Goal: Task Accomplishment & Management: Manage account settings

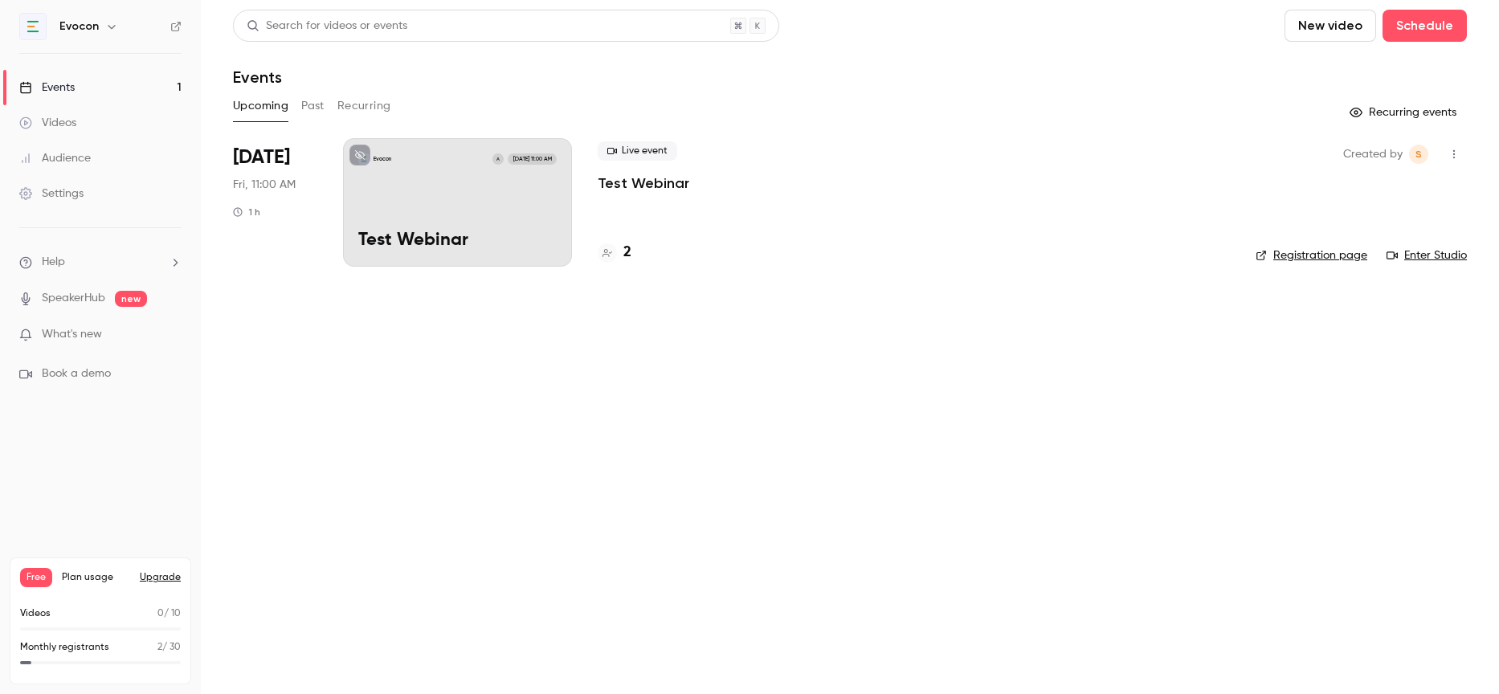
click at [61, 190] on div "Settings" at bounding box center [51, 194] width 64 height 16
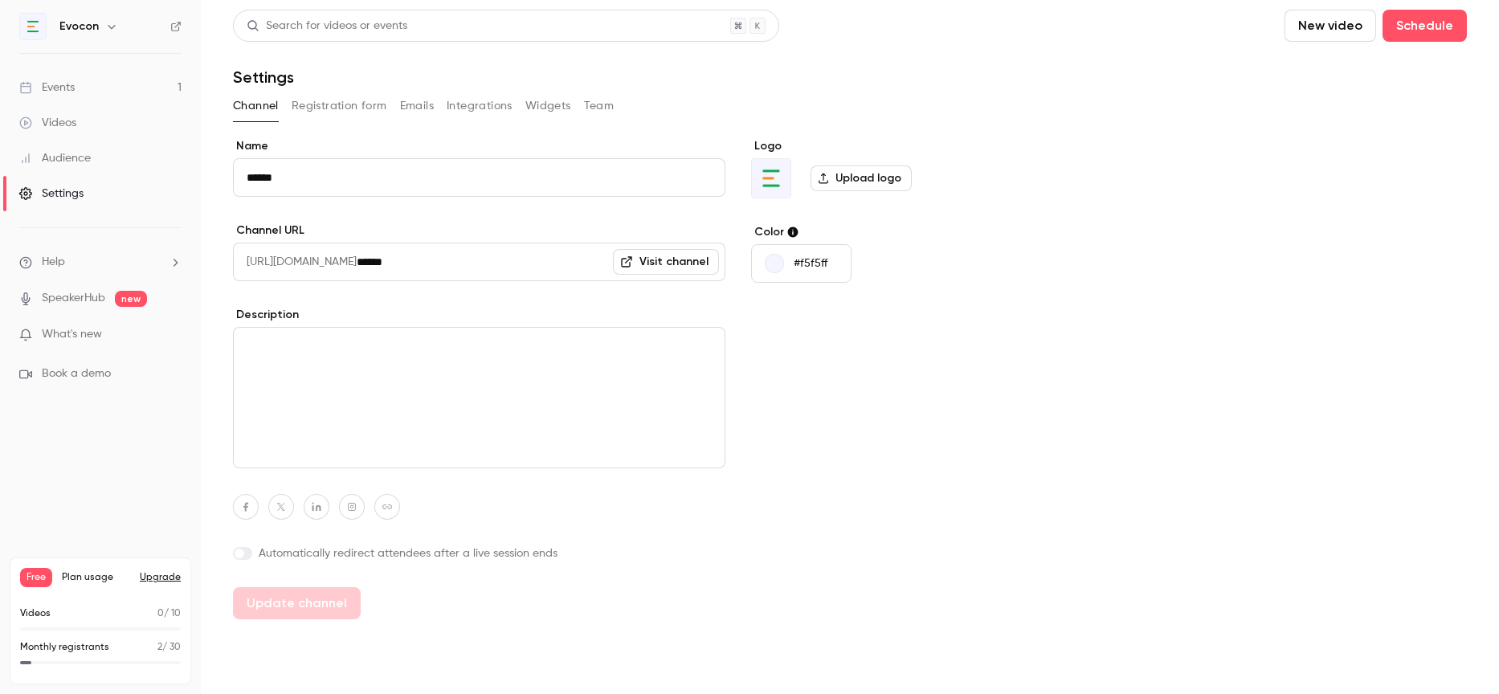
click at [774, 262] on div "button" at bounding box center [774, 263] width 19 height 19
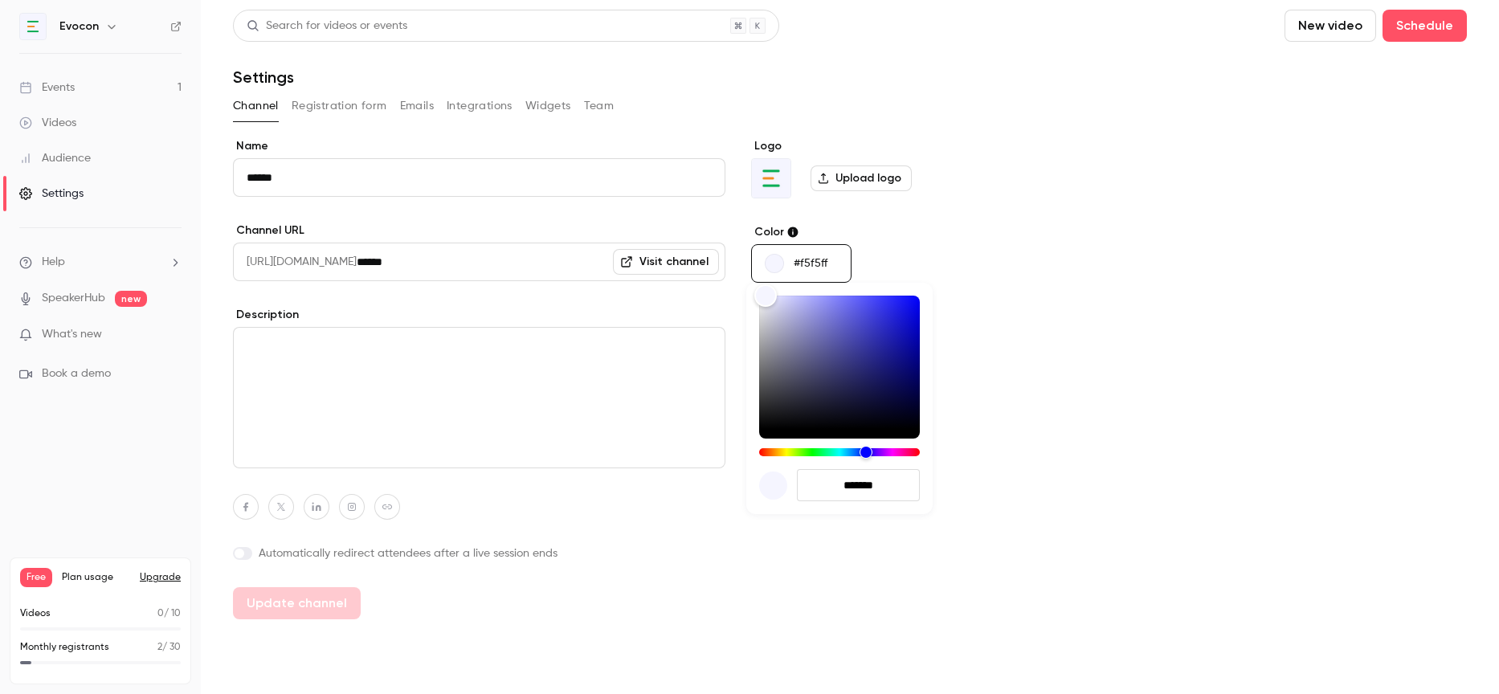
click at [810, 263] on div at bounding box center [749, 347] width 1499 height 694
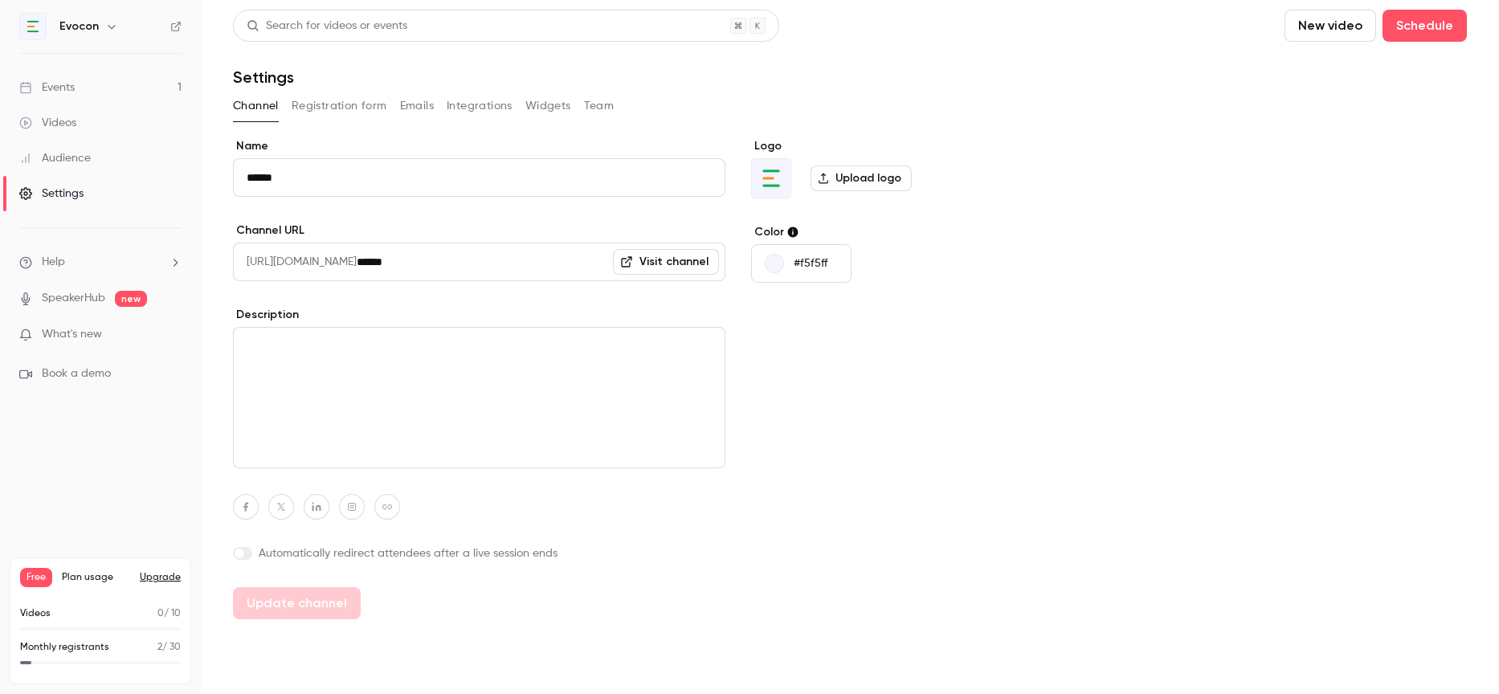
click at [810, 263] on div at bounding box center [749, 347] width 1499 height 694
click at [810, 263] on div "*******" at bounding box center [749, 347] width 1499 height 694
click at [811, 262] on p "#f5f5ff" at bounding box center [811, 263] width 34 height 16
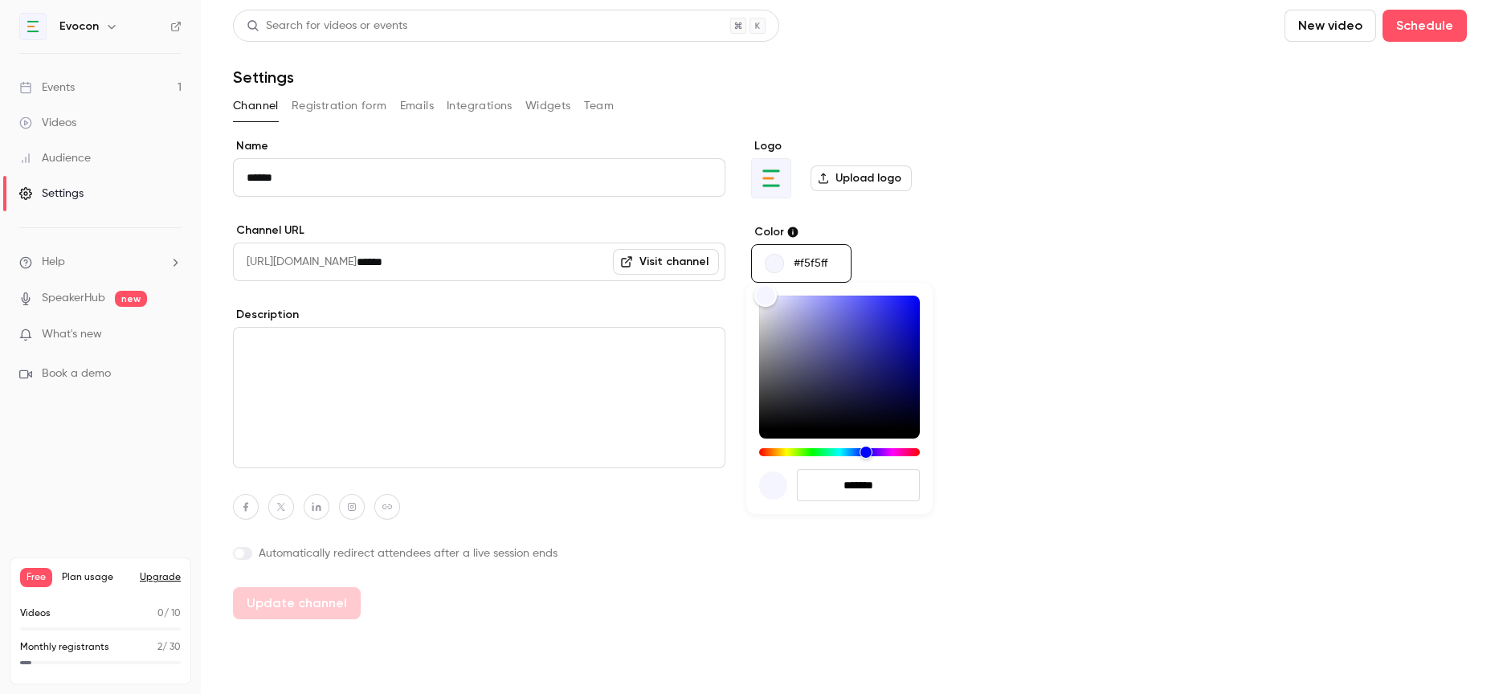
click at [877, 484] on input "*******" at bounding box center [858, 485] width 123 height 32
paste input "hex-color-input"
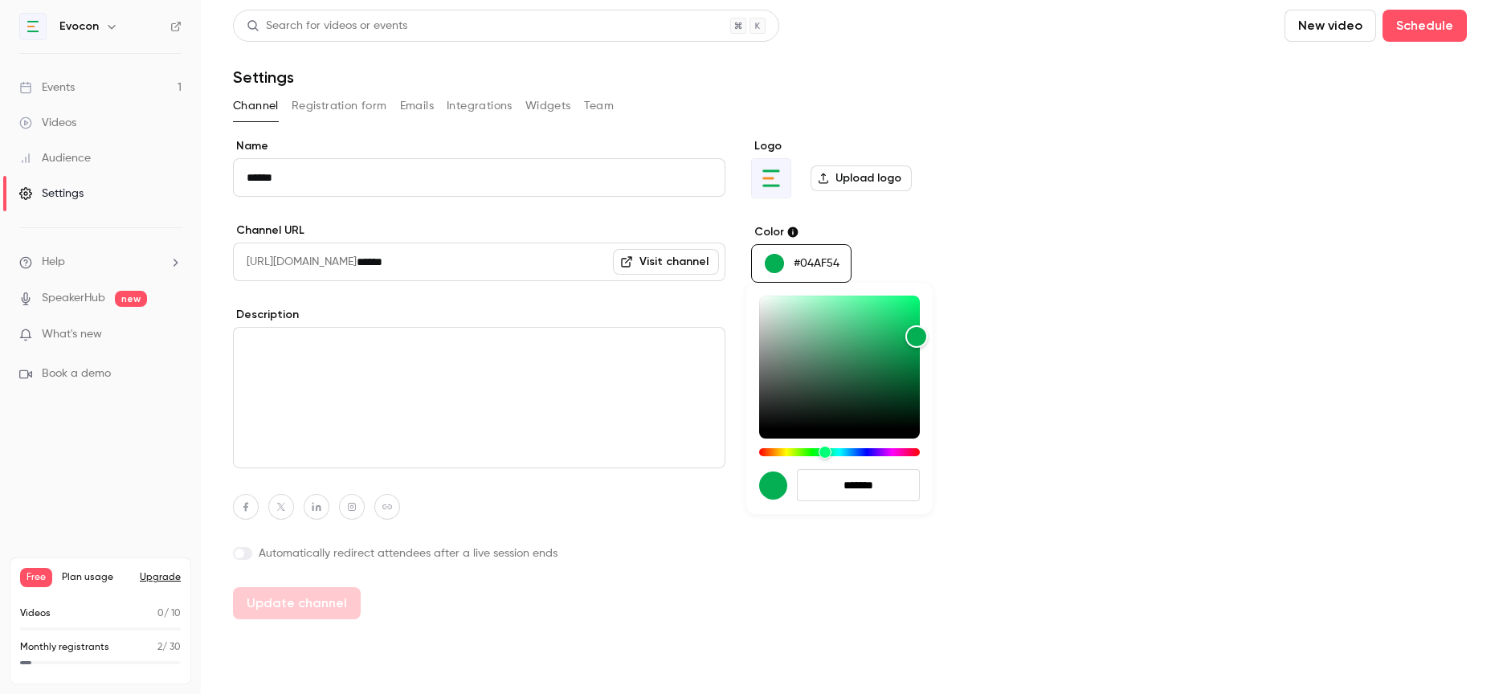
type input "*******"
click at [1015, 491] on div at bounding box center [749, 347] width 1499 height 694
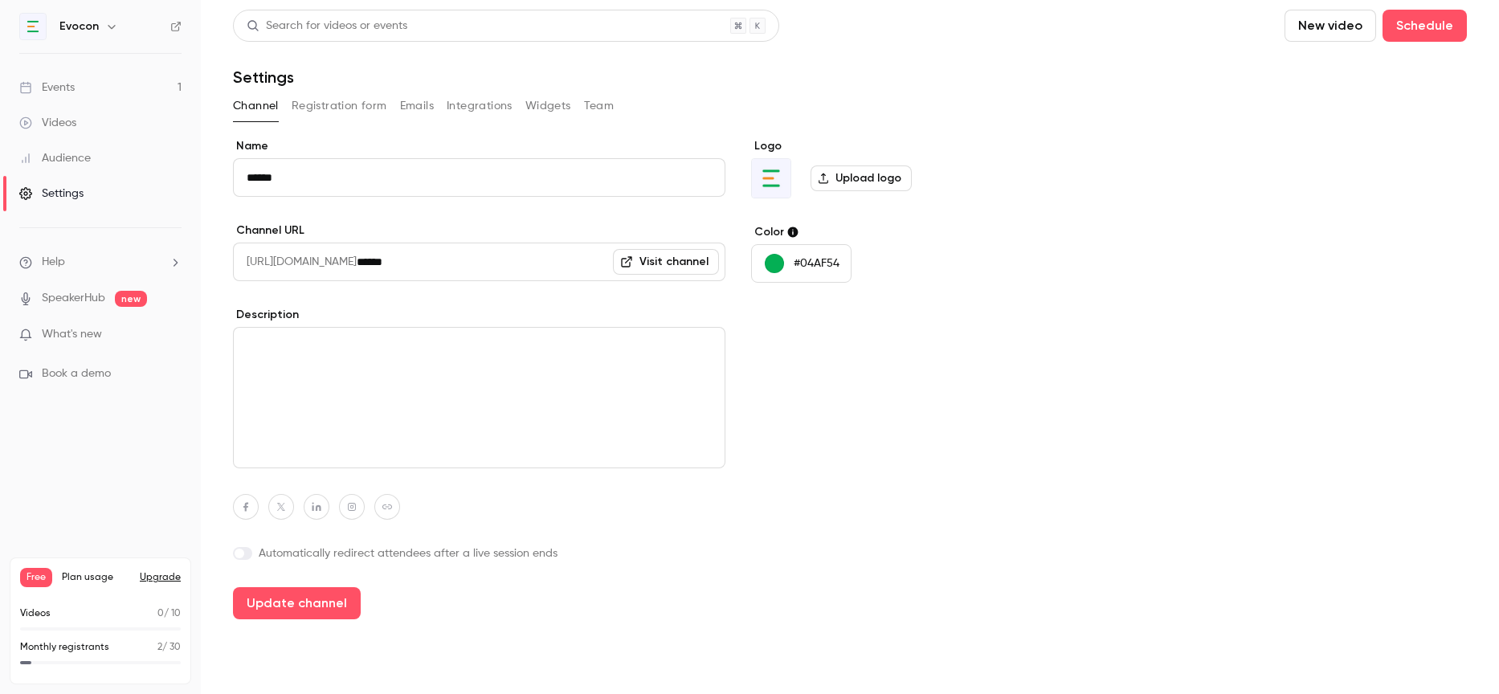
click at [288, 368] on textarea at bounding box center [479, 397] width 492 height 141
click at [337, 108] on button "Registration form" at bounding box center [340, 106] width 96 height 26
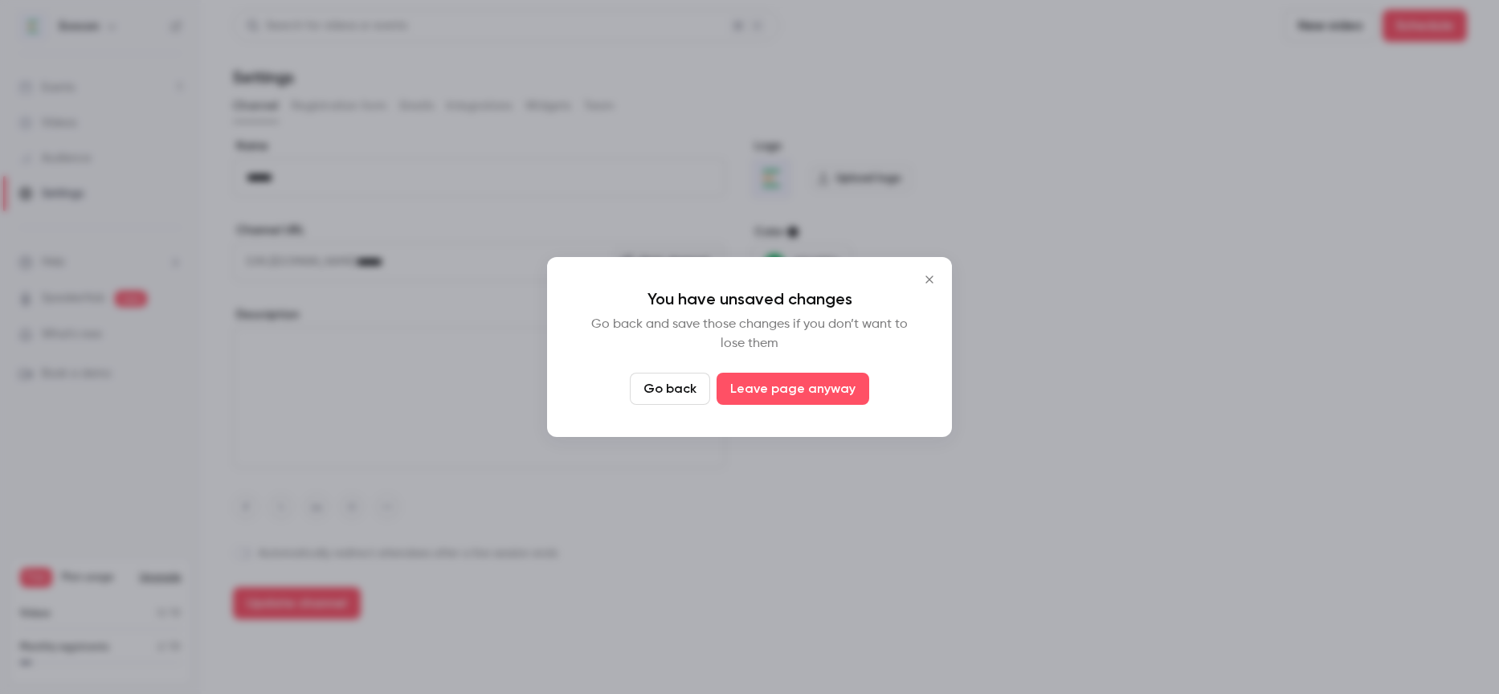
click at [929, 276] on icon "Close" at bounding box center [929, 279] width 19 height 13
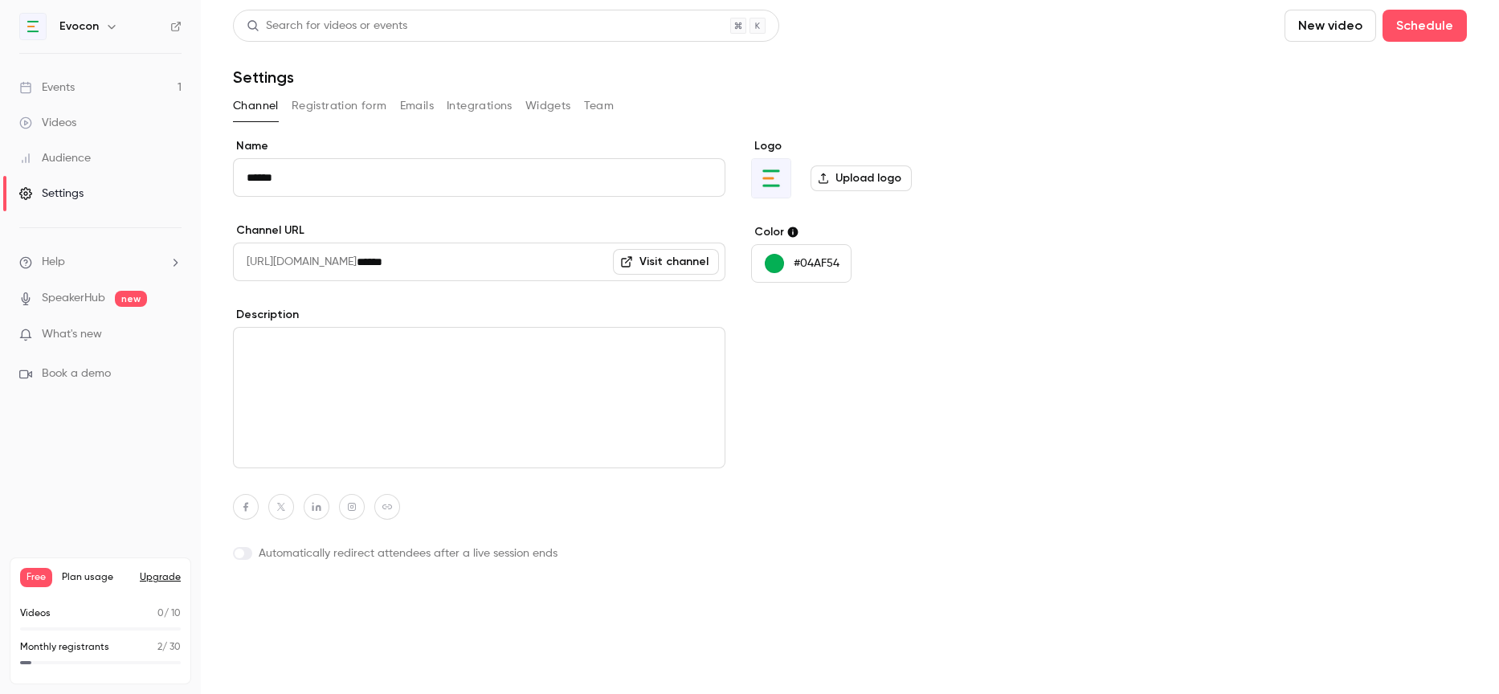
click at [273, 613] on button "Update channel" at bounding box center [297, 603] width 128 height 32
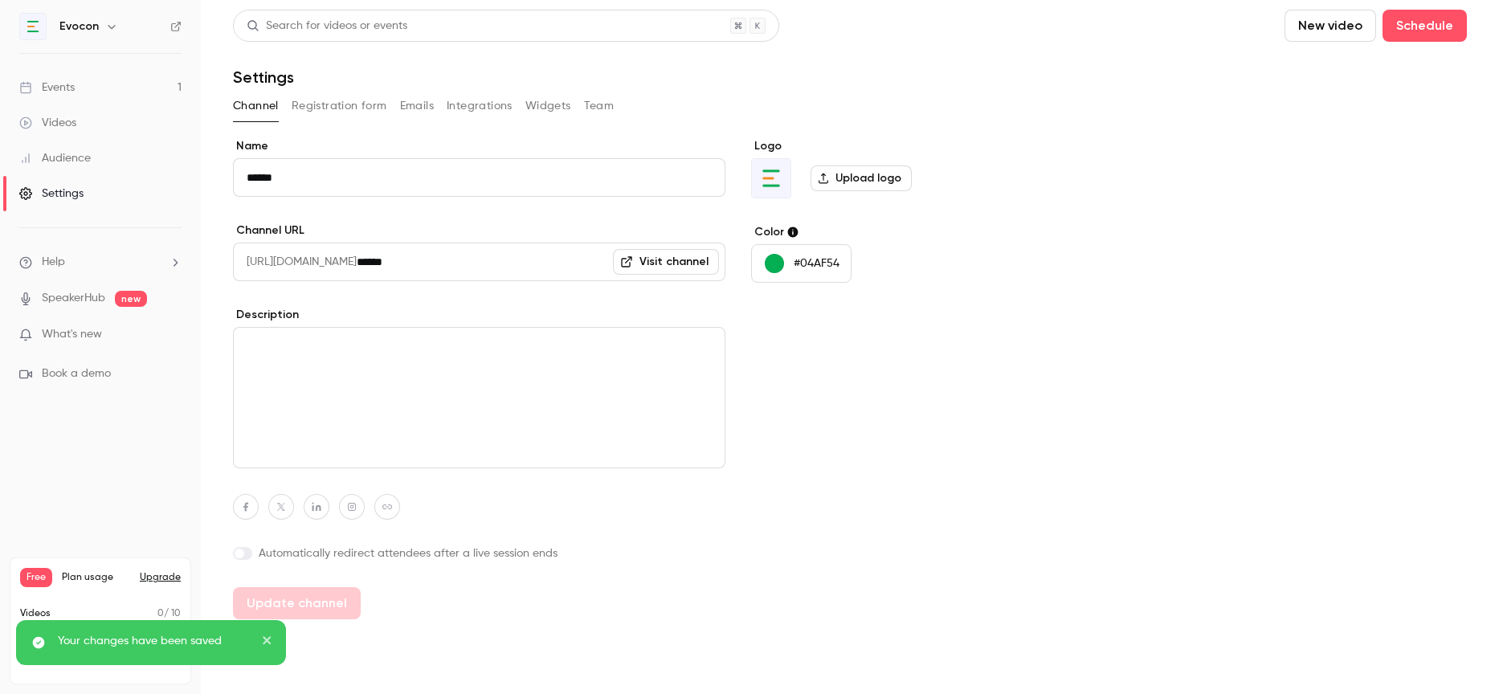
click at [346, 102] on button "Registration form" at bounding box center [340, 106] width 96 height 26
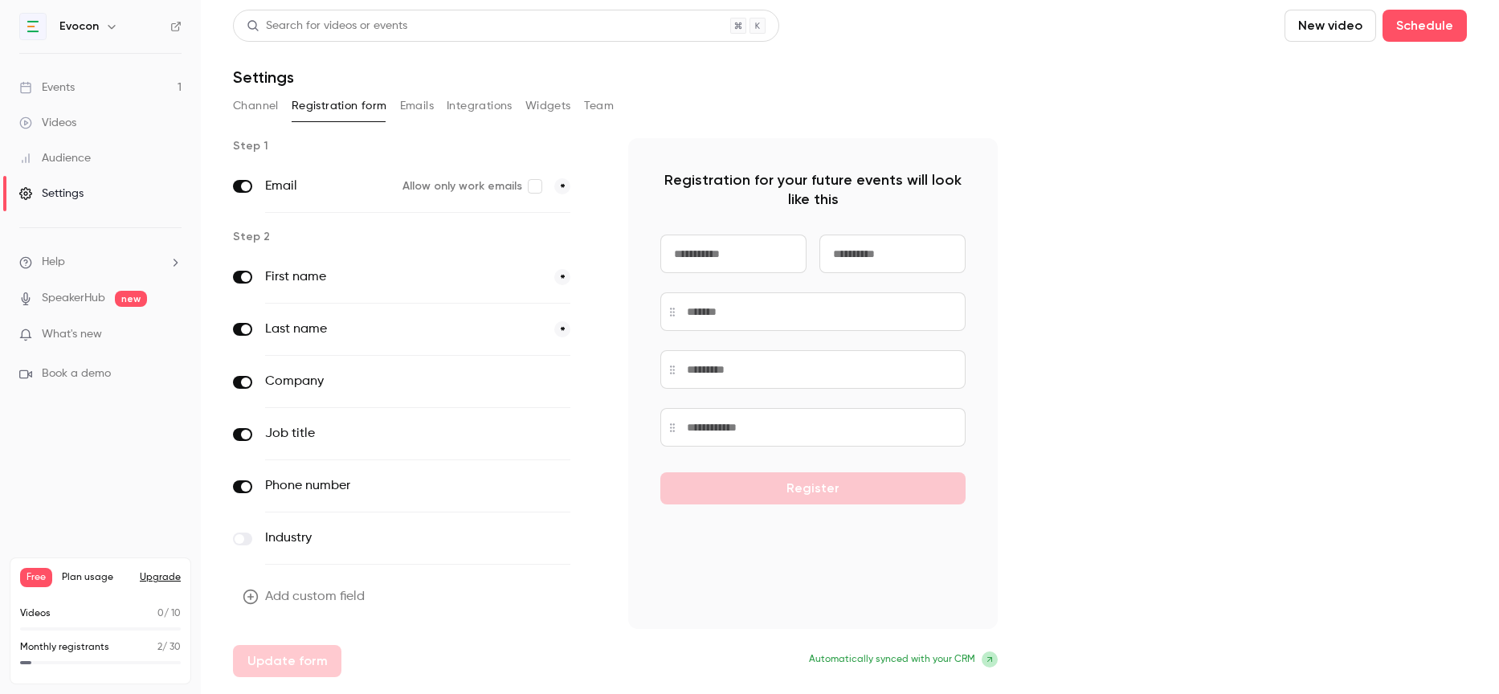
click at [401, 101] on button "Emails" at bounding box center [417, 106] width 34 height 26
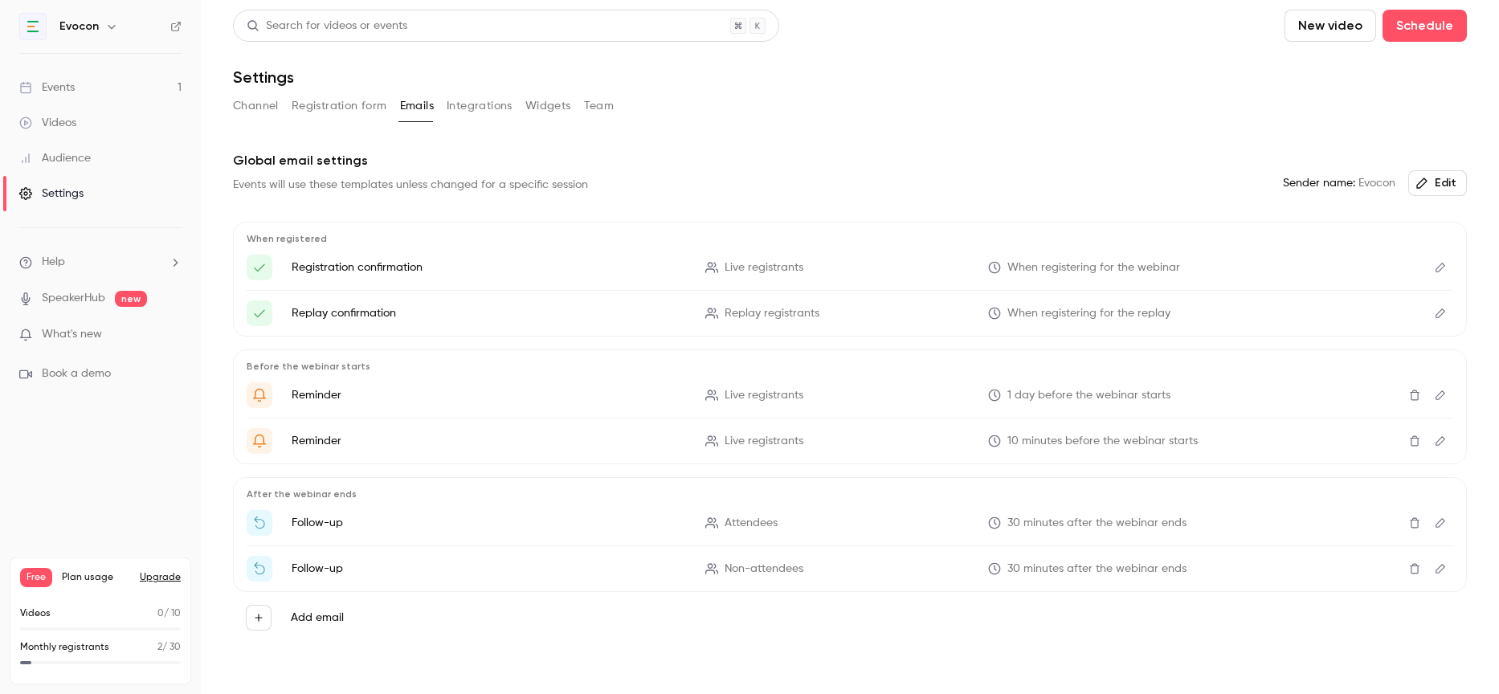
click at [1443, 263] on icon "Edit" at bounding box center [1440, 267] width 13 height 11
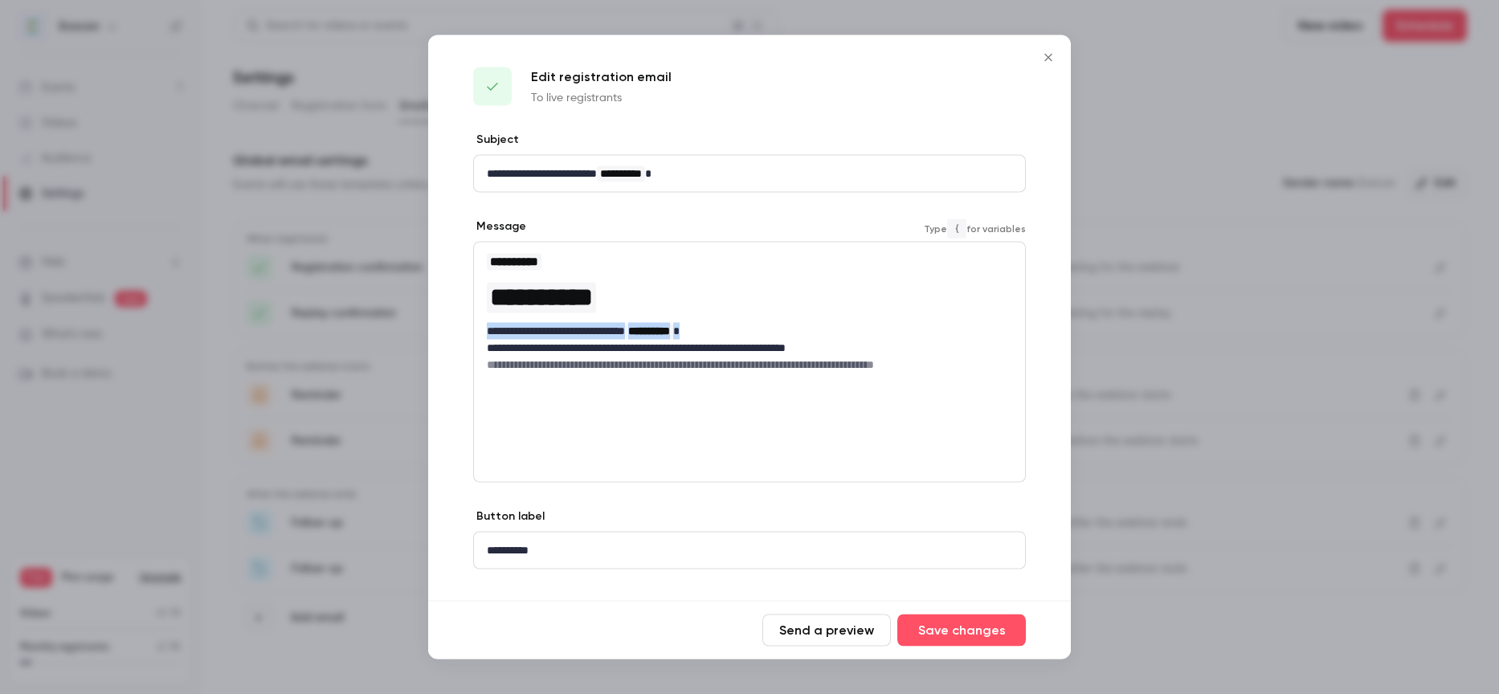
drag, startPoint x: 487, startPoint y: 333, endPoint x: 745, endPoint y: 323, distance: 258.1
click at [745, 323] on p "**********" at bounding box center [749, 331] width 525 height 17
click at [567, 333] on p "**********" at bounding box center [749, 331] width 525 height 17
drag, startPoint x: 693, startPoint y: 345, endPoint x: 860, endPoint y: 345, distance: 167.1
click at [860, 345] on p "**********" at bounding box center [749, 348] width 525 height 17
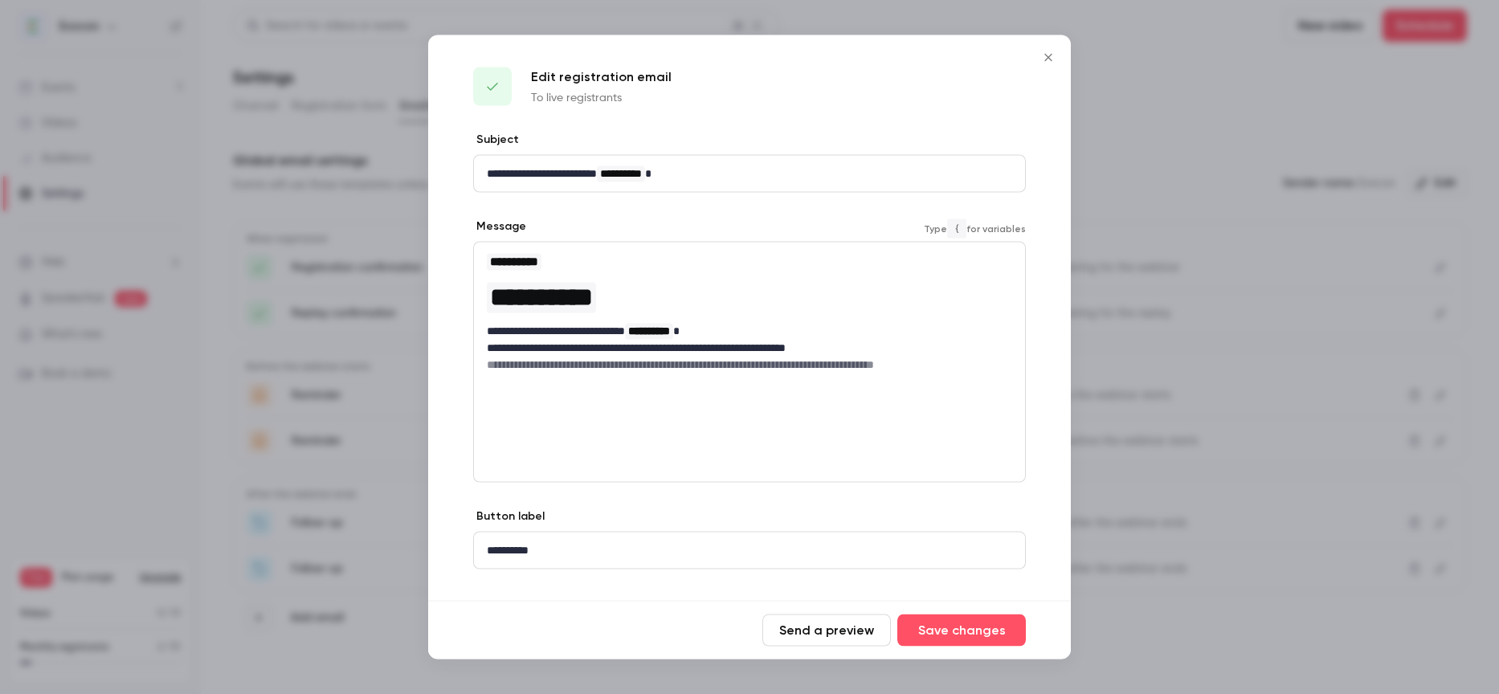
click at [618, 374] on div "**********" at bounding box center [749, 313] width 551 height 140
click at [1047, 59] on icon "Close" at bounding box center [1048, 57] width 19 height 13
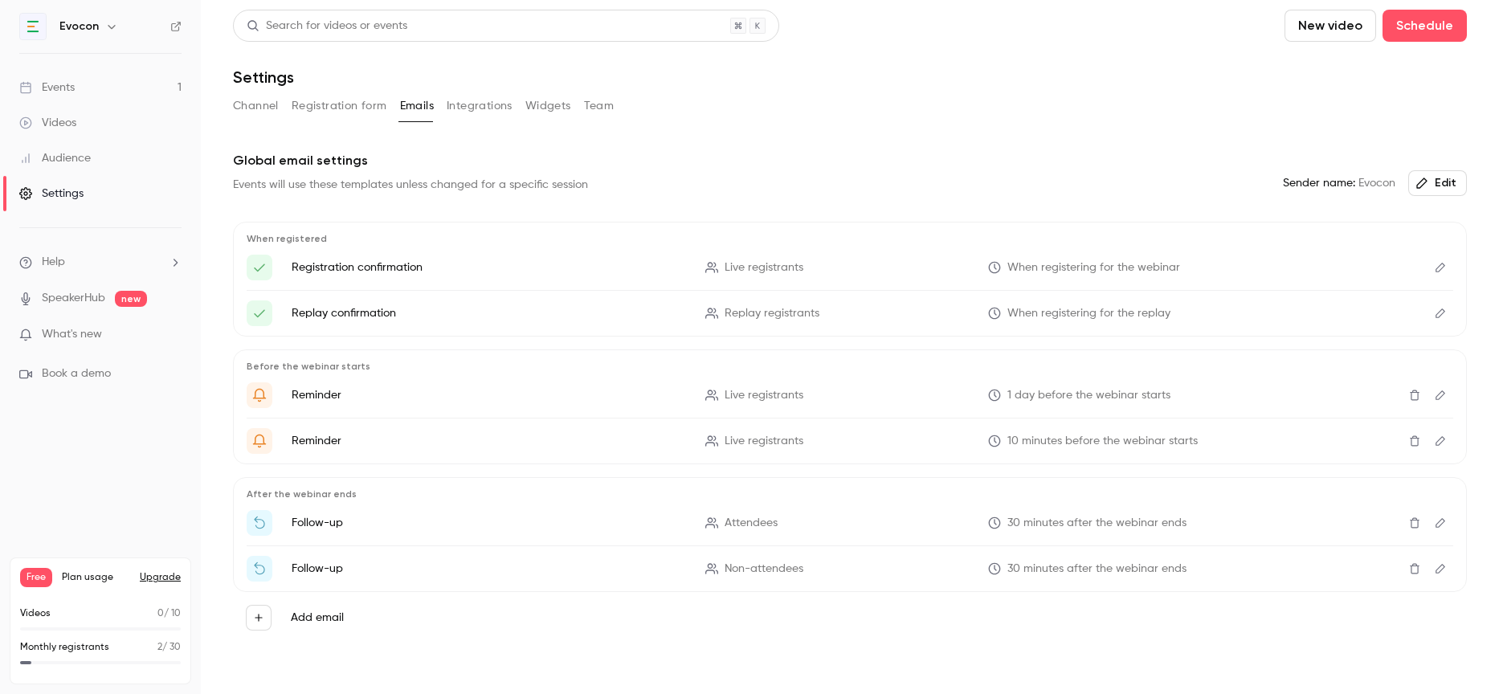
click at [1449, 309] on button "Edit" at bounding box center [1440, 313] width 26 height 26
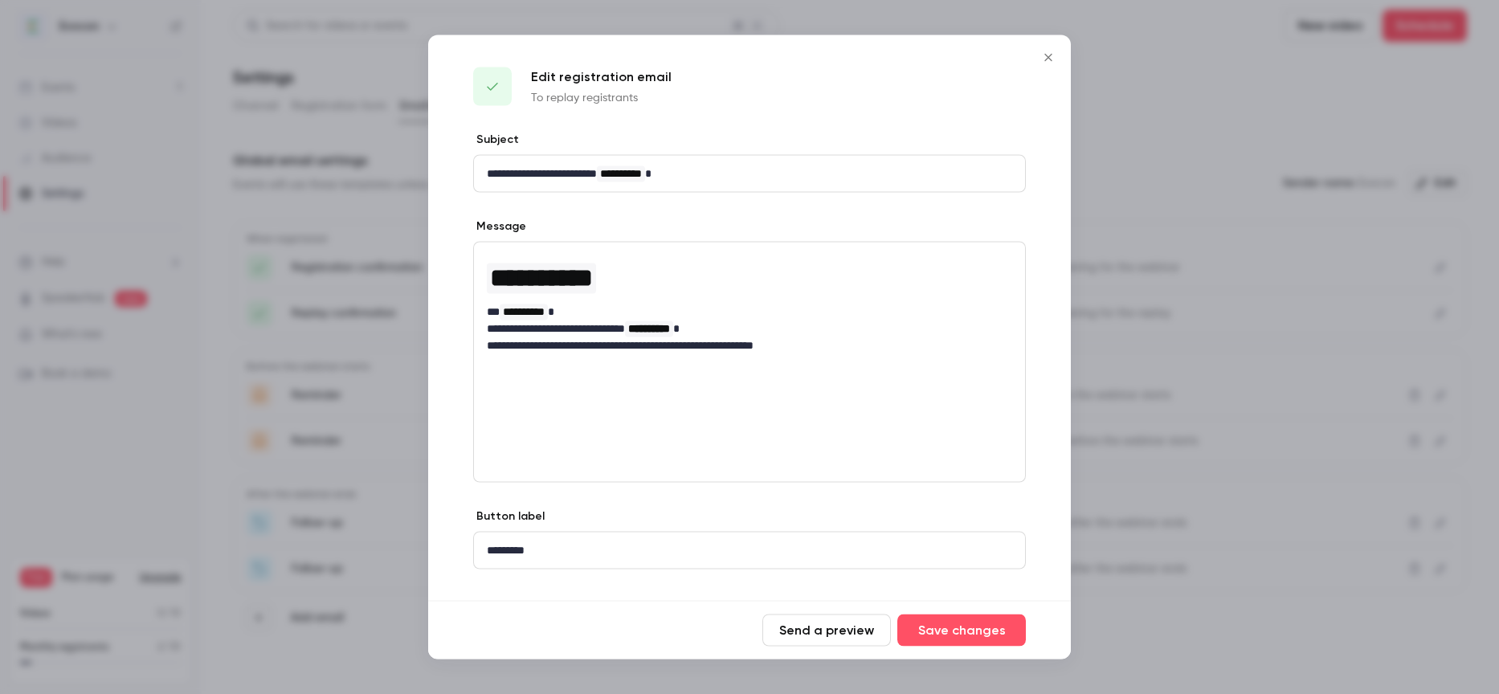
click at [1046, 61] on icon "Close" at bounding box center [1048, 57] width 19 height 13
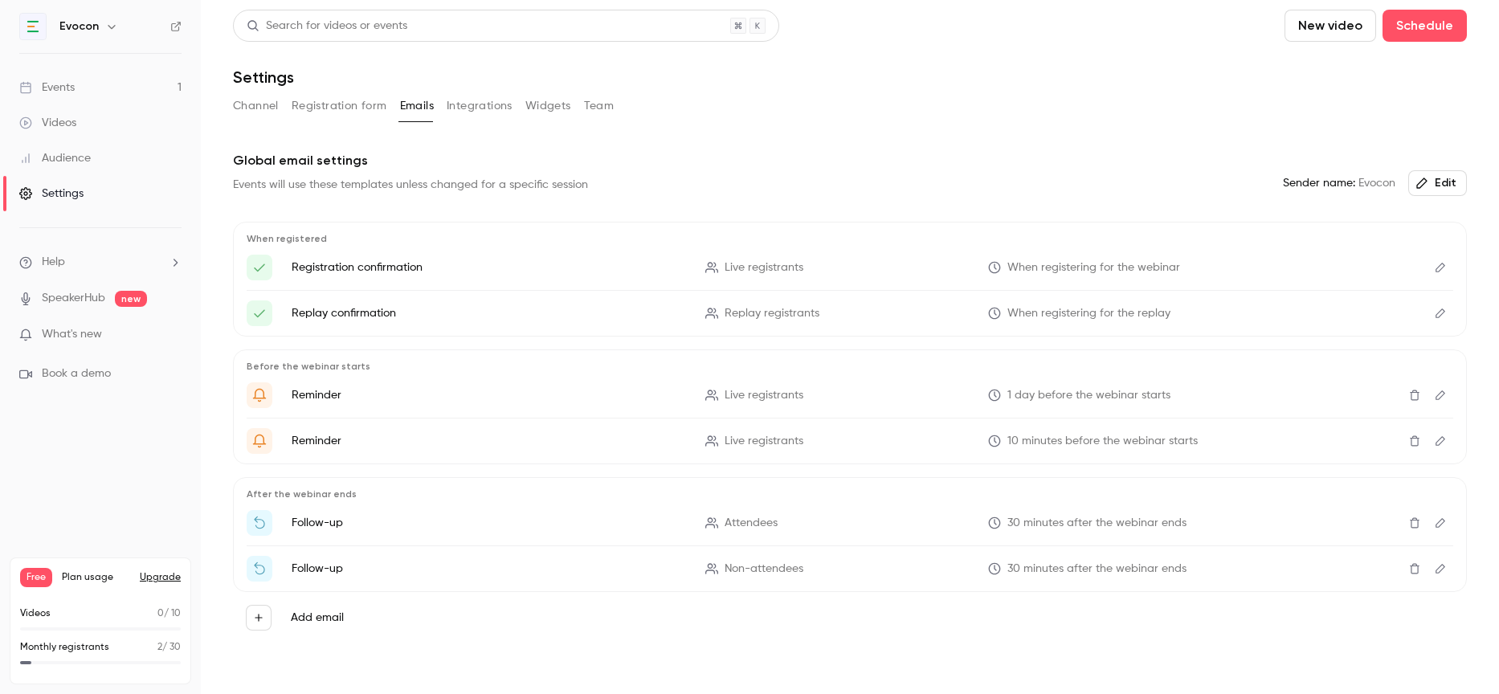
drag, startPoint x: 1005, startPoint y: 310, endPoint x: 1215, endPoint y: 304, distance: 210.6
click at [1215, 304] on li "Replay confirmation Replay registrants When registering for the replay" at bounding box center [850, 313] width 1207 height 26
click at [1425, 306] on li "Replay confirmation Replay registrants When registering for the replay" at bounding box center [850, 313] width 1207 height 26
click at [1441, 309] on icon "Edit" at bounding box center [1440, 313] width 10 height 10
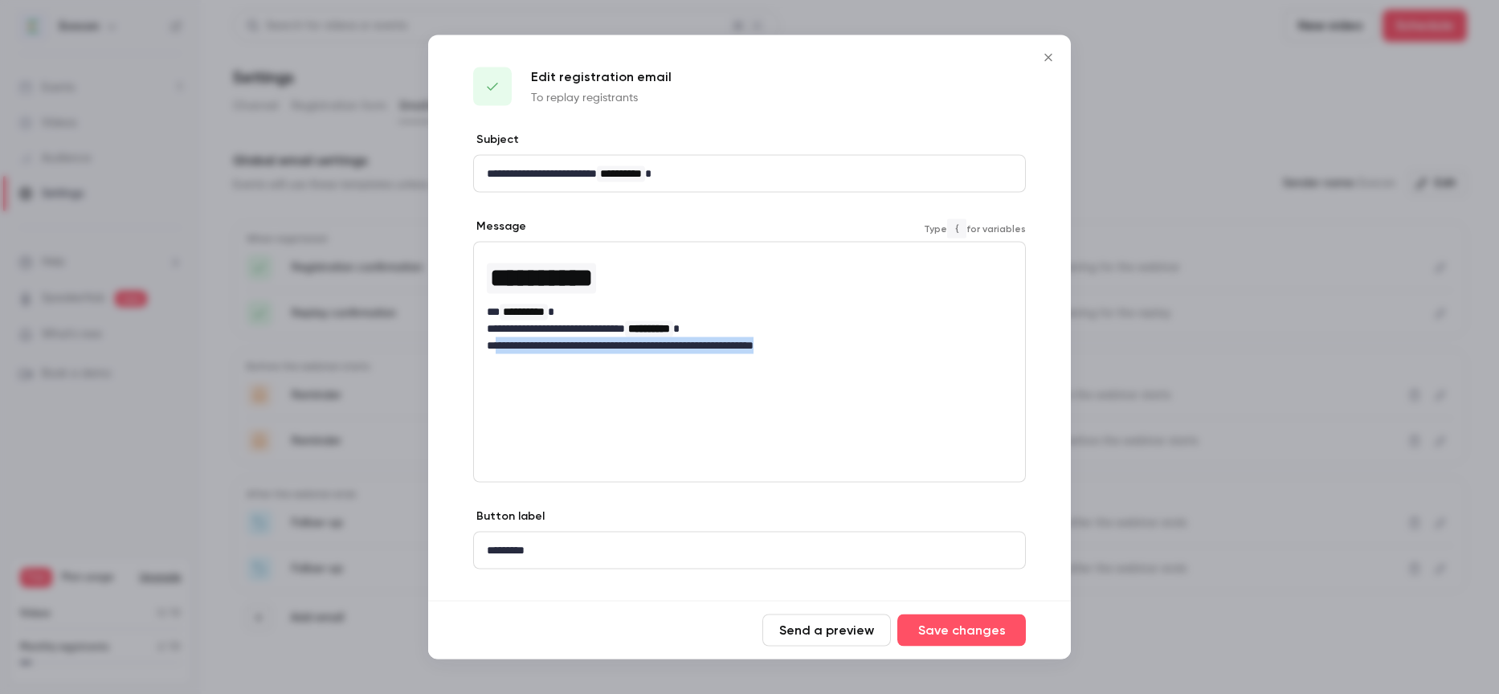
drag, startPoint x: 503, startPoint y: 342, endPoint x: 875, endPoint y: 345, distance: 371.9
click at [875, 345] on p "**********" at bounding box center [749, 345] width 525 height 17
drag, startPoint x: 492, startPoint y: 349, endPoint x: 731, endPoint y: 346, distance: 238.6
click at [731, 346] on p "**********" at bounding box center [749, 345] width 525 height 17
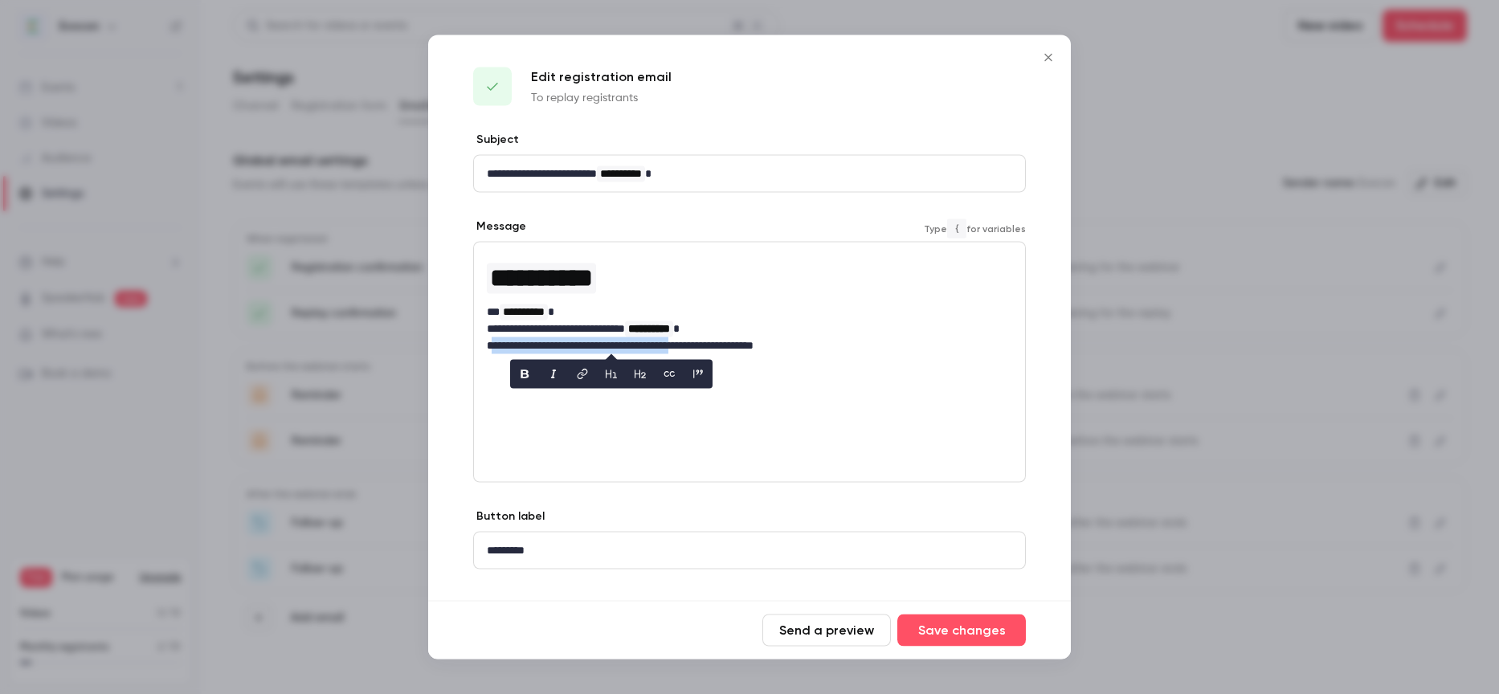
click at [1046, 62] on icon "Close" at bounding box center [1048, 57] width 19 height 13
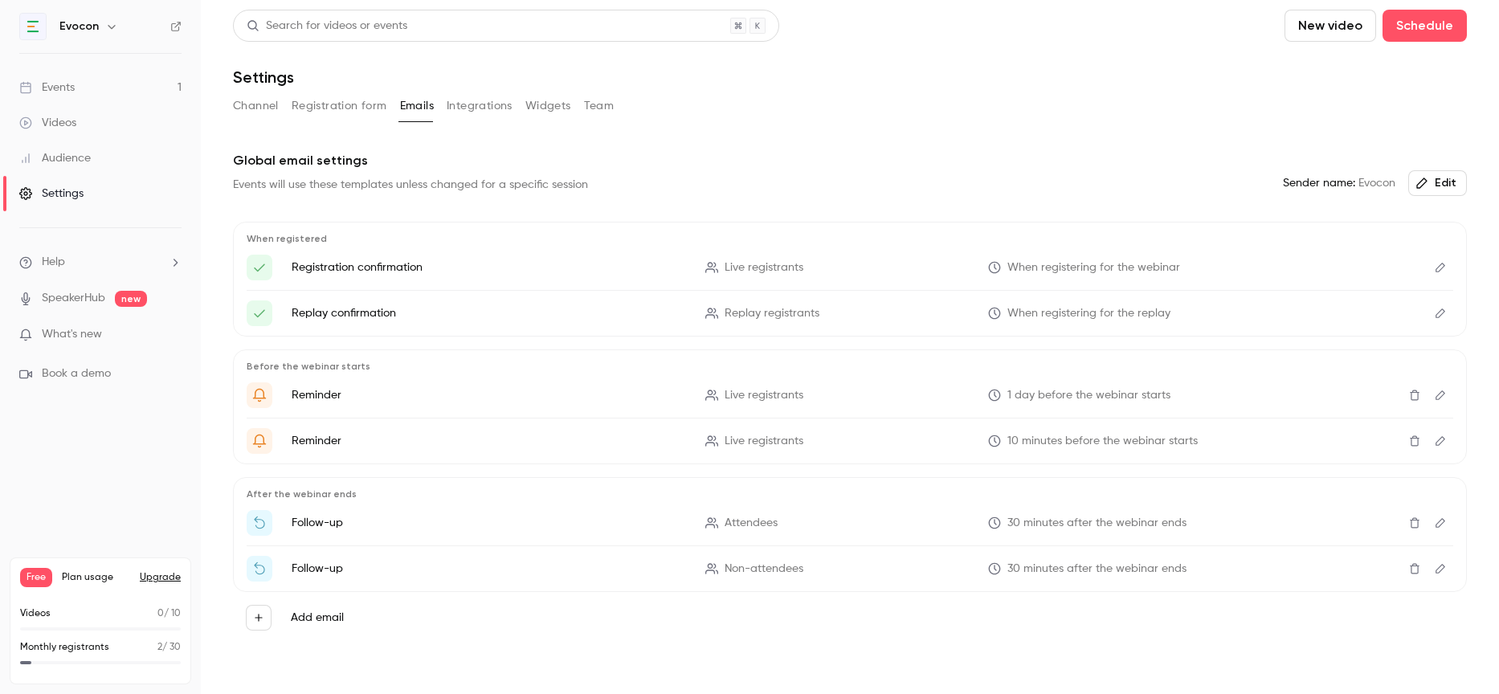
click at [469, 106] on button "Integrations" at bounding box center [480, 106] width 66 height 26
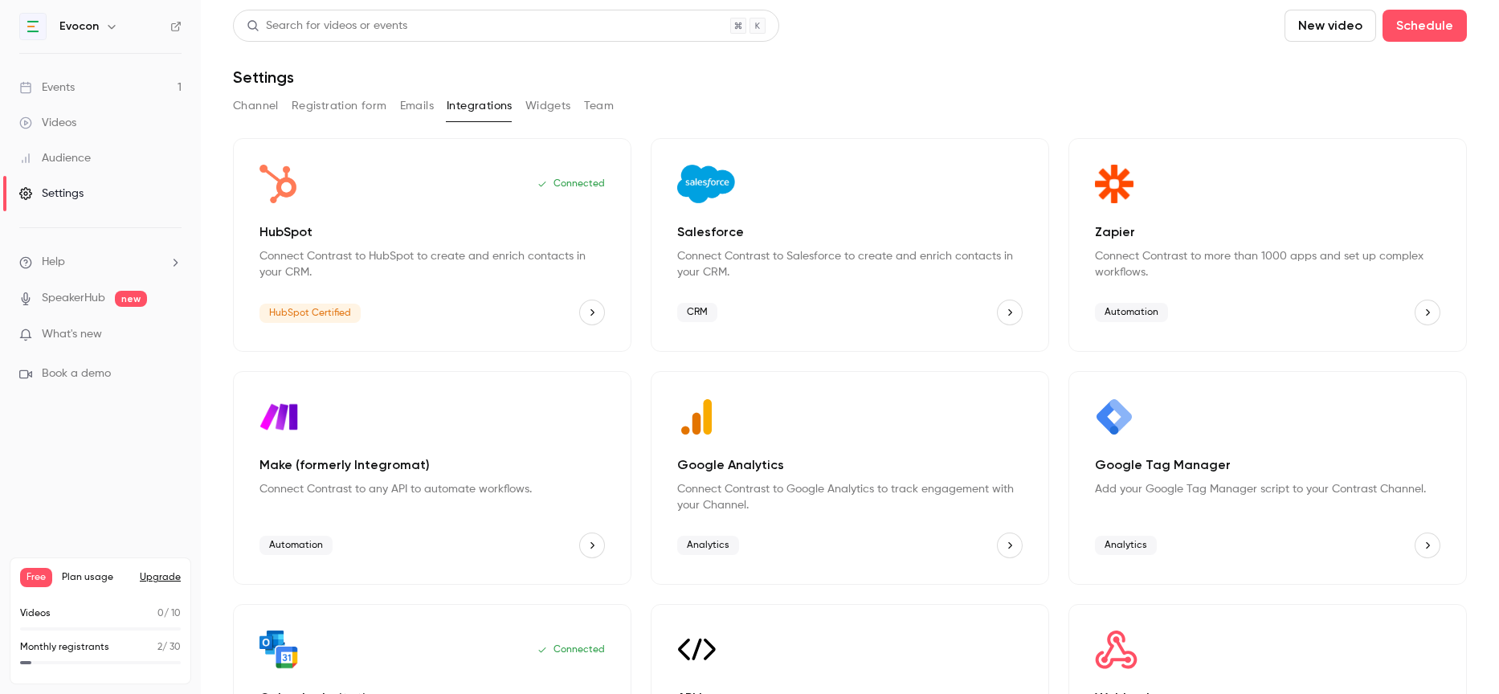
click at [572, 99] on div "Channel Registration form Emails Integrations Widgets Team" at bounding box center [850, 106] width 1234 height 26
click at [557, 101] on button "Widgets" at bounding box center [548, 106] width 46 height 26
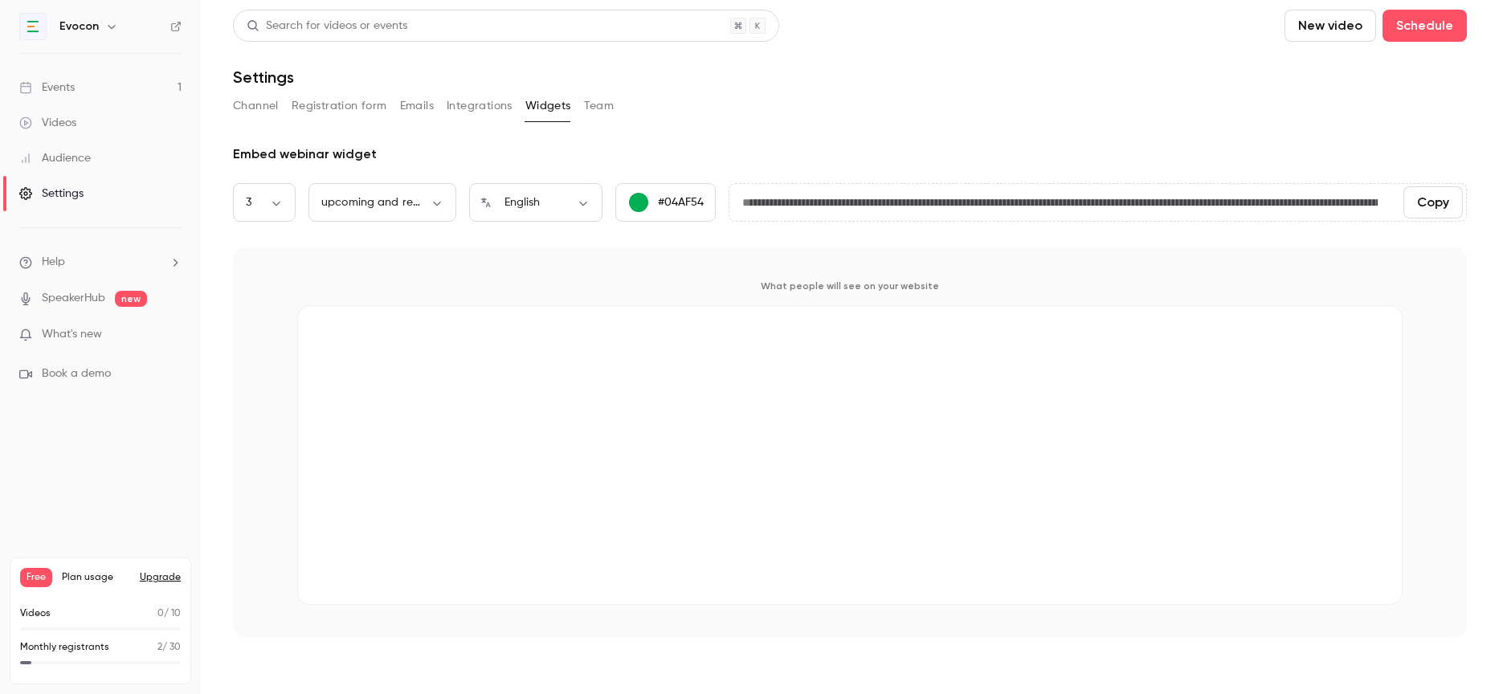
click at [600, 102] on button "Team" at bounding box center [599, 106] width 31 height 26
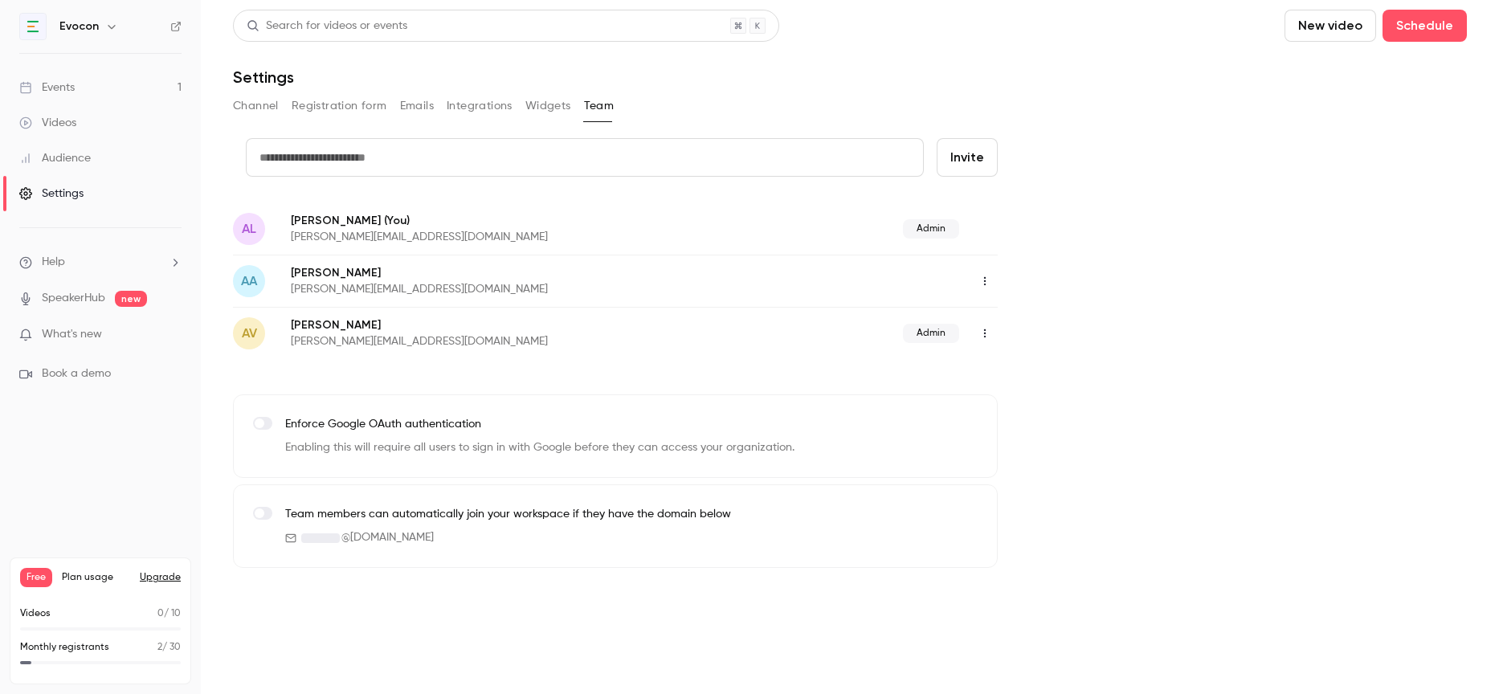
click at [122, 92] on link "Events 1" at bounding box center [100, 87] width 201 height 35
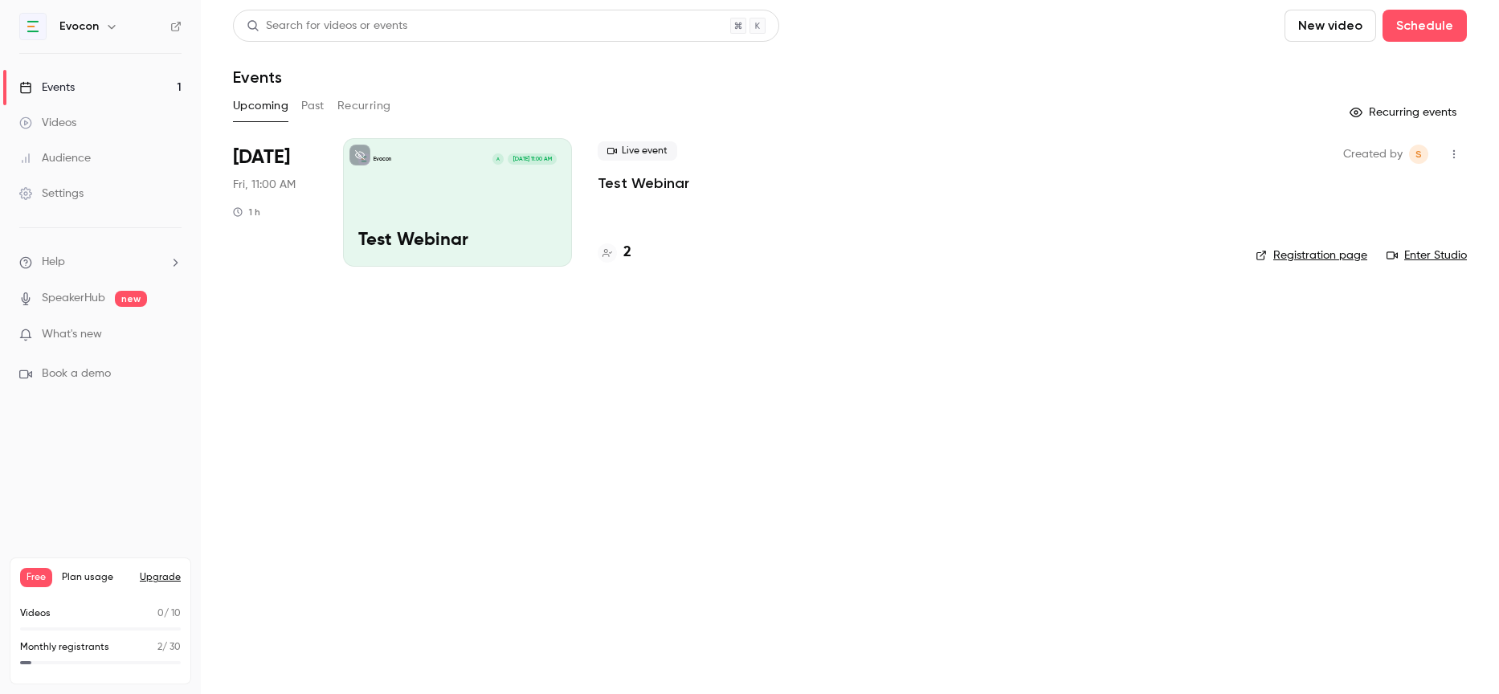
click at [497, 190] on div "Evocon A Aug 29, 11:00 AM Test Webinar" at bounding box center [457, 202] width 229 height 129
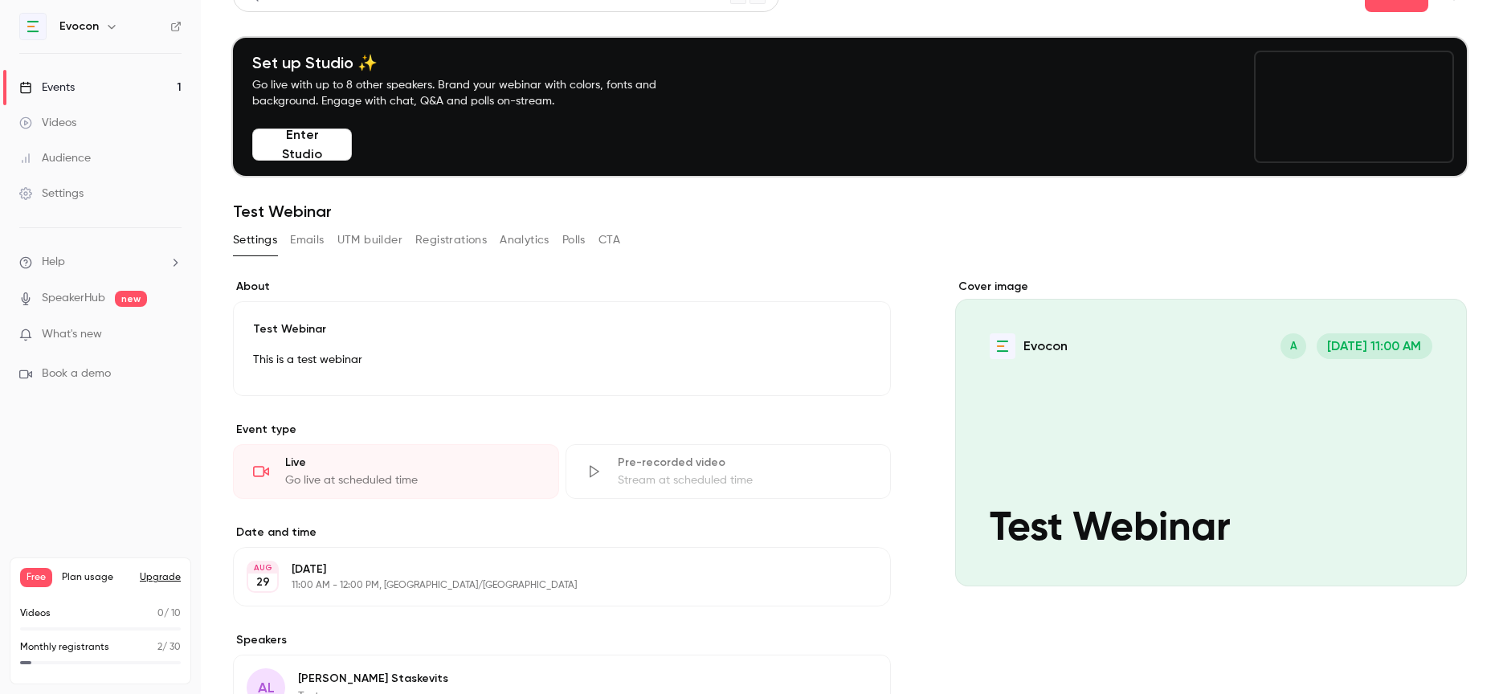
scroll to position [66, 0]
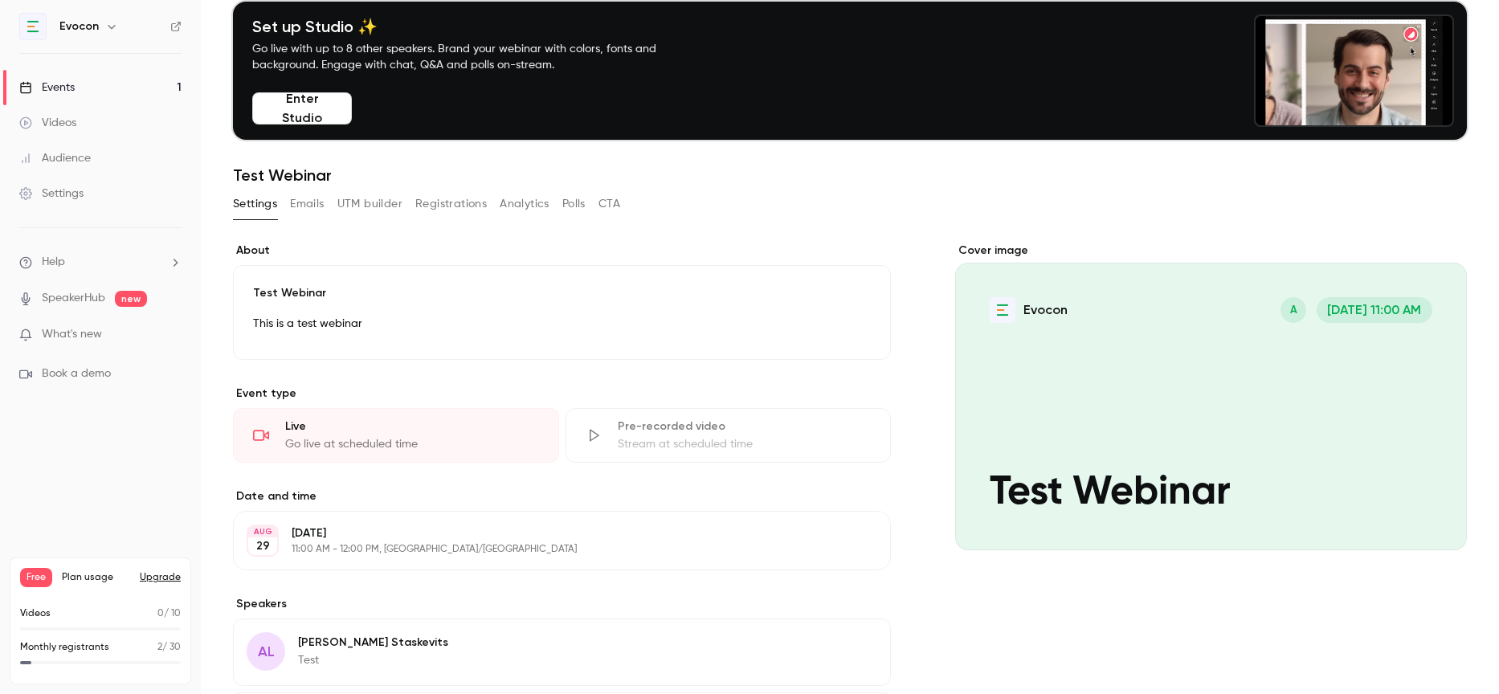
click at [450, 334] on div "This is a test webinar" at bounding box center [562, 327] width 618 height 26
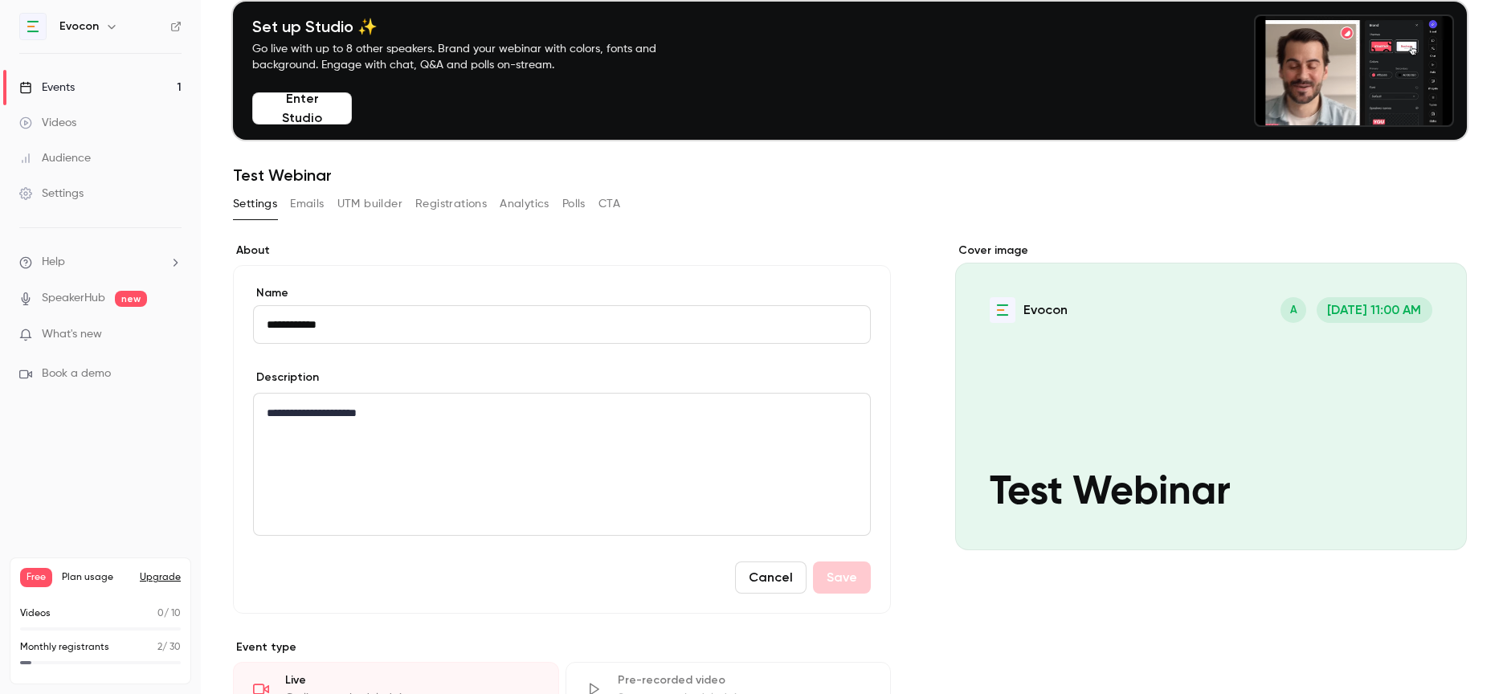
drag, startPoint x: 357, startPoint y: 341, endPoint x: 291, endPoint y: 332, distance: 66.6
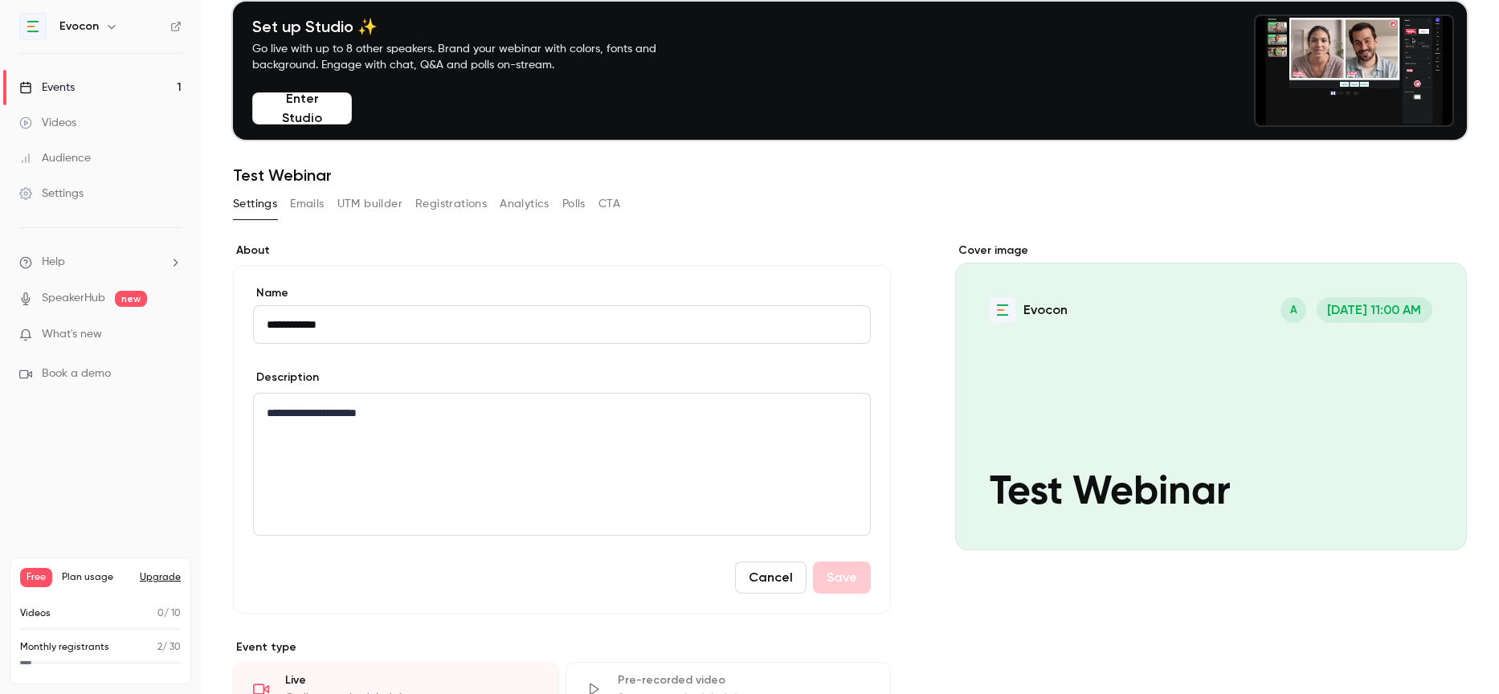
click at [291, 332] on input "**********" at bounding box center [562, 324] width 618 height 39
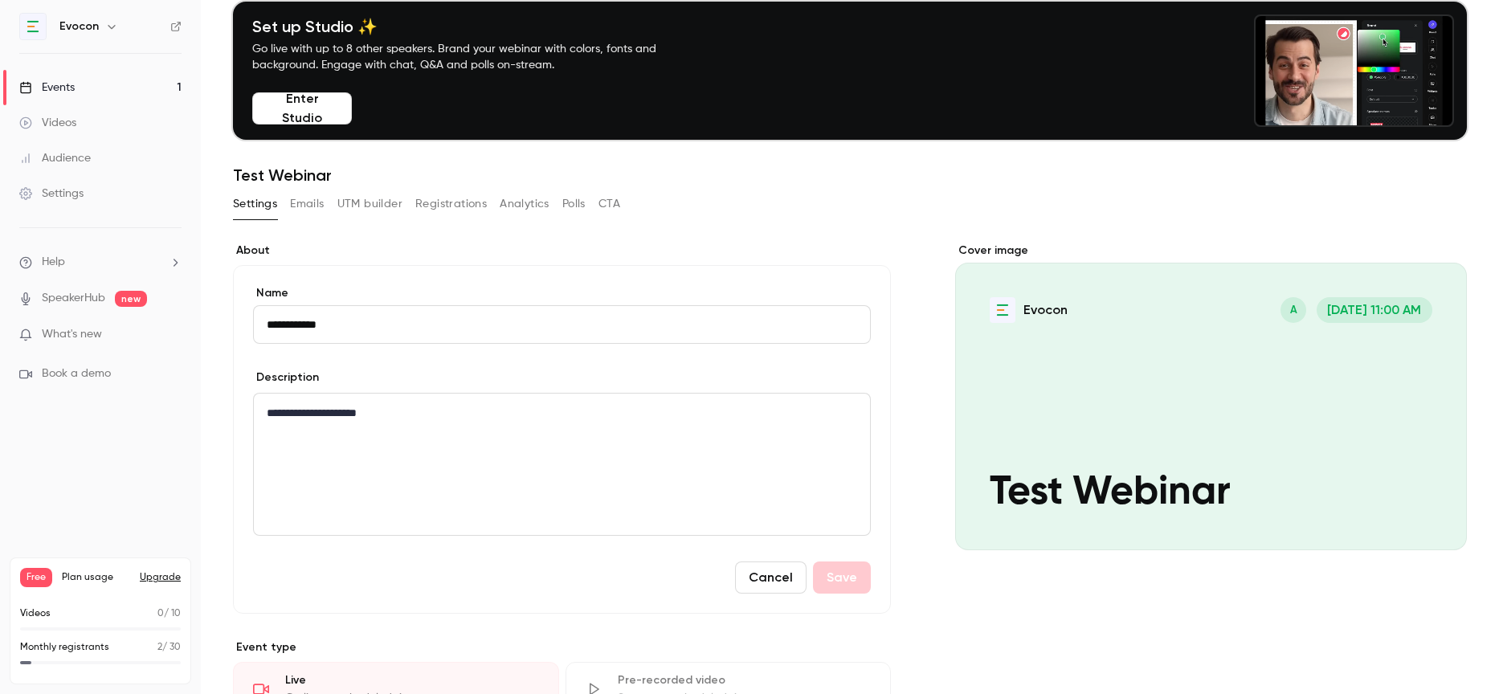
click at [341, 329] on input "**********" at bounding box center [562, 324] width 618 height 39
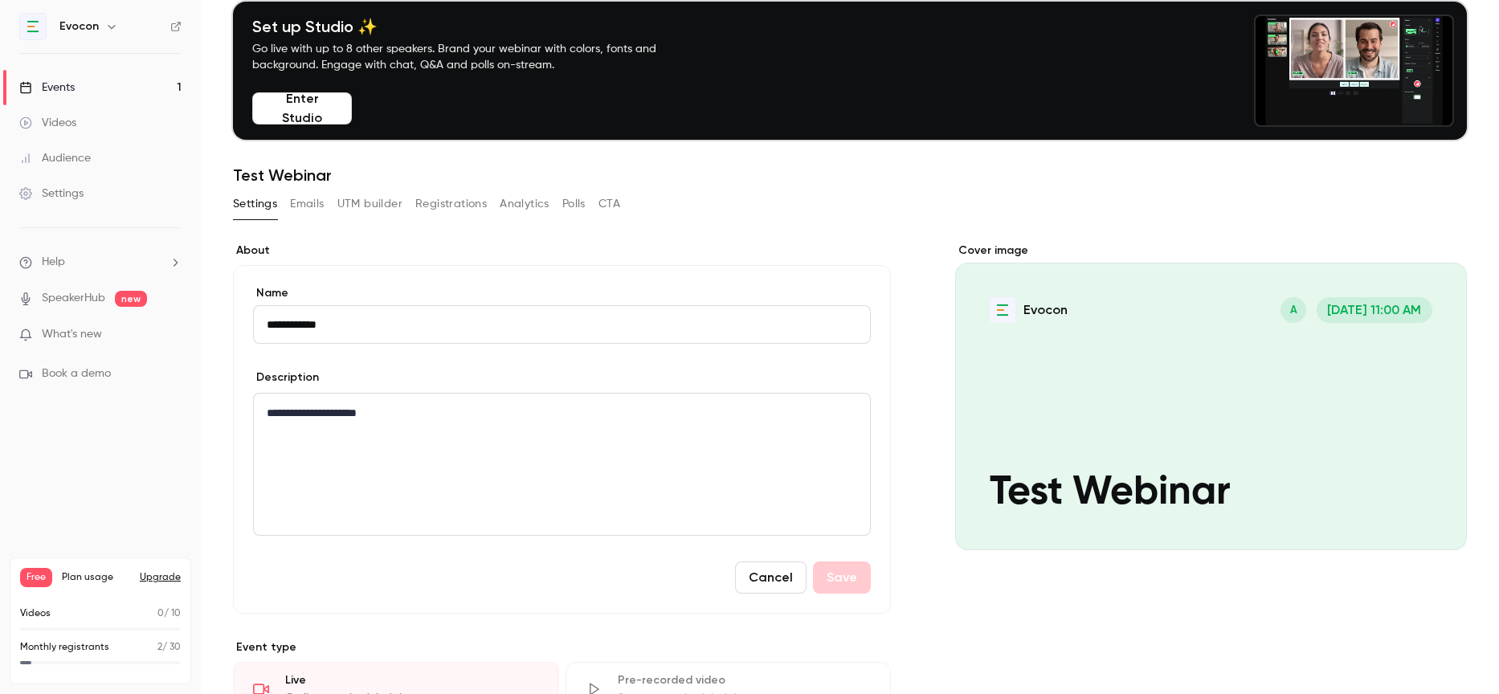
click at [341, 329] on input "**********" at bounding box center [562, 324] width 618 height 39
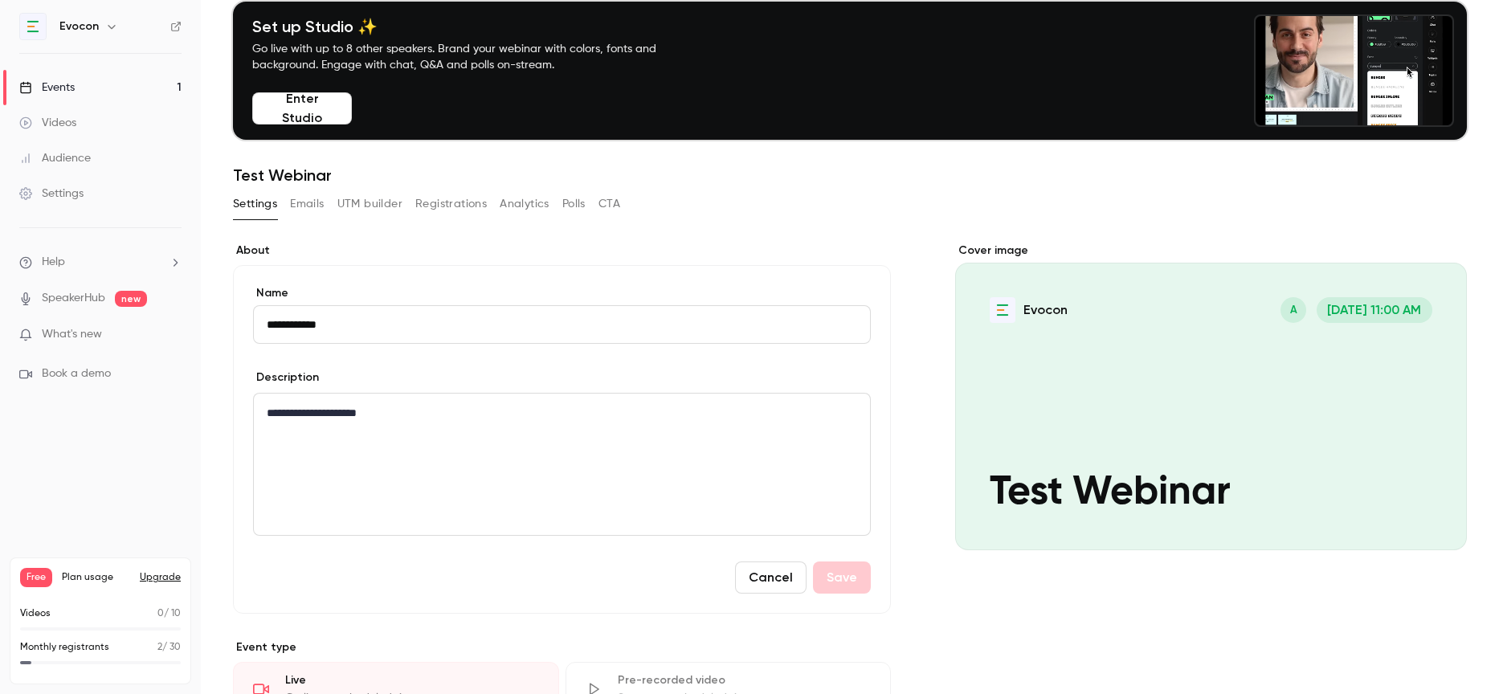
click at [341, 329] on input "**********" at bounding box center [562, 324] width 618 height 39
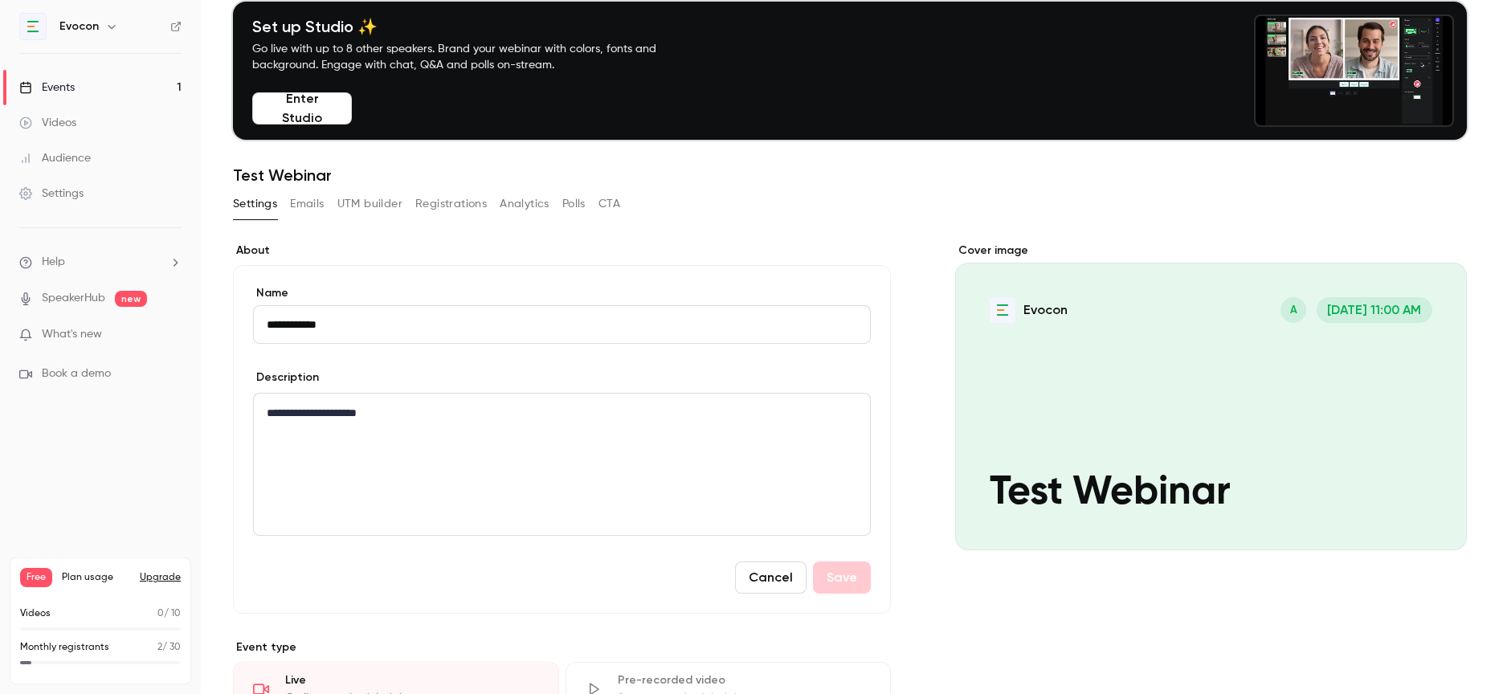
click at [341, 329] on input "**********" at bounding box center [562, 324] width 618 height 39
paste input "**********"
type input "**********"
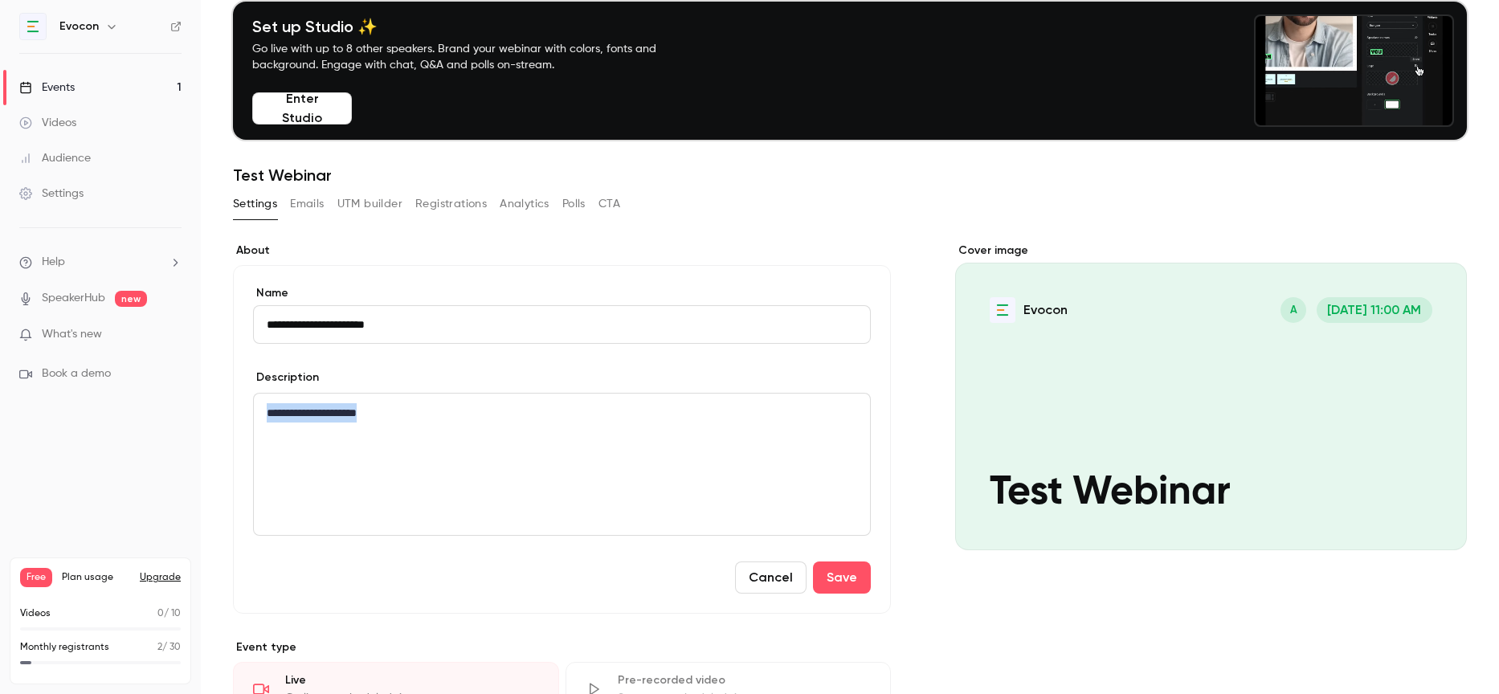
drag, startPoint x: 402, startPoint y: 414, endPoint x: 235, endPoint y: 409, distance: 166.4
click at [235, 409] on div "**********" at bounding box center [562, 439] width 658 height 349
drag, startPoint x: 407, startPoint y: 439, endPoint x: 218, endPoint y: 402, distance: 193.3
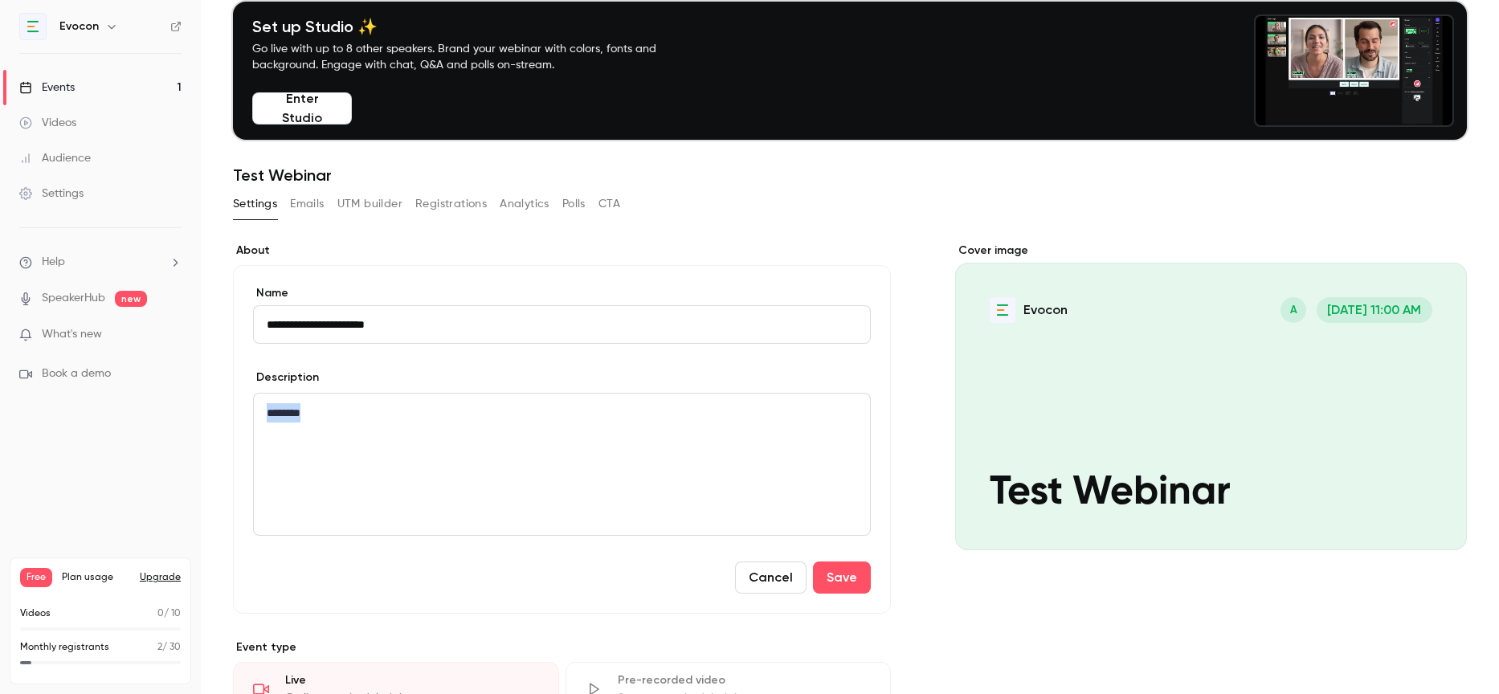
click at [218, 402] on main "**********" at bounding box center [850, 347] width 1298 height 694
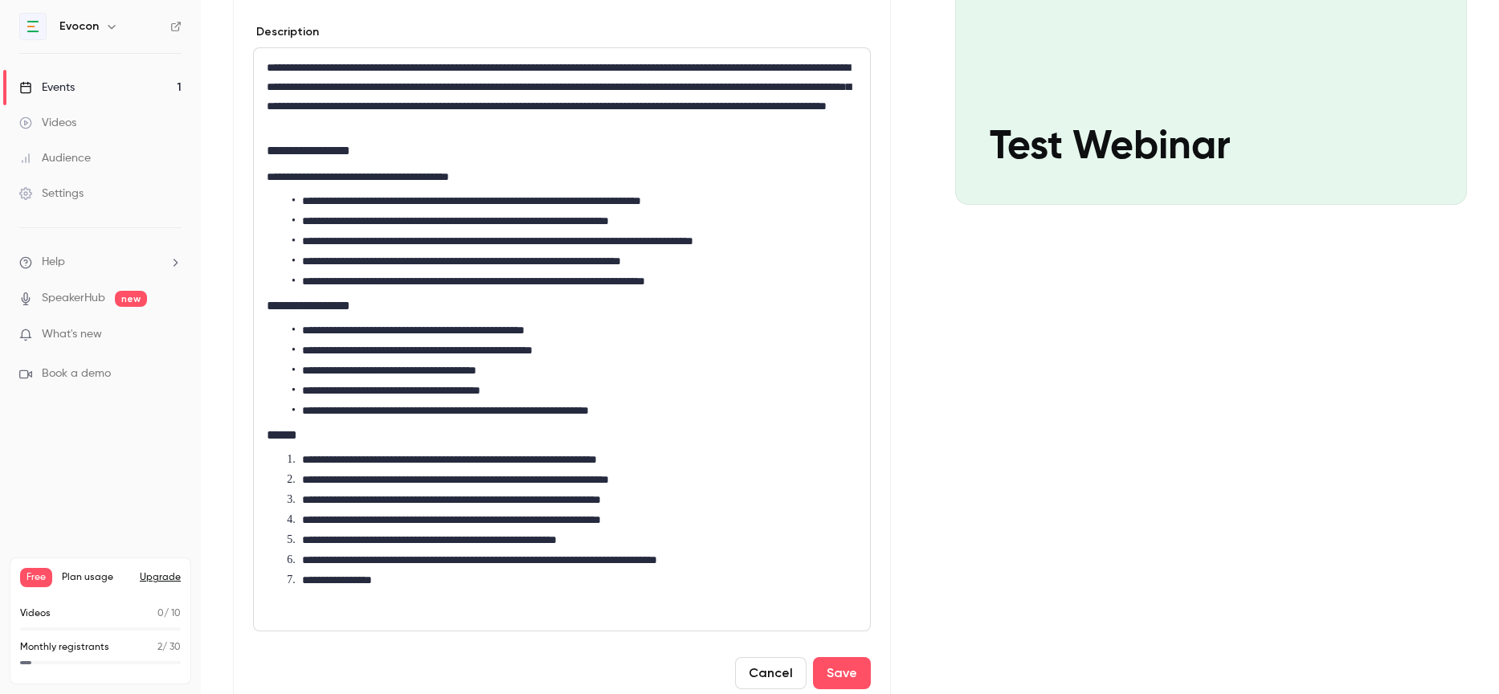
scroll to position [0, 0]
click at [481, 585] on li "**********" at bounding box center [574, 580] width 565 height 17
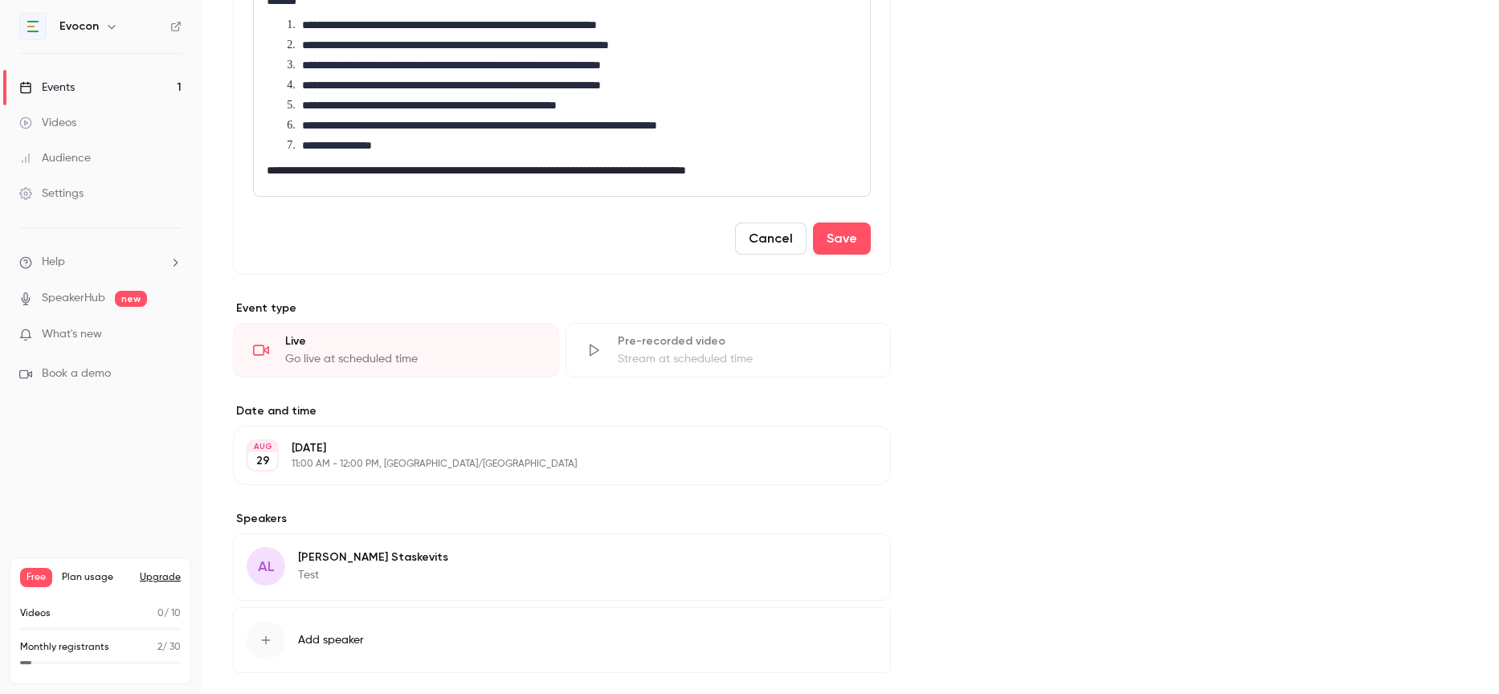
scroll to position [925, 0]
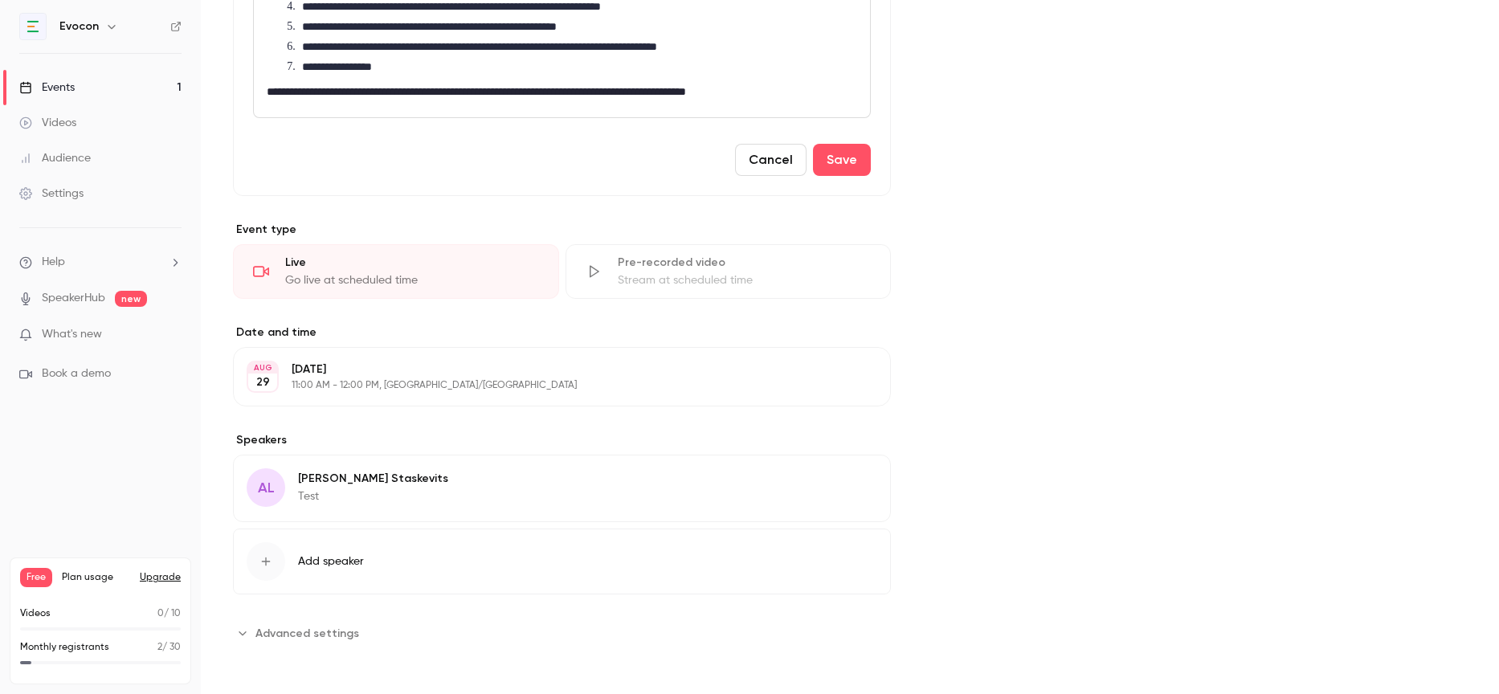
click at [839, 376] on icon "button" at bounding box center [832, 376] width 13 height 13
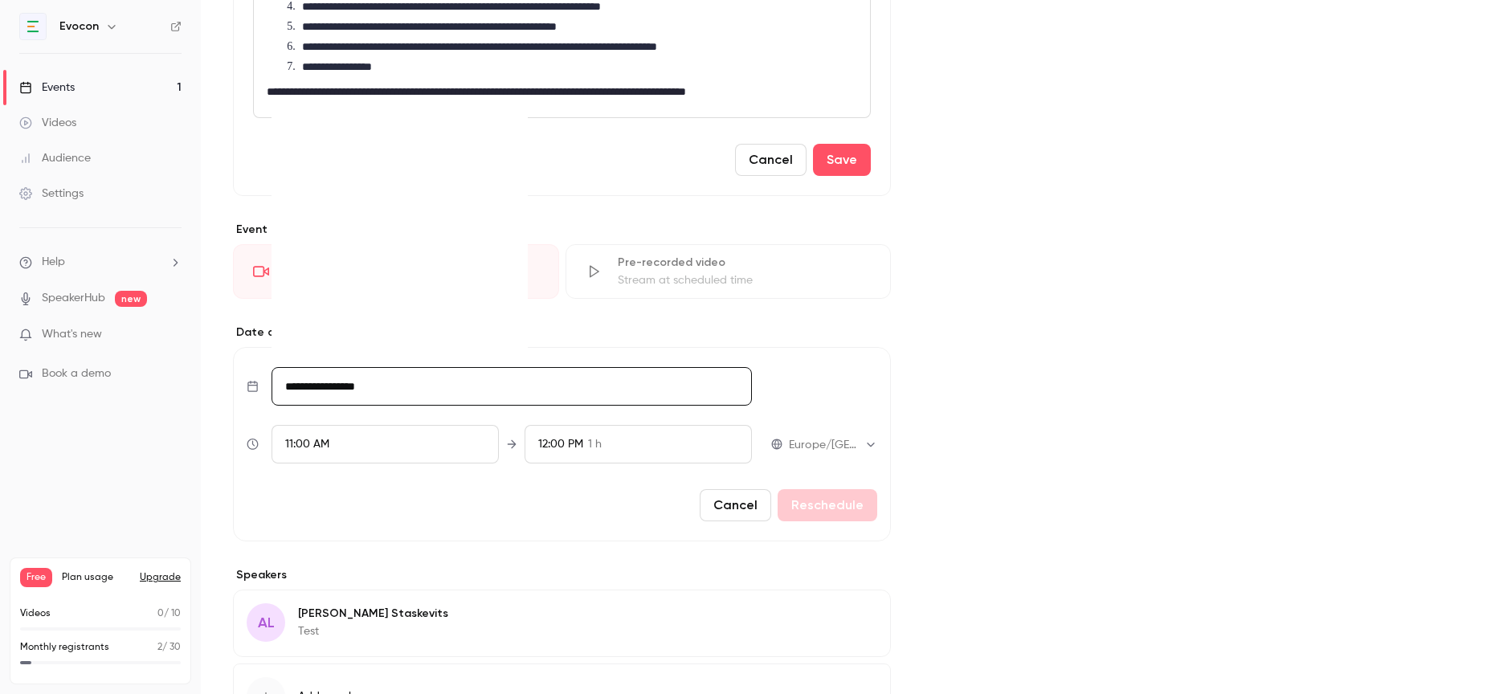
click at [440, 374] on input "**********" at bounding box center [512, 386] width 480 height 39
click at [508, 125] on icon "Move forward to switch to the next month." at bounding box center [504, 134] width 19 height 19
click at [434, 184] on div "5" at bounding box center [433, 192] width 25 height 24
type input "**********"
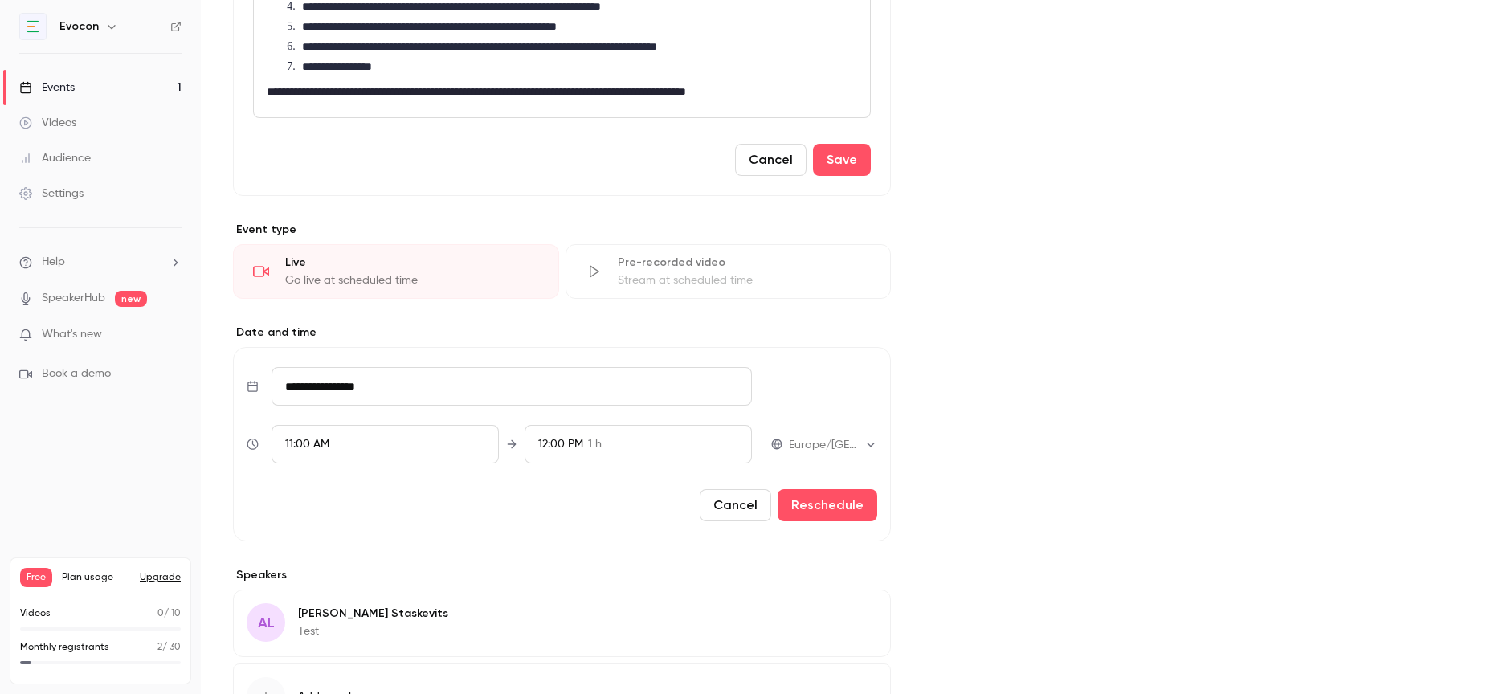
click at [583, 435] on div "12:00 PM 1 h" at bounding box center [638, 444] width 227 height 39
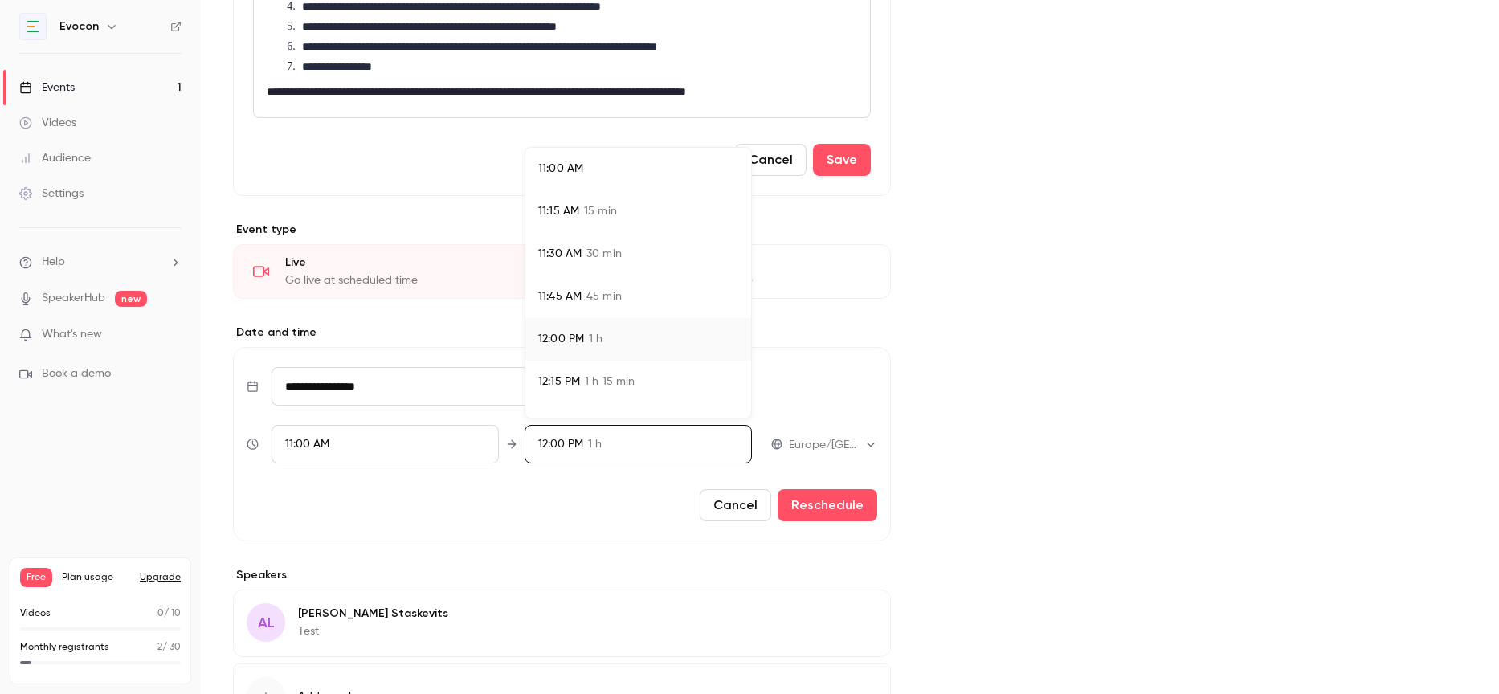
click at [590, 293] on span "45 min" at bounding box center [603, 296] width 35 height 17
click at [544, 522] on div at bounding box center [749, 347] width 1499 height 694
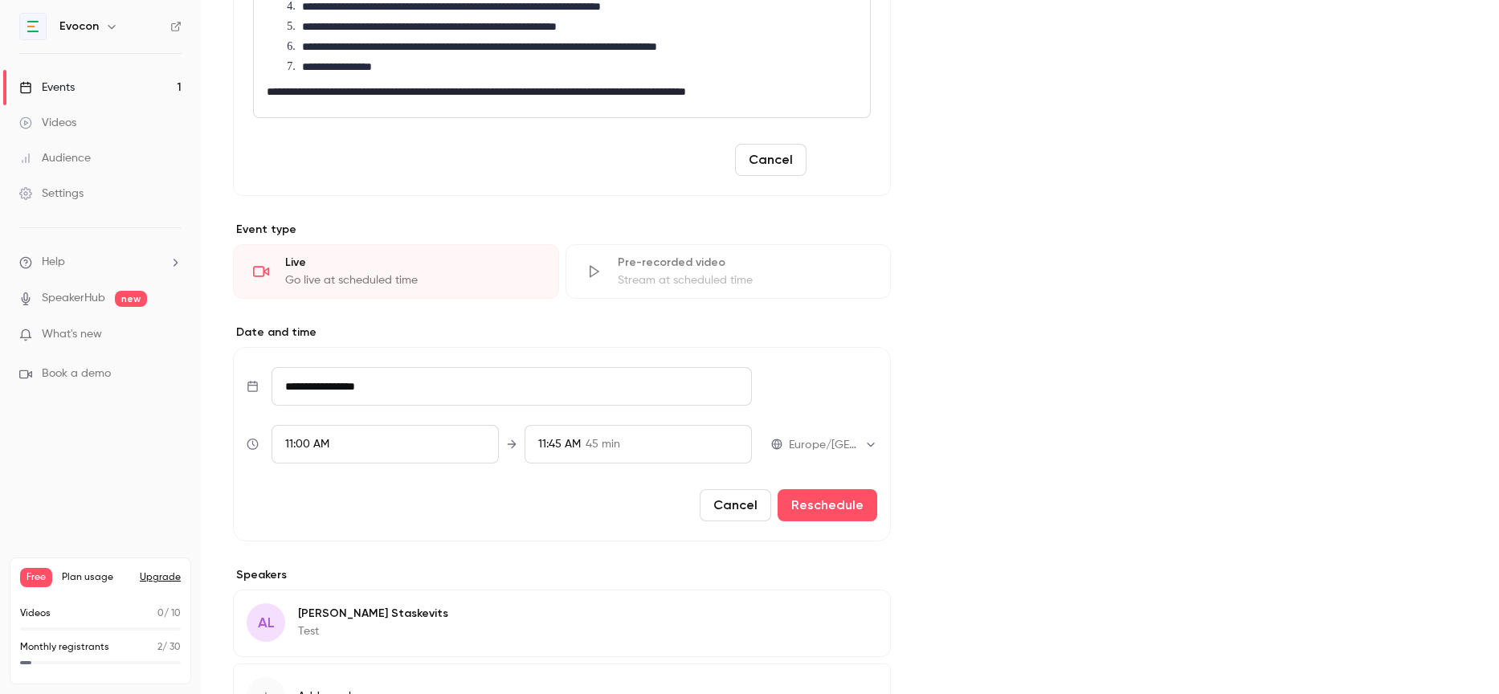
click at [841, 163] on button "Save" at bounding box center [842, 160] width 58 height 32
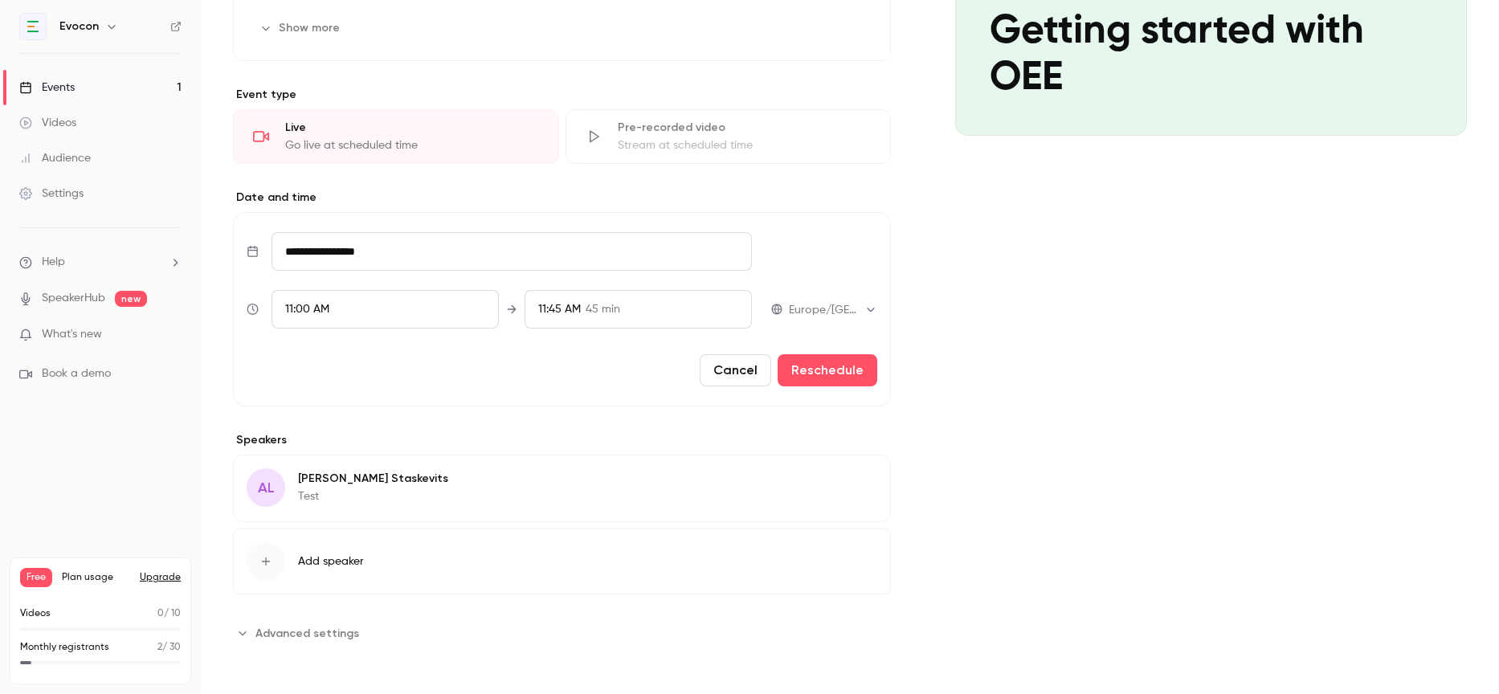
scroll to position [442, 0]
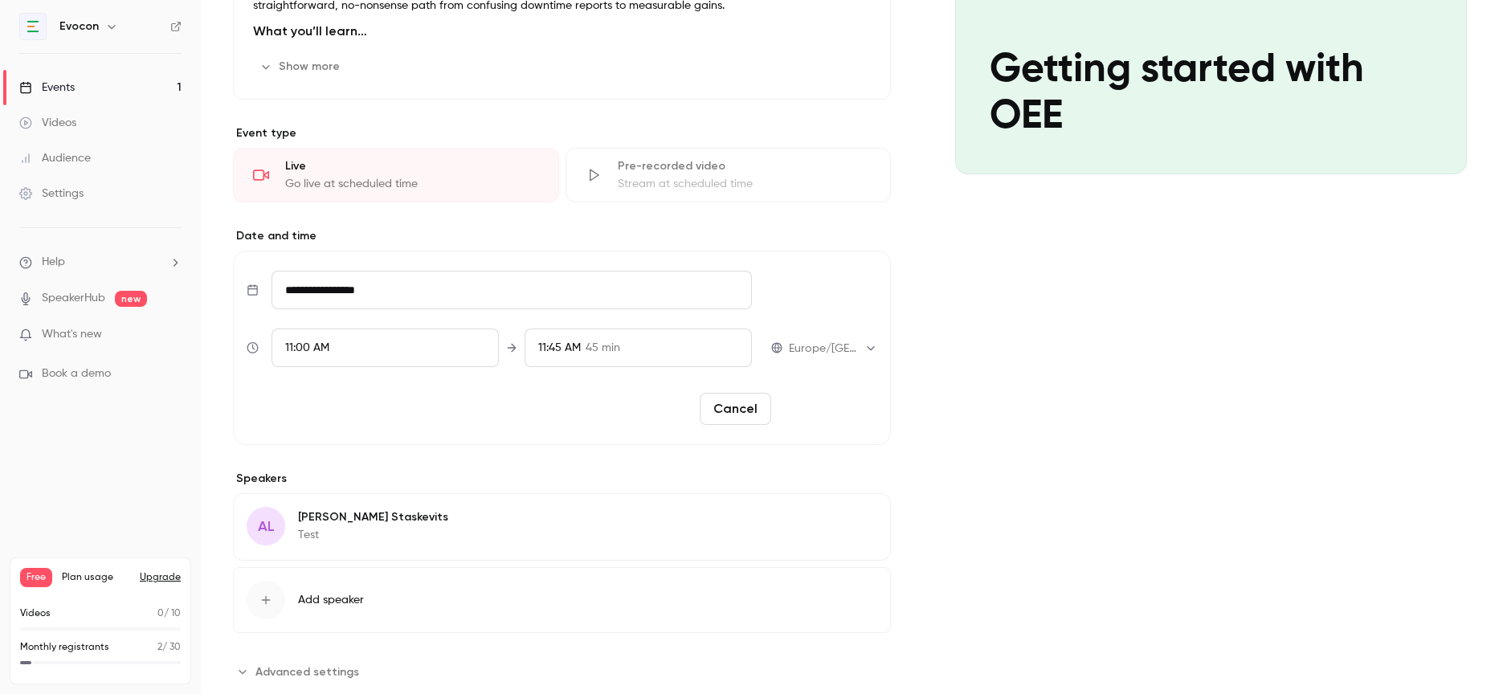
click at [830, 413] on button "Reschedule" at bounding box center [828, 409] width 100 height 32
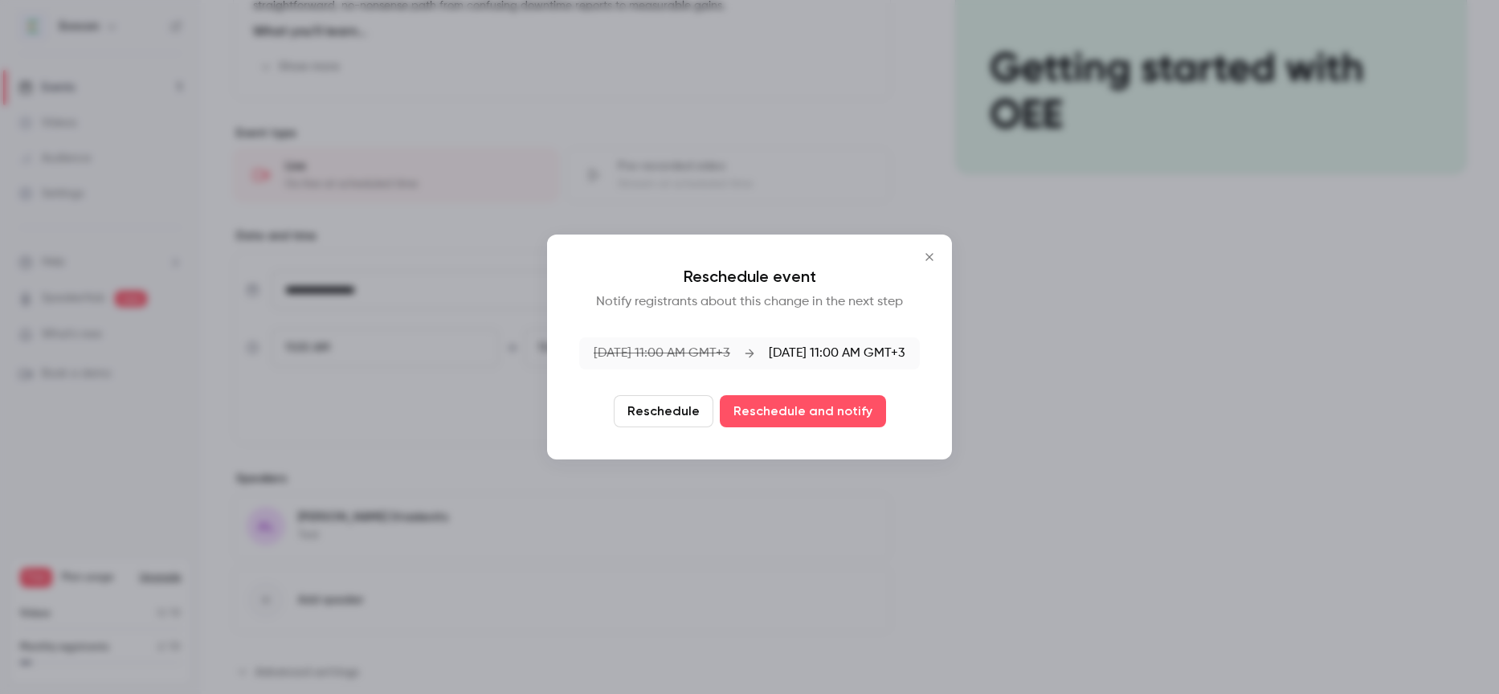
click at [677, 416] on button "Reschedule" at bounding box center [664, 411] width 100 height 32
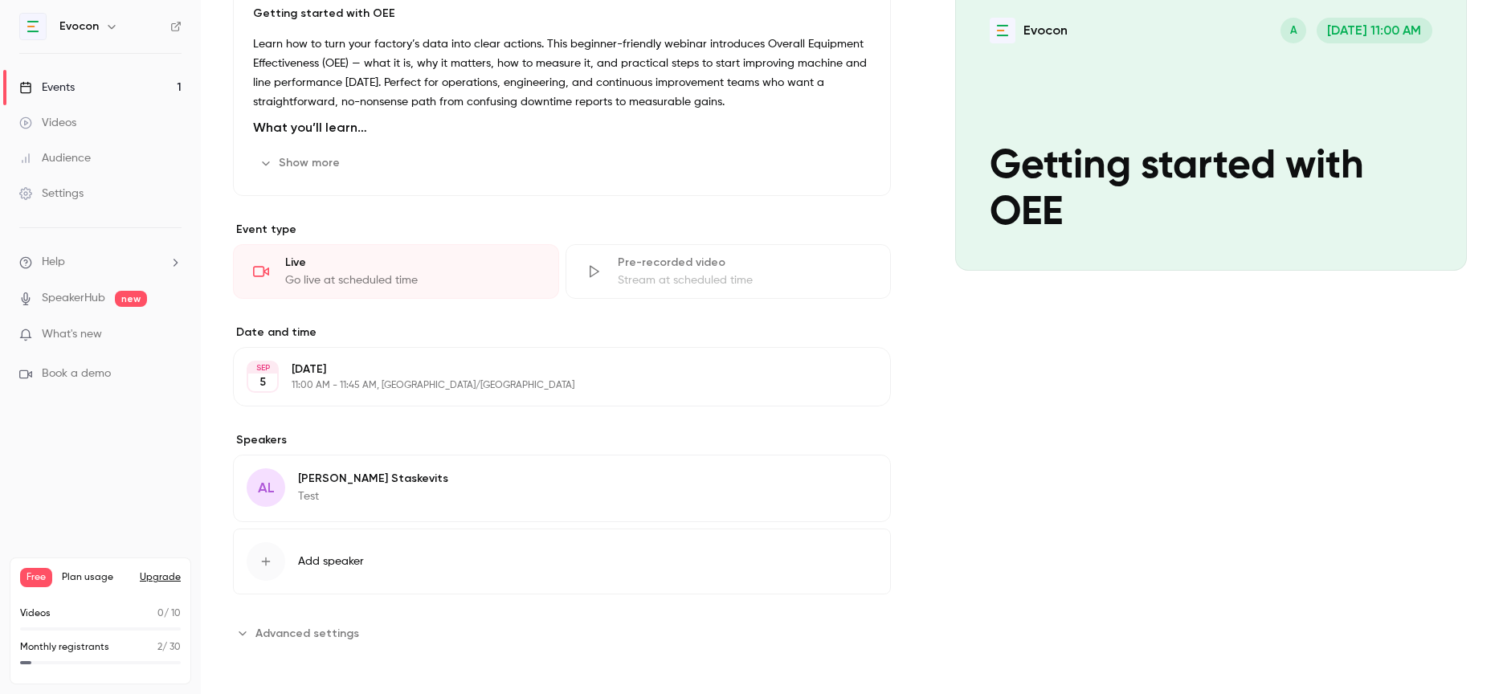
scroll to position [345, 0]
click at [847, 476] on button "Edit" at bounding box center [848, 481] width 59 height 26
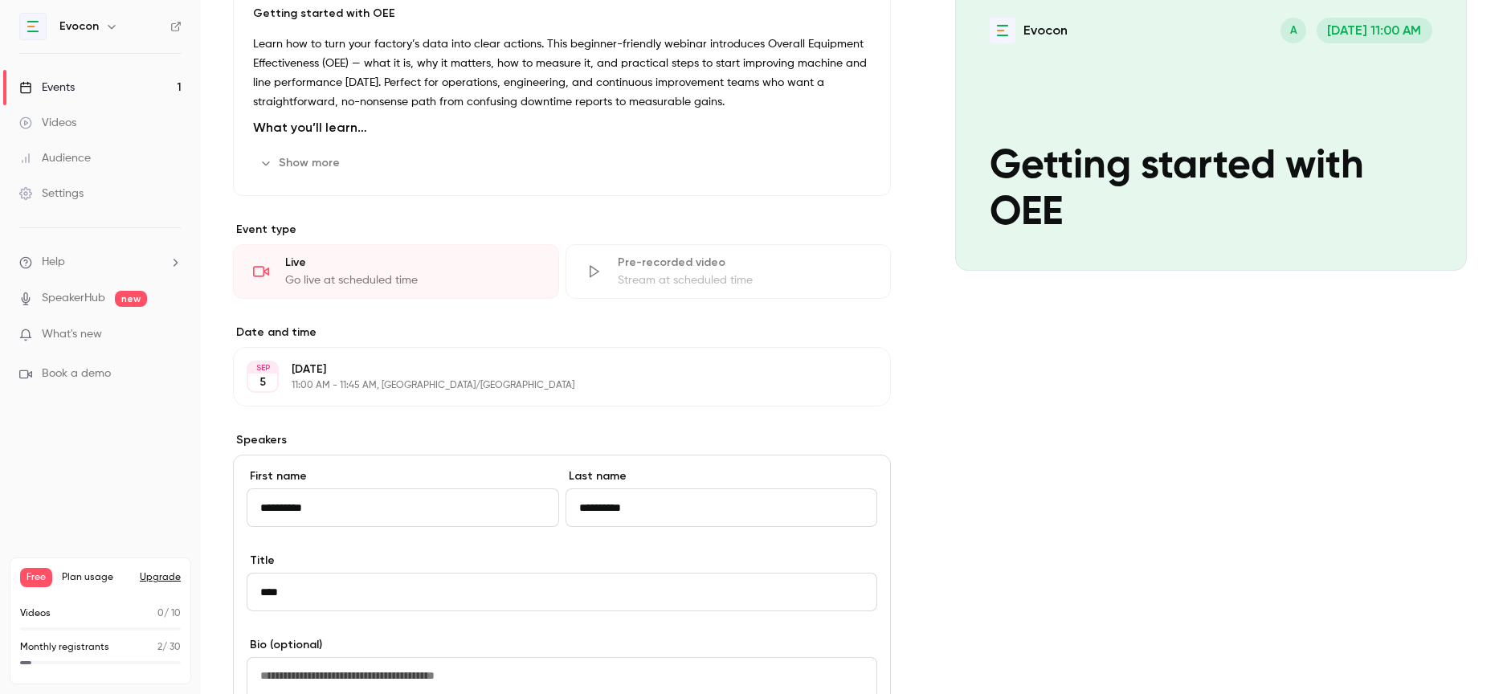
drag, startPoint x: 390, startPoint y: 504, endPoint x: 244, endPoint y: 503, distance: 146.2
click at [244, 503] on div "**********" at bounding box center [562, 687] width 658 height 465
type input "******"
click at [596, 504] on input "**********" at bounding box center [722, 507] width 312 height 39
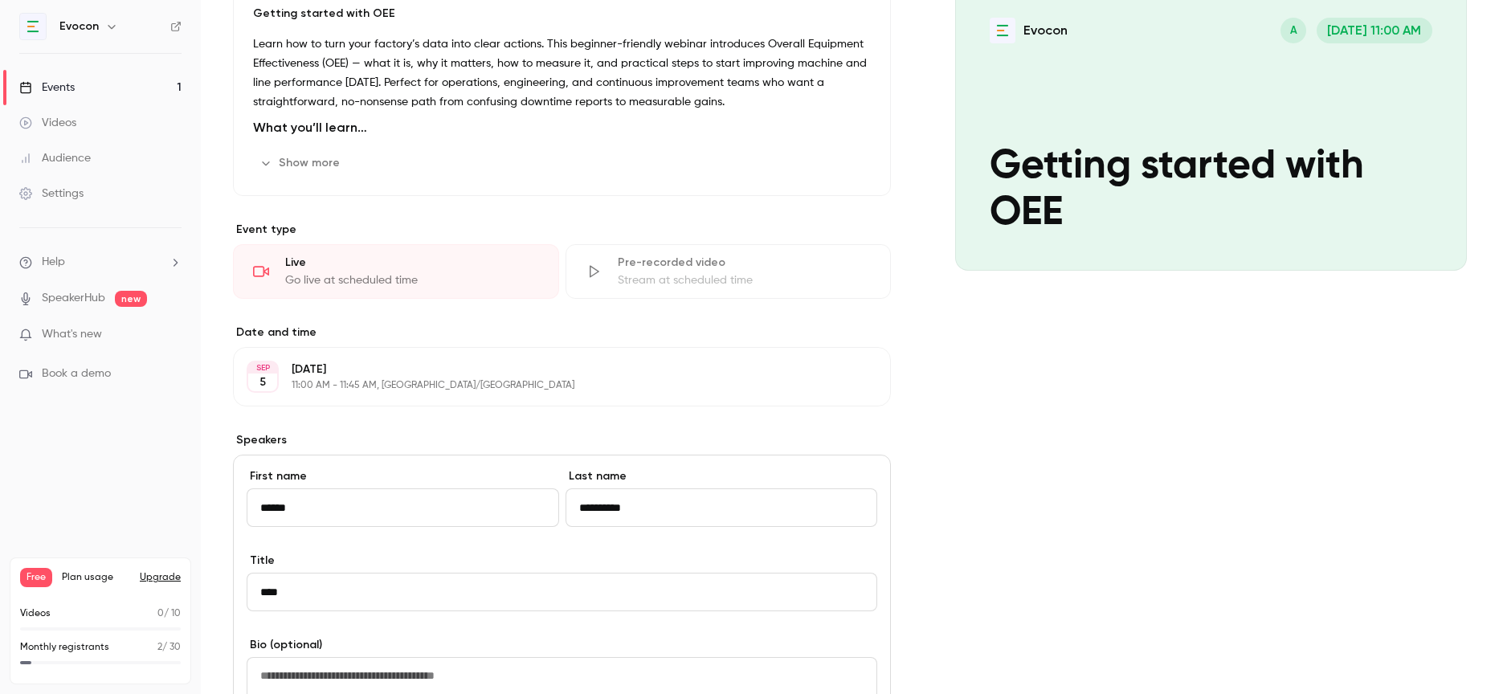
click at [596, 504] on input "**********" at bounding box center [722, 507] width 312 height 39
type input "*"
type input "********"
click at [294, 598] on input "****" at bounding box center [562, 592] width 631 height 39
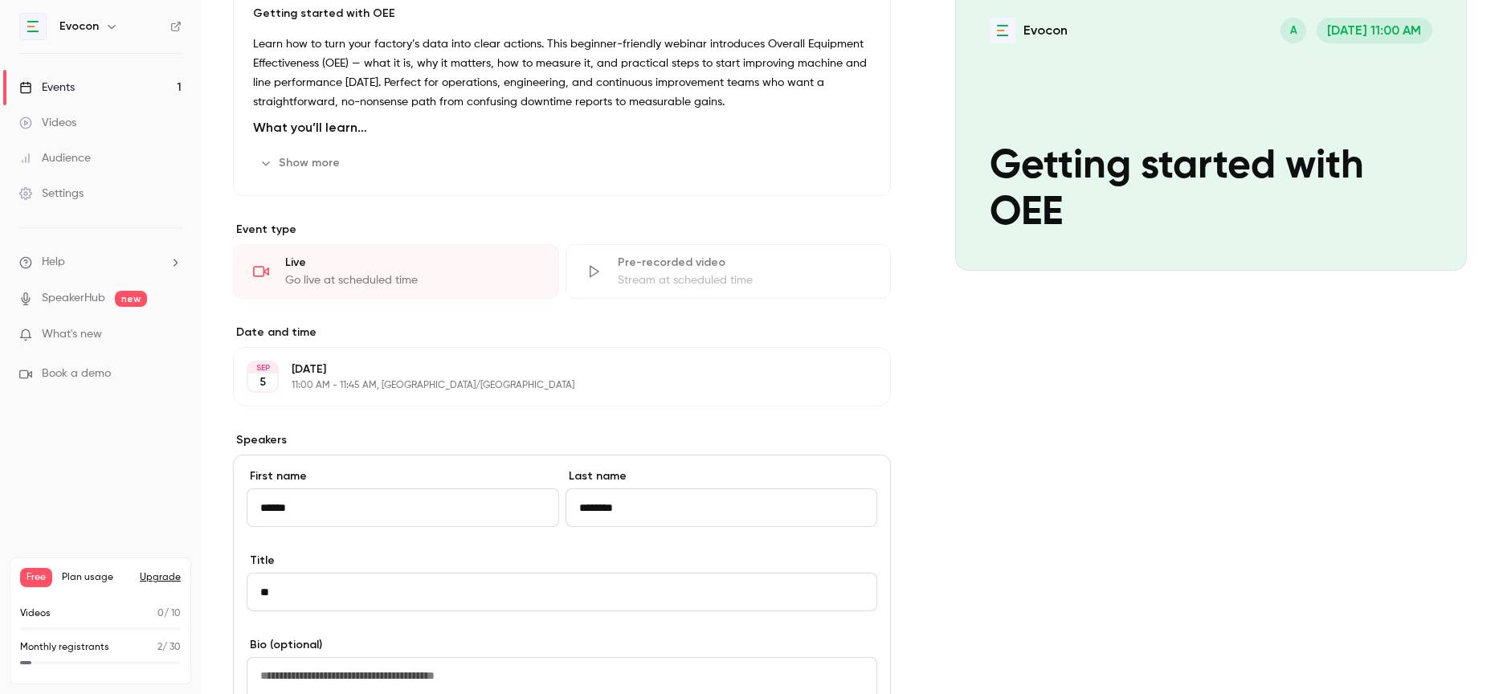
type input "*"
type input "**********"
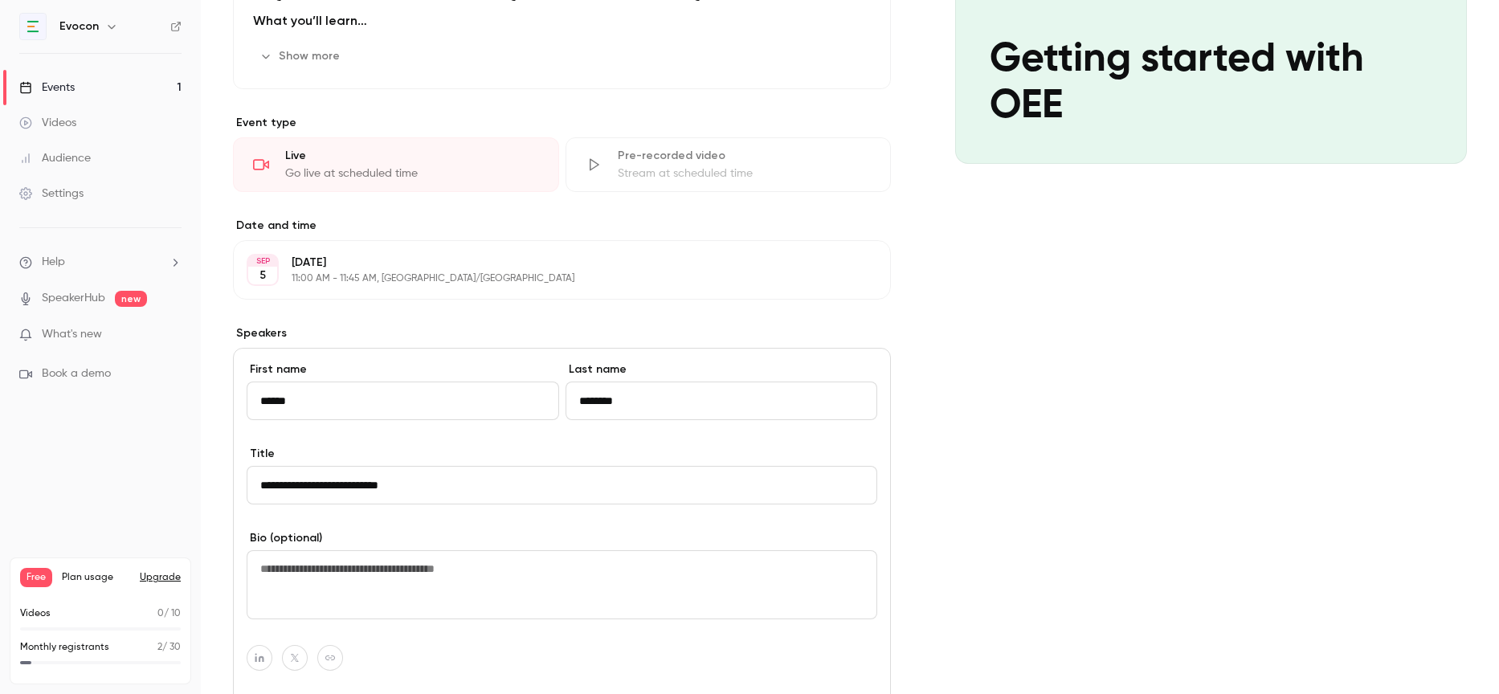
click at [322, 564] on textarea at bounding box center [562, 584] width 631 height 69
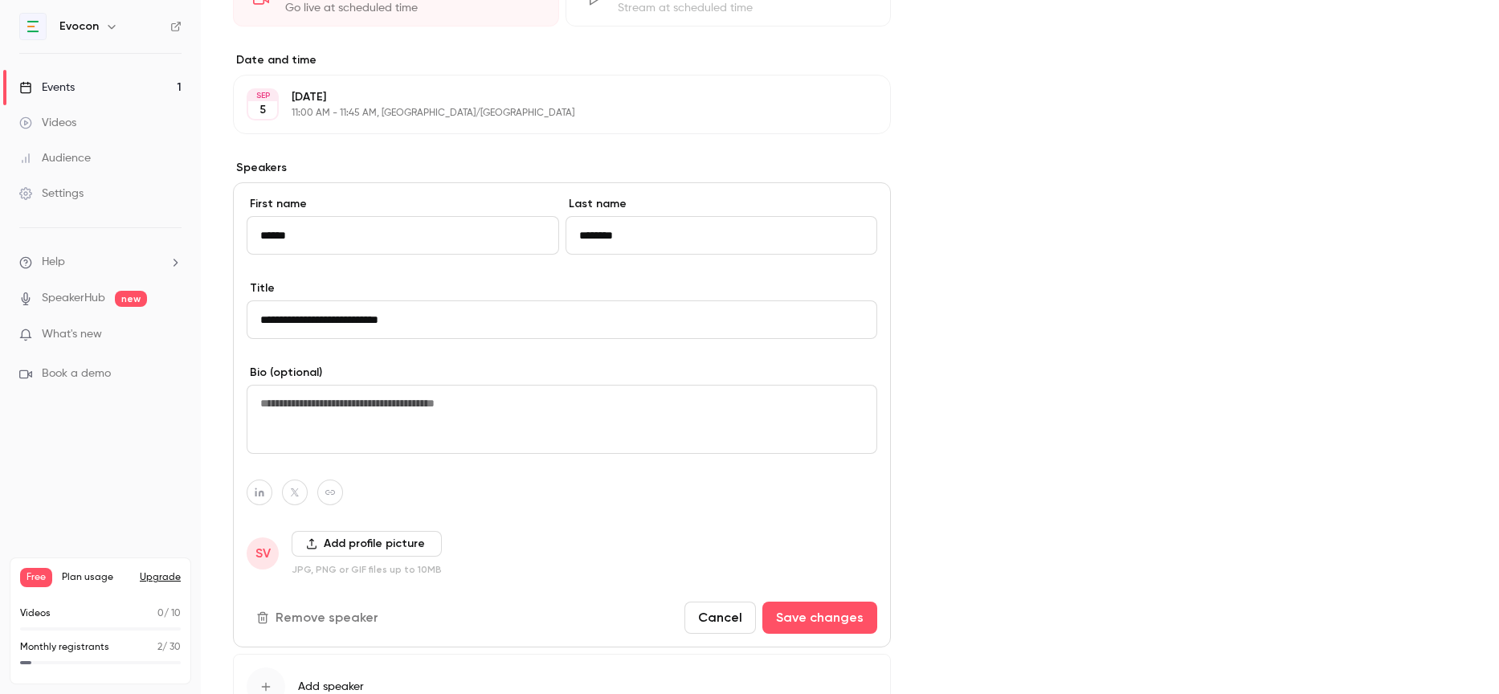
scroll to position [621, 0]
click at [372, 529] on button "Add profile picture" at bounding box center [367, 541] width 150 height 26
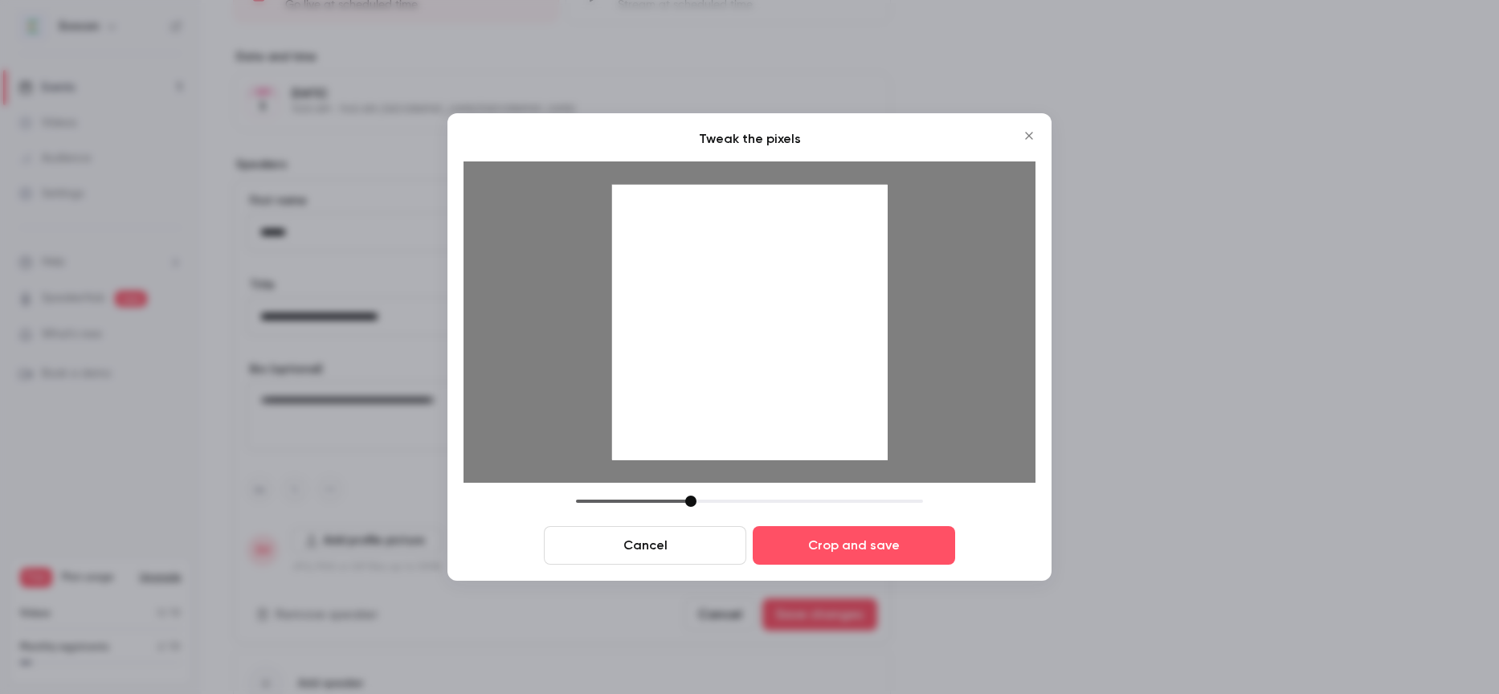
drag, startPoint x: 757, startPoint y: 315, endPoint x: 892, endPoint y: 330, distance: 135.8
click at [892, 330] on div at bounding box center [749, 321] width 572 height 321
drag, startPoint x: 885, startPoint y: 459, endPoint x: 971, endPoint y: 415, distance: 96.3
click at [971, 415] on div at bounding box center [749, 321] width 572 height 321
drag, startPoint x: 688, startPoint y: 504, endPoint x: 774, endPoint y: 500, distance: 85.2
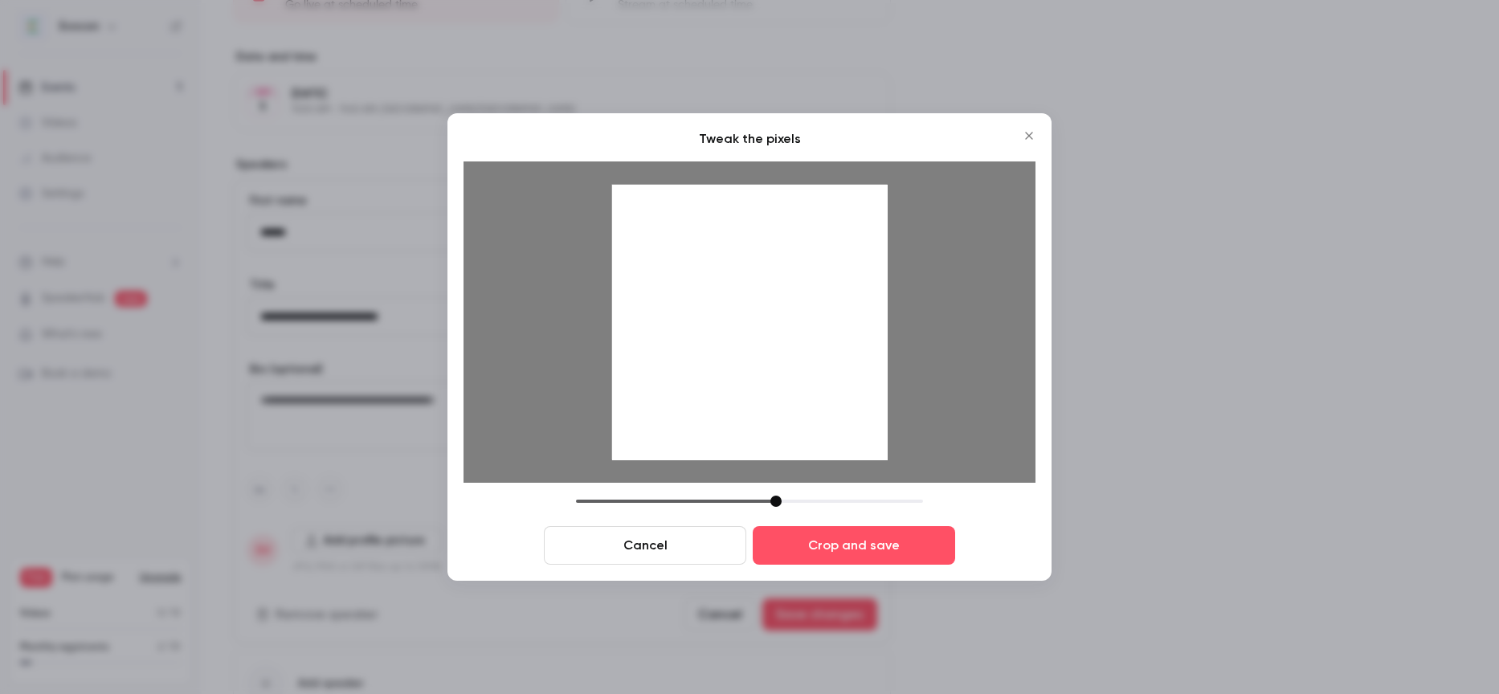
click at [774, 500] on div at bounding box center [775, 501] width 11 height 11
drag, startPoint x: 750, startPoint y: 312, endPoint x: 859, endPoint y: 387, distance: 131.7
click at [859, 387] on div at bounding box center [750, 323] width 276 height 276
drag, startPoint x: 778, startPoint y: 500, endPoint x: 828, endPoint y: 504, distance: 50.0
click at [816, 504] on div at bounding box center [810, 501] width 11 height 11
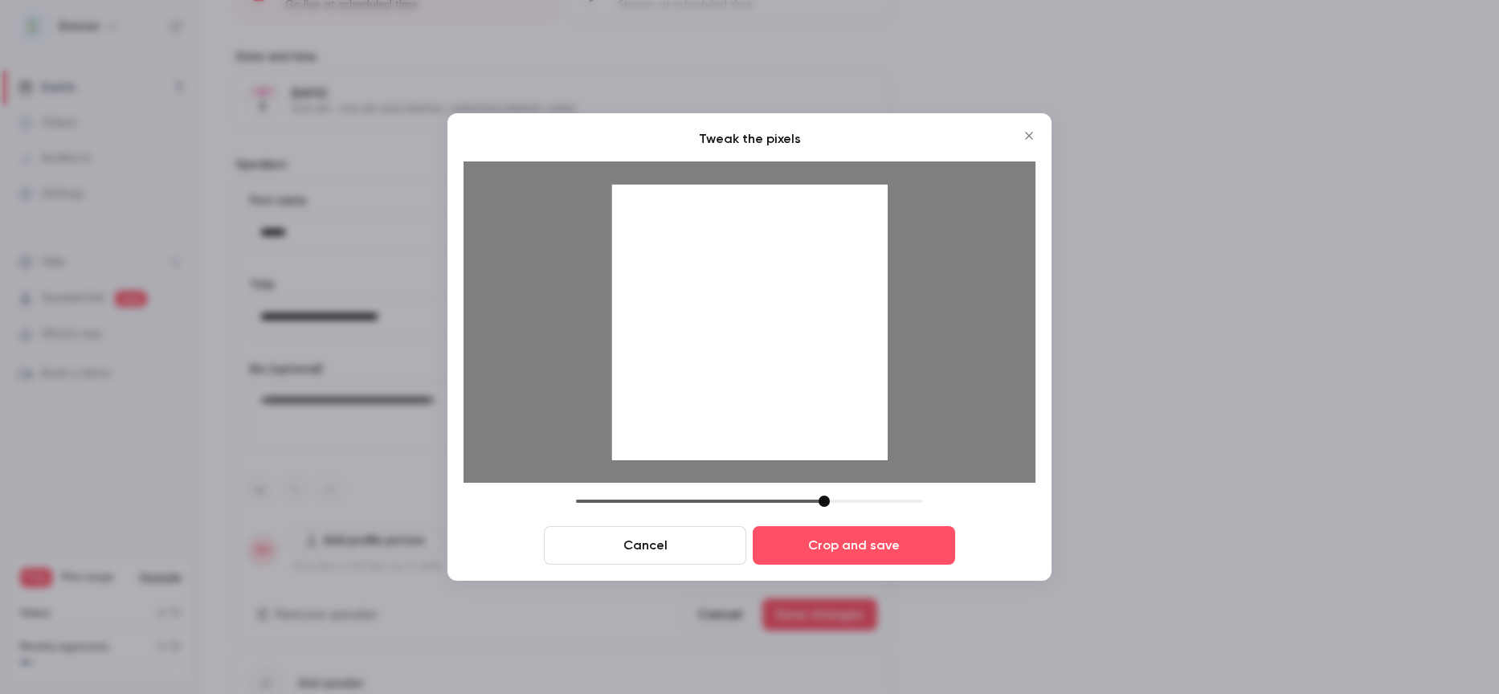
drag, startPoint x: 766, startPoint y: 403, endPoint x: 838, endPoint y: 402, distance: 71.5
click at [838, 402] on div at bounding box center [750, 323] width 276 height 276
click at [837, 536] on button "Crop and save" at bounding box center [854, 545] width 202 height 39
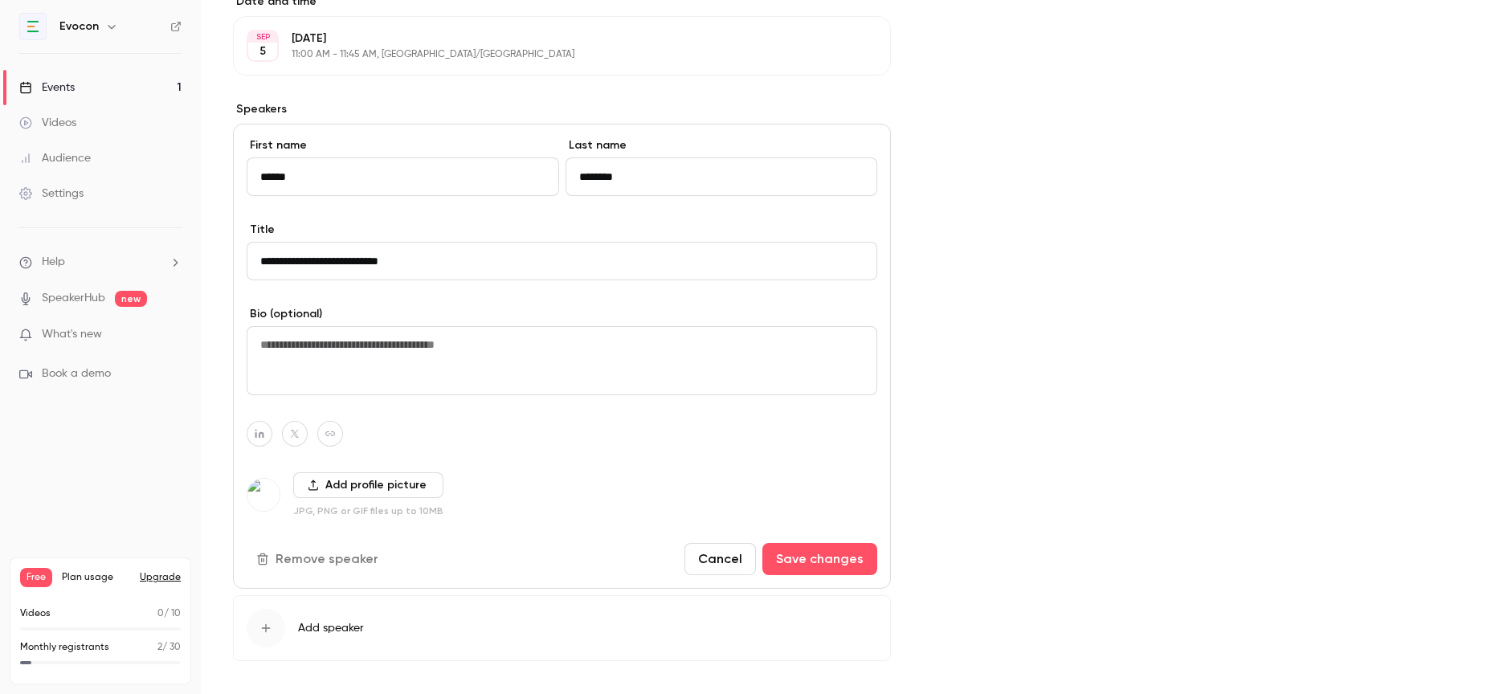
scroll to position [729, 0]
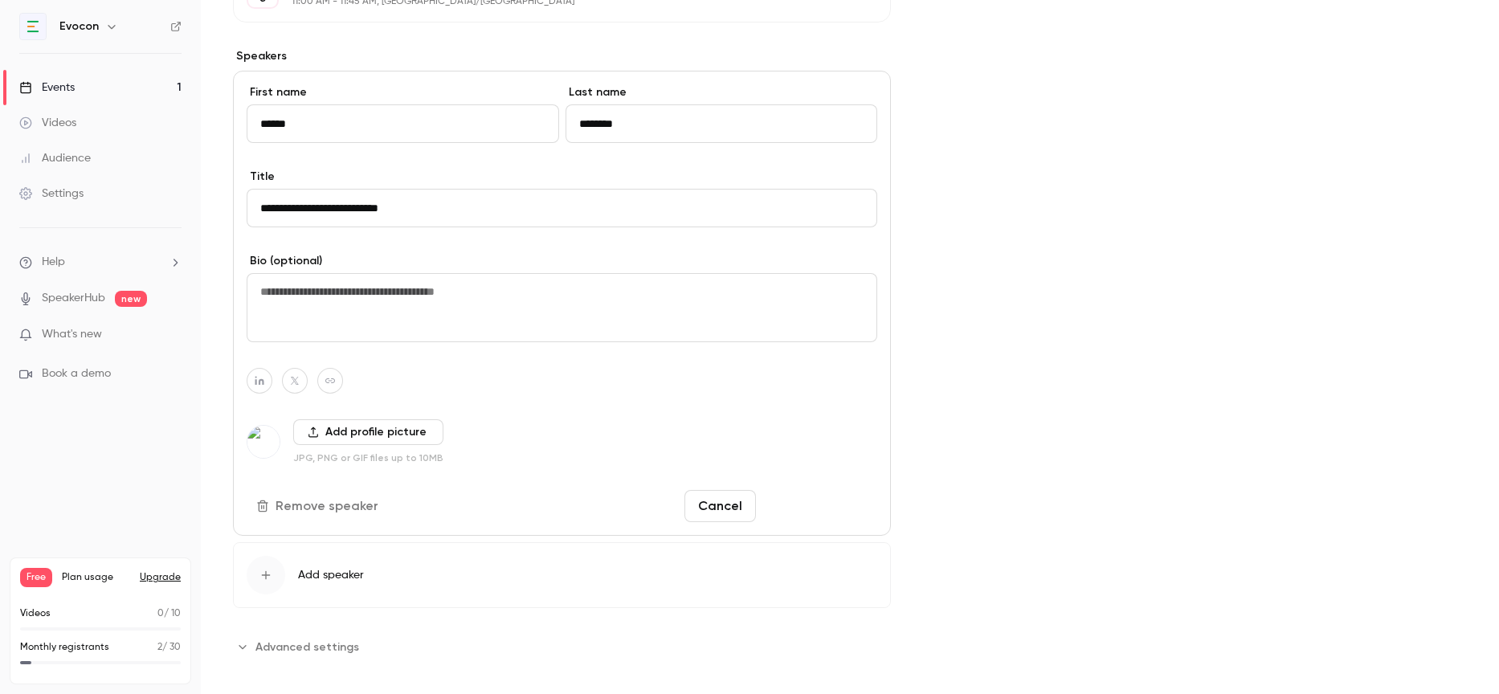
click at [821, 501] on button "Save changes" at bounding box center [819, 506] width 115 height 32
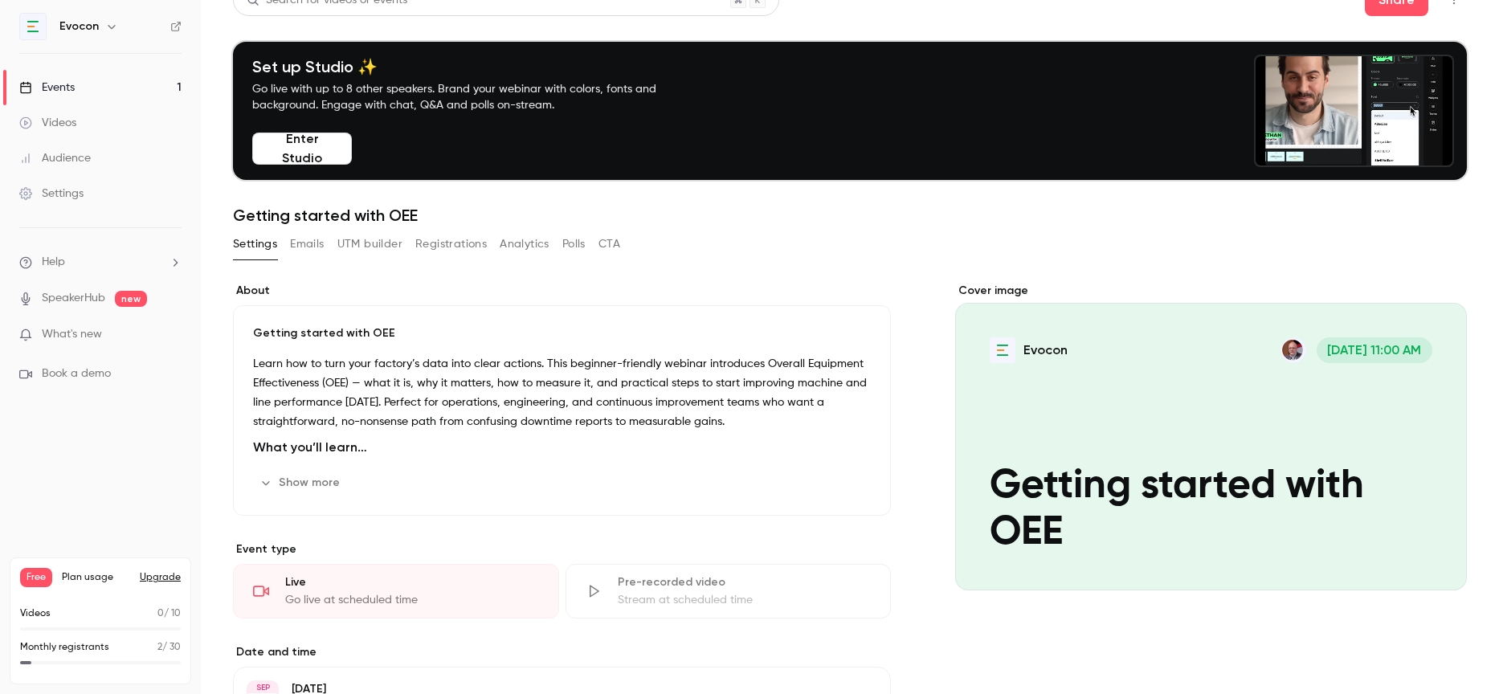
scroll to position [0, 0]
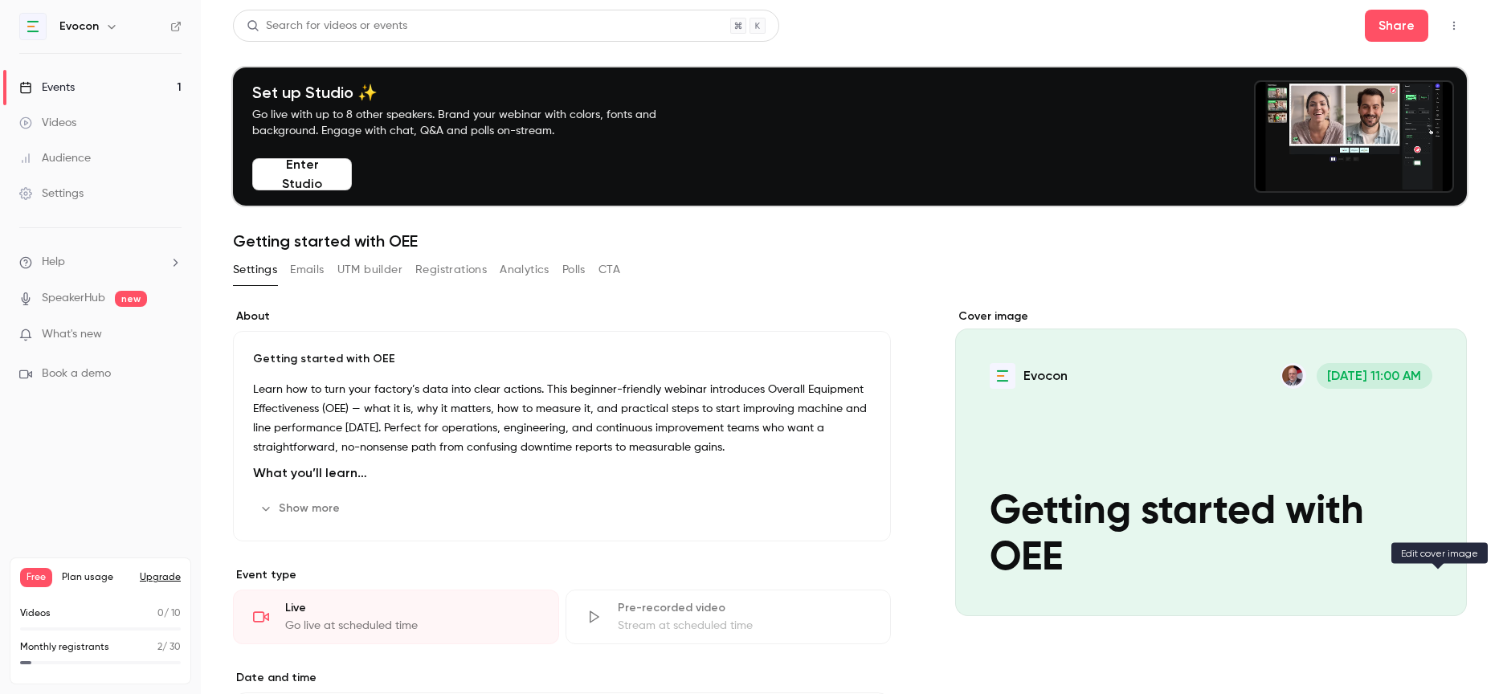
click at [1427, 587] on button "Evocon Sep 5, 11:00 AM Getting started with OEE" at bounding box center [1438, 587] width 32 height 32
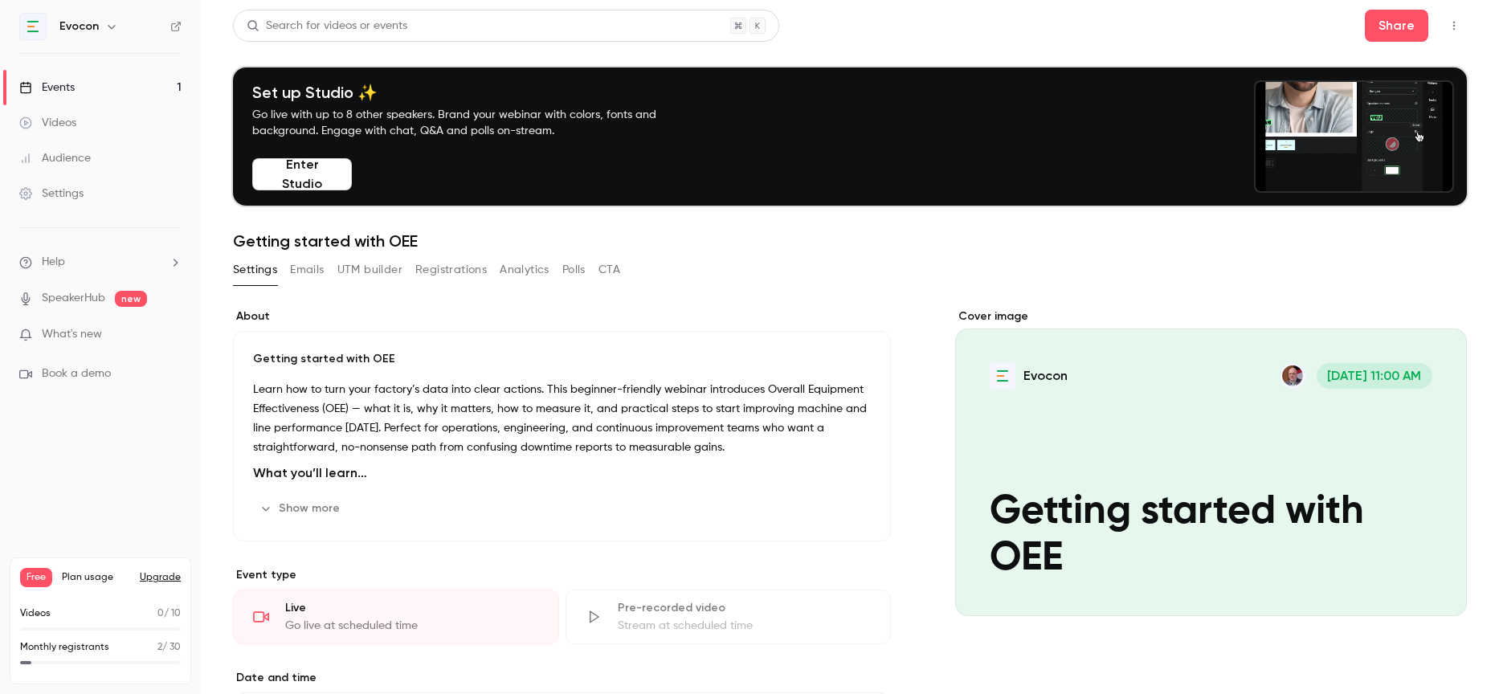
click at [1135, 421] on div "Cover image" at bounding box center [1211, 462] width 512 height 308
click at [0, 0] on input "Evocon Sep 5, 11:00 AM Getting started with OEE" at bounding box center [0, 0] width 0 height 0
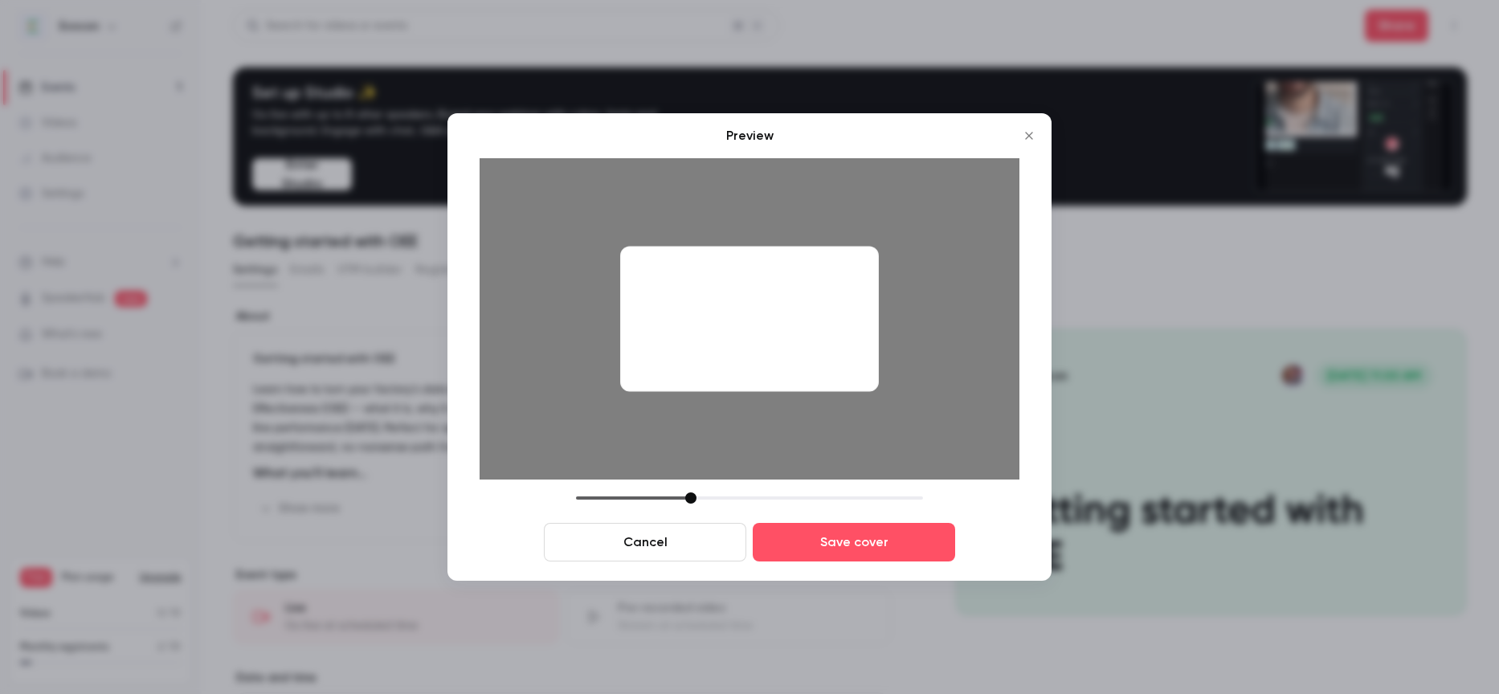
drag, startPoint x: 810, startPoint y: 382, endPoint x: 810, endPoint y: 362, distance: 20.1
click at [810, 362] on div at bounding box center [749, 318] width 259 height 145
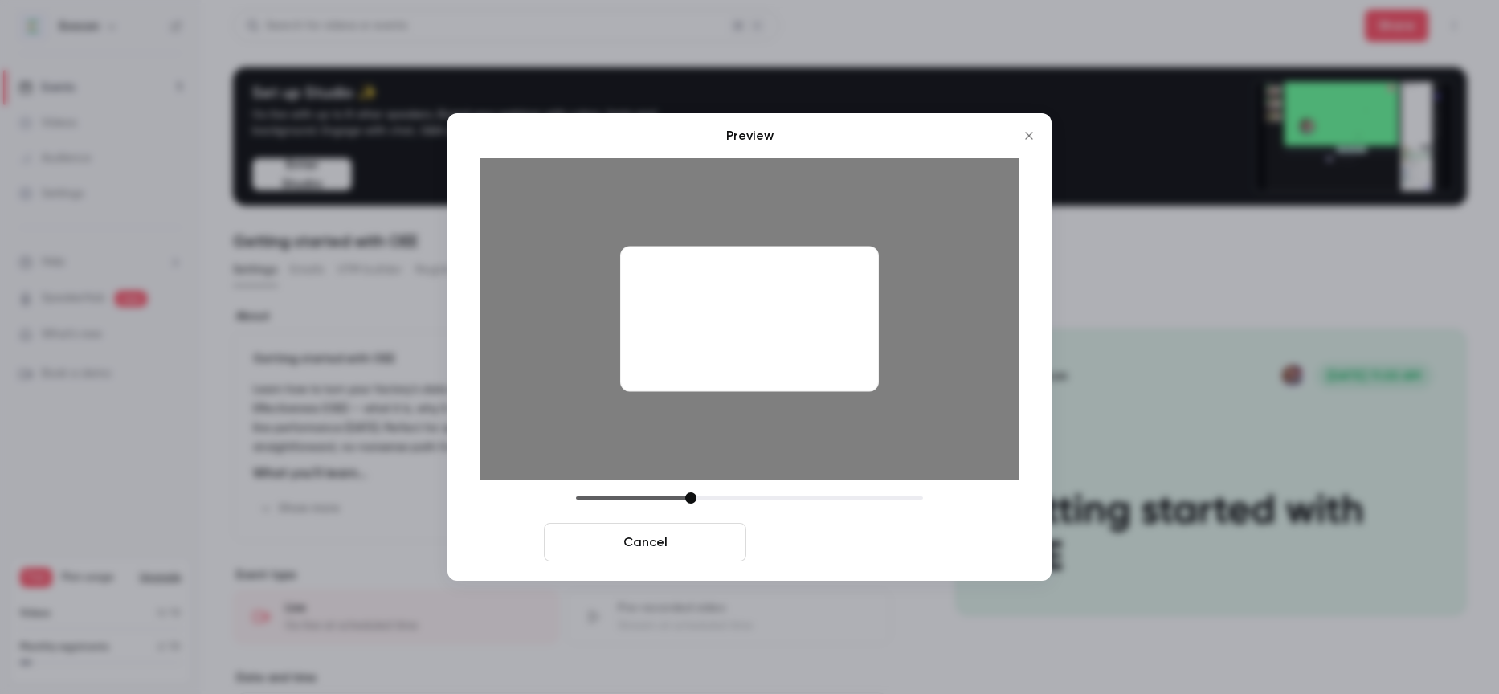
click at [838, 543] on button "Save cover" at bounding box center [854, 542] width 202 height 39
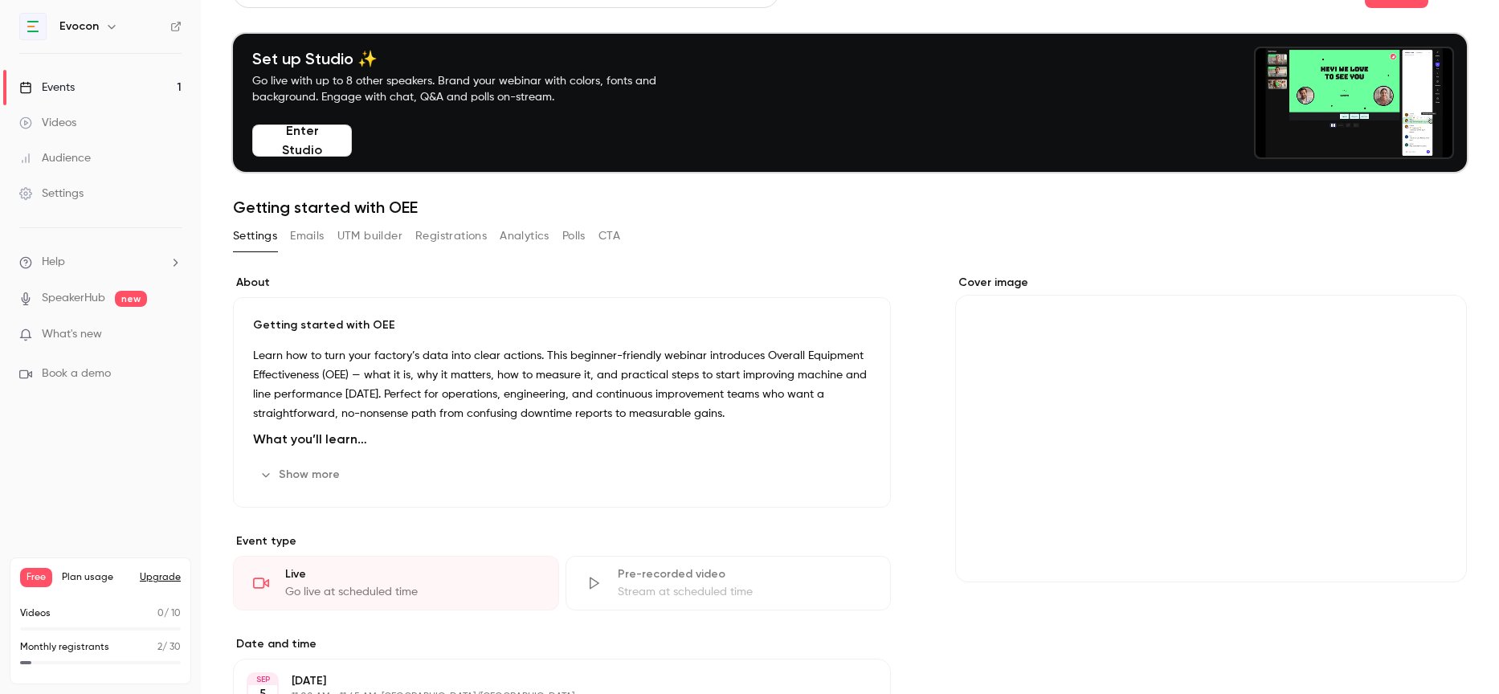
scroll to position [36, 0]
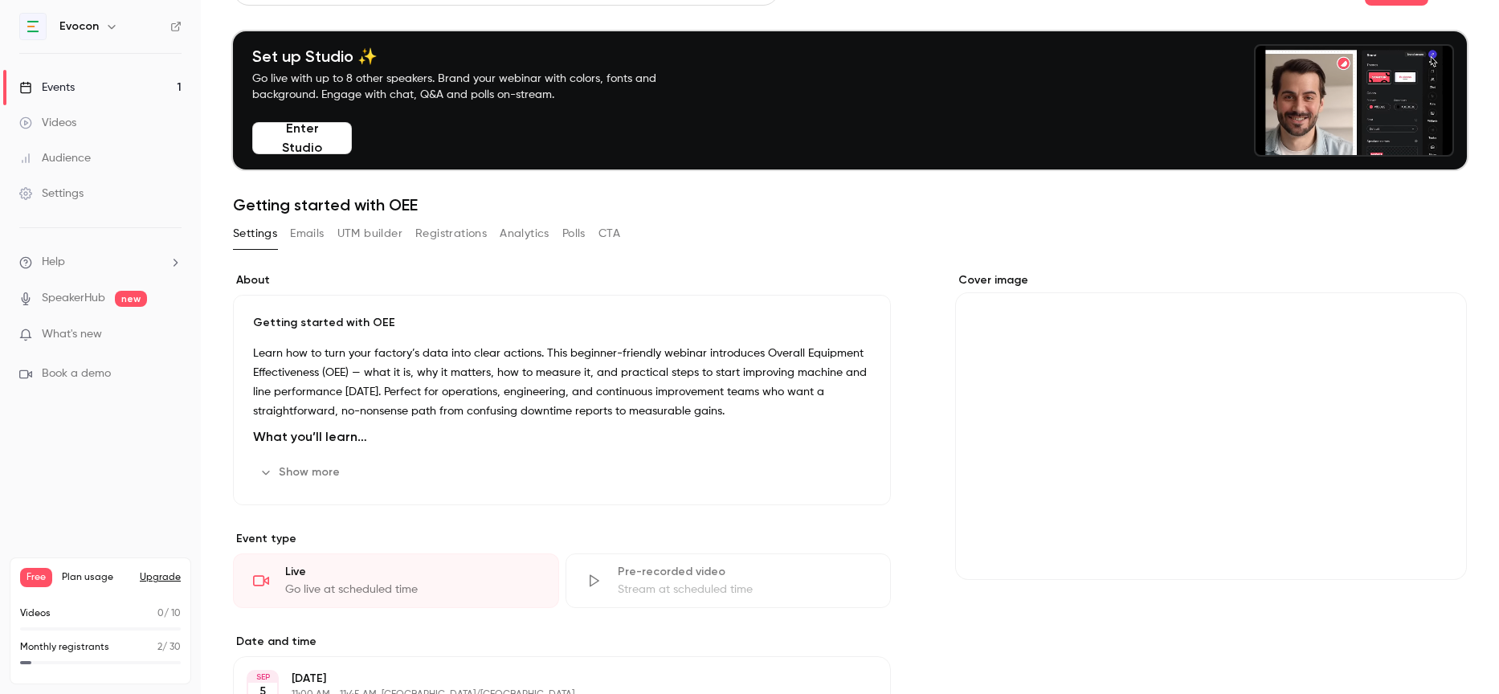
click at [1436, 556] on icon "Cover image" at bounding box center [1438, 551] width 18 height 13
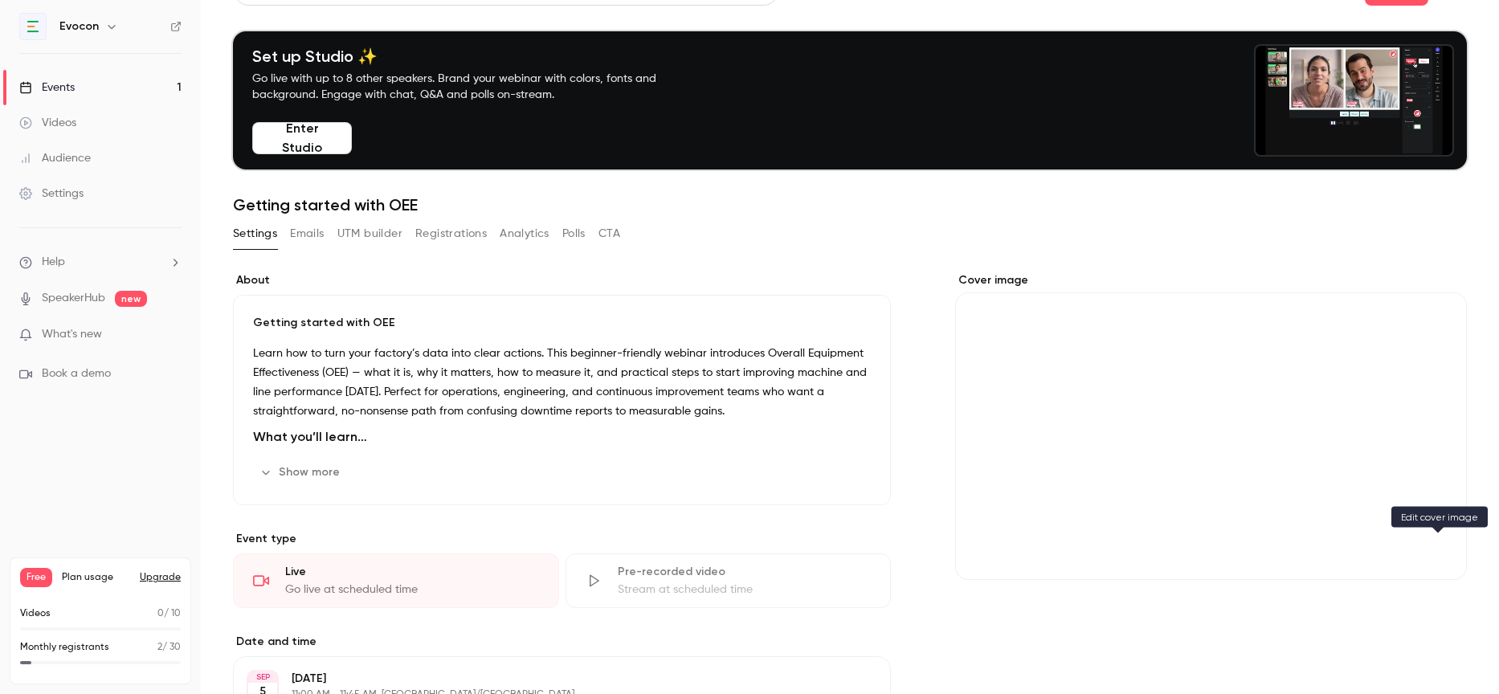
click at [1436, 546] on icon "Cover image" at bounding box center [1438, 551] width 18 height 13
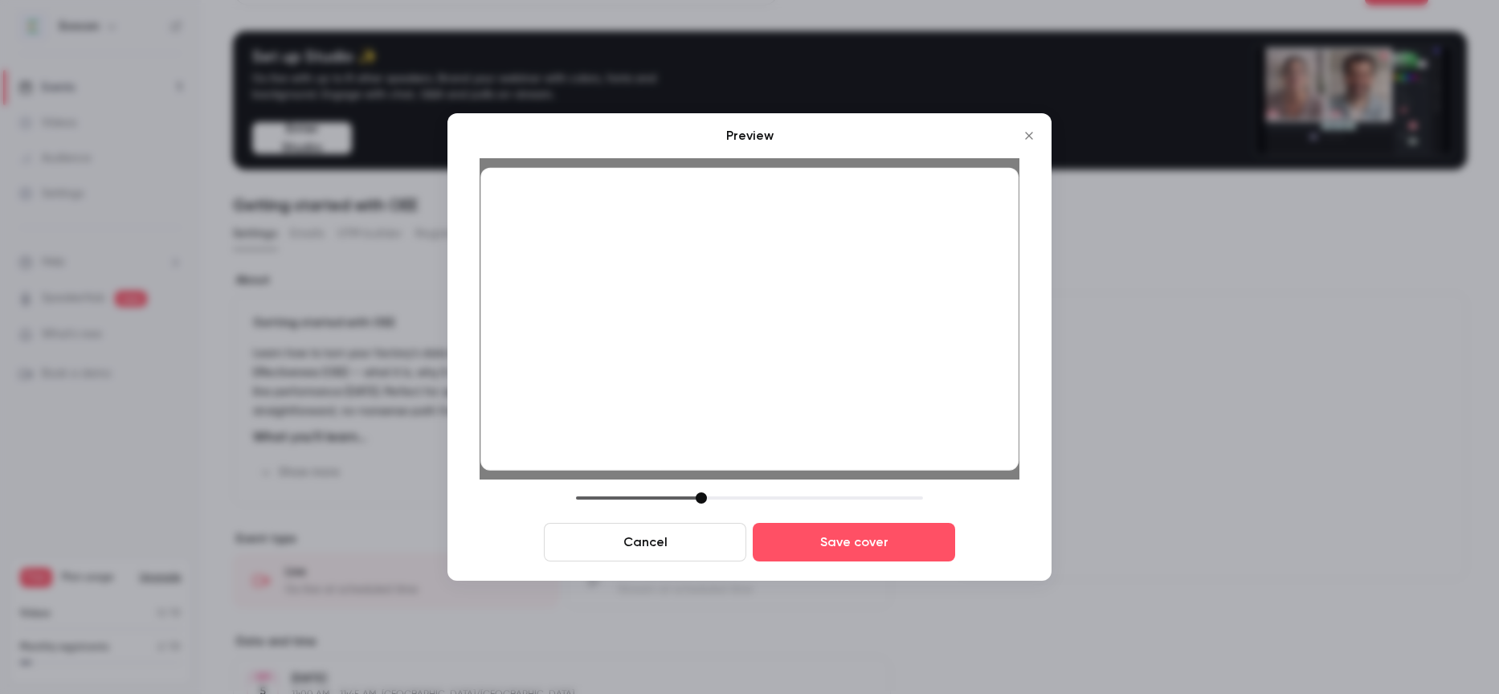
drag, startPoint x: 688, startPoint y: 500, endPoint x: 698, endPoint y: 505, distance: 11.9
click at [698, 506] on div "Cancel Save cover" at bounding box center [750, 526] width 540 height 69
drag, startPoint x: 699, startPoint y: 505, endPoint x: 688, endPoint y: 508, distance: 11.7
click at [688, 508] on div "Cancel Save cover" at bounding box center [750, 526] width 540 height 69
drag, startPoint x: 701, startPoint y: 499, endPoint x: 691, endPoint y: 500, distance: 10.6
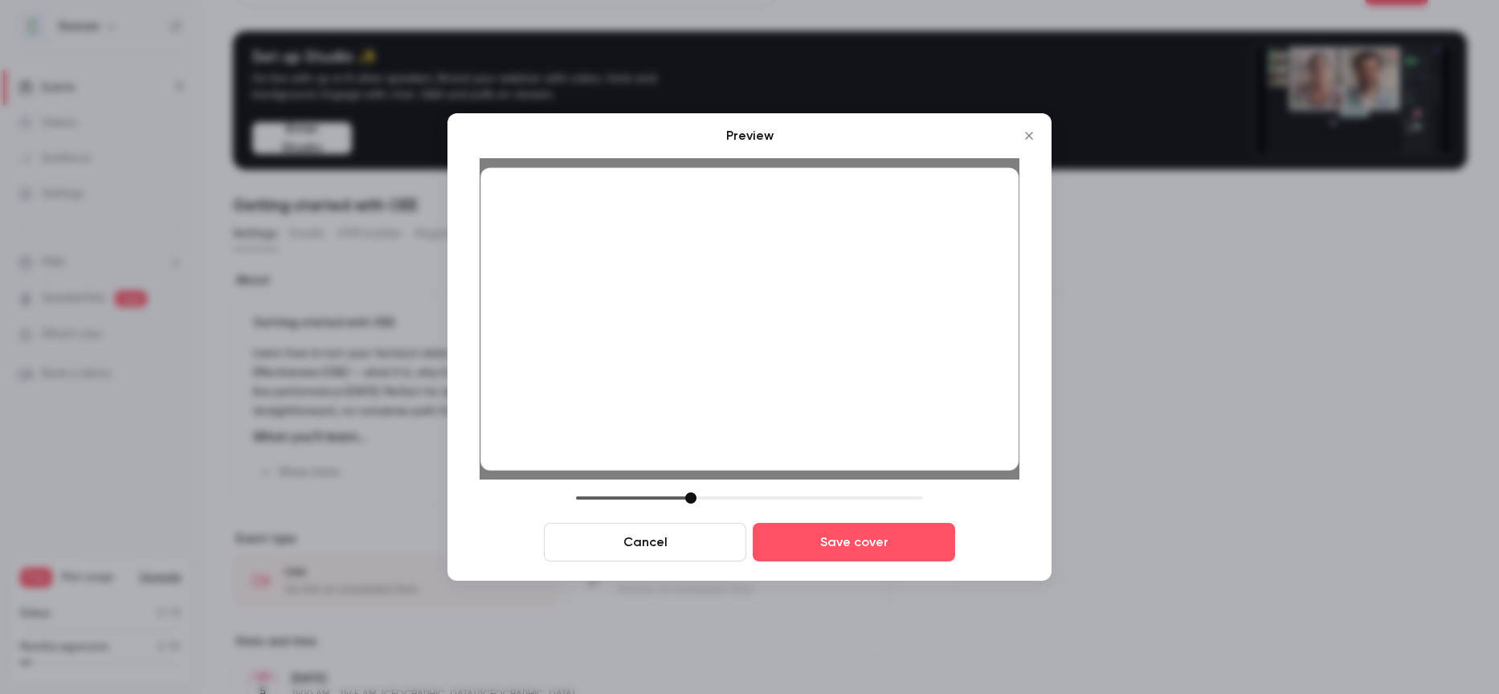
click at [691, 500] on div at bounding box center [690, 497] width 11 height 11
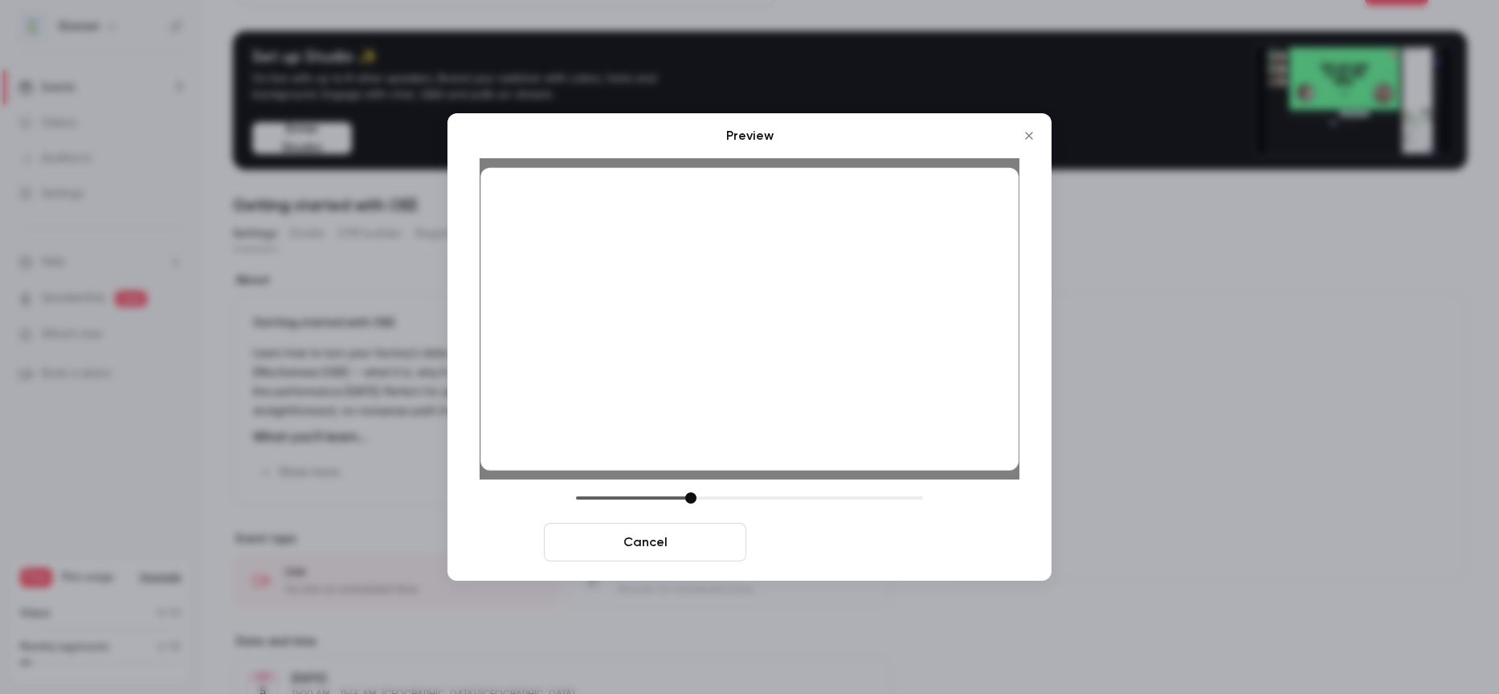
click at [808, 548] on button "Save cover" at bounding box center [854, 542] width 202 height 39
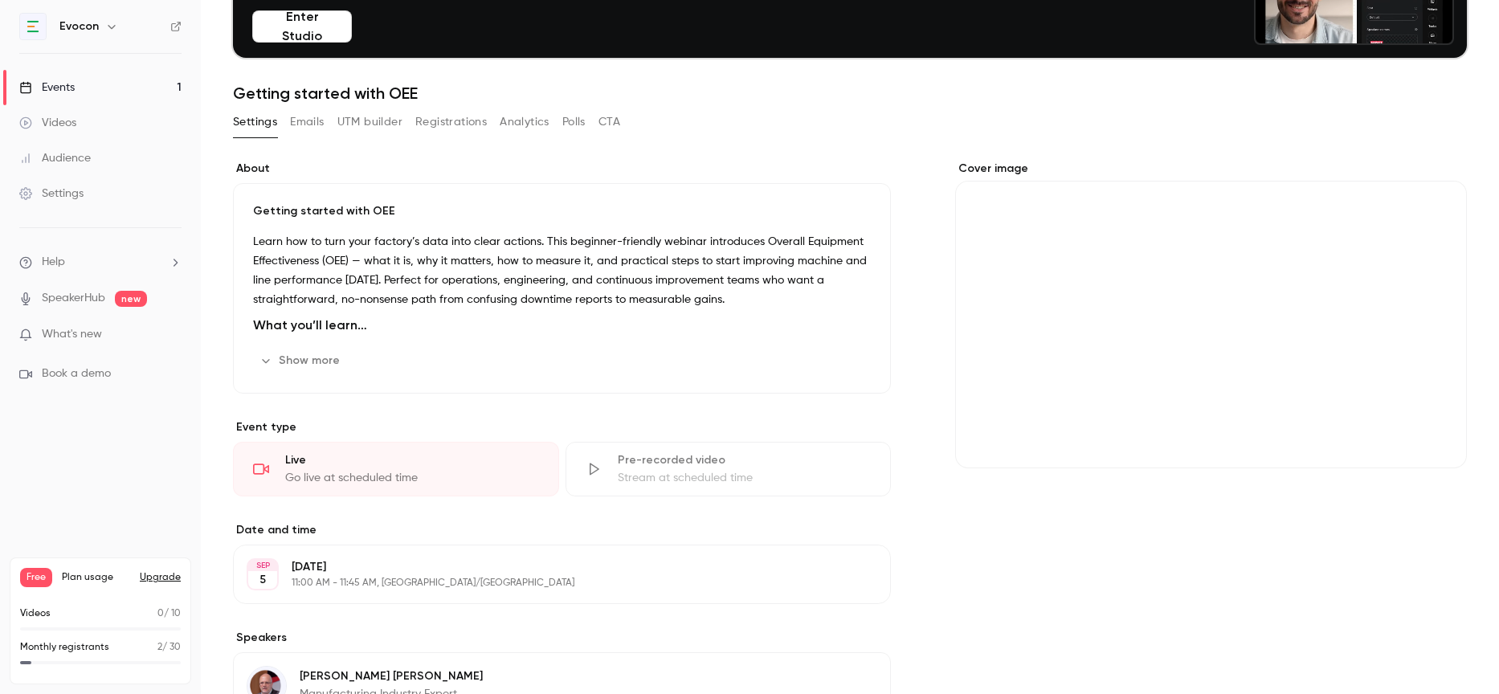
scroll to position [0, 0]
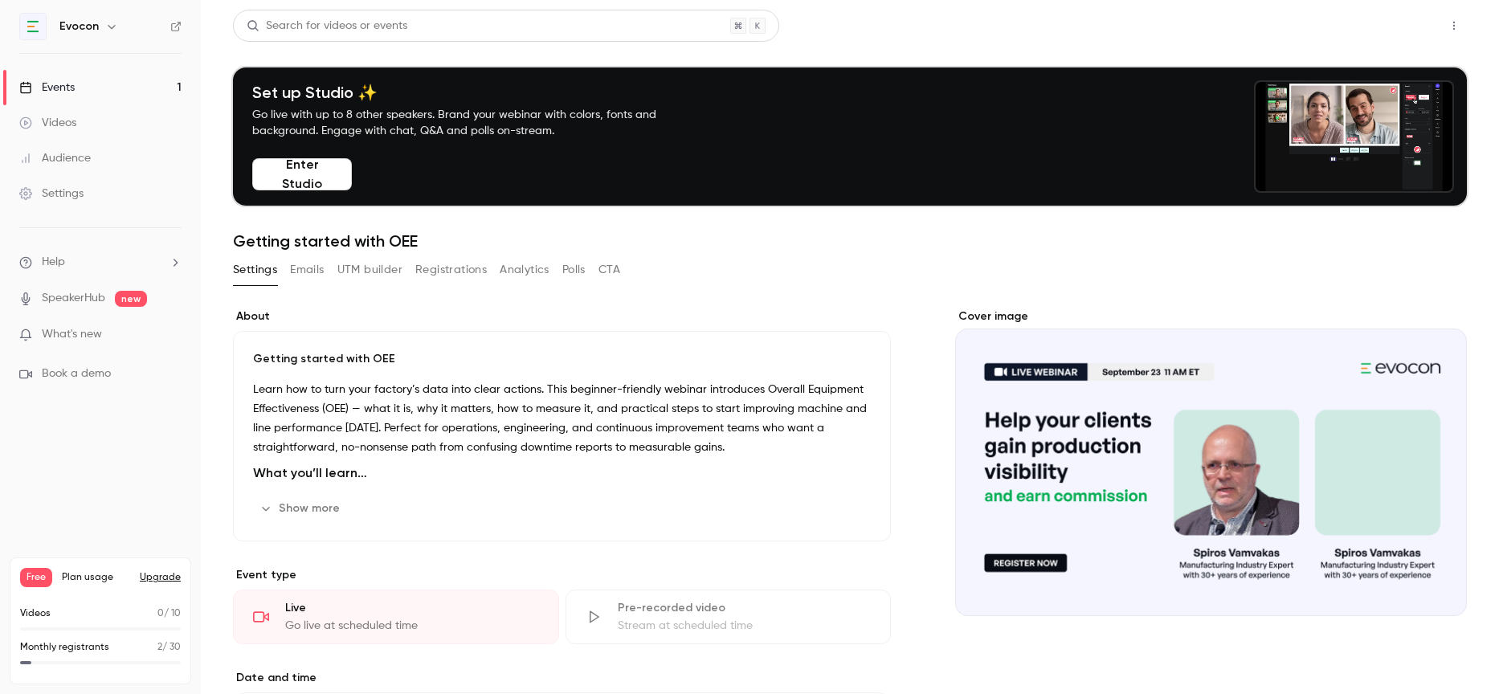
click at [1407, 27] on button "Share" at bounding box center [1396, 26] width 63 height 32
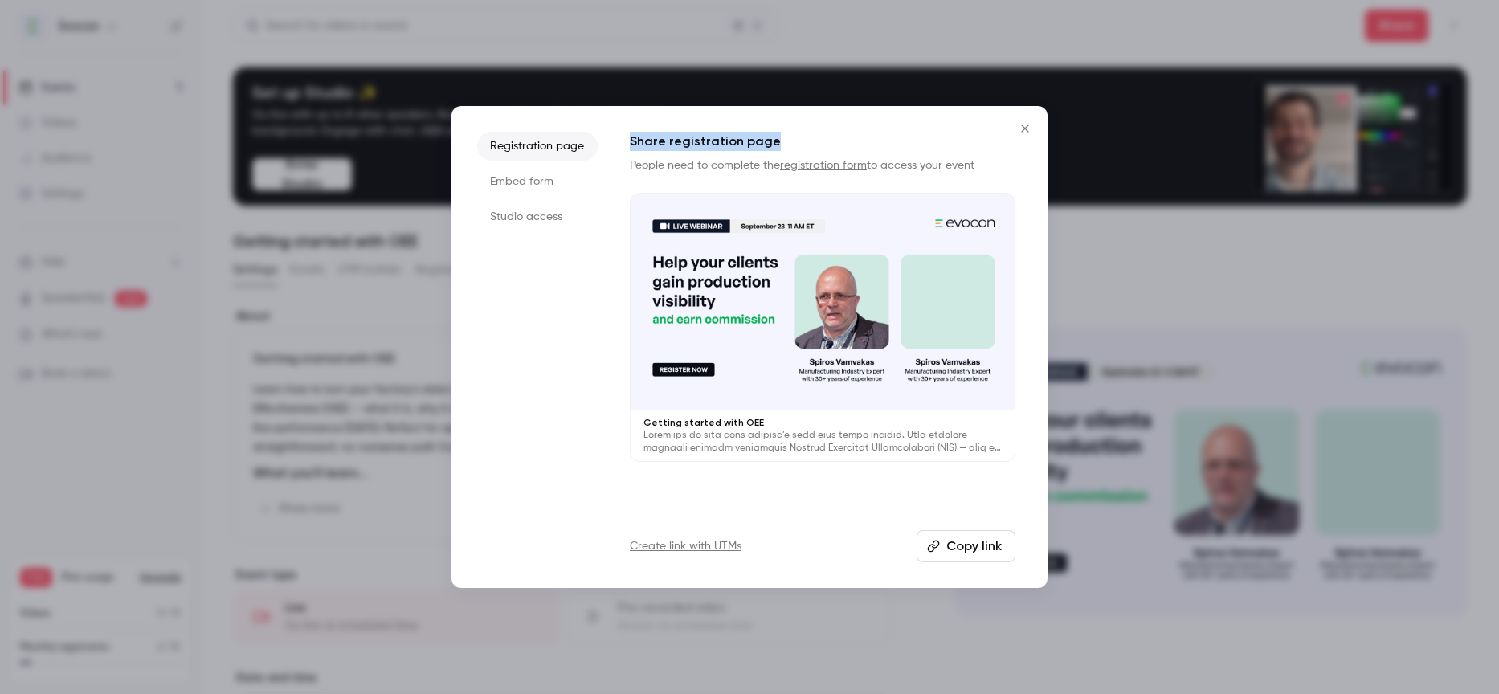
drag, startPoint x: 630, startPoint y: 140, endPoint x: 773, endPoint y: 141, distance: 143.0
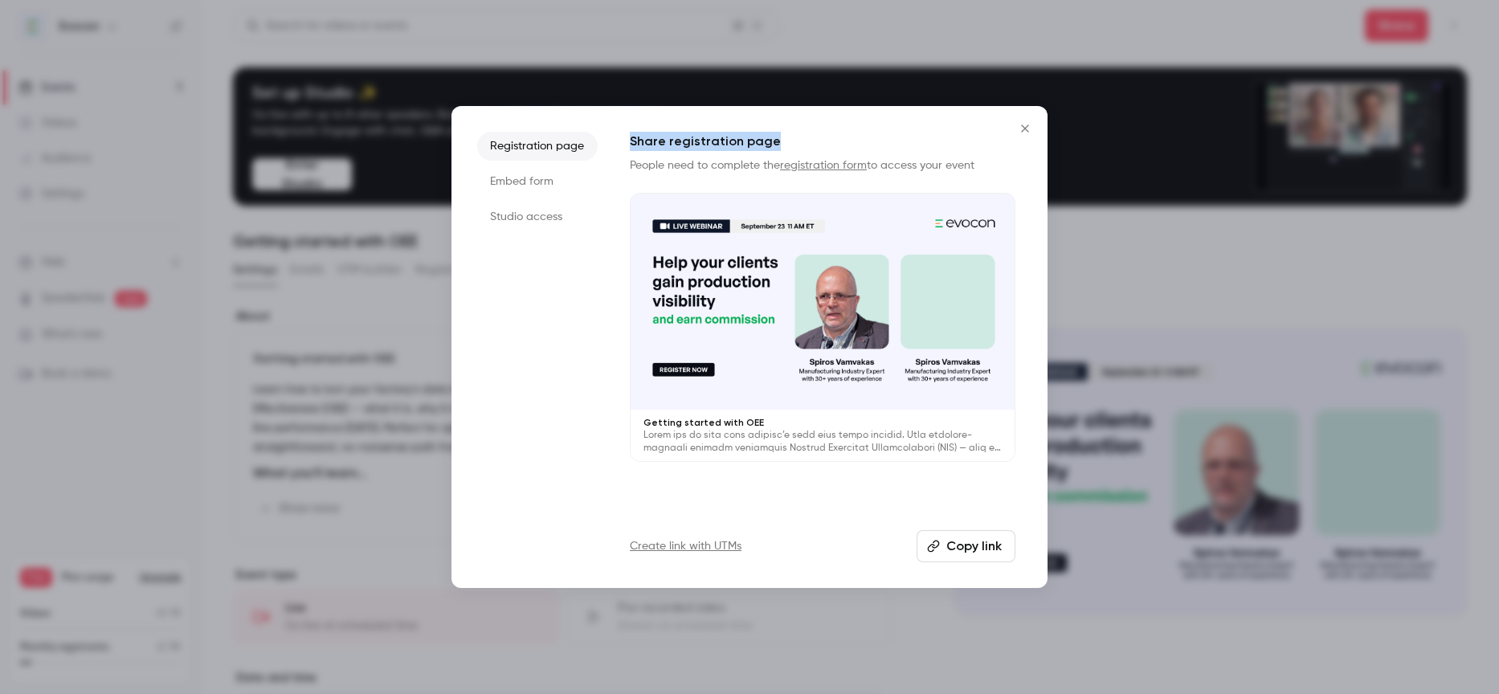
click at [786, 141] on h1 "Share registration page" at bounding box center [823, 141] width 386 height 19
click at [966, 556] on button "Copy link" at bounding box center [966, 546] width 99 height 32
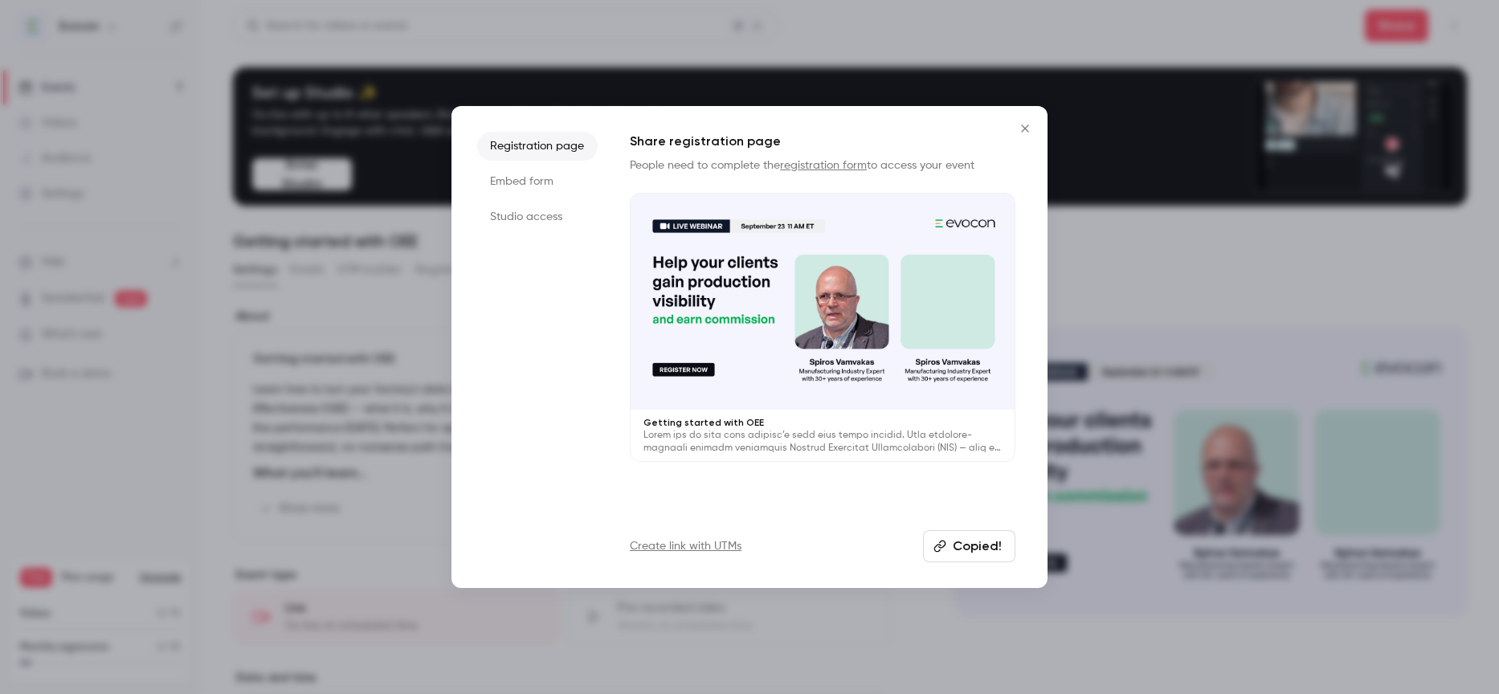
click at [508, 175] on li "Embed form" at bounding box center [537, 181] width 120 height 29
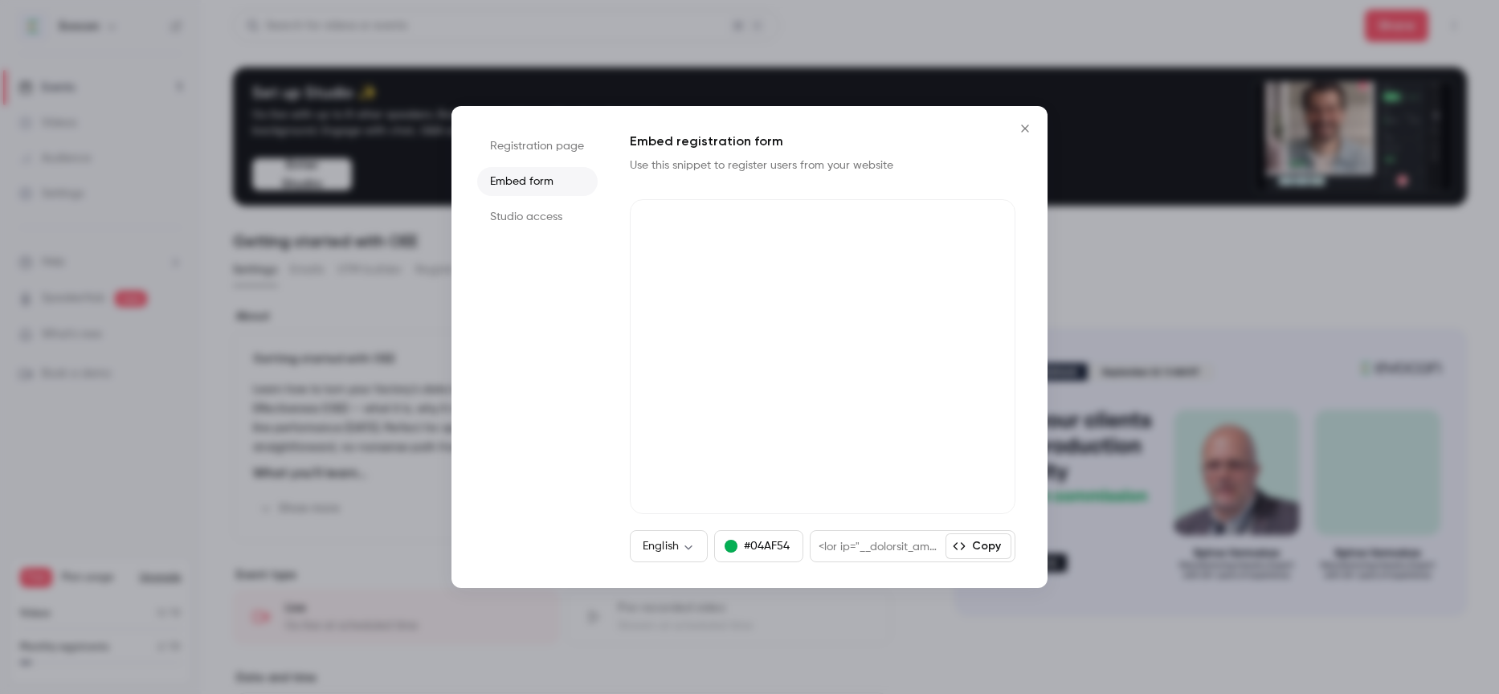
click at [530, 223] on li "Studio access" at bounding box center [537, 216] width 120 height 29
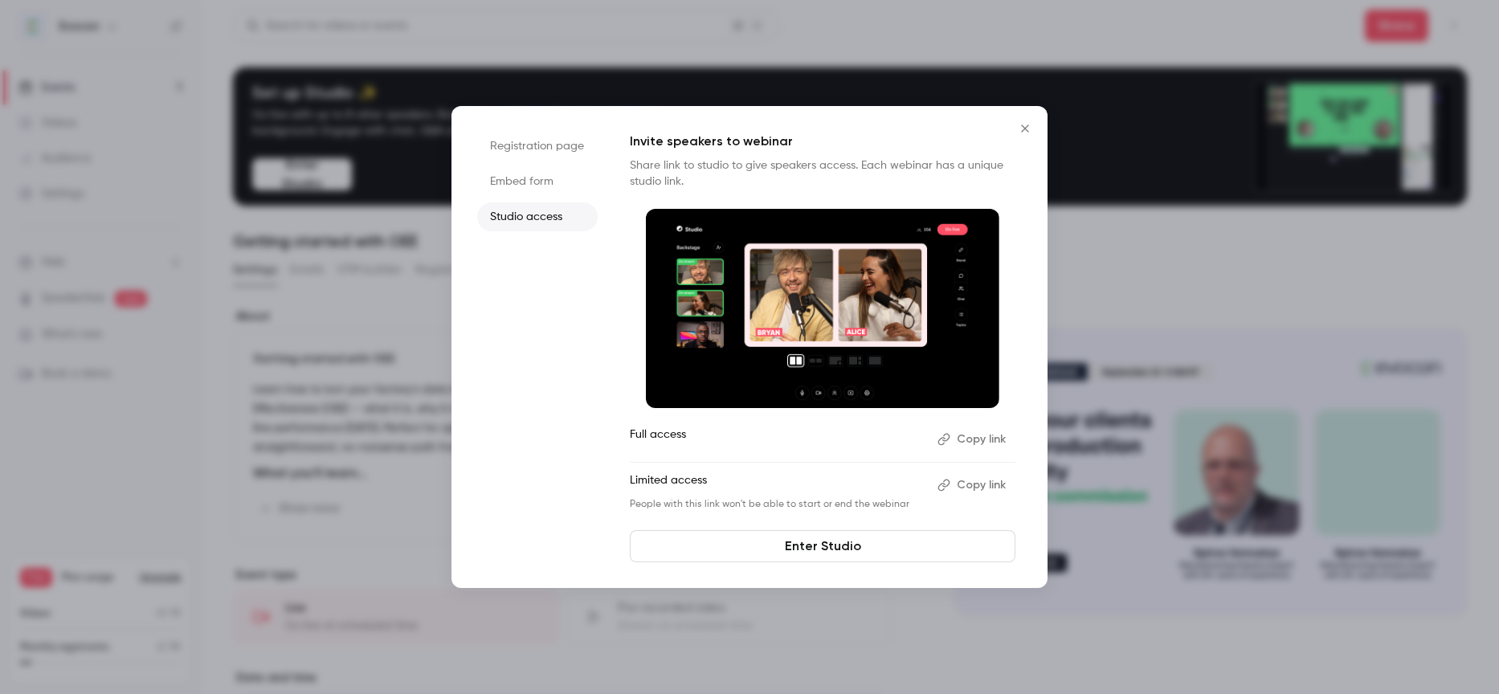
click at [533, 177] on li "Embed form" at bounding box center [537, 181] width 120 height 29
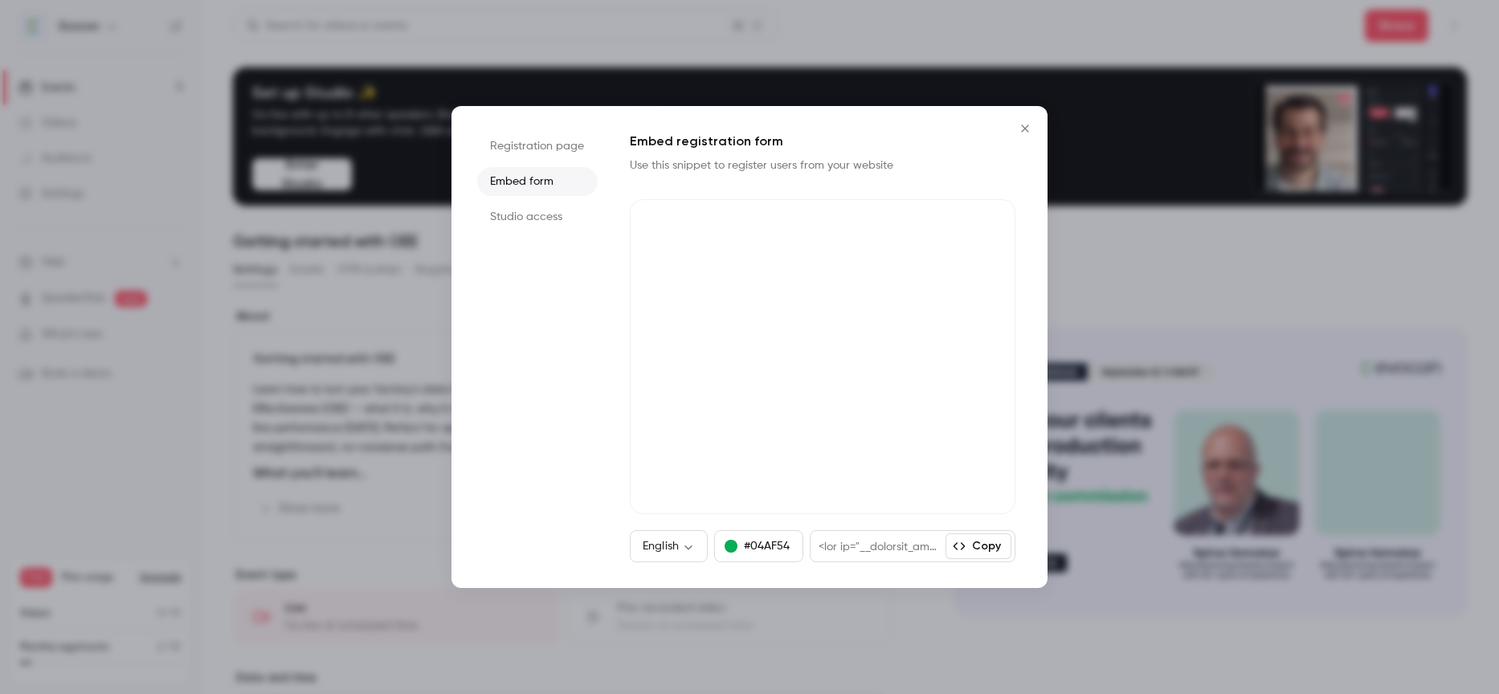
click at [538, 204] on li "Studio access" at bounding box center [537, 216] width 120 height 29
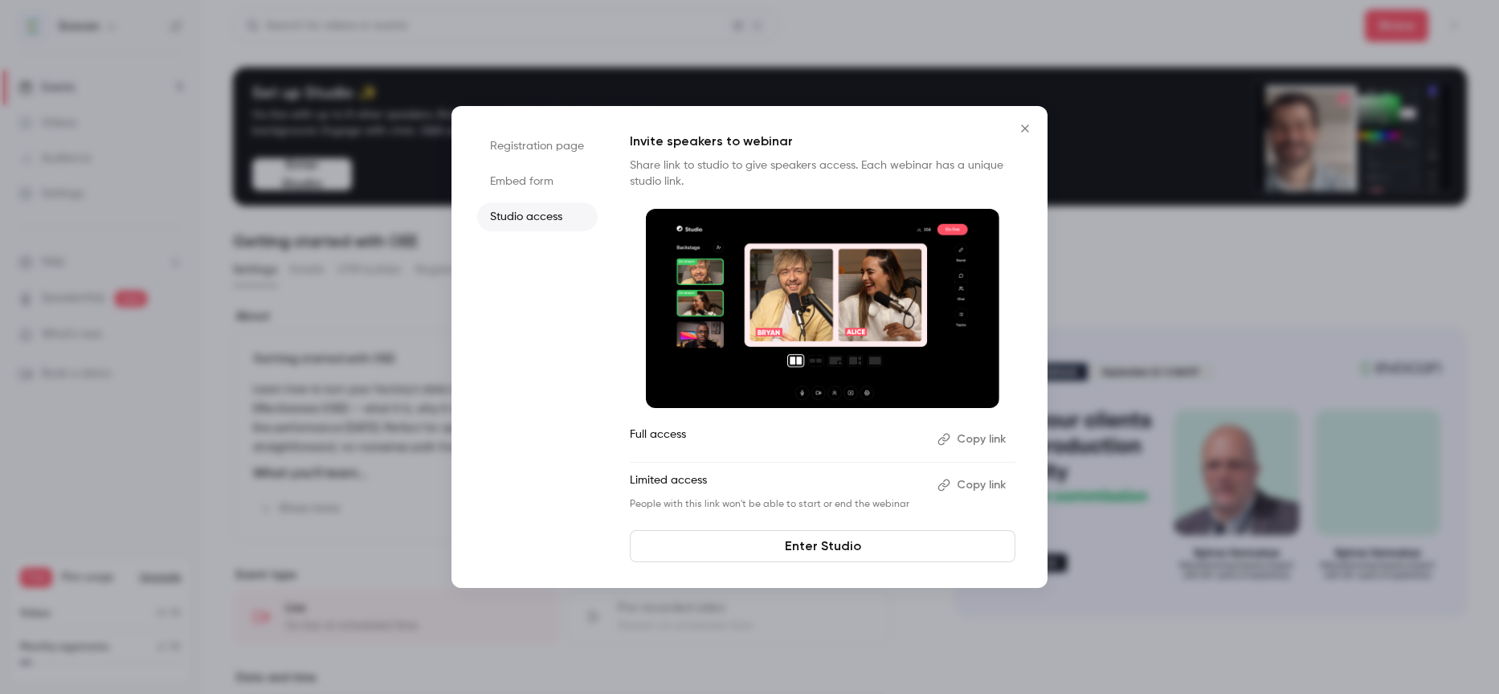
click at [1028, 126] on icon "Close" at bounding box center [1024, 128] width 19 height 13
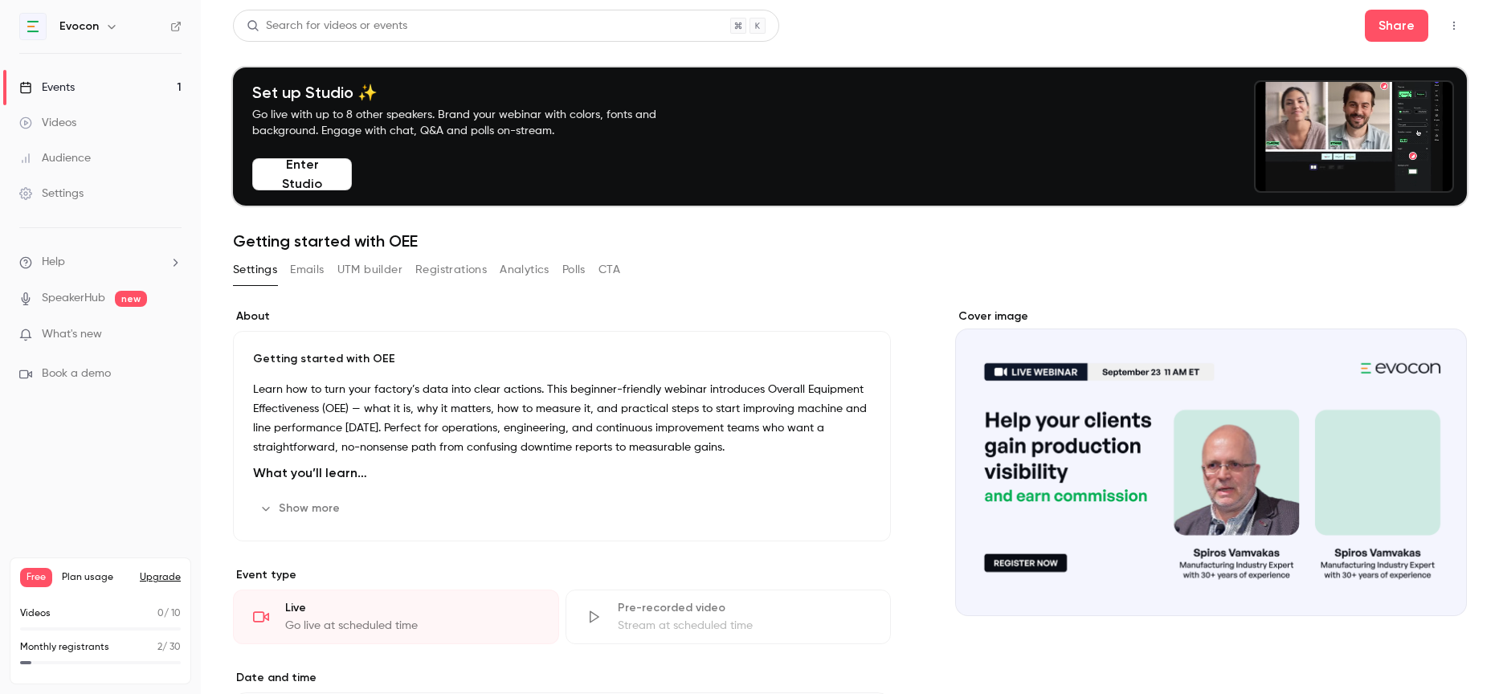
click at [304, 269] on button "Emails" at bounding box center [307, 270] width 34 height 26
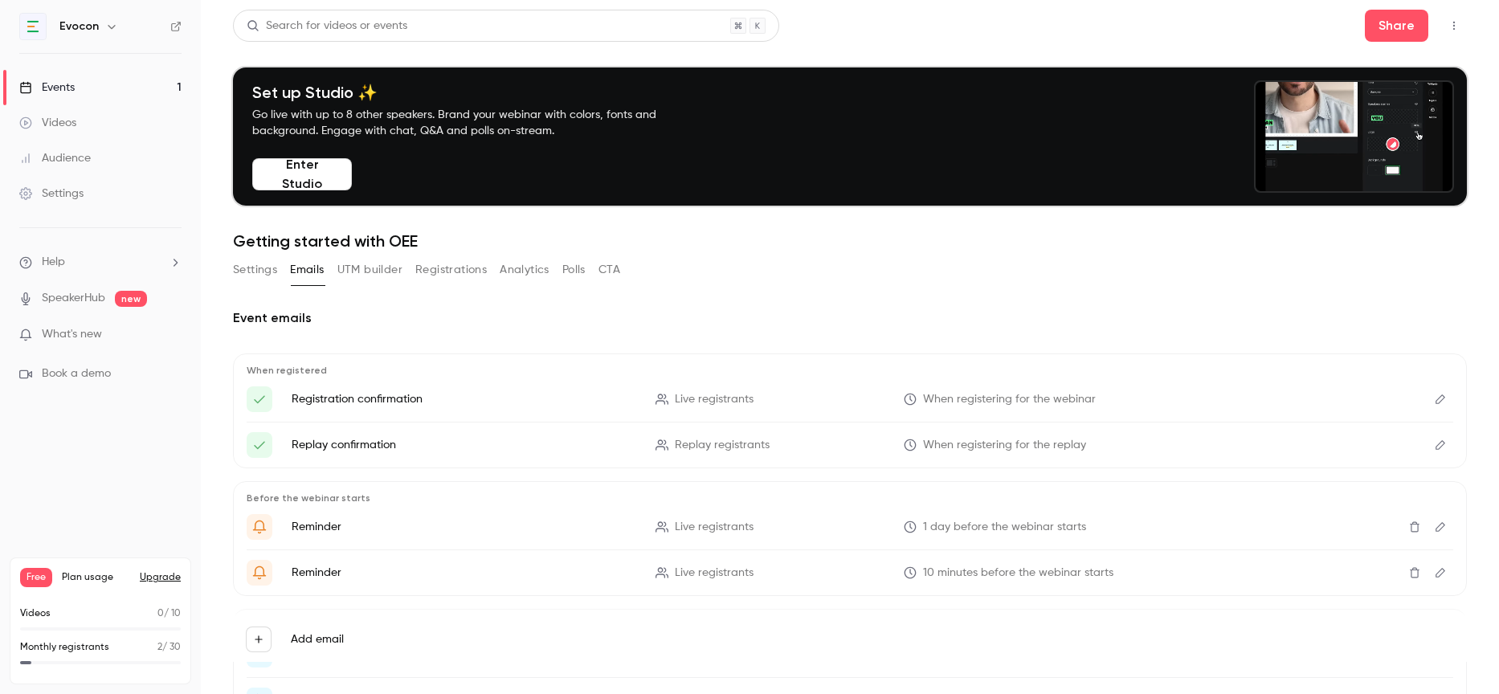
click at [1431, 400] on button "Edit" at bounding box center [1440, 399] width 26 height 26
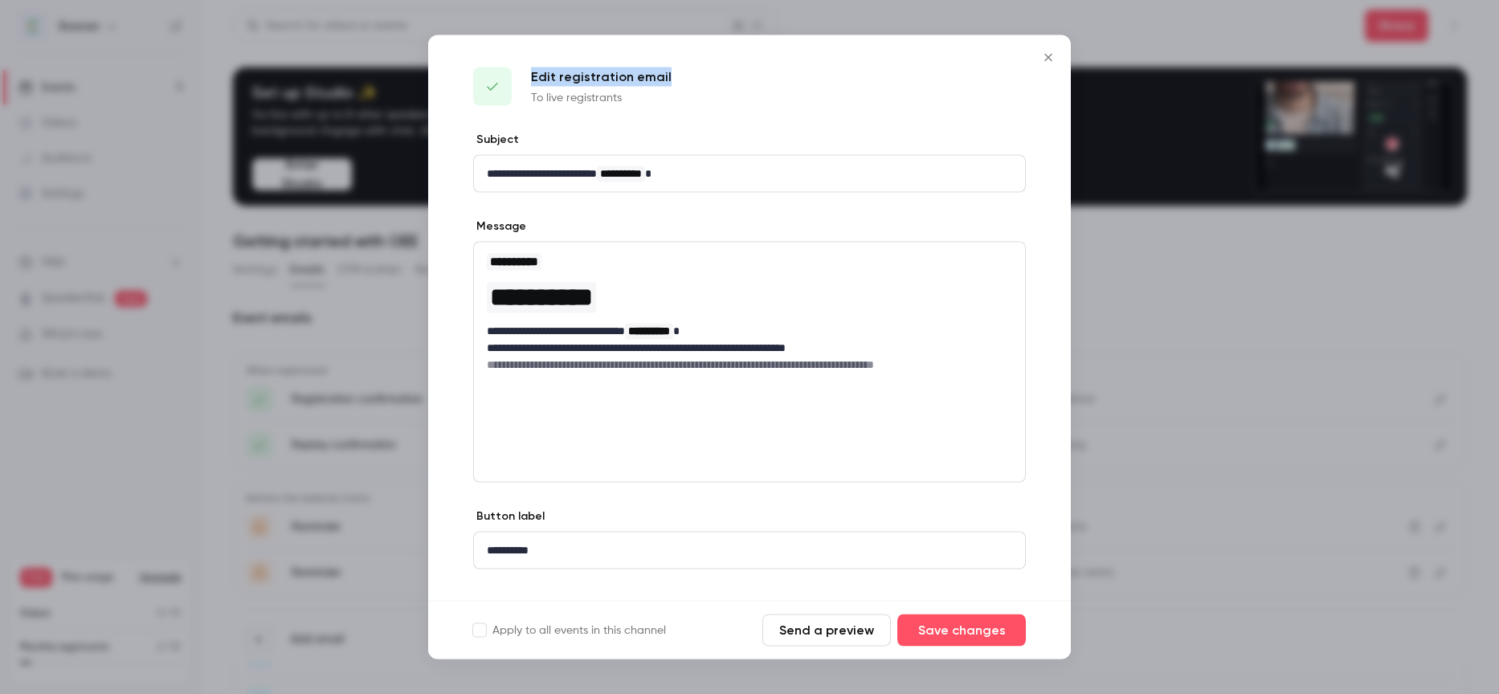
drag, startPoint x: 529, startPoint y: 72, endPoint x: 696, endPoint y: 72, distance: 167.1
click at [696, 72] on div "Edit registration email To live registrants" at bounding box center [749, 83] width 643 height 96
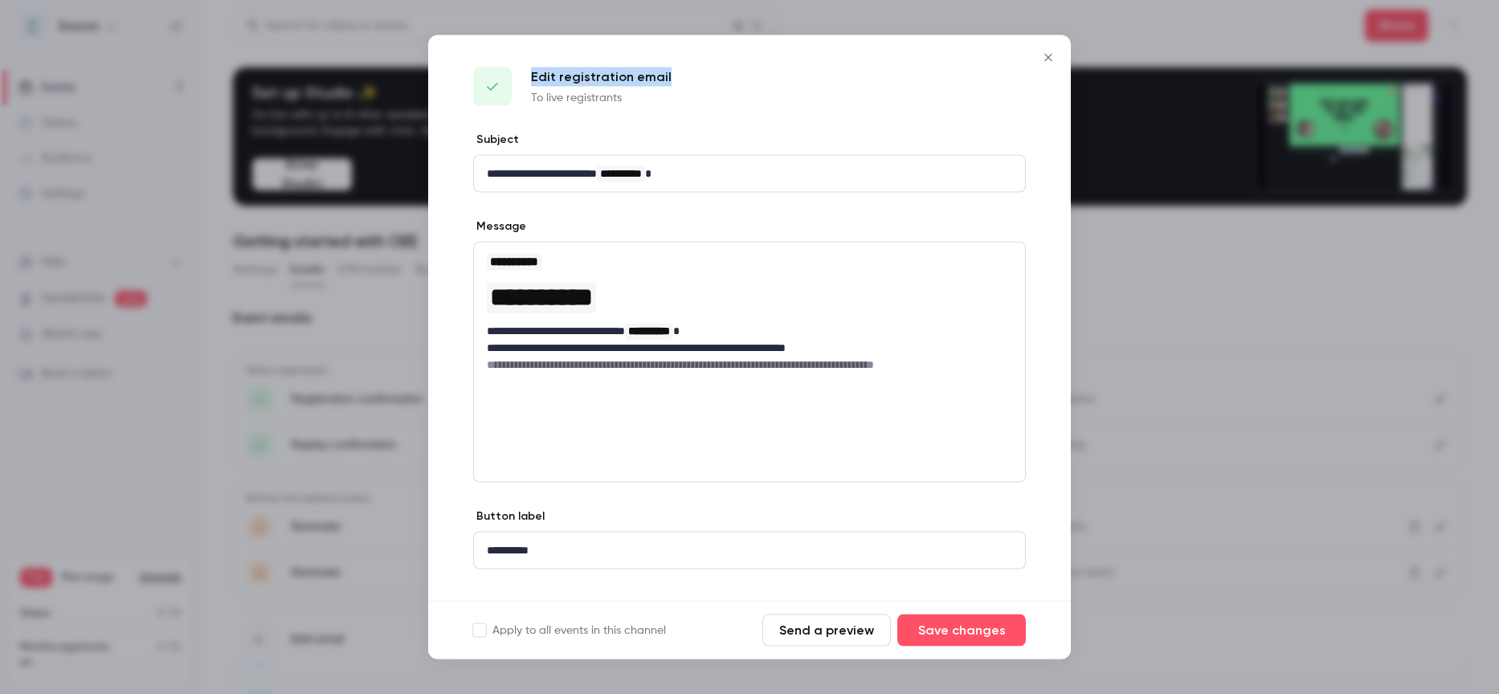
click at [1047, 54] on icon "Close" at bounding box center [1048, 57] width 19 height 13
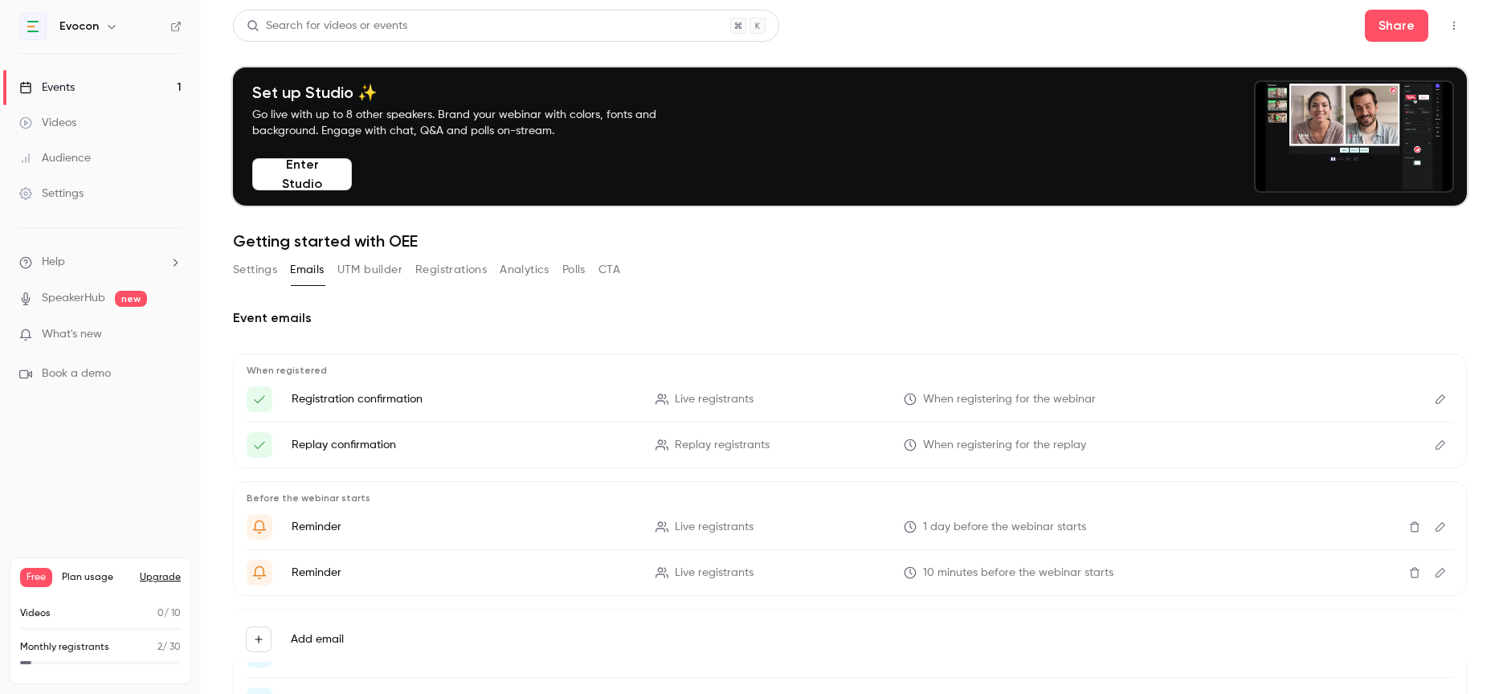
click at [1435, 440] on icon "Edit" at bounding box center [1440, 444] width 13 height 11
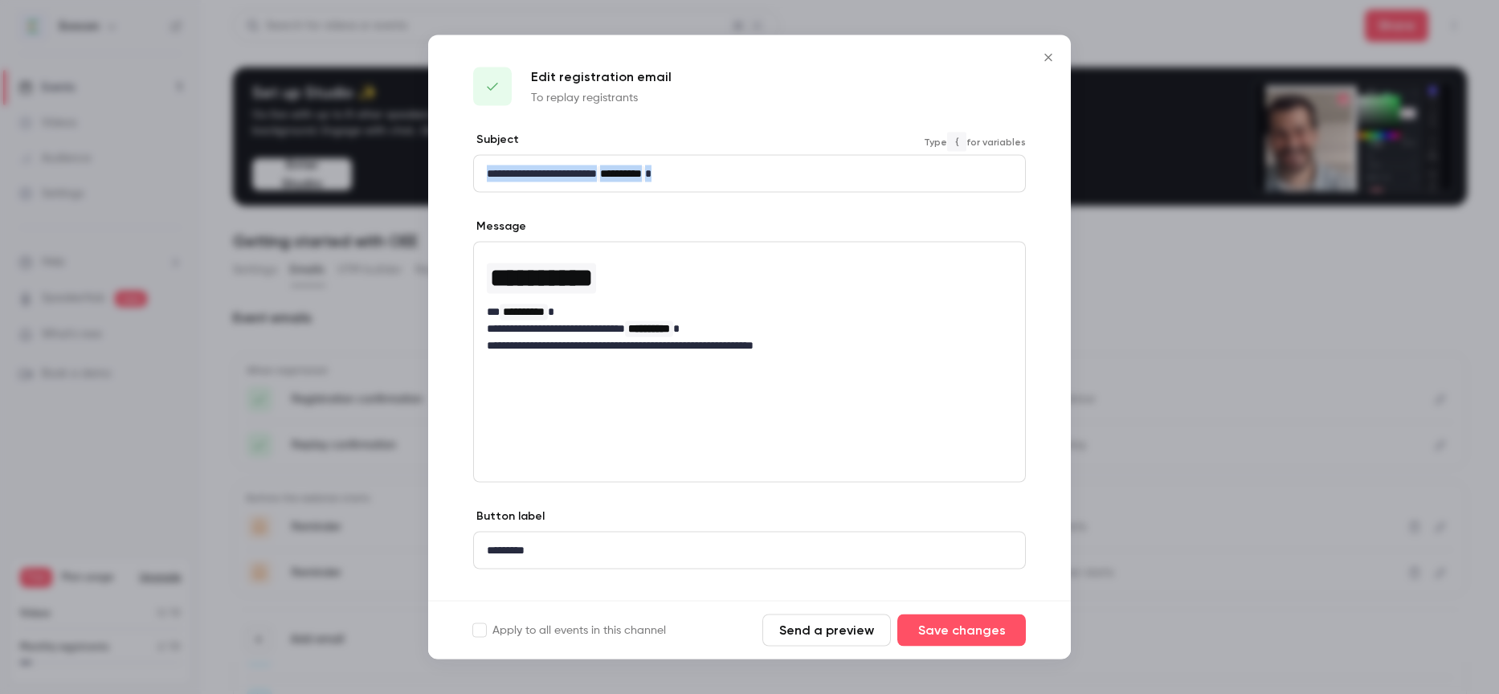
drag, startPoint x: 483, startPoint y: 171, endPoint x: 733, endPoint y: 177, distance: 250.7
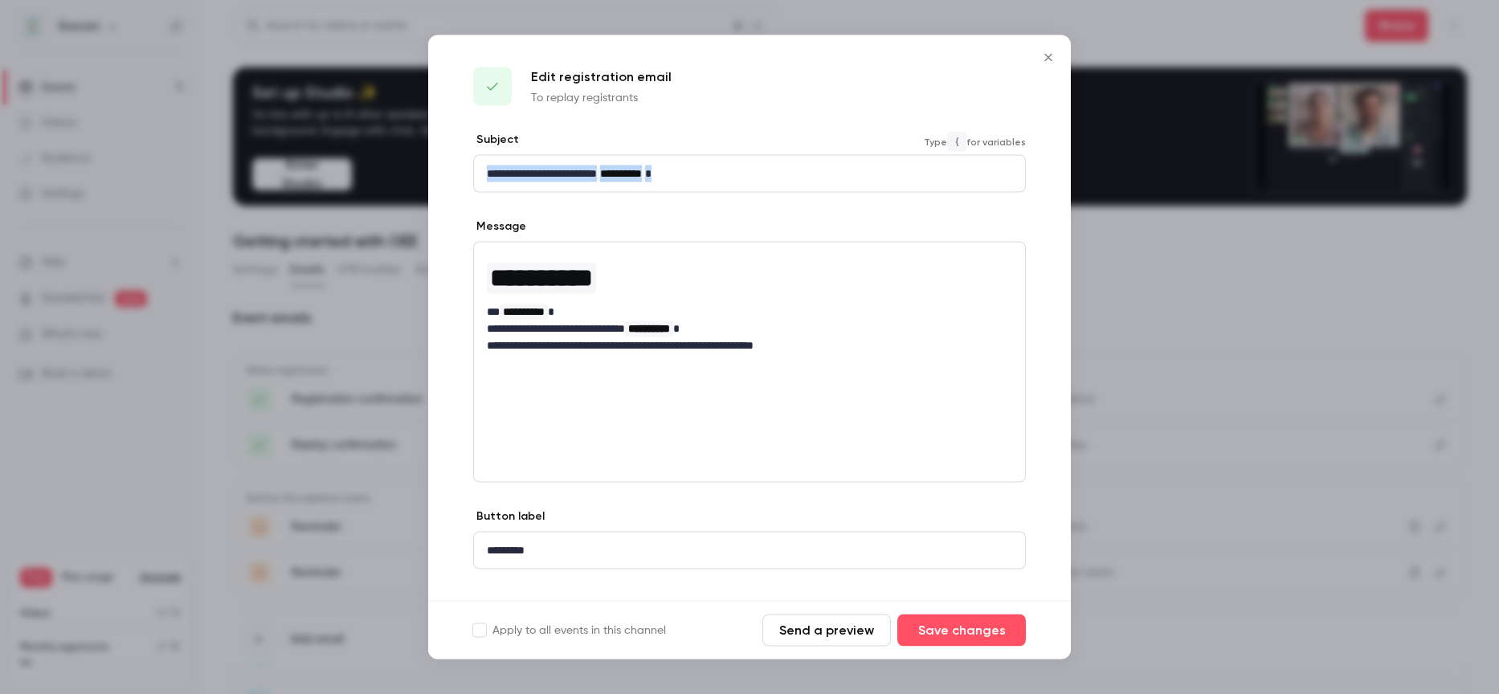
click at [733, 177] on div "**********" at bounding box center [749, 174] width 551 height 36
click at [733, 177] on p "**********" at bounding box center [749, 173] width 525 height 17
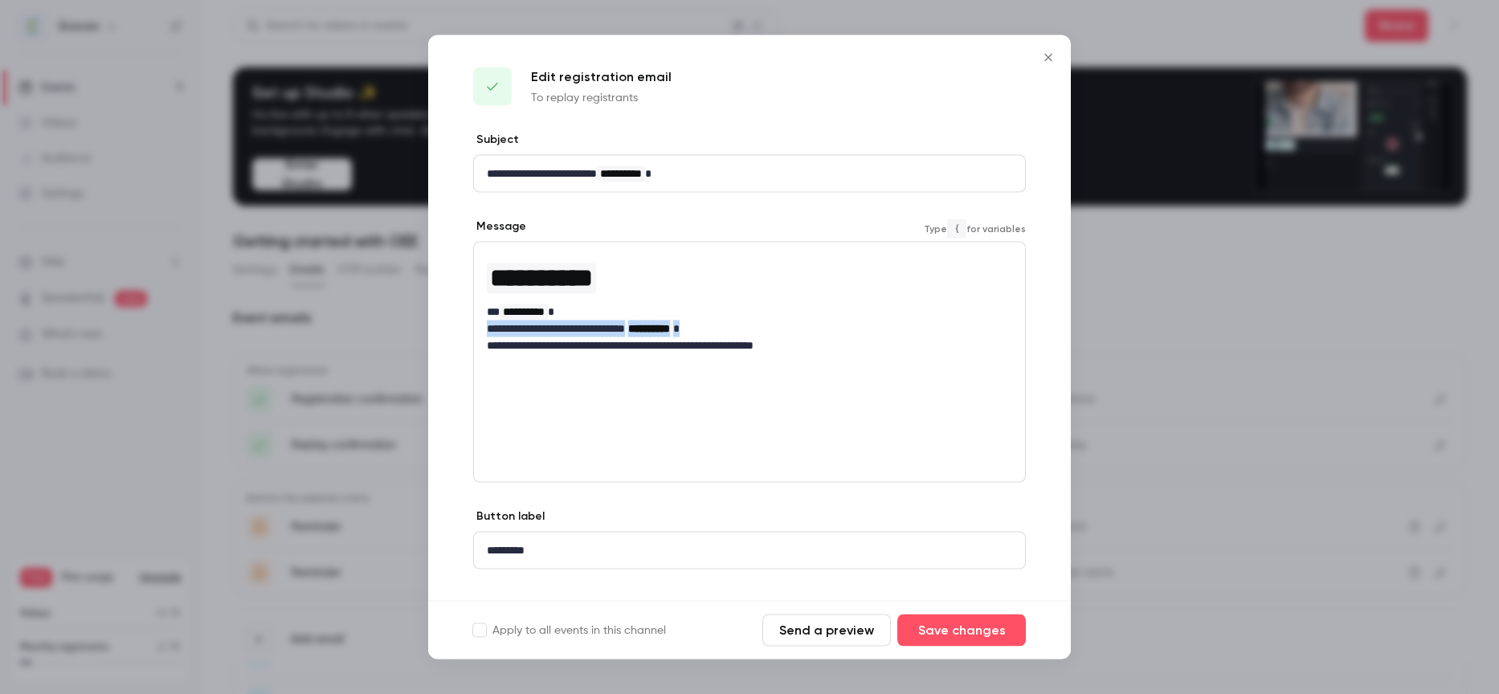
drag, startPoint x: 488, startPoint y: 334, endPoint x: 747, endPoint y: 325, distance: 258.8
click at [747, 325] on p "**********" at bounding box center [749, 329] width 525 height 17
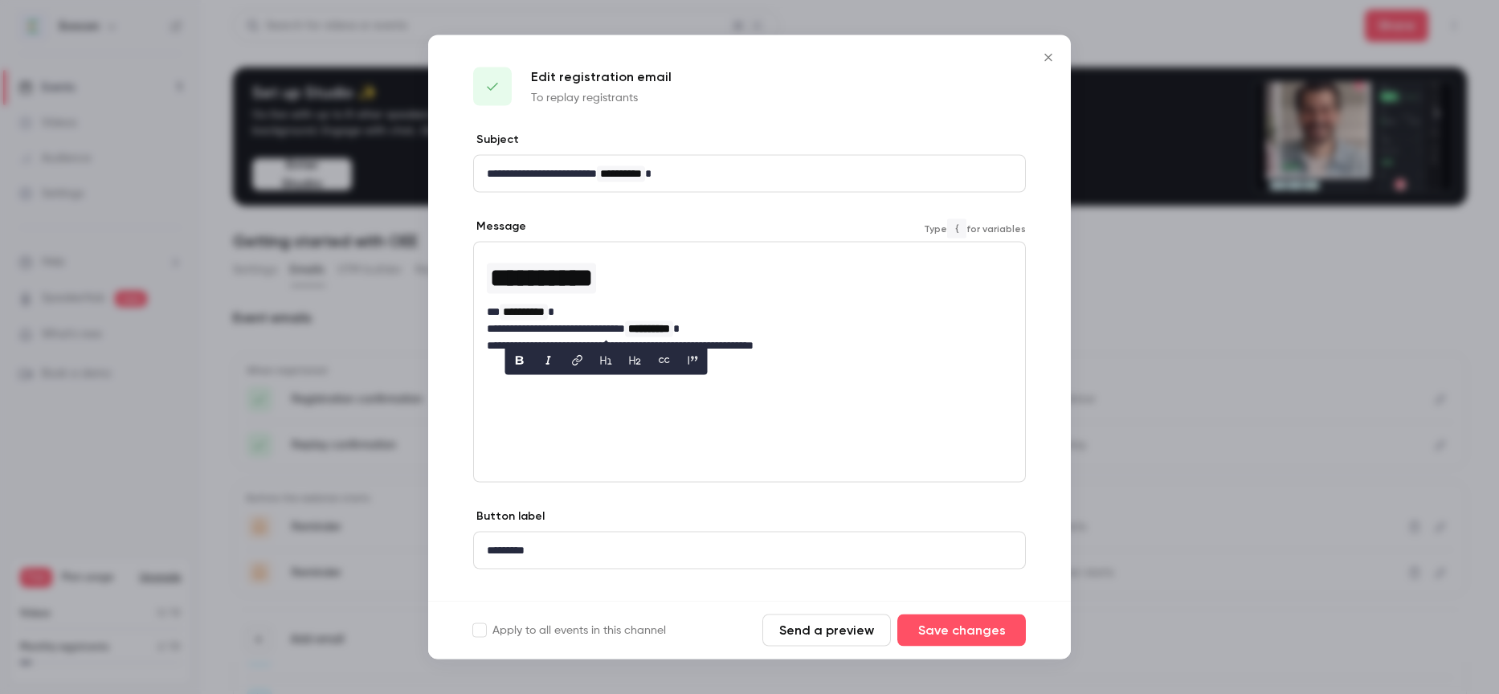
click at [744, 394] on div "**********" at bounding box center [749, 362] width 553 height 241
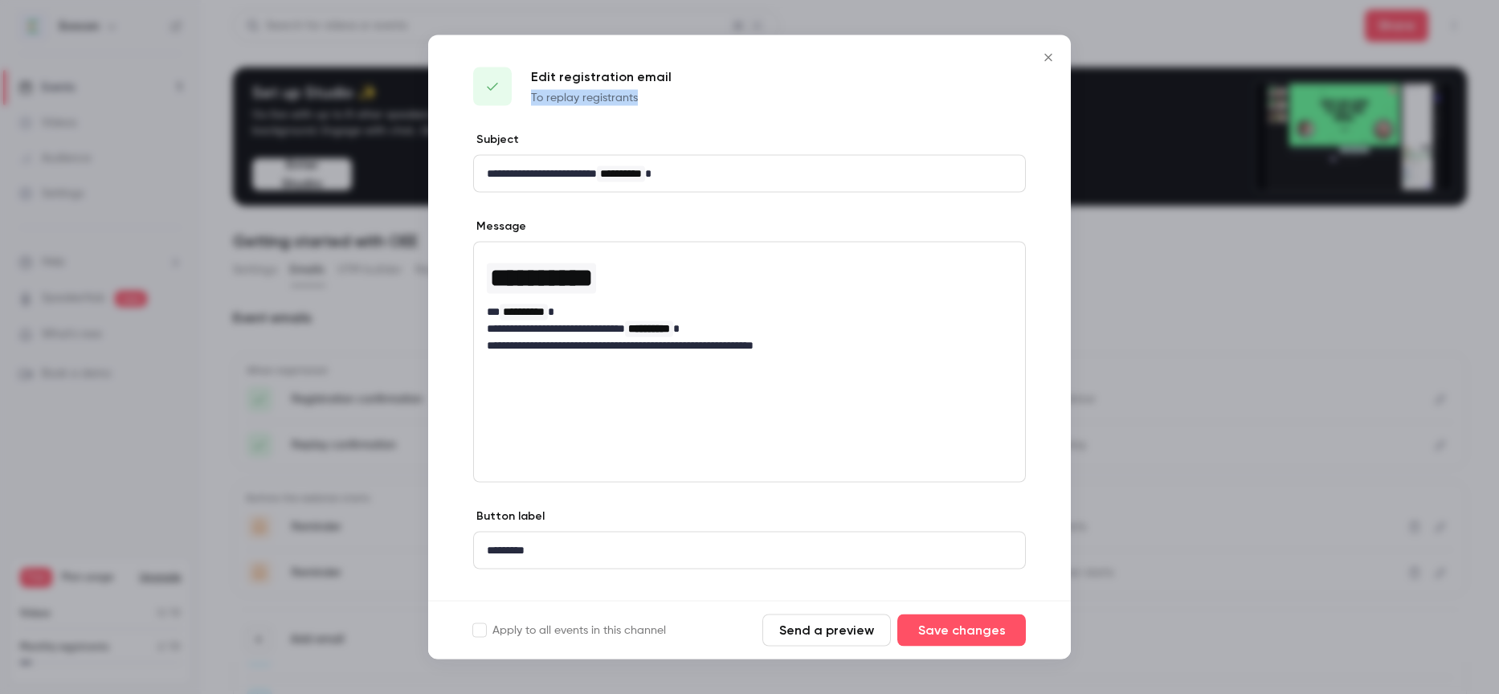
drag, startPoint x: 532, startPoint y: 100, endPoint x: 684, endPoint y: 100, distance: 152.6
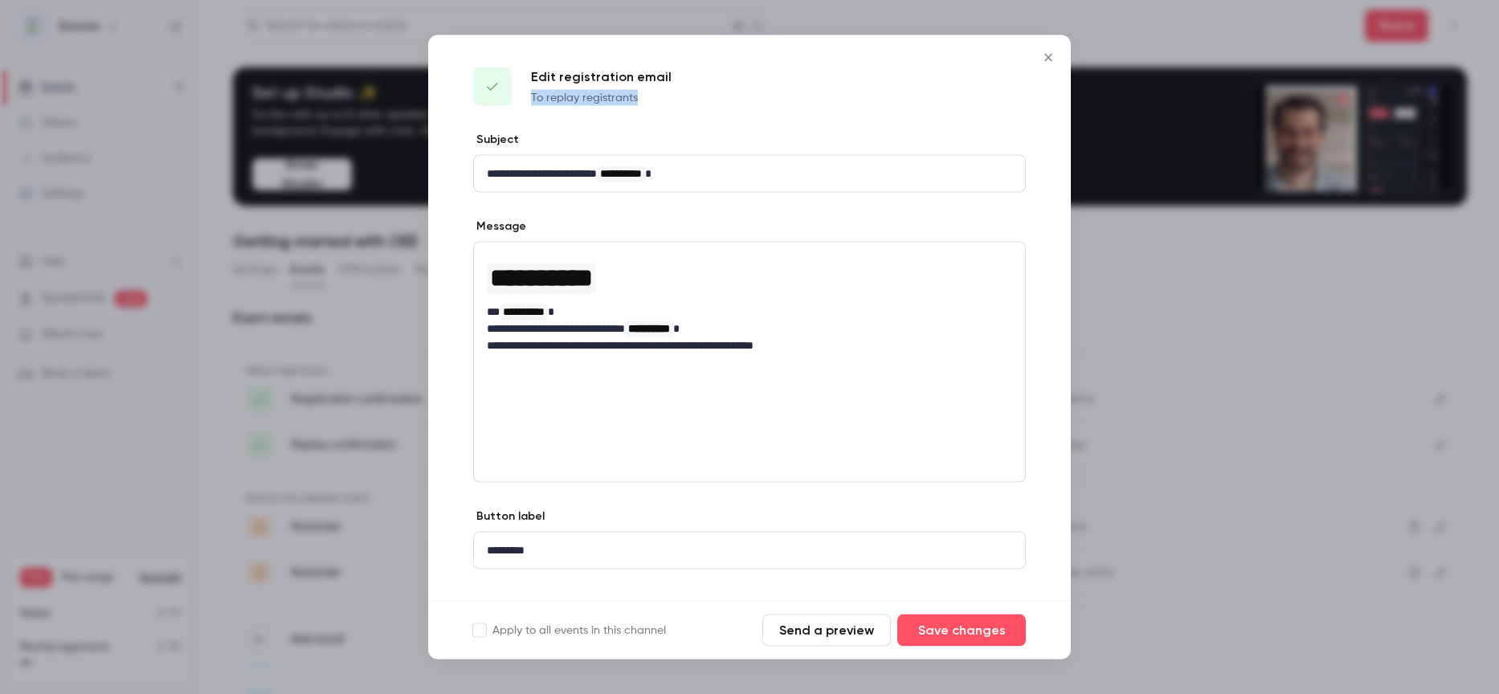
click at [684, 100] on div "Edit registration email To replay registrants" at bounding box center [749, 83] width 643 height 96
click at [1052, 55] on icon "Close" at bounding box center [1048, 57] width 19 height 13
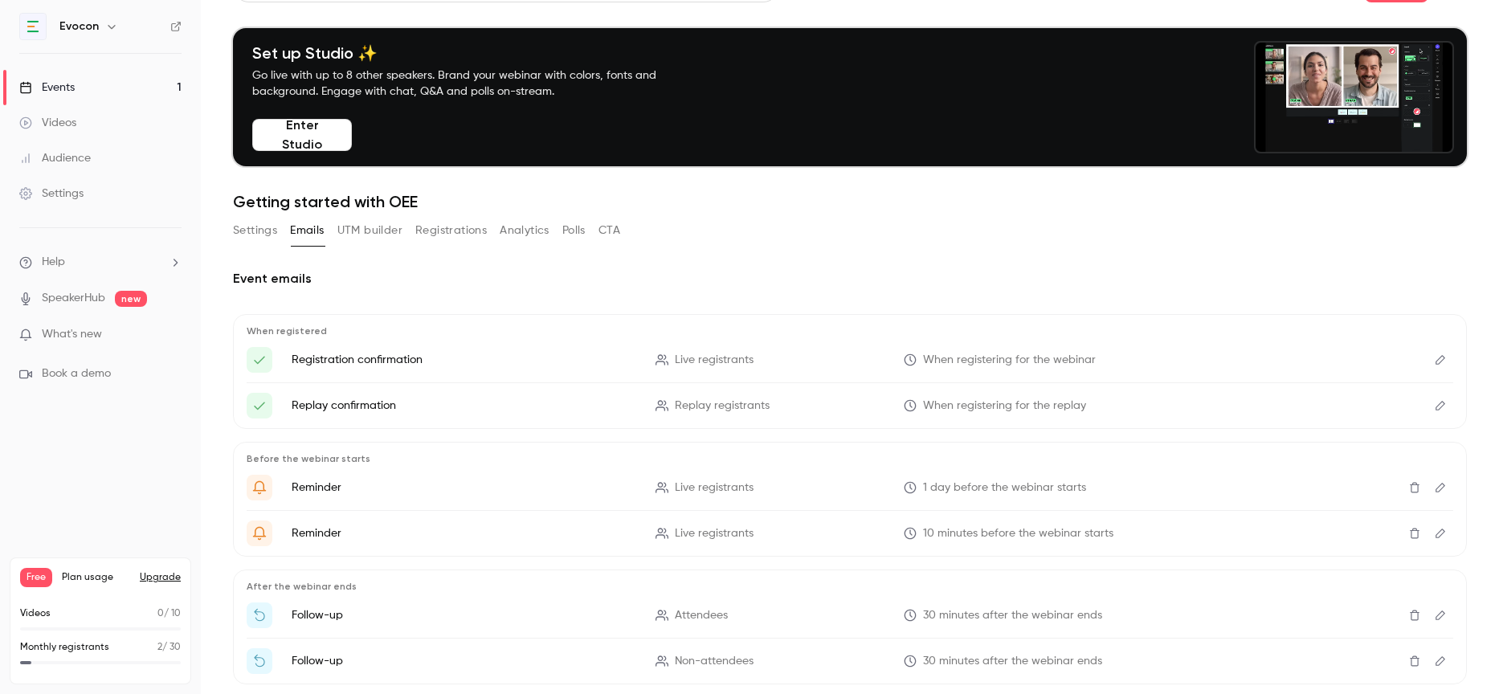
scroll to position [51, 0]
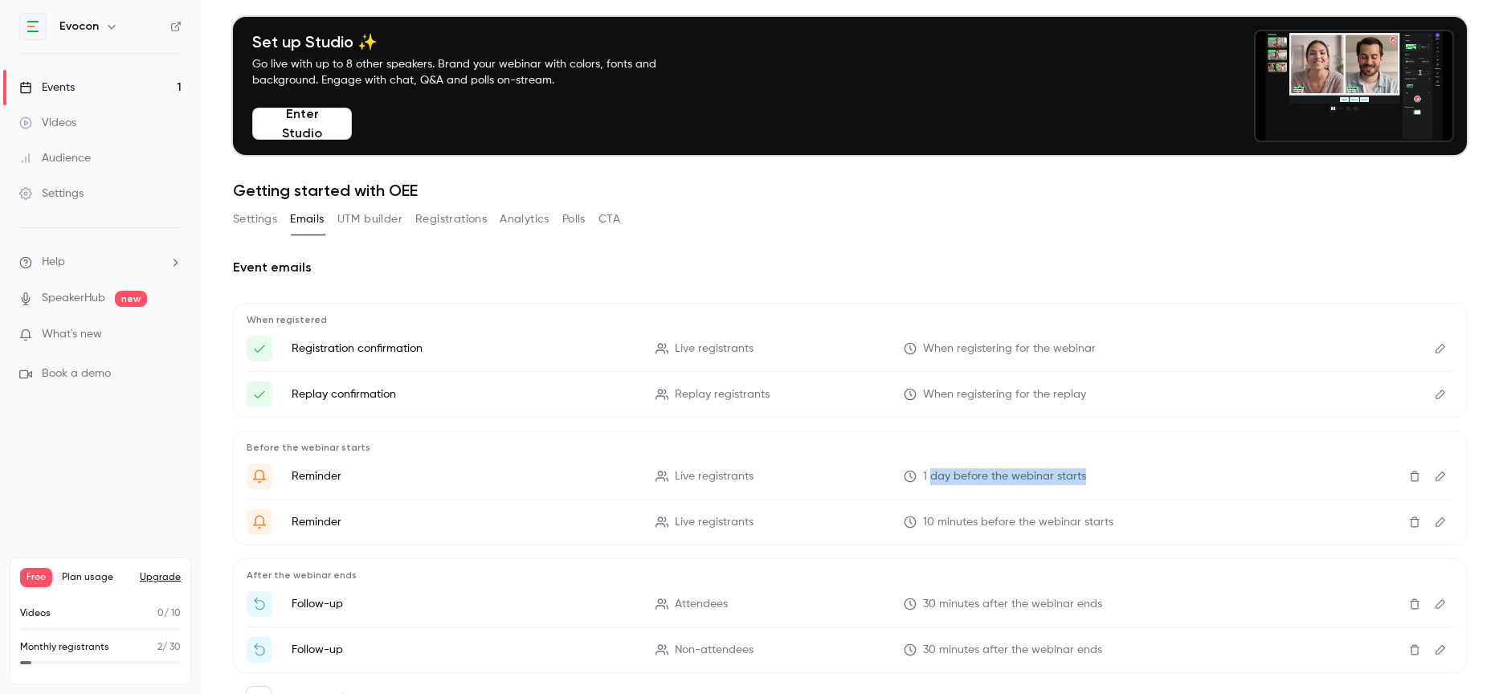
drag, startPoint x: 954, startPoint y: 478, endPoint x: 1086, endPoint y: 478, distance: 131.7
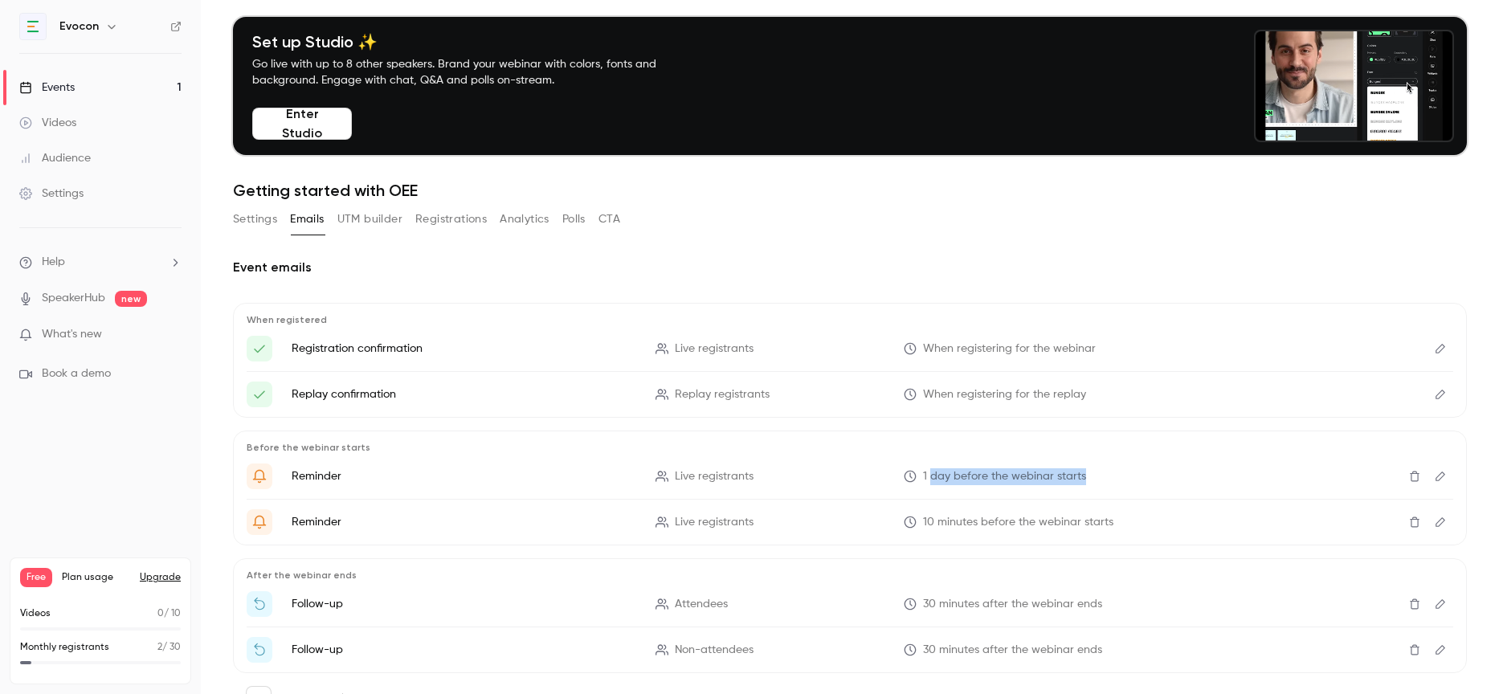
click at [1086, 478] on p "1 day before the webinar starts" at bounding box center [1076, 476] width 345 height 17
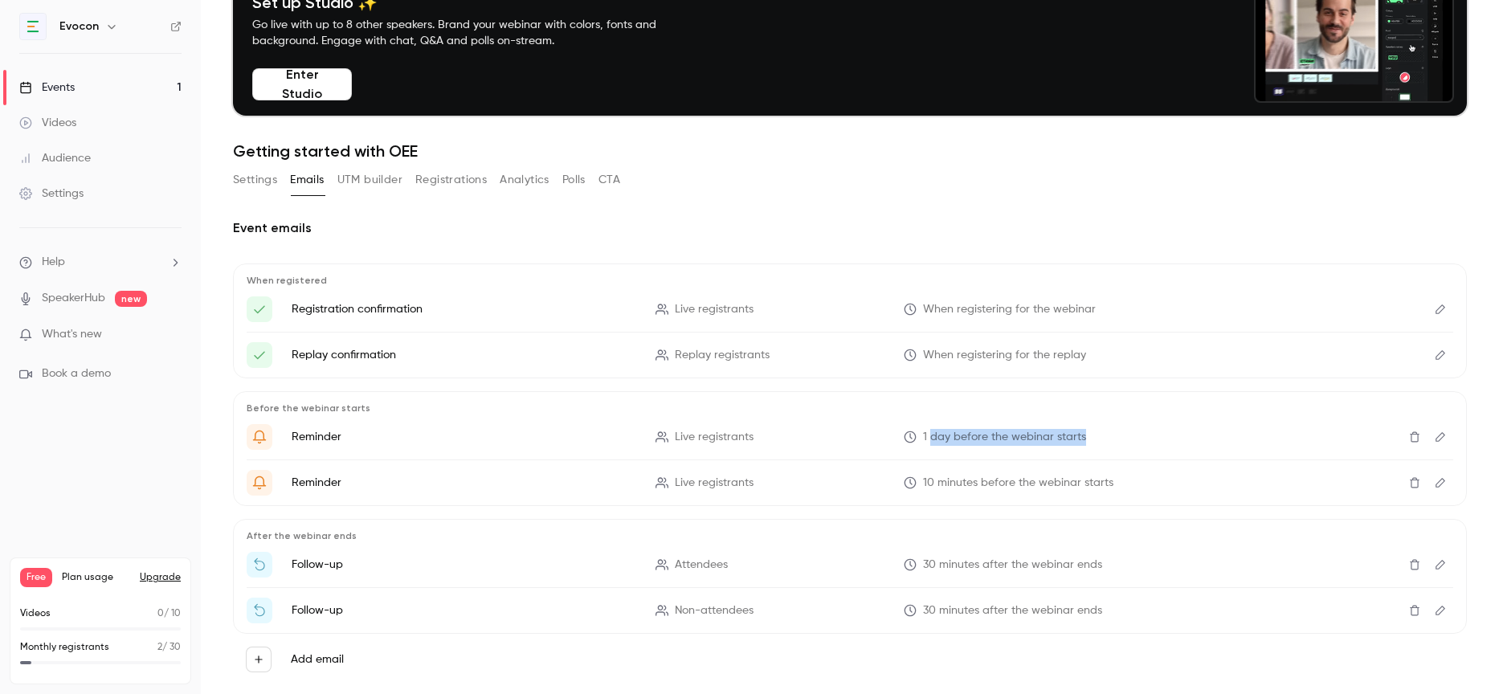
scroll to position [94, 0]
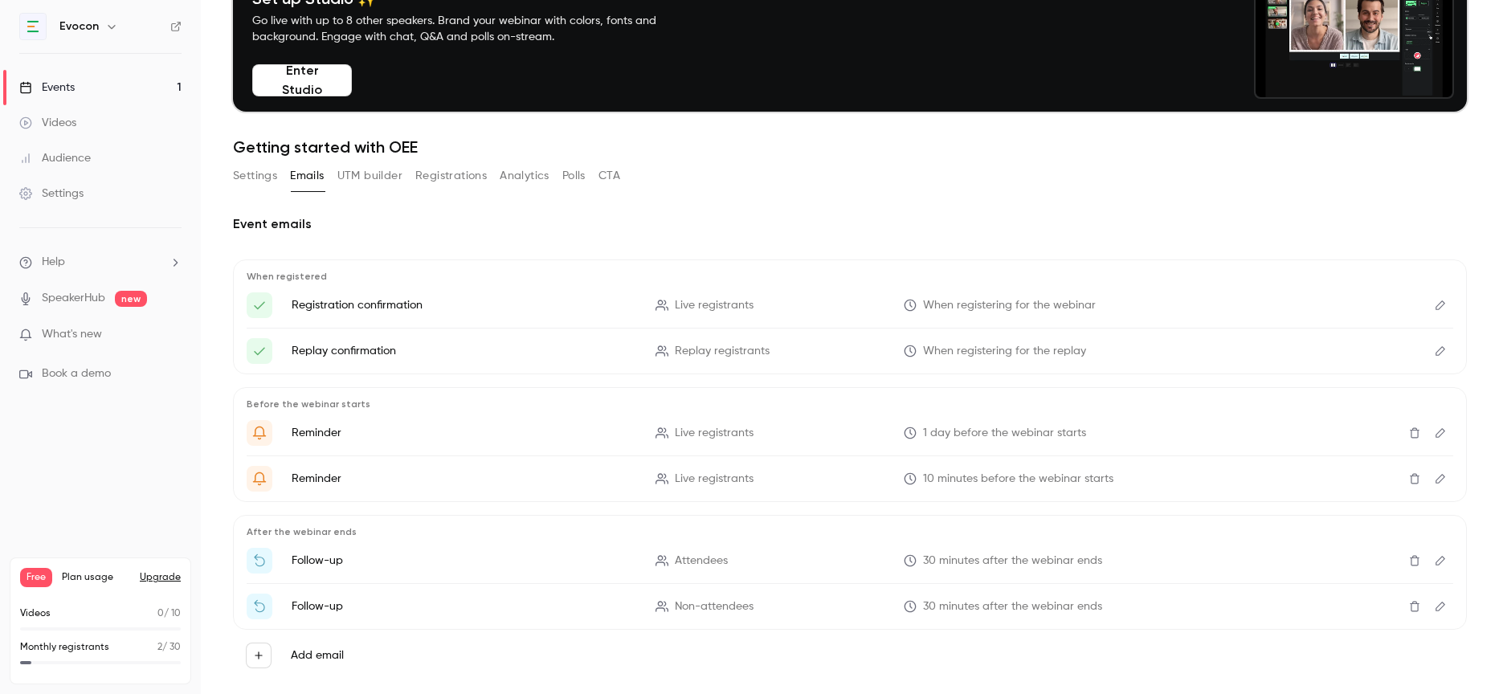
click at [1210, 454] on ul "Reminder Live registrants 1 day before the webinar starts Reminder Live registr…" at bounding box center [850, 455] width 1207 height 71
click at [1436, 431] on icon "Edit" at bounding box center [1440, 432] width 13 height 11
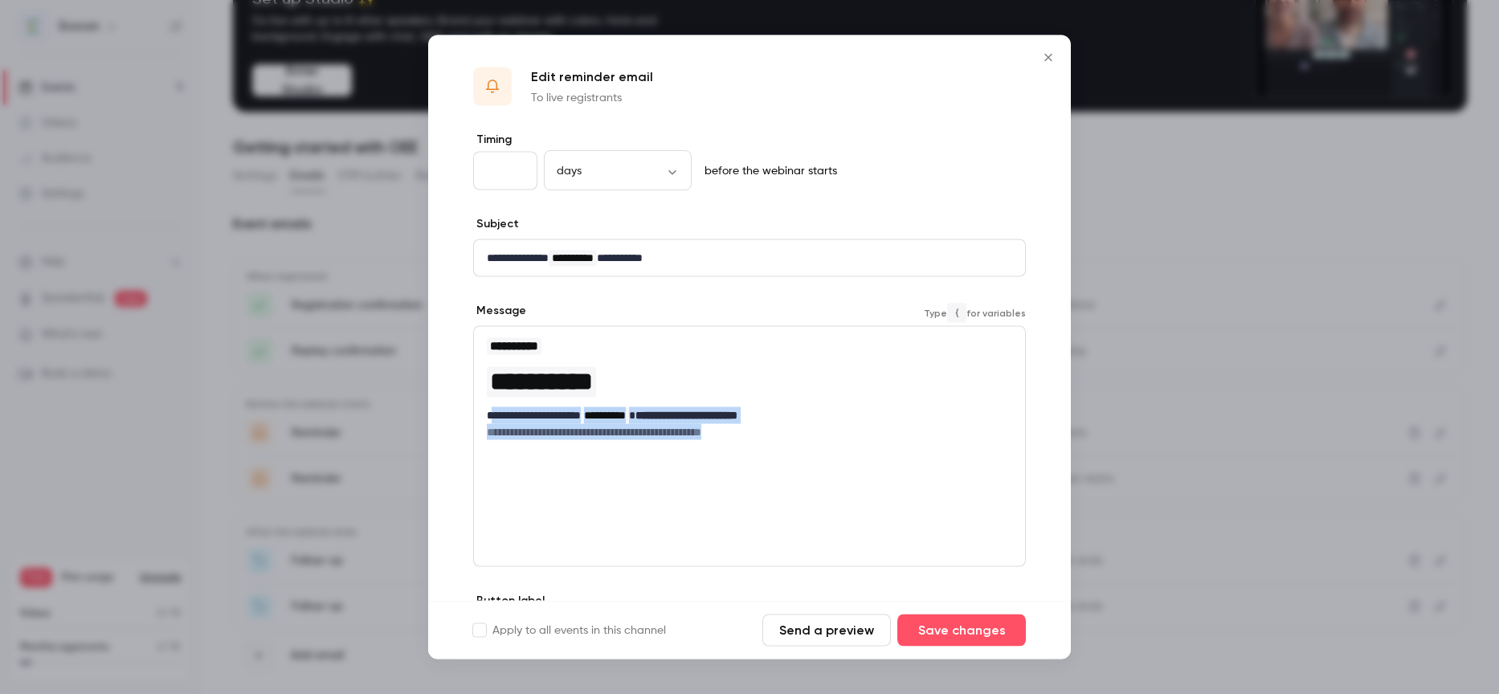
drag, startPoint x: 492, startPoint y: 414, endPoint x: 842, endPoint y: 437, distance: 351.0
click at [842, 437] on div "**********" at bounding box center [749, 388] width 551 height 123
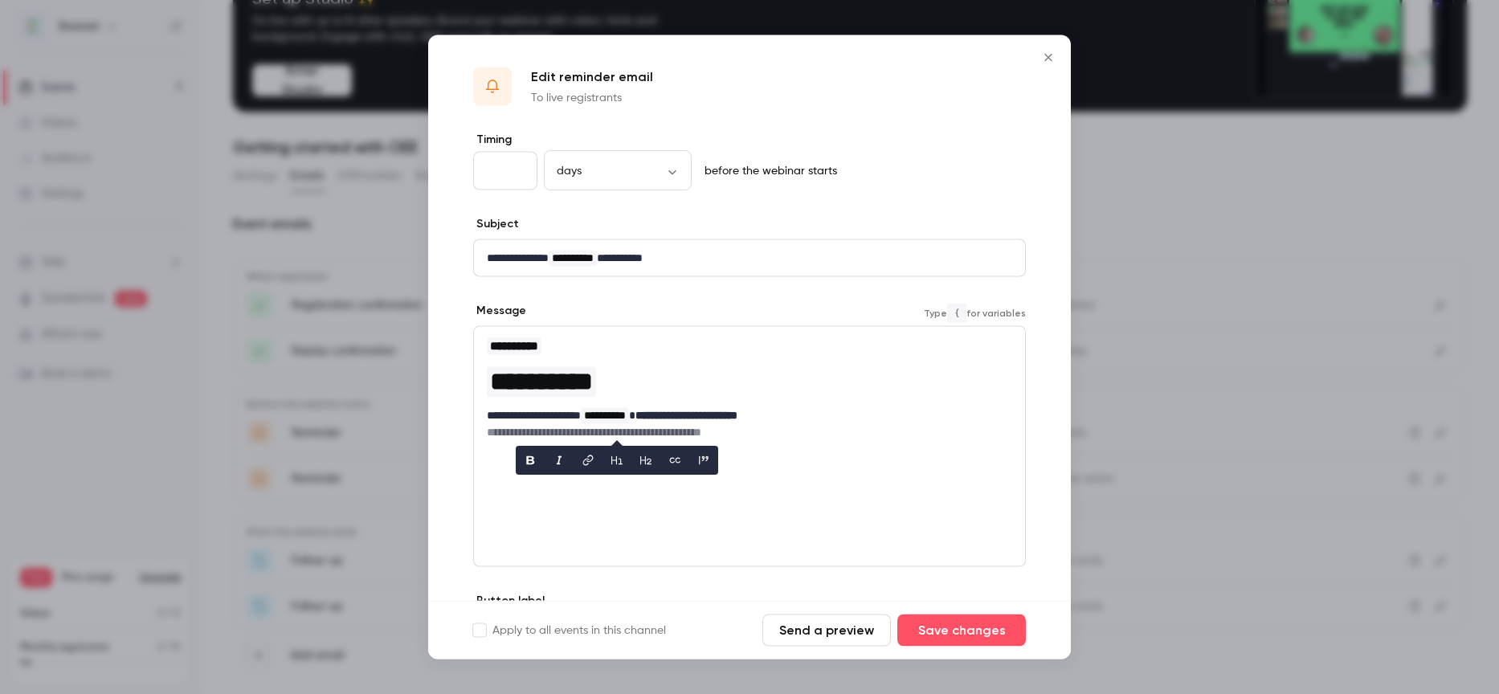
click at [795, 507] on div "**********" at bounding box center [749, 446] width 553 height 241
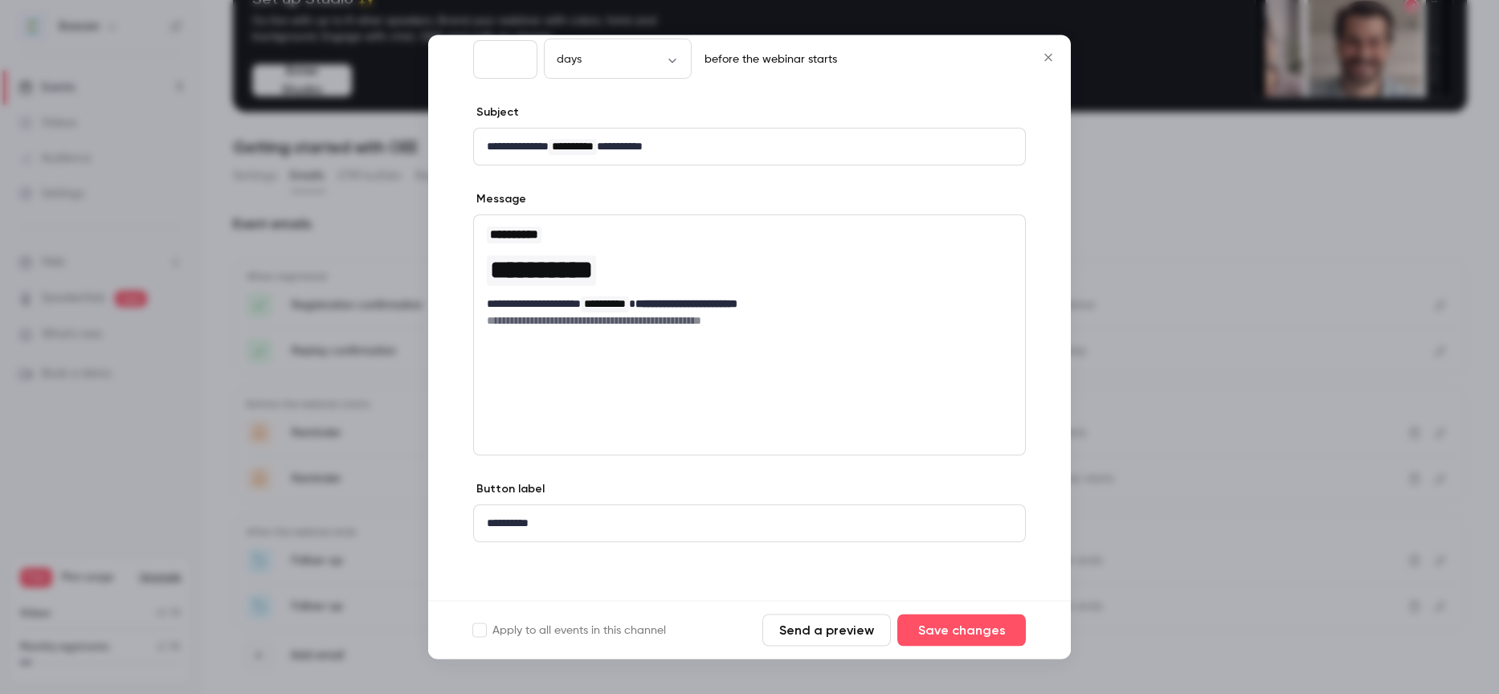
scroll to position [0, 0]
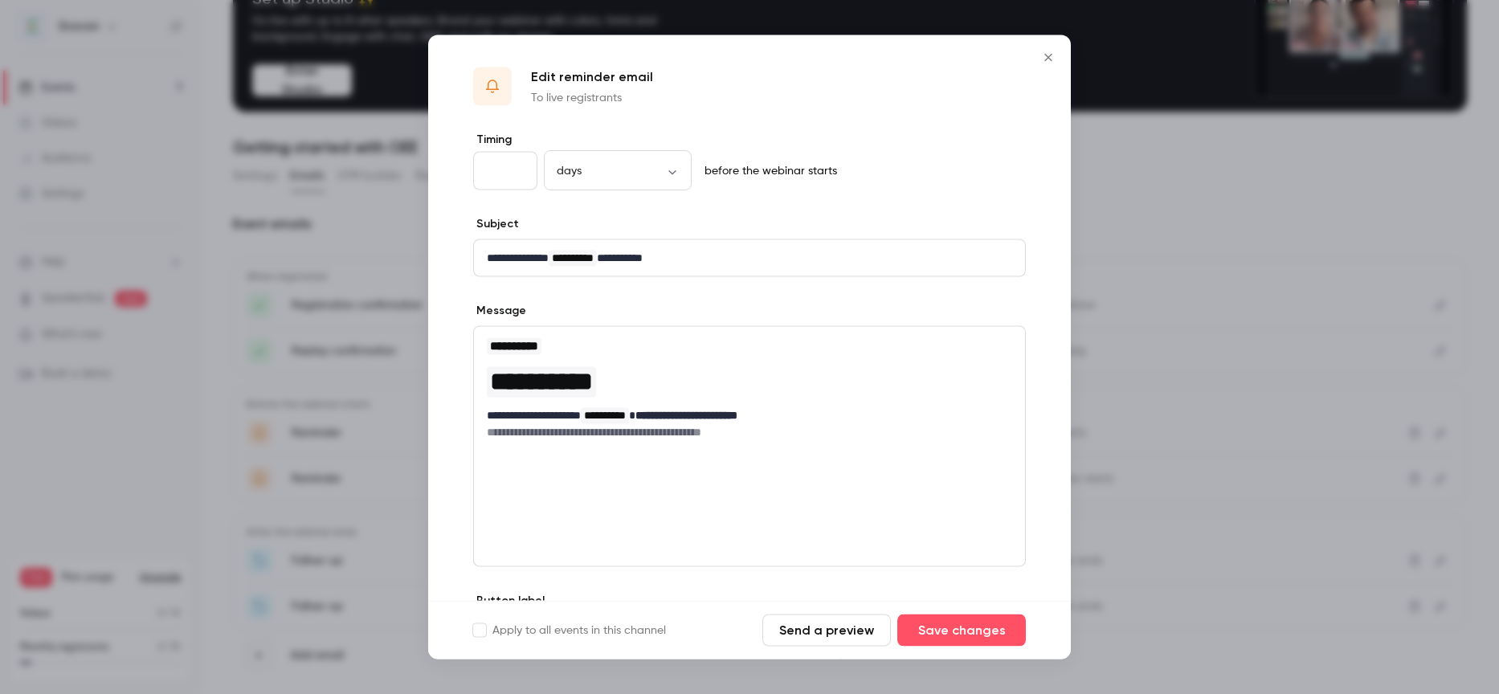
click at [1048, 55] on icon "Close" at bounding box center [1048, 57] width 19 height 13
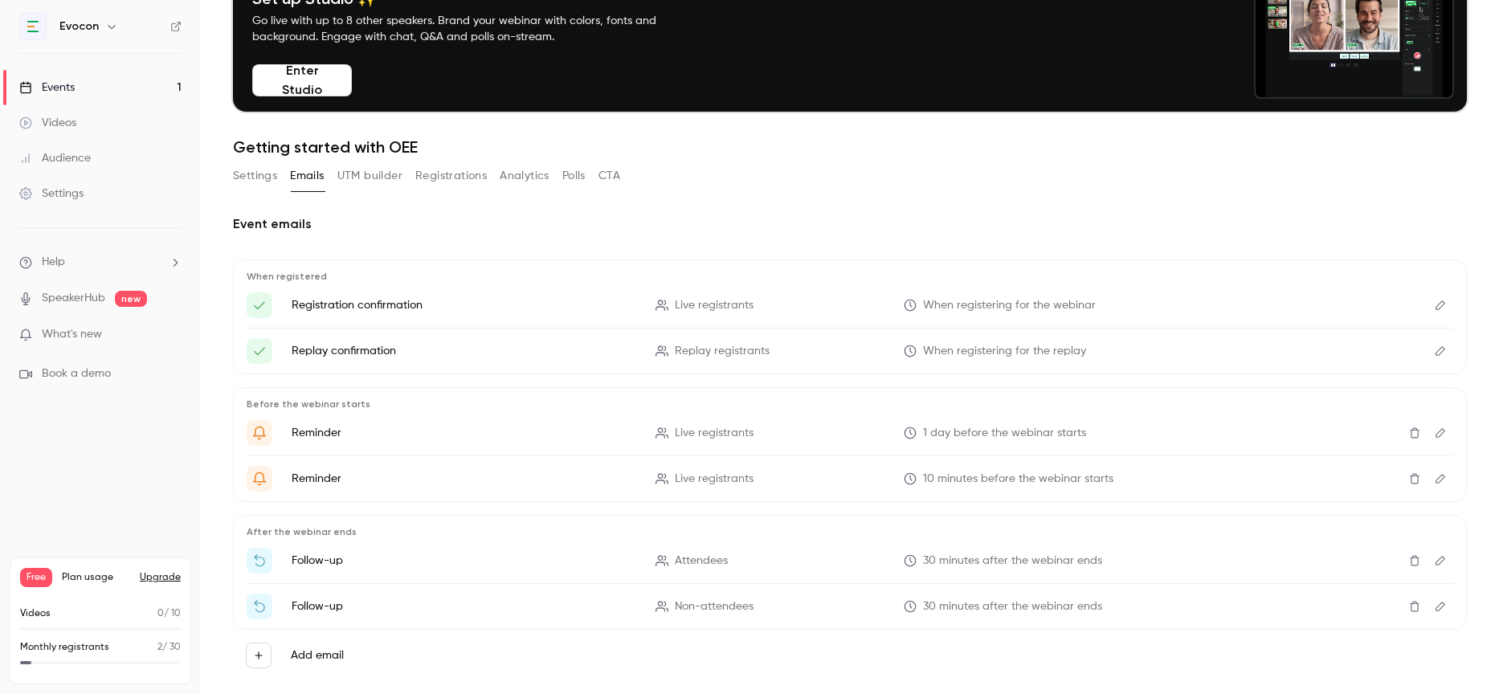
click at [1444, 475] on icon "Edit" at bounding box center [1440, 478] width 13 height 11
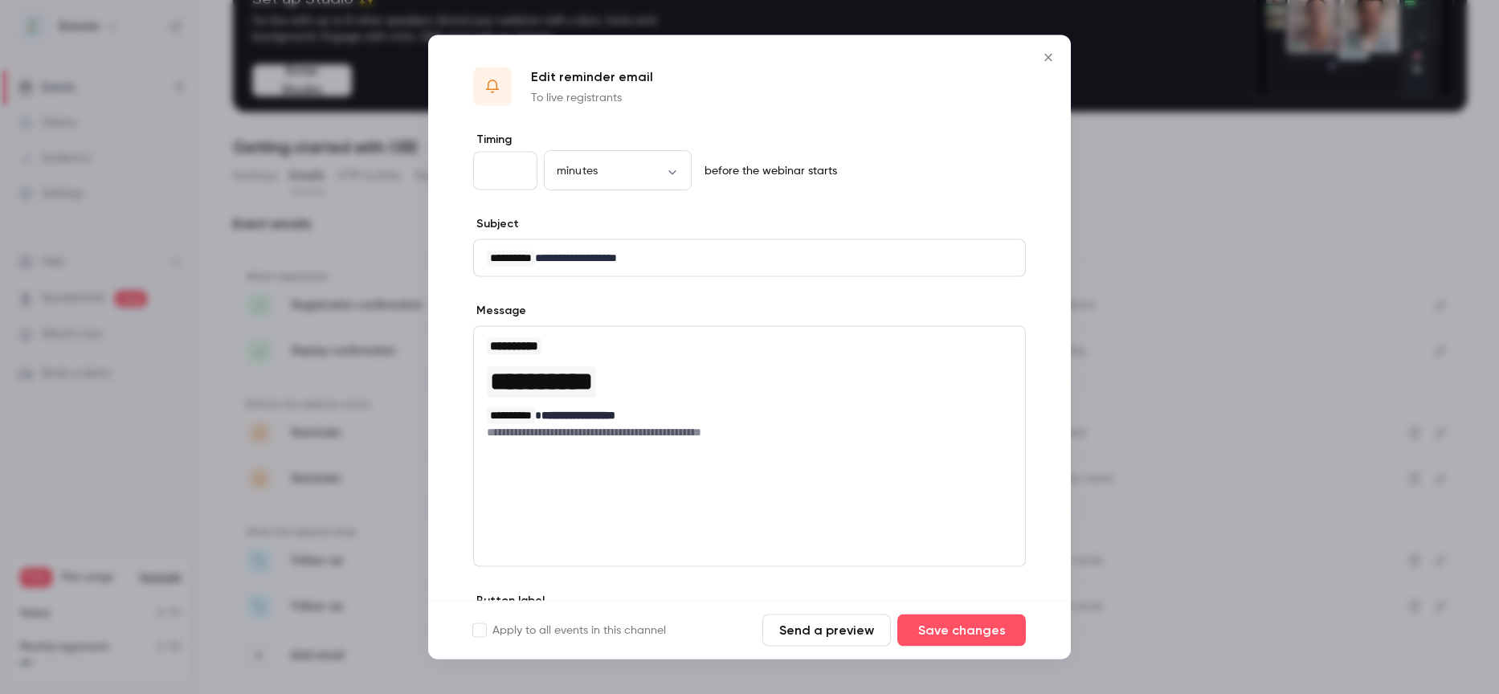
click at [1048, 51] on icon "Close" at bounding box center [1048, 57] width 19 height 13
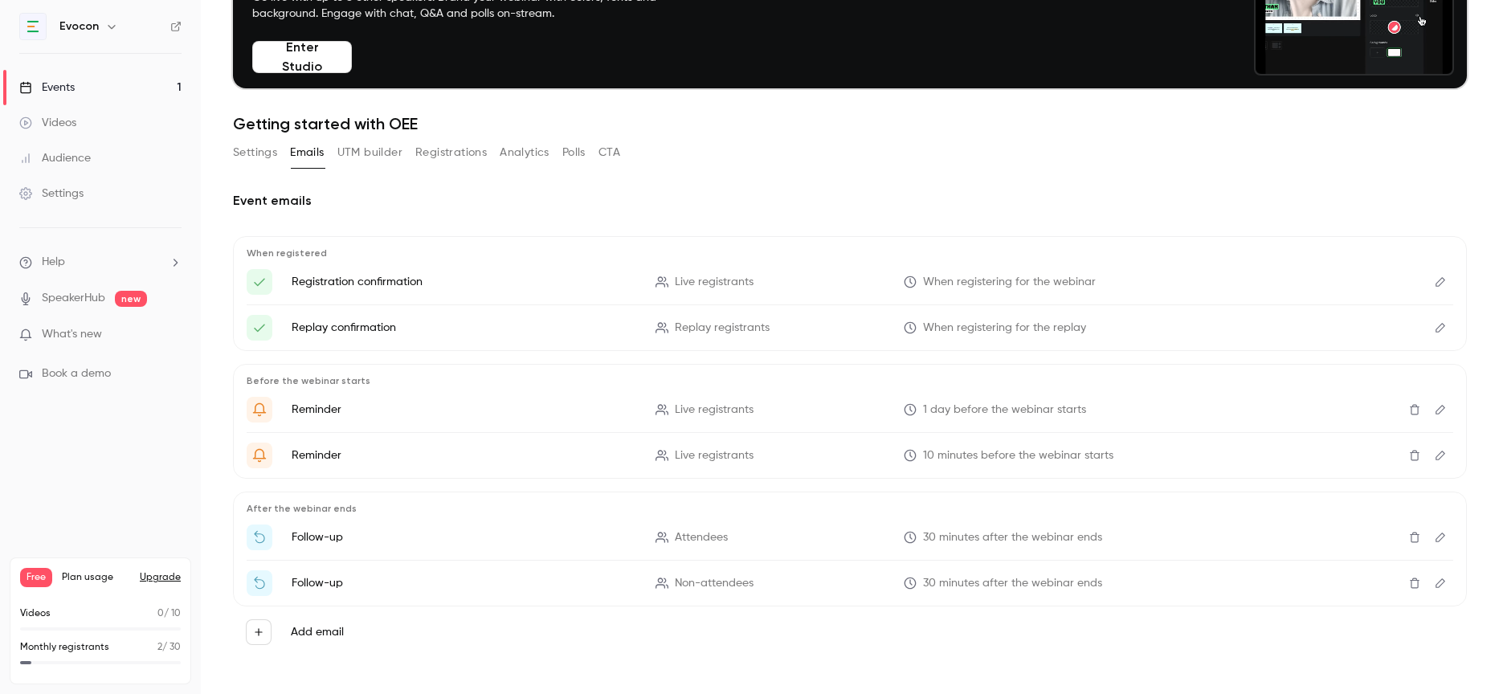
scroll to position [123, 0]
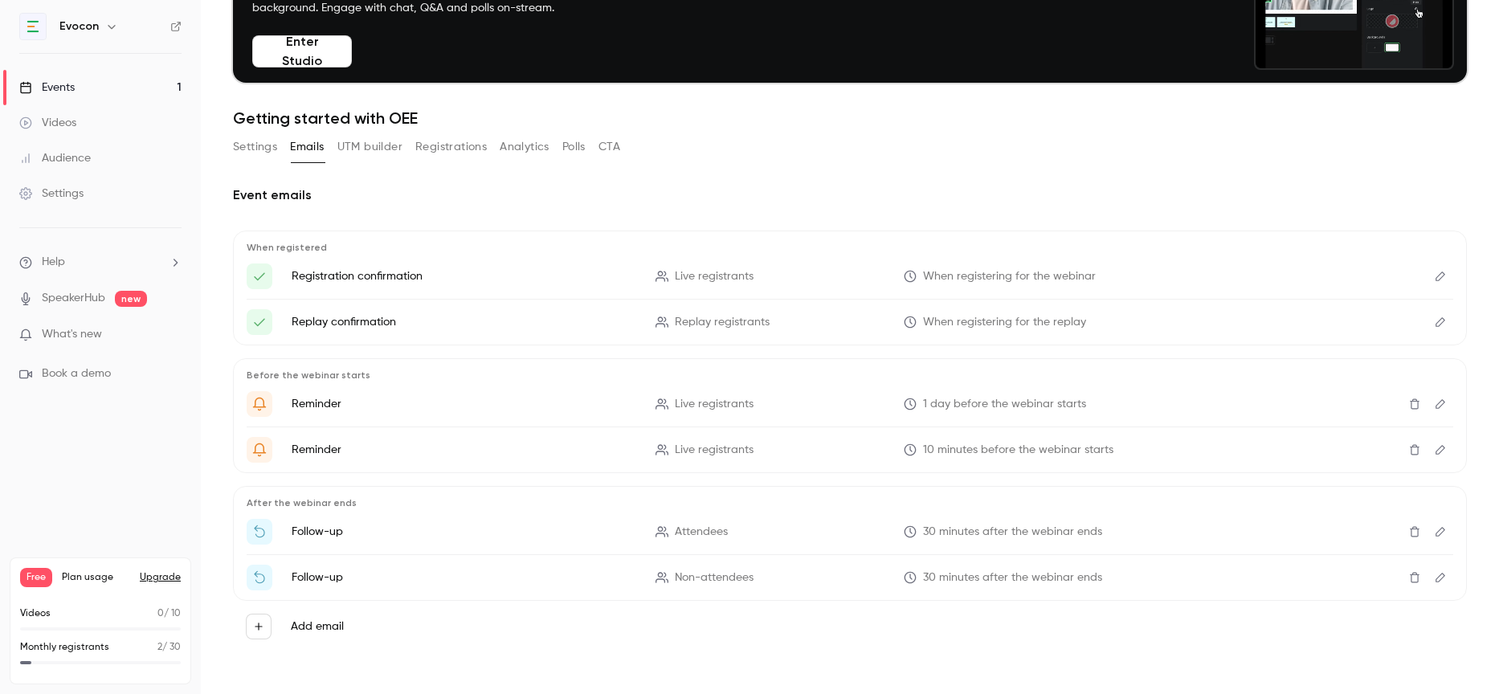
click at [1441, 530] on icon "Edit" at bounding box center [1440, 531] width 13 height 11
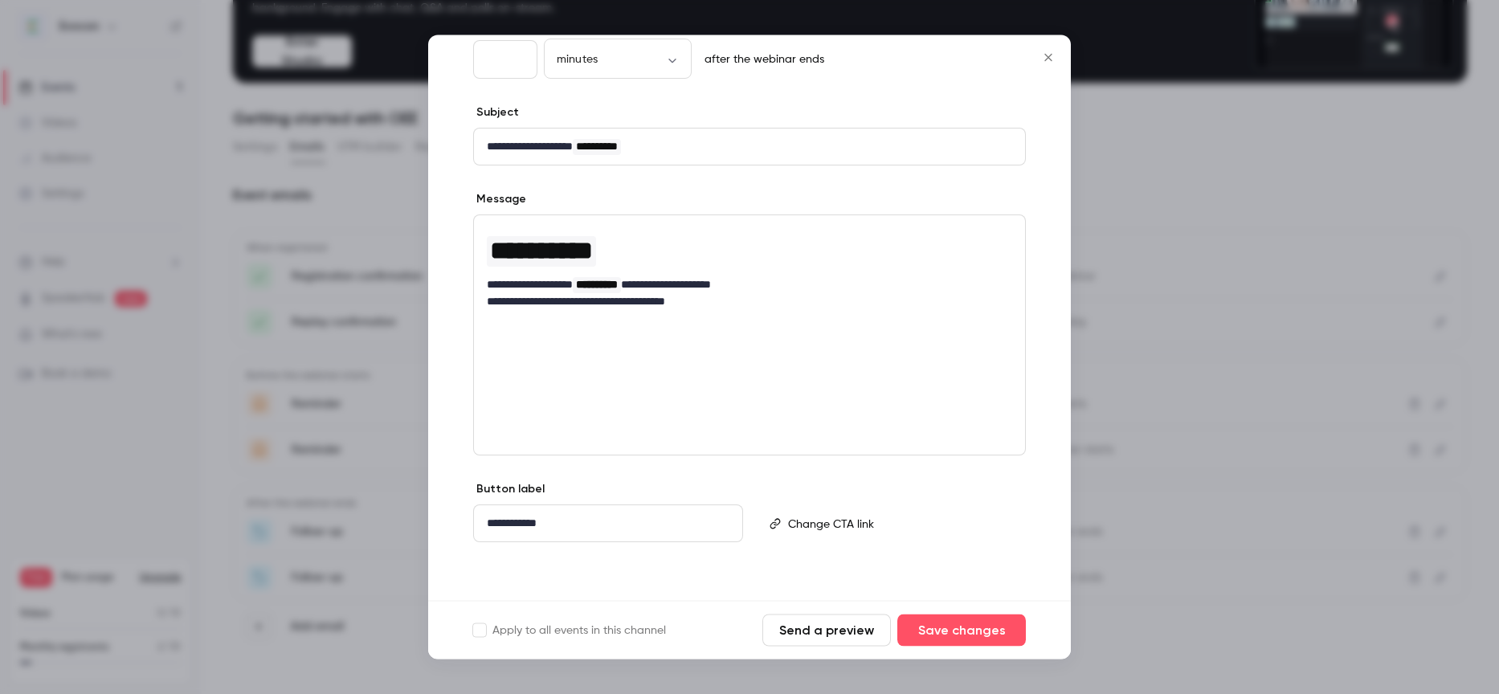
scroll to position [0, 0]
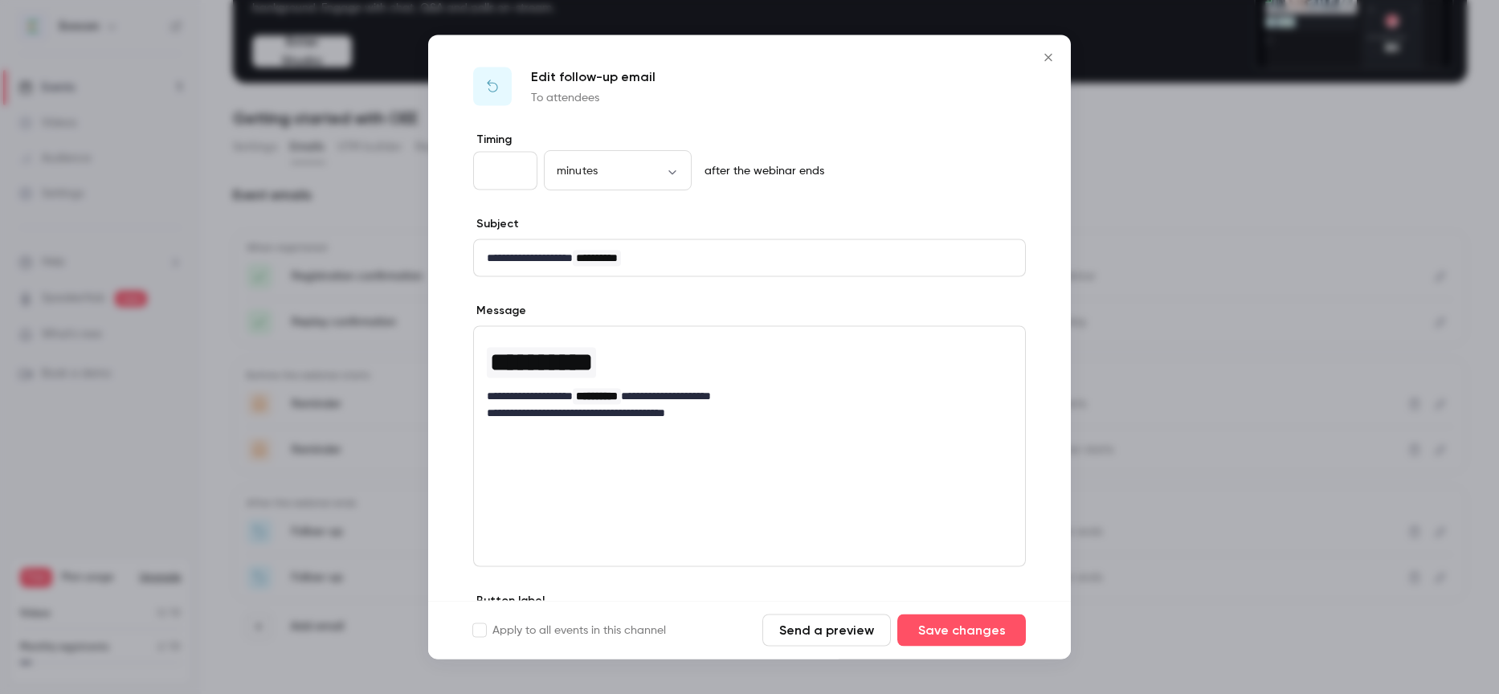
click at [1036, 68] on div "Edit follow-up email To attendees" at bounding box center [749, 83] width 643 height 96
click at [1044, 59] on icon "Close" at bounding box center [1048, 57] width 19 height 13
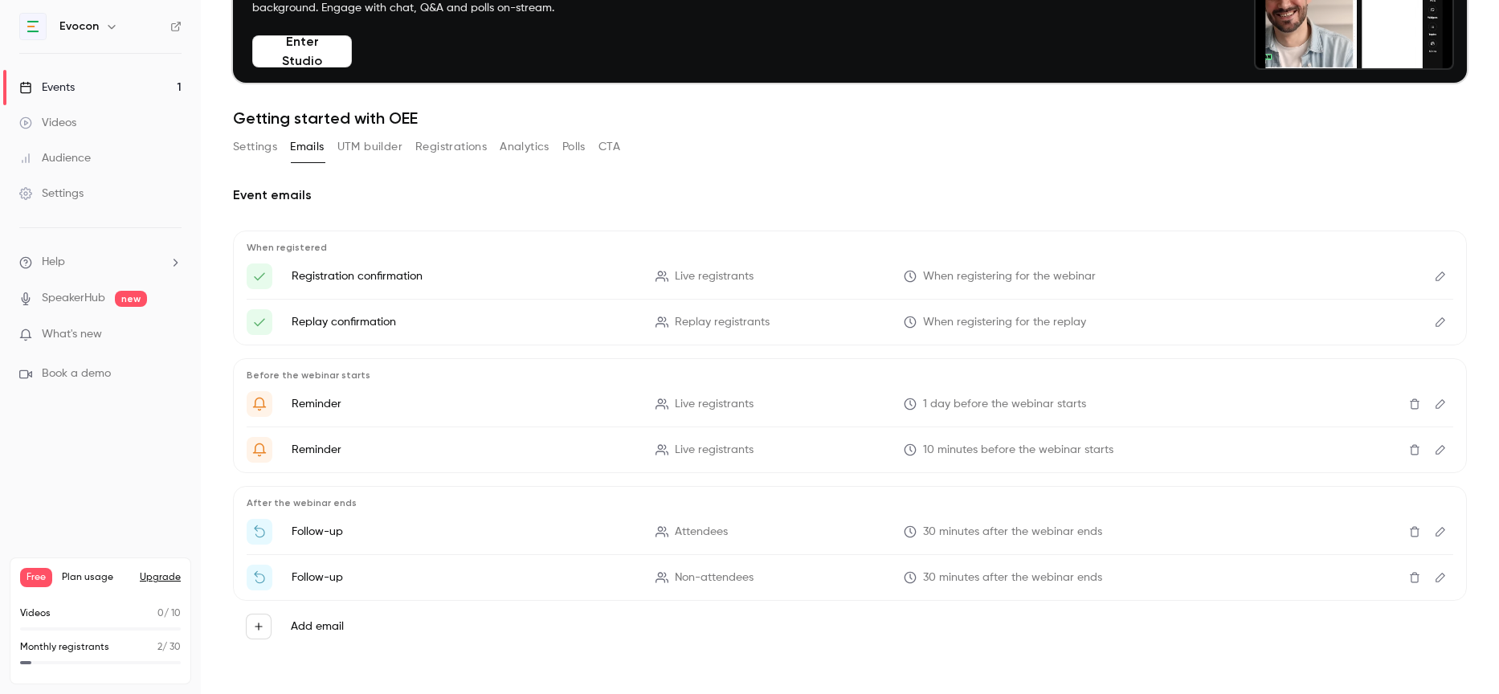
click at [1443, 580] on icon "Edit" at bounding box center [1440, 577] width 13 height 11
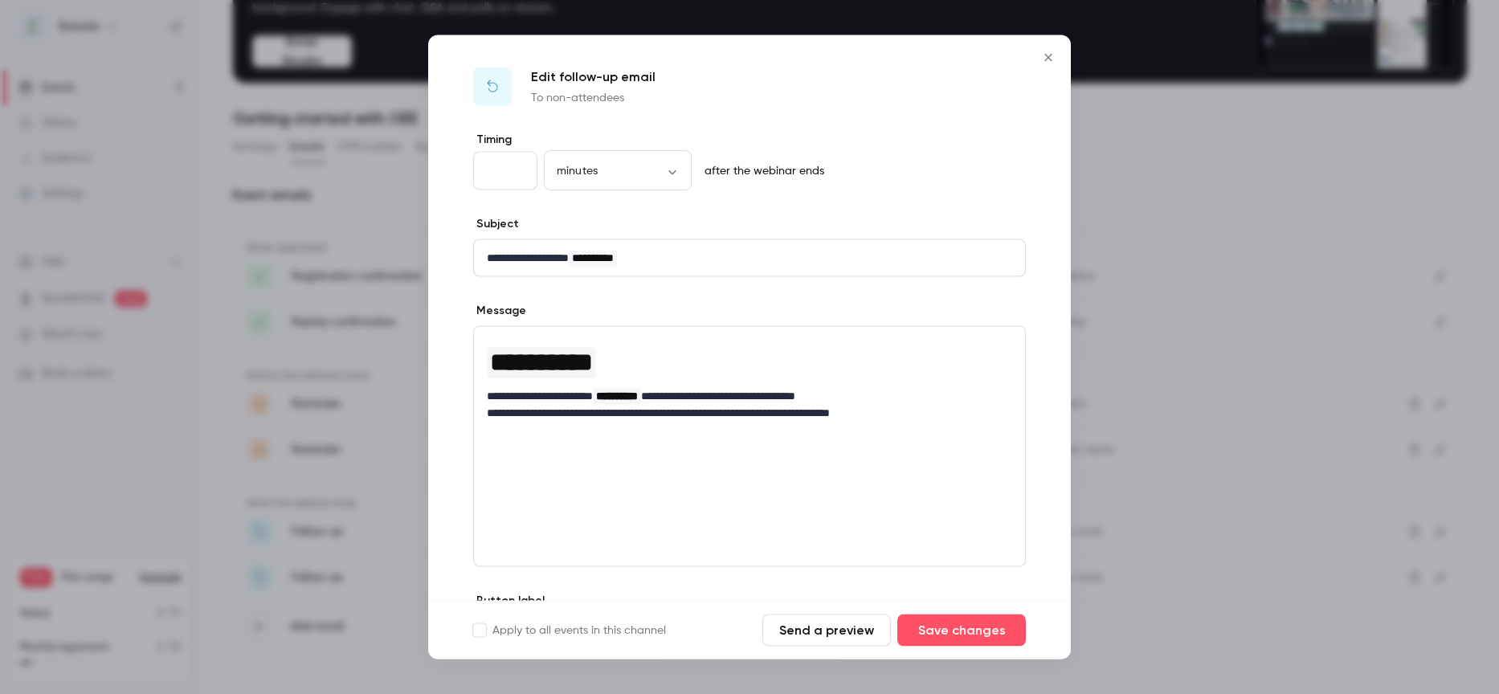
scroll to position [111, 0]
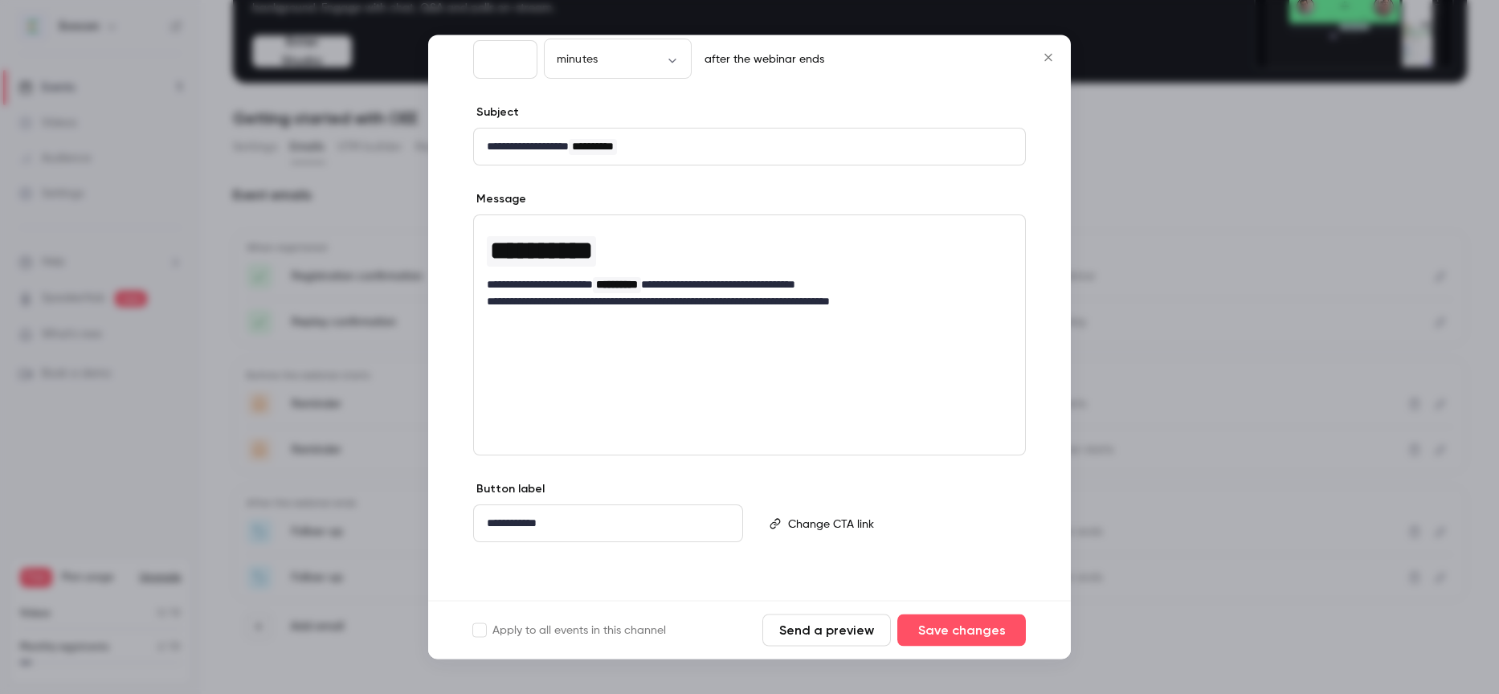
click at [1038, 63] on button "Close" at bounding box center [1048, 58] width 32 height 32
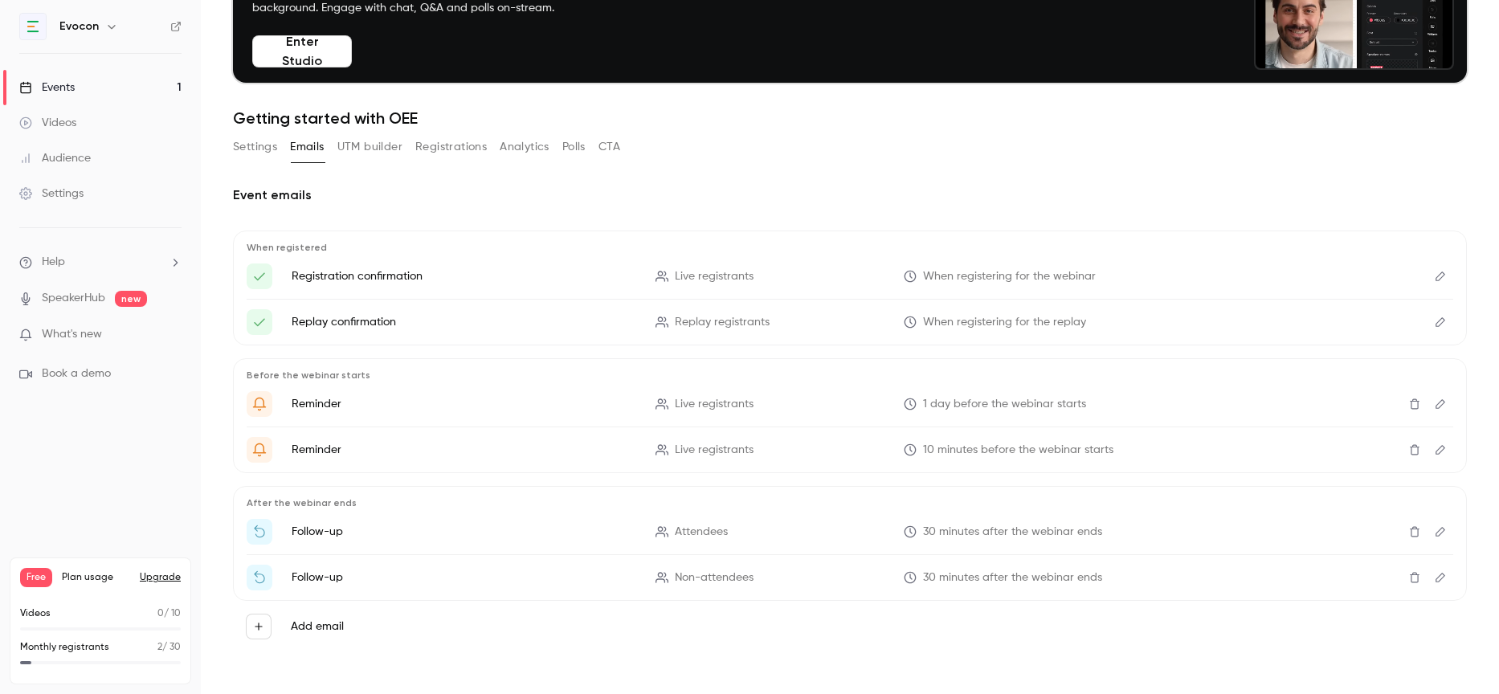
scroll to position [0, 0]
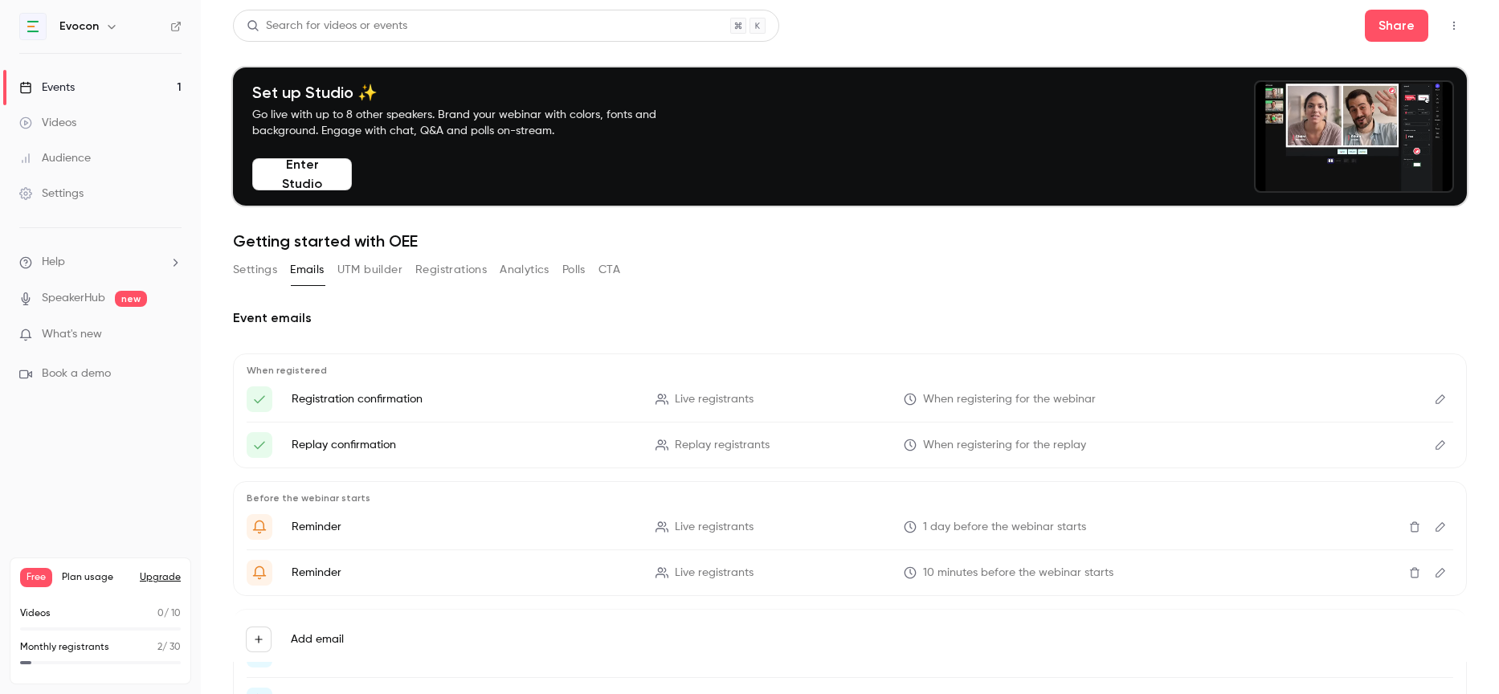
click at [456, 264] on button "Registrations" at bounding box center [450, 270] width 71 height 26
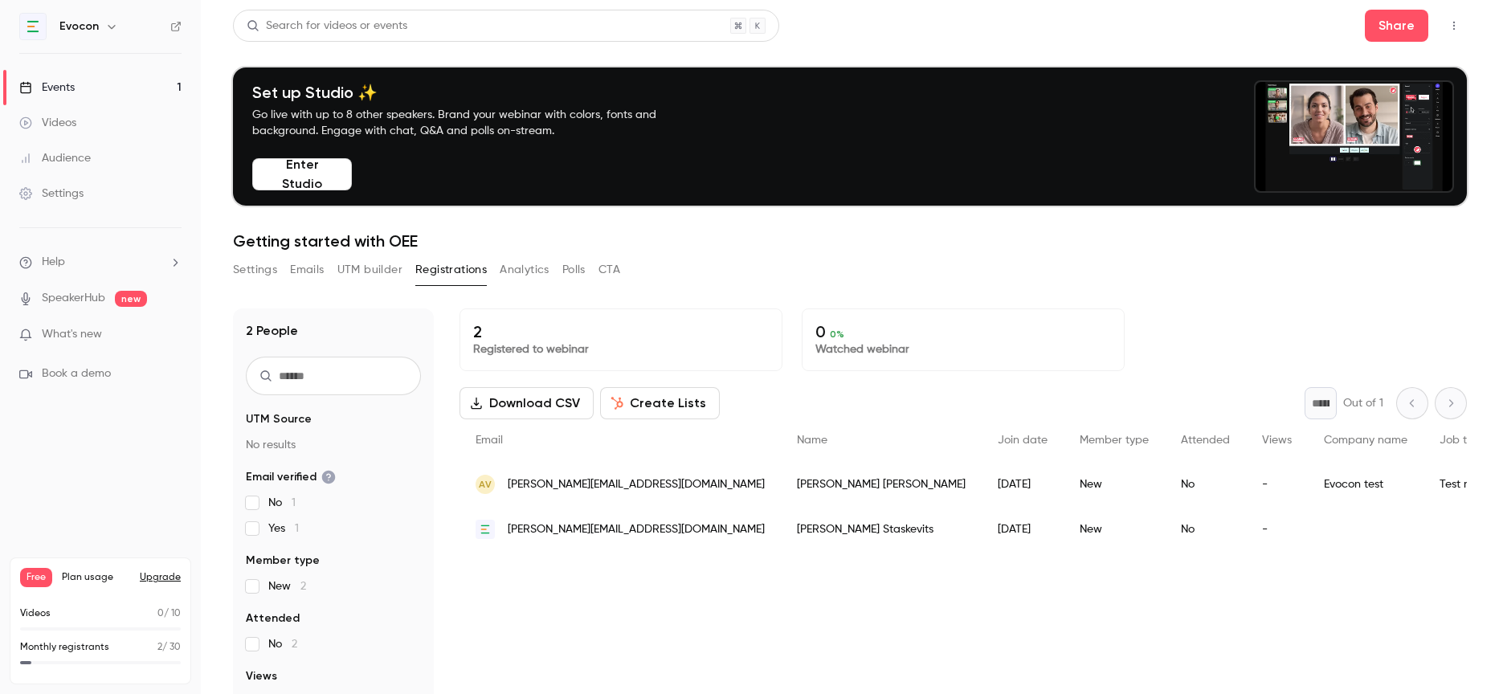
click at [526, 276] on button "Analytics" at bounding box center [525, 270] width 50 height 26
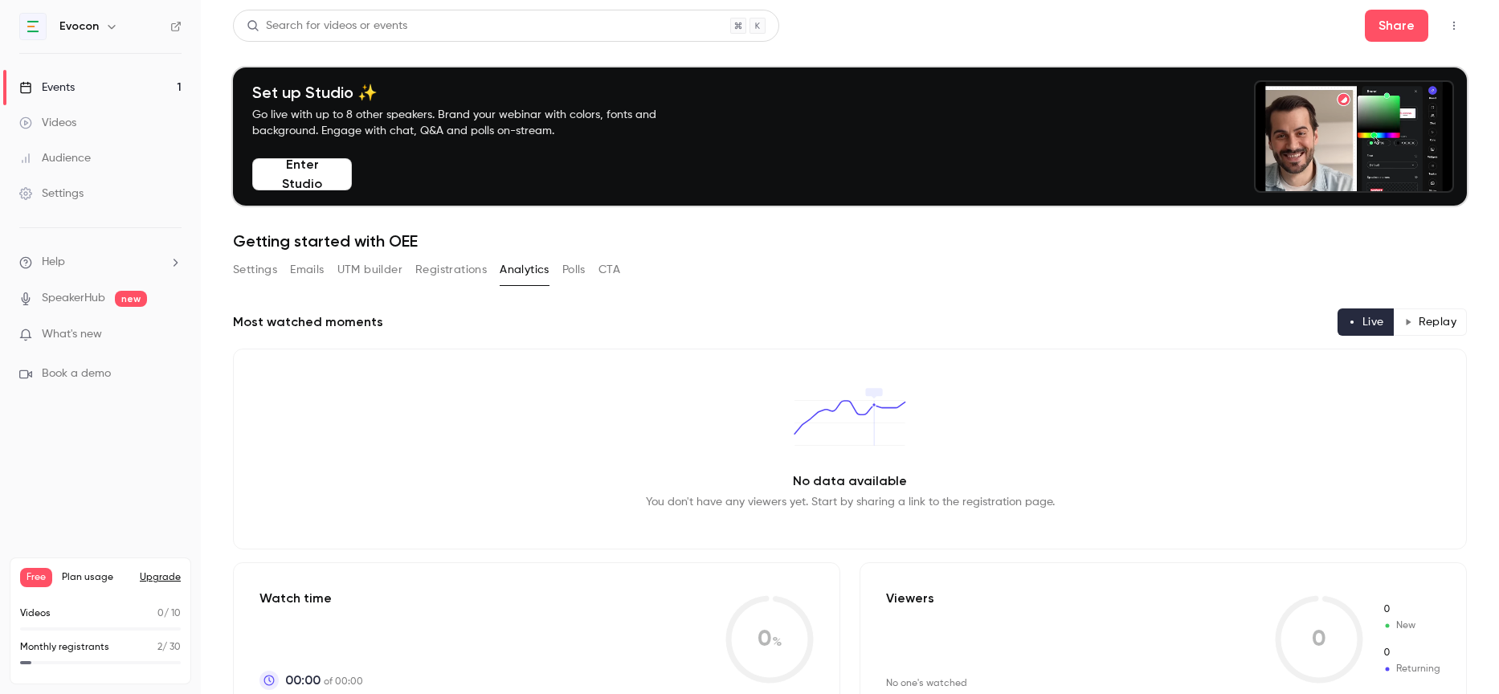
click at [582, 246] on h1 "Getting started with OEE" at bounding box center [850, 240] width 1234 height 19
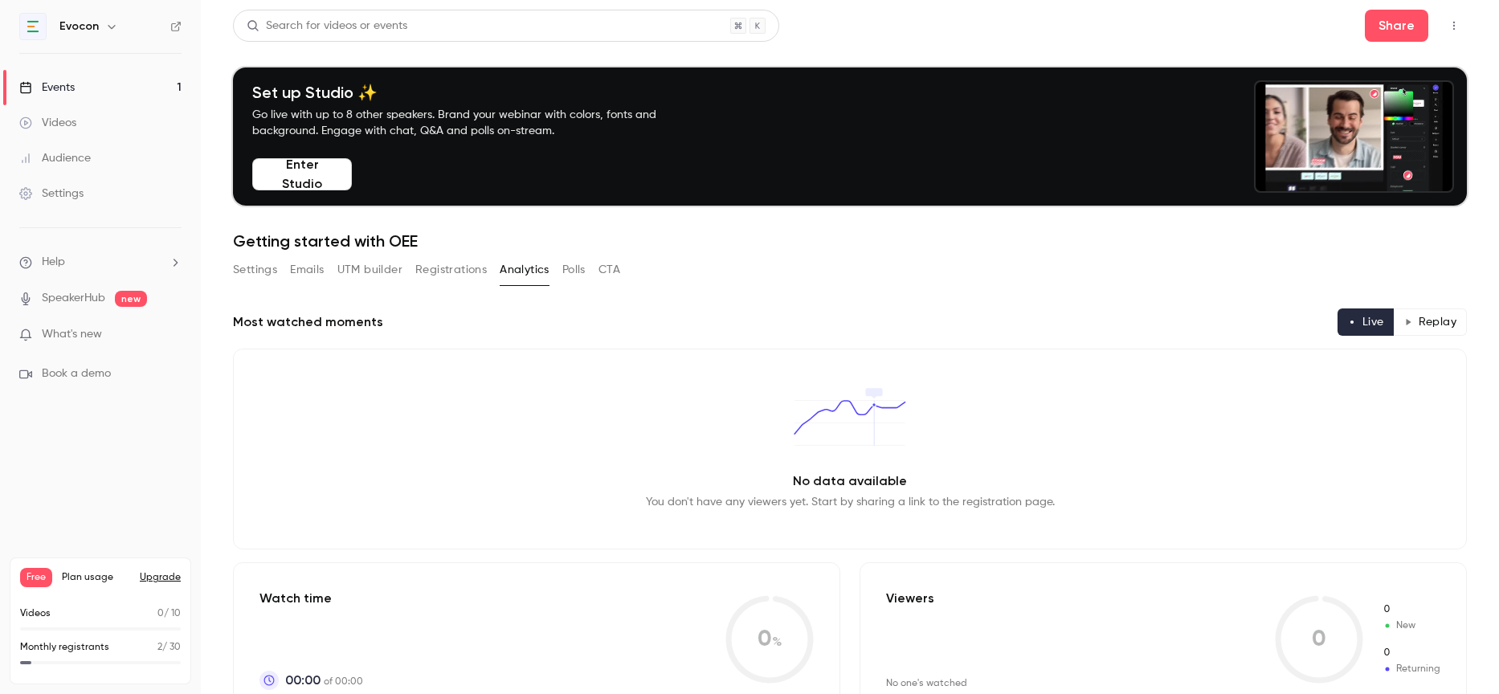
click at [615, 270] on button "CTA" at bounding box center [609, 270] width 22 height 26
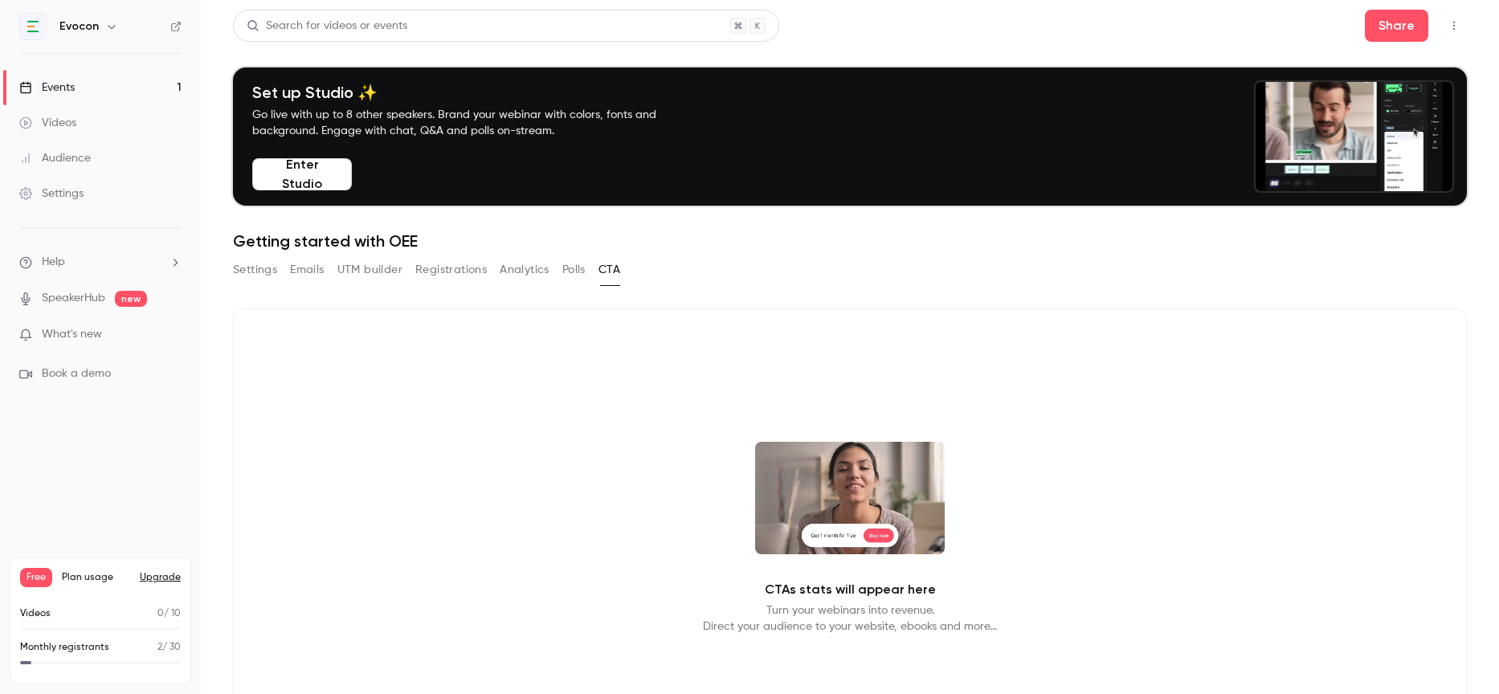
click at [263, 274] on button "Settings" at bounding box center [255, 270] width 44 height 26
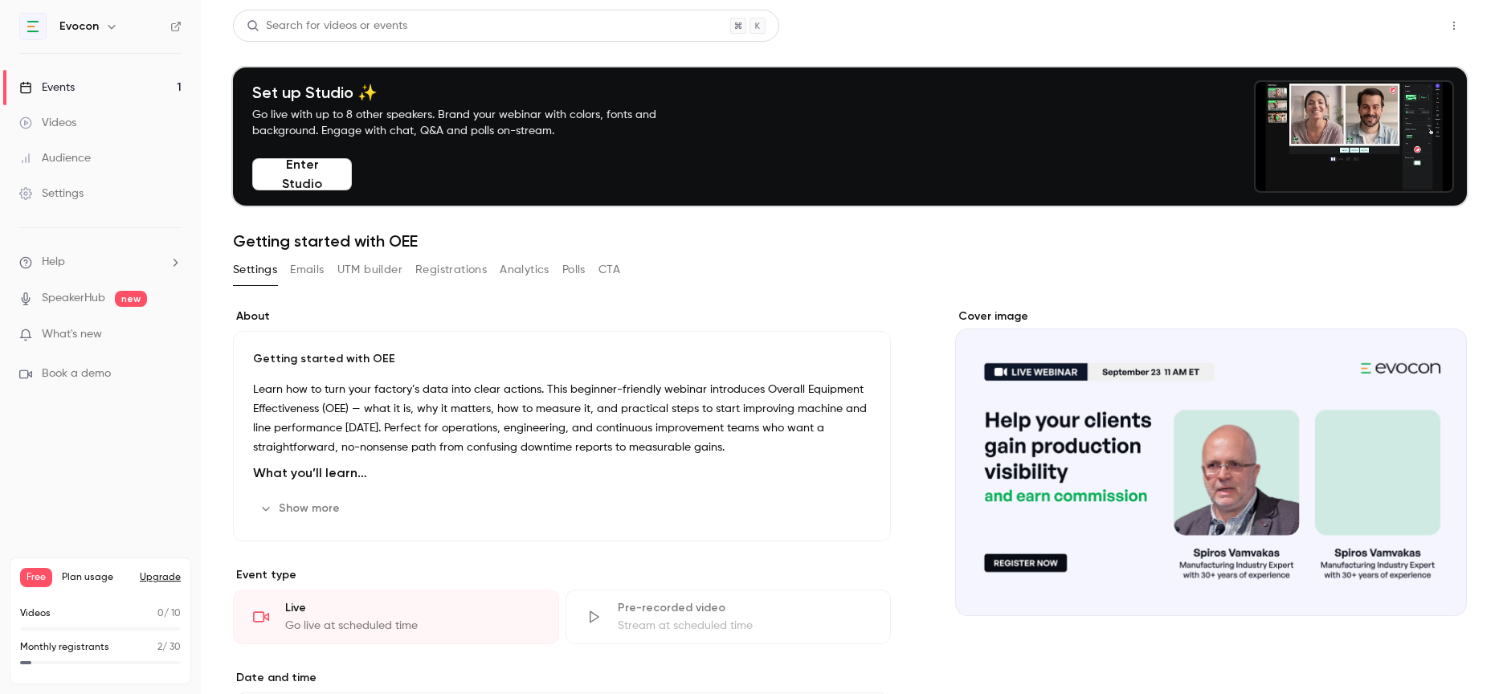
click at [1398, 27] on button "Share" at bounding box center [1396, 26] width 63 height 32
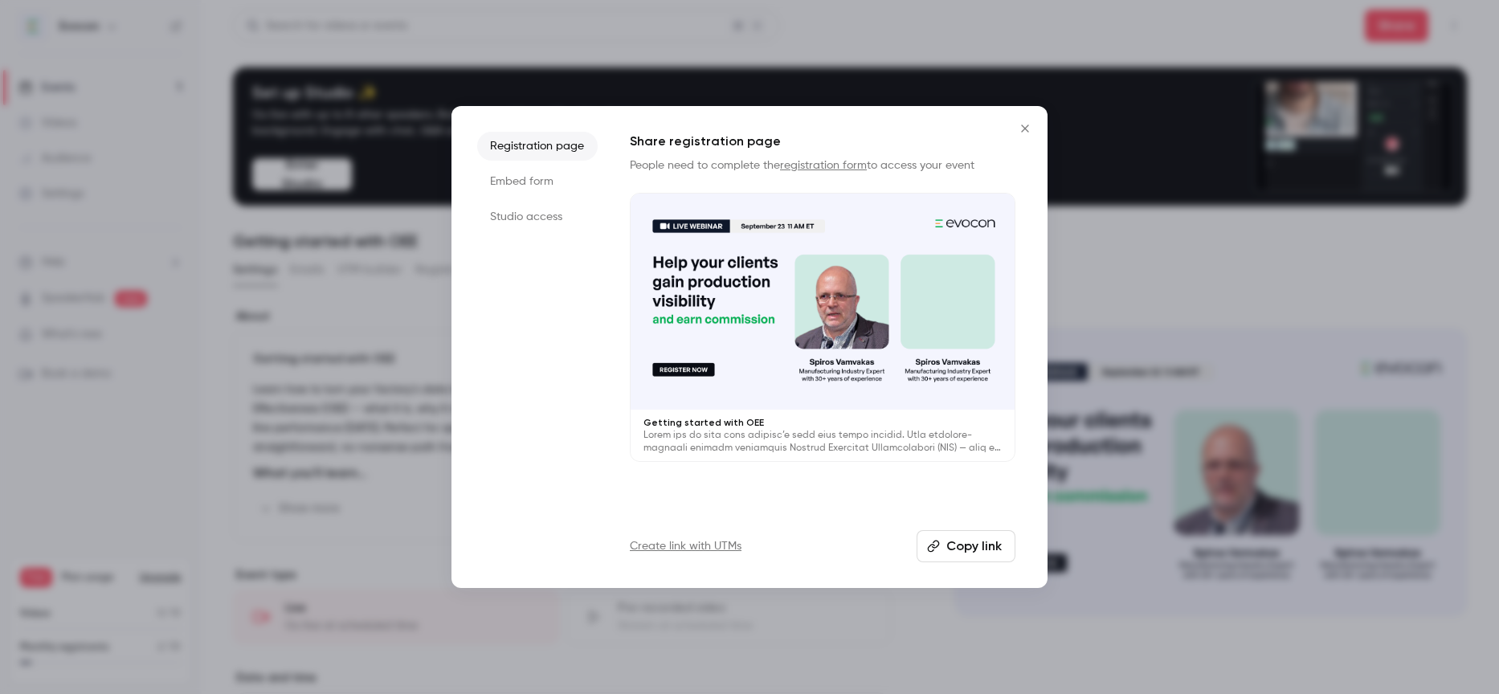
click at [968, 547] on button "Copy link" at bounding box center [966, 546] width 99 height 32
click at [1023, 128] on icon "Close" at bounding box center [1024, 128] width 19 height 13
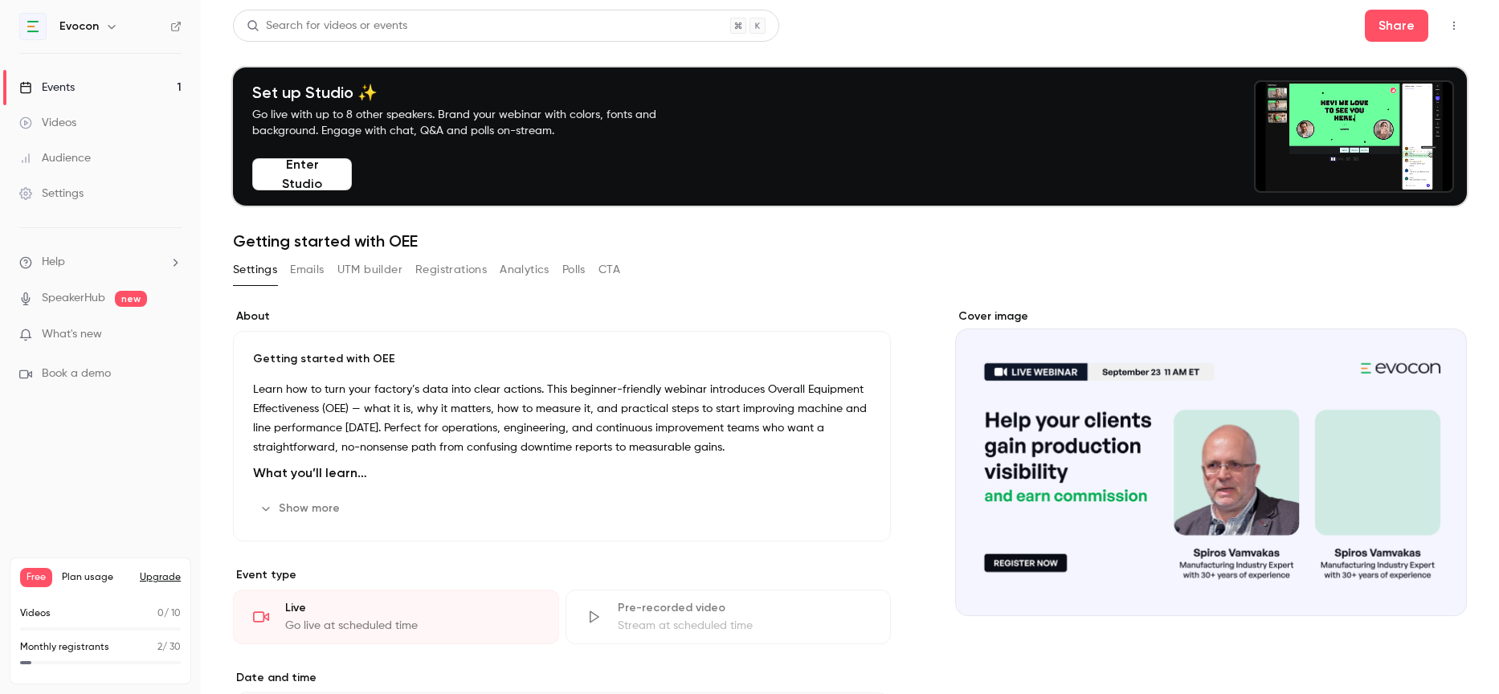
click at [1456, 25] on icon "button" at bounding box center [1453, 25] width 13 height 11
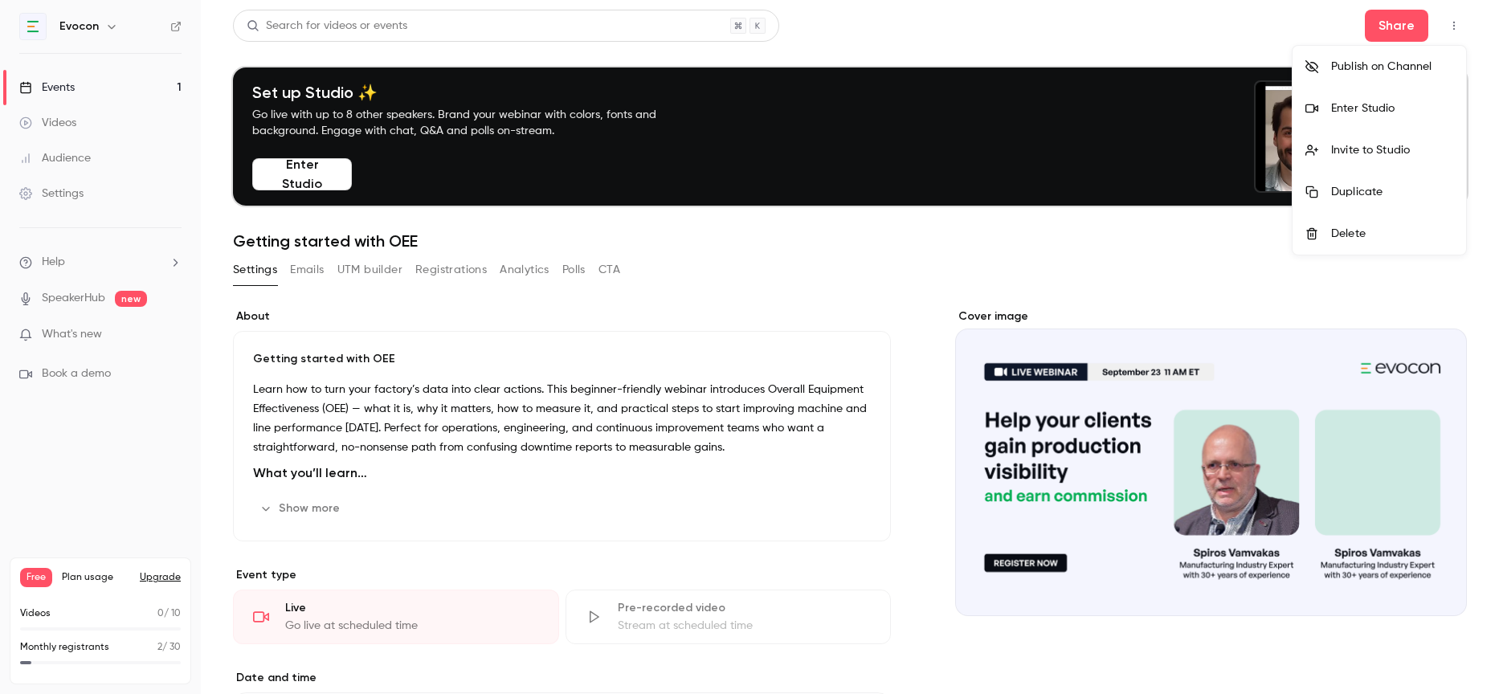
click at [55, 195] on div at bounding box center [749, 347] width 1499 height 694
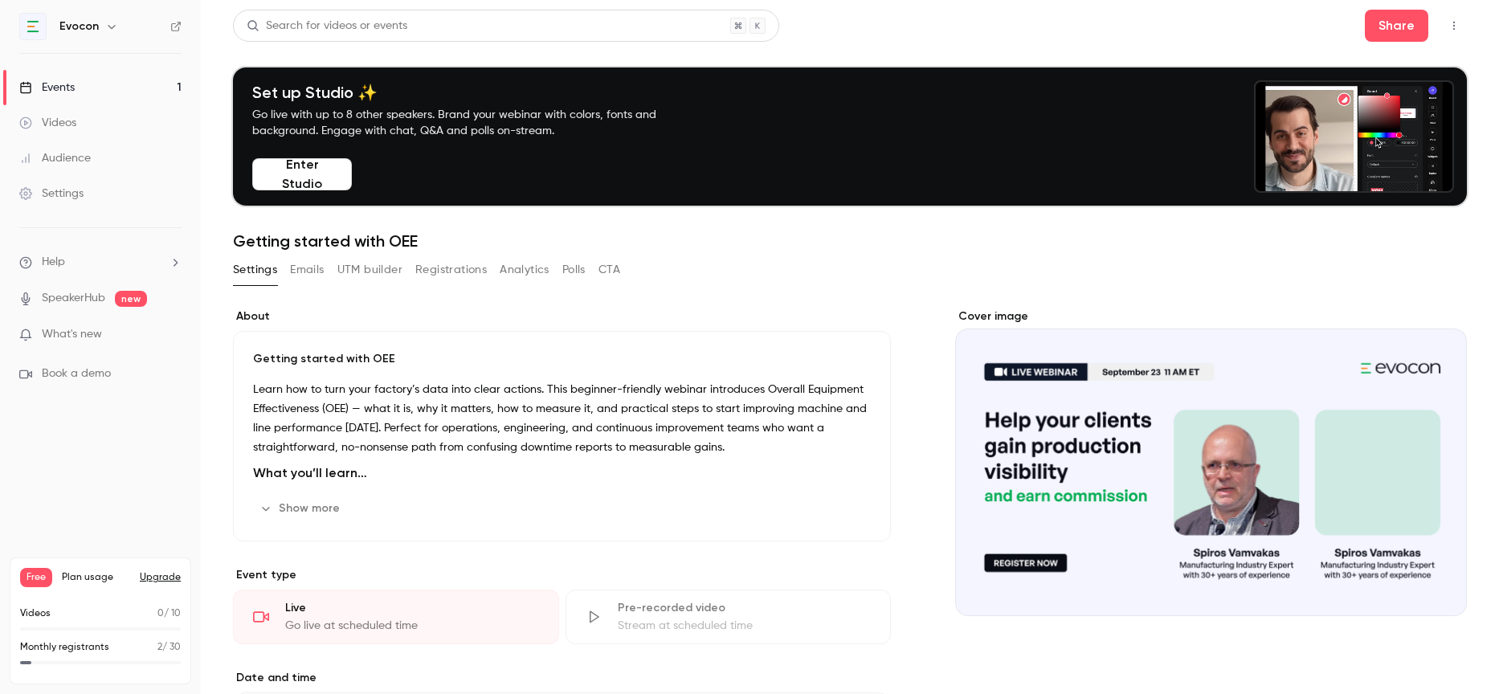
click at [55, 195] on div "Settings" at bounding box center [51, 194] width 64 height 16
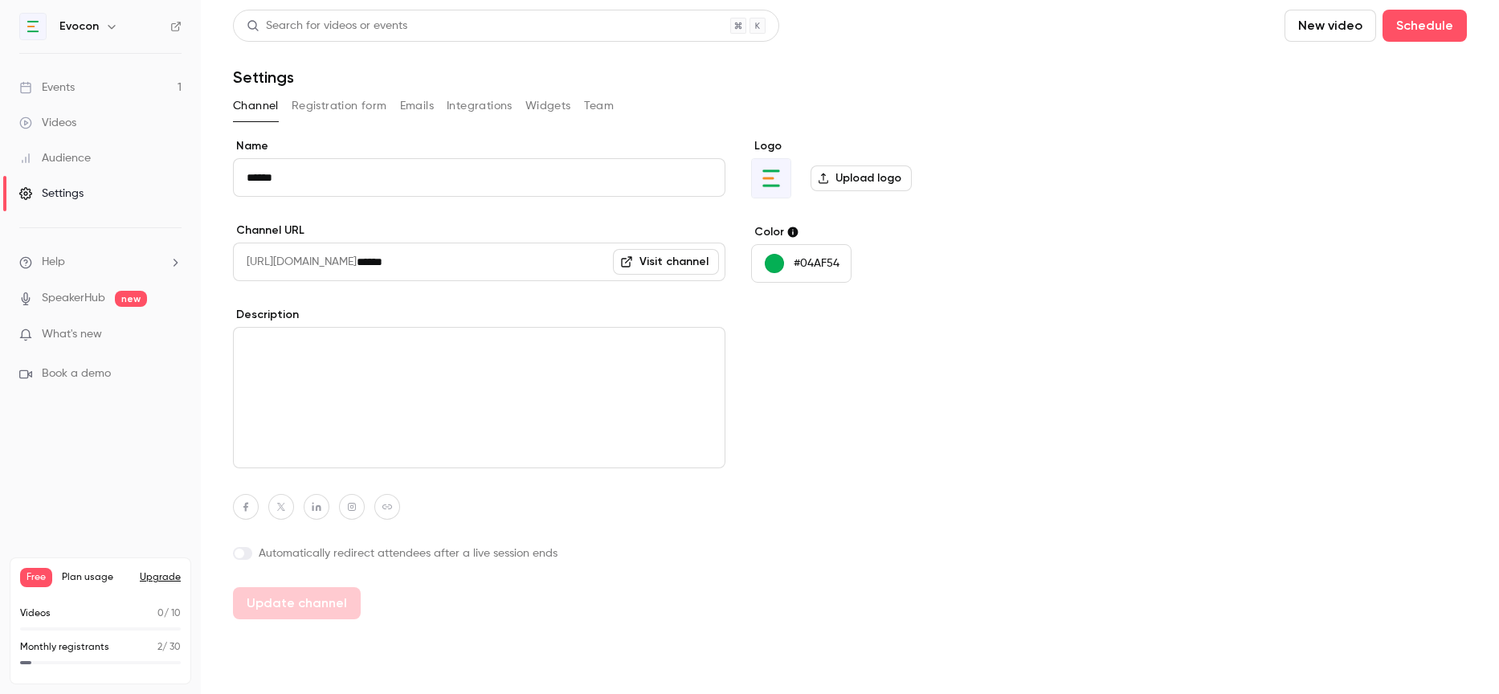
click at [482, 102] on button "Integrations" at bounding box center [480, 106] width 66 height 26
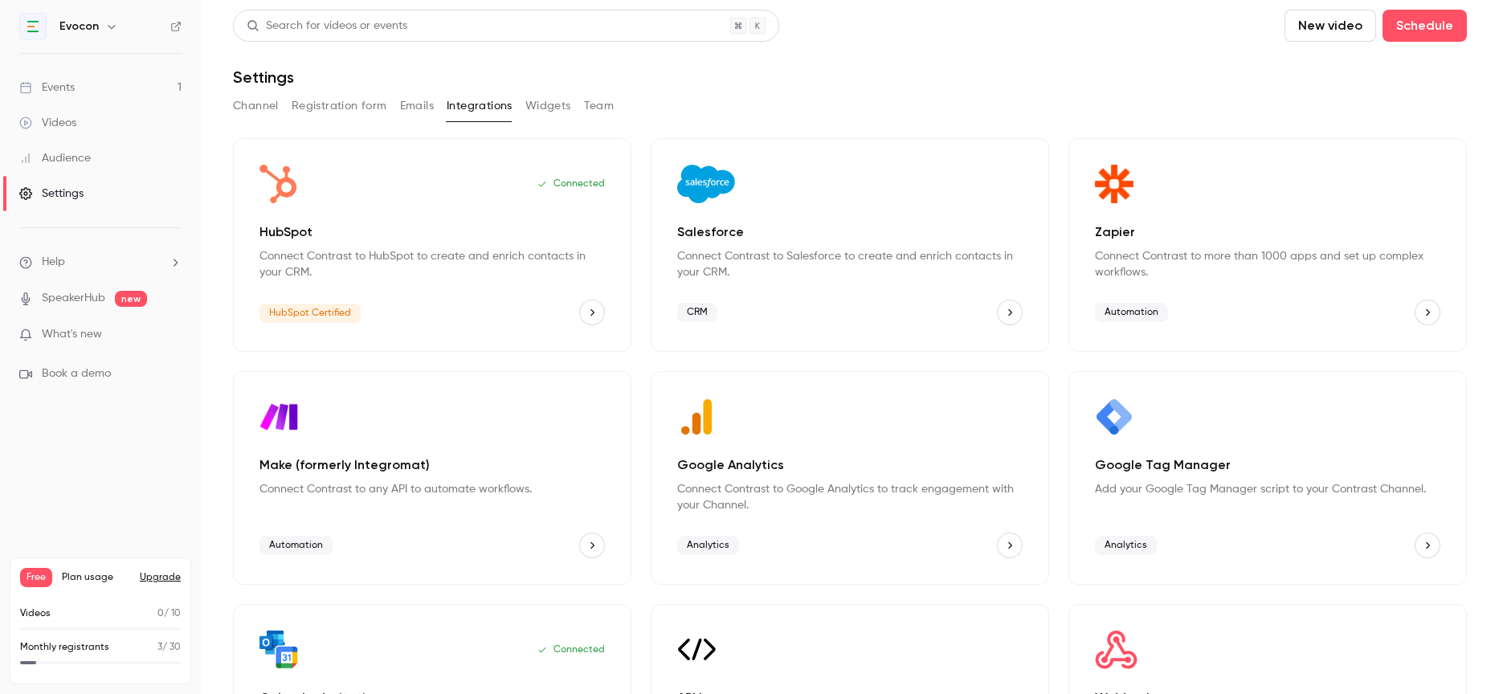
click at [598, 308] on button "HubSpot" at bounding box center [592, 313] width 26 height 26
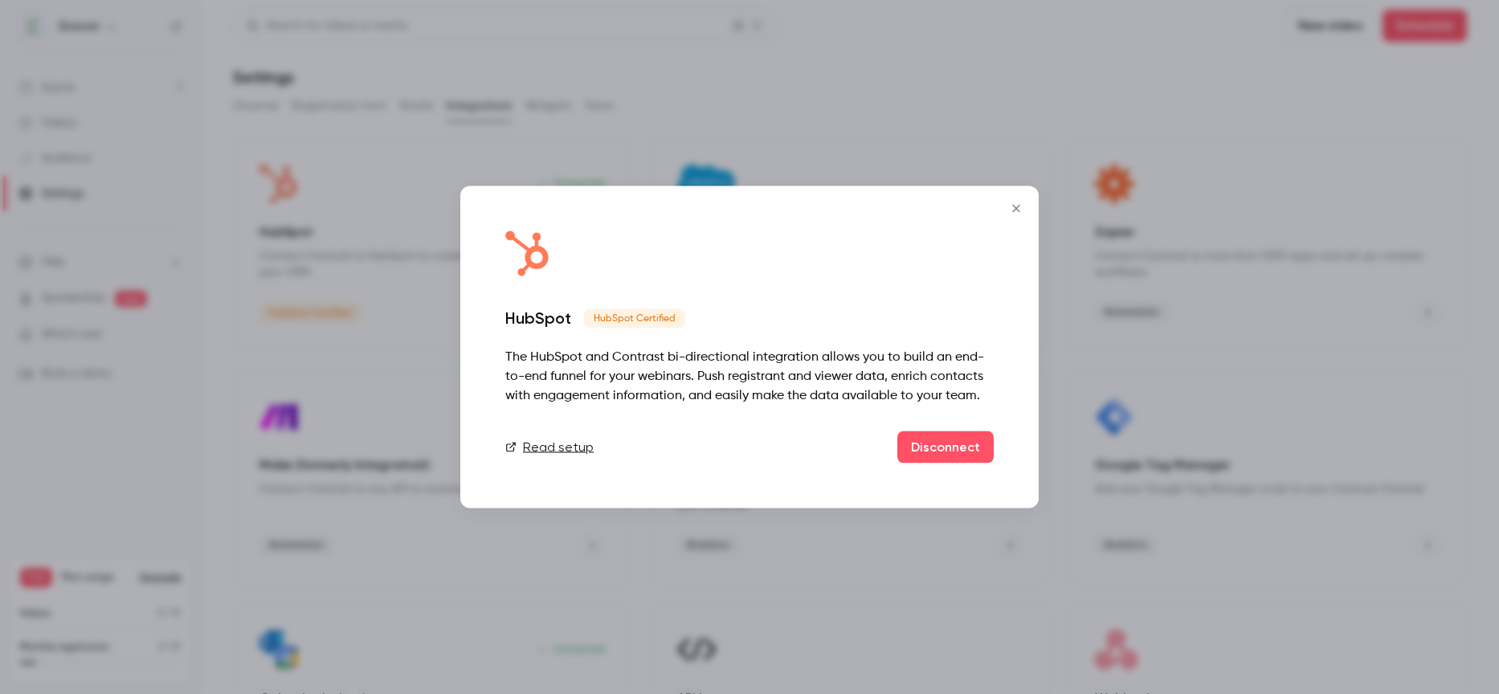
click at [1023, 215] on button "Close" at bounding box center [1016, 209] width 32 height 32
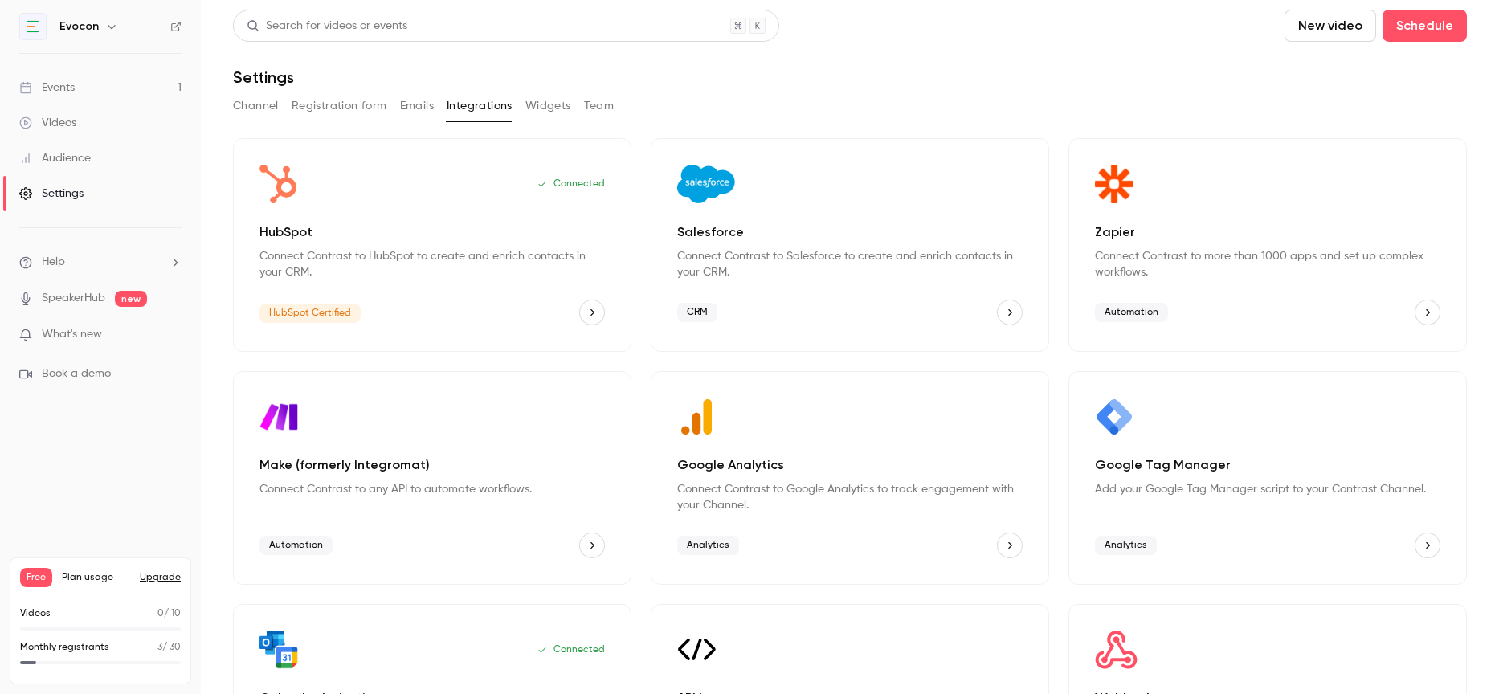
click at [325, 101] on button "Registration form" at bounding box center [340, 106] width 96 height 26
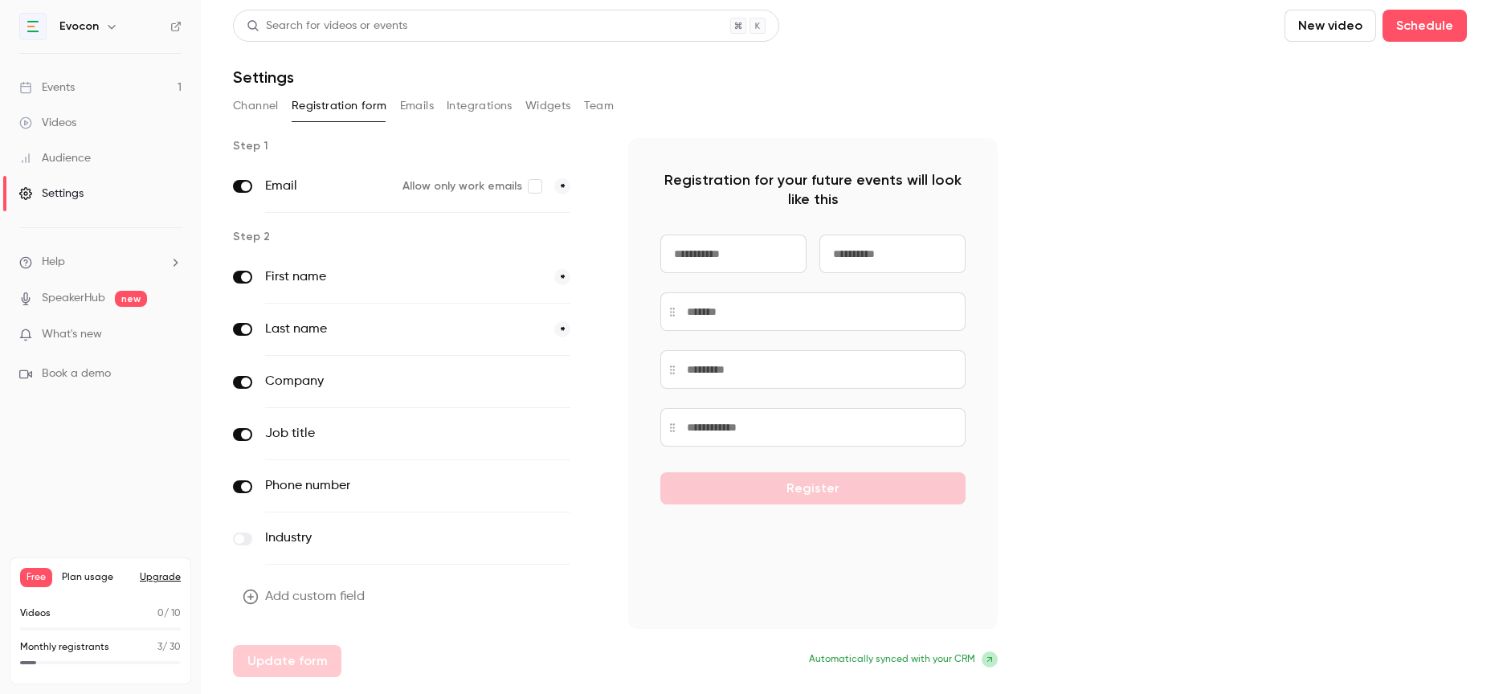
click at [589, 438] on icon "button" at bounding box center [593, 435] width 10 height 10
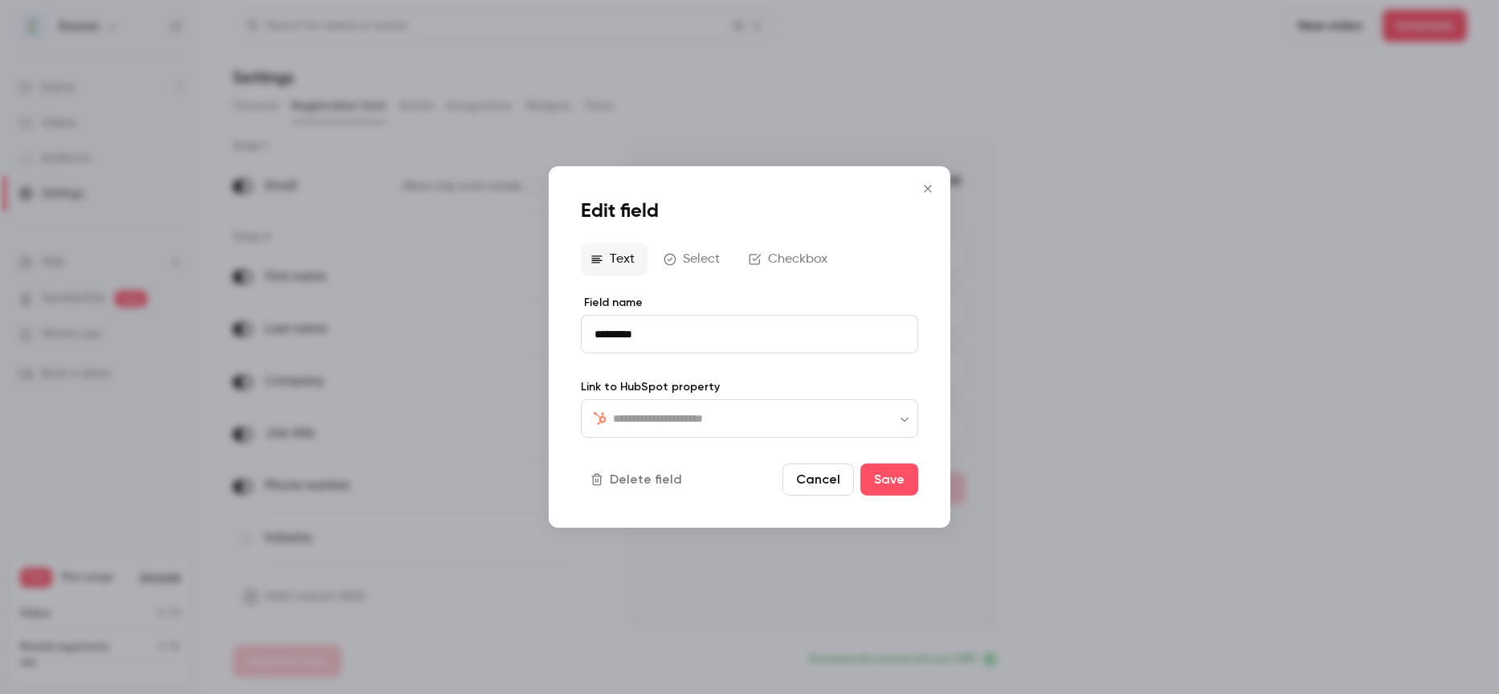
type input "*********"
click at [696, 263] on div "Text Select Checkbox" at bounding box center [749, 259] width 337 height 32
click at [776, 261] on div "Text Select Checkbox" at bounding box center [749, 259] width 337 height 32
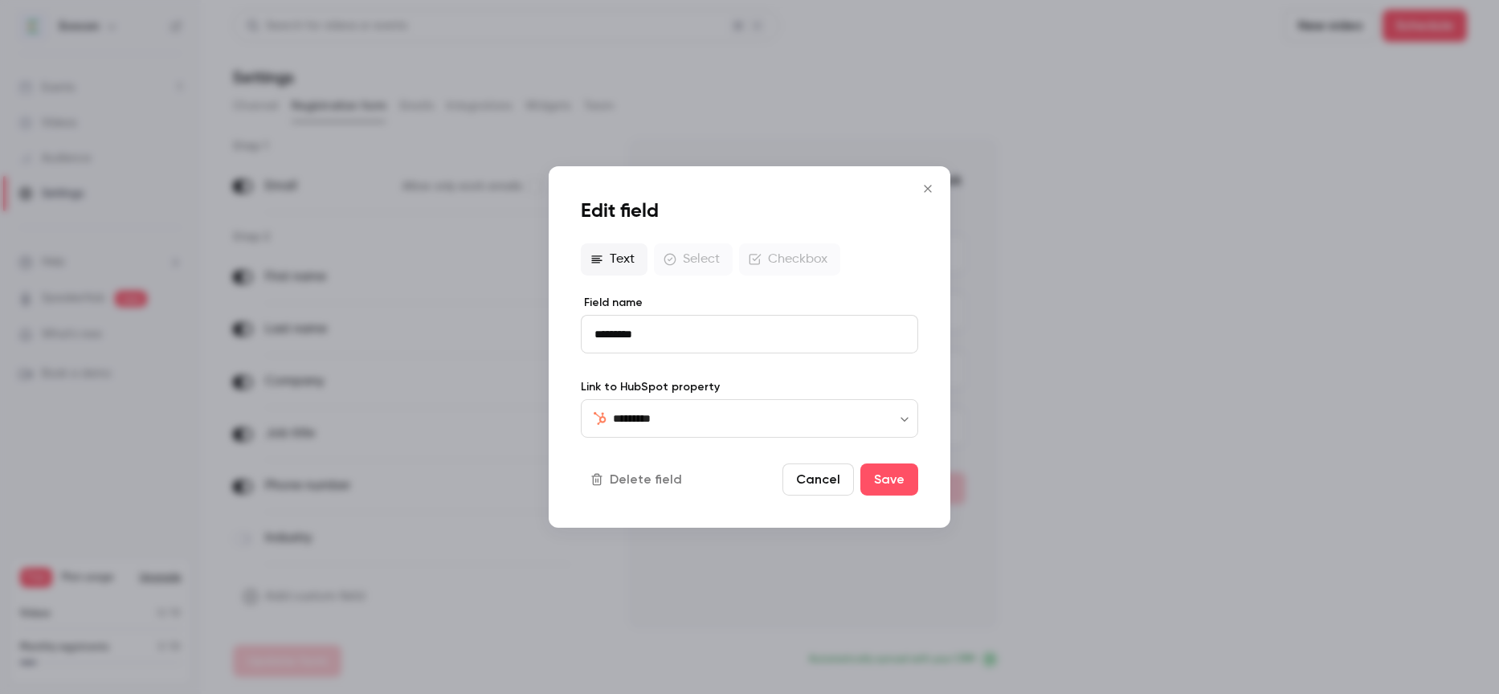
click at [677, 267] on div "Text Select Checkbox" at bounding box center [749, 259] width 337 height 32
click at [602, 266] on div "Text Select Checkbox" at bounding box center [749, 259] width 337 height 32
click at [836, 480] on button "Cancel" at bounding box center [817, 479] width 71 height 32
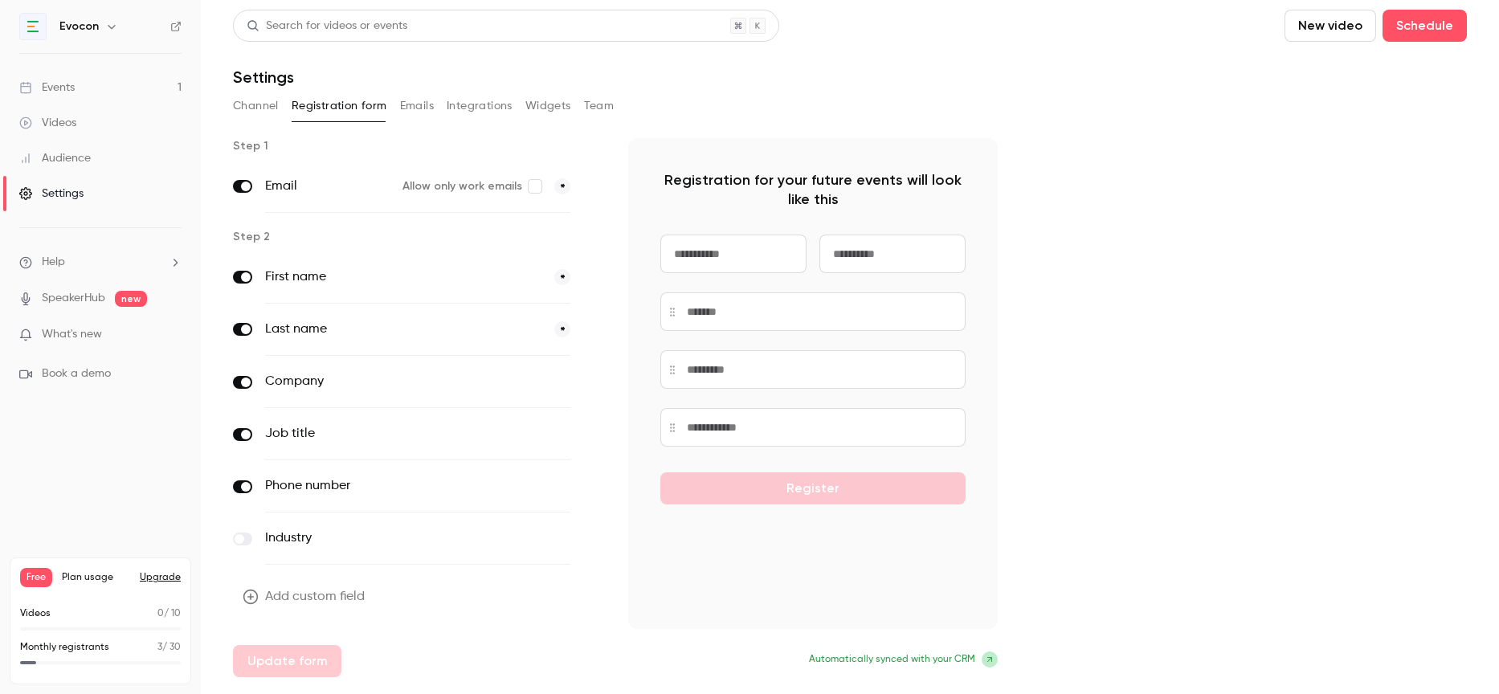
click at [291, 656] on div "Add custom field Update form" at bounding box center [418, 629] width 370 height 96
click at [776, 163] on div "Registration for your future events will look like this Register" at bounding box center [813, 383] width 370 height 491
click at [543, 380] on button "optional" at bounding box center [544, 382] width 54 height 16
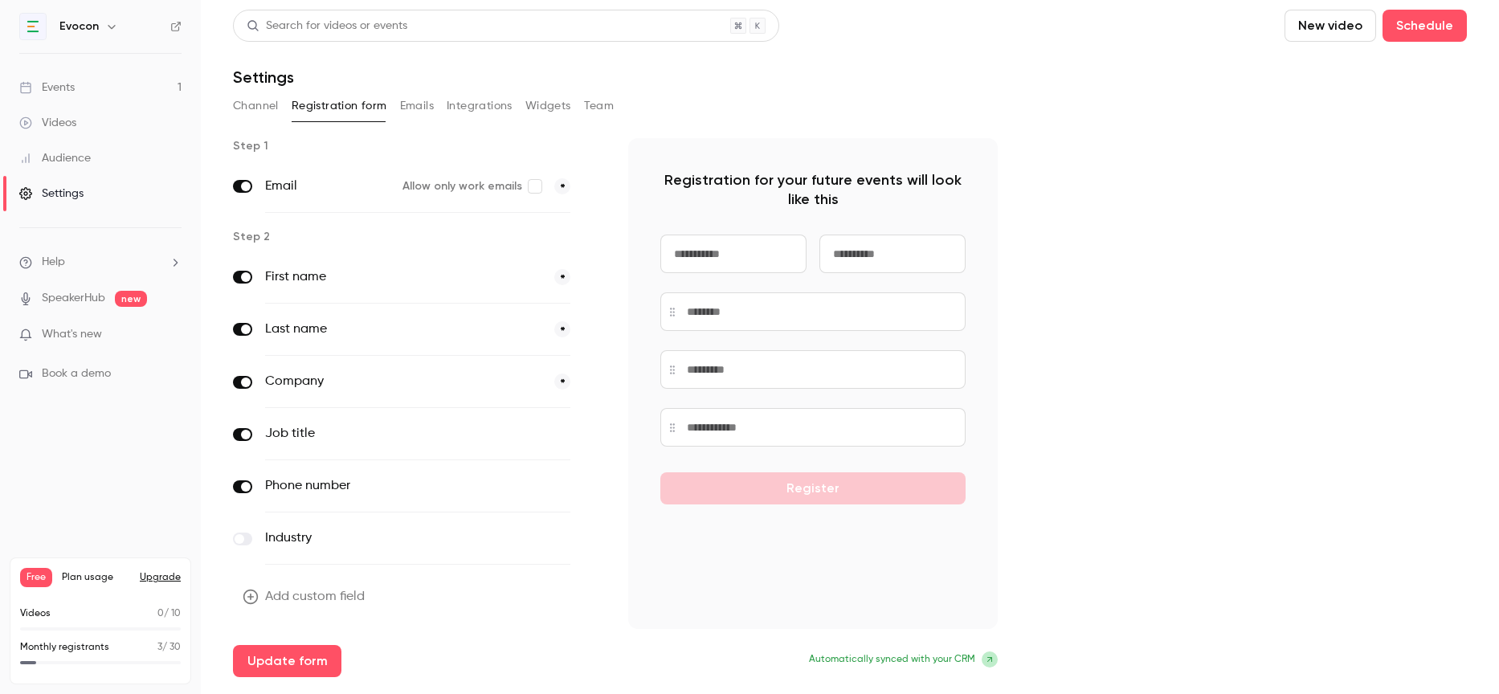
click at [556, 430] on button "optional" at bounding box center [544, 434] width 54 height 16
click at [558, 488] on button "optional" at bounding box center [544, 486] width 54 height 16
click at [594, 435] on icon "button" at bounding box center [593, 435] width 10 height 10
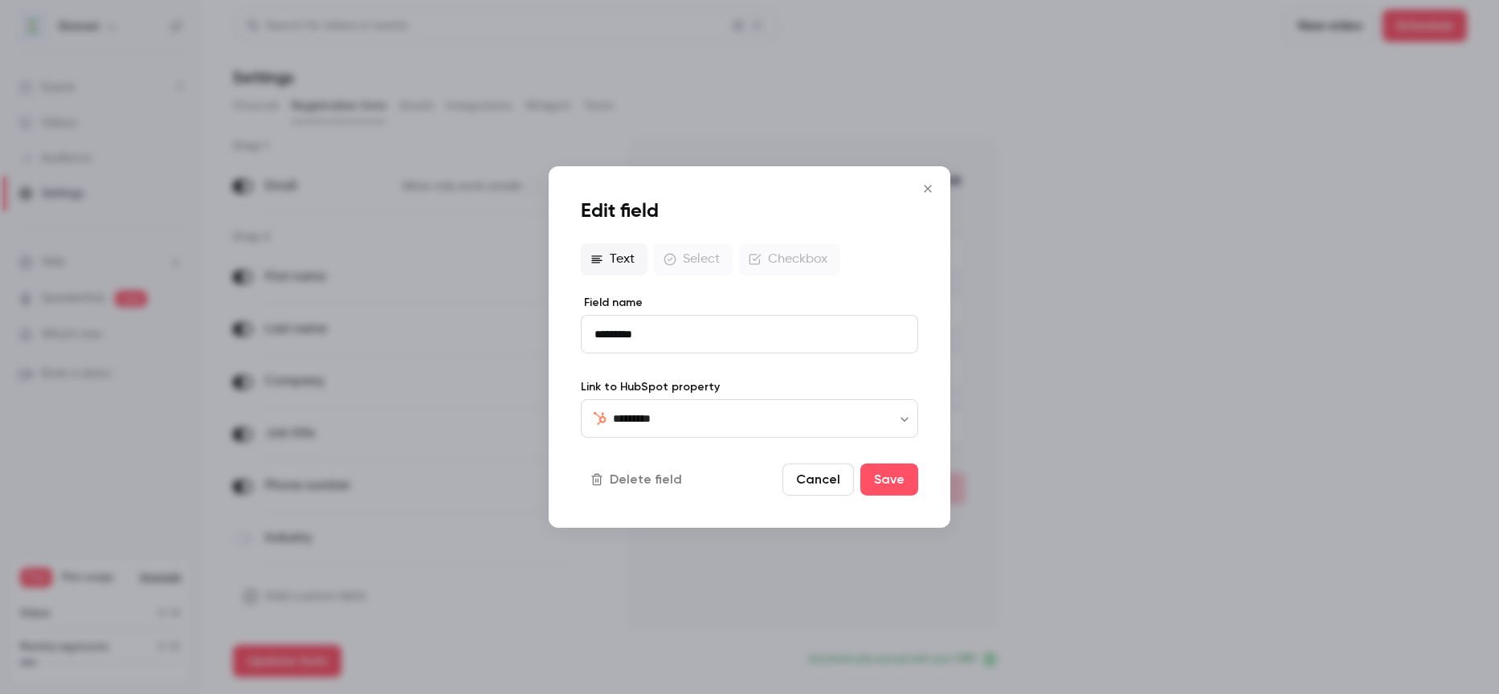
click at [927, 188] on icon "Close" at bounding box center [927, 188] width 7 height 7
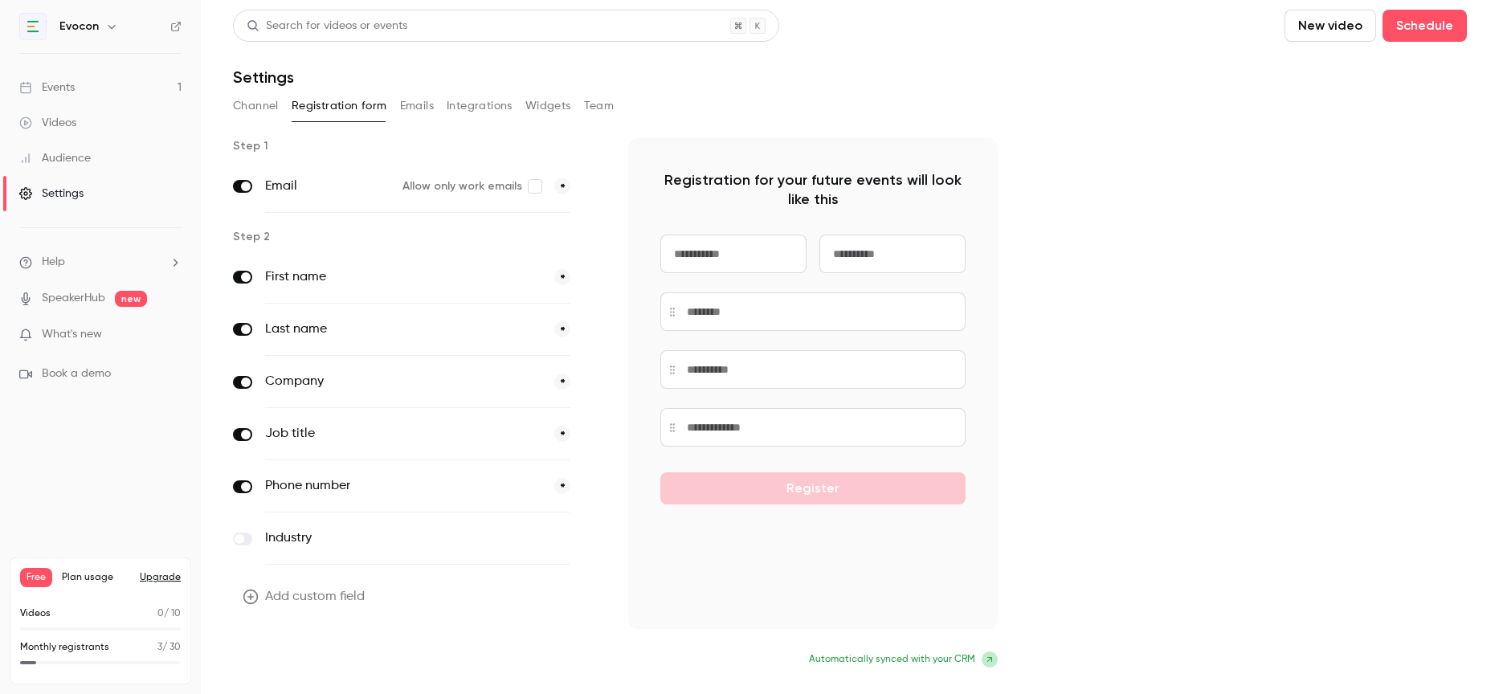
click at [276, 663] on button "Update form" at bounding box center [287, 661] width 108 height 32
click at [70, 91] on div "Events" at bounding box center [46, 88] width 55 height 16
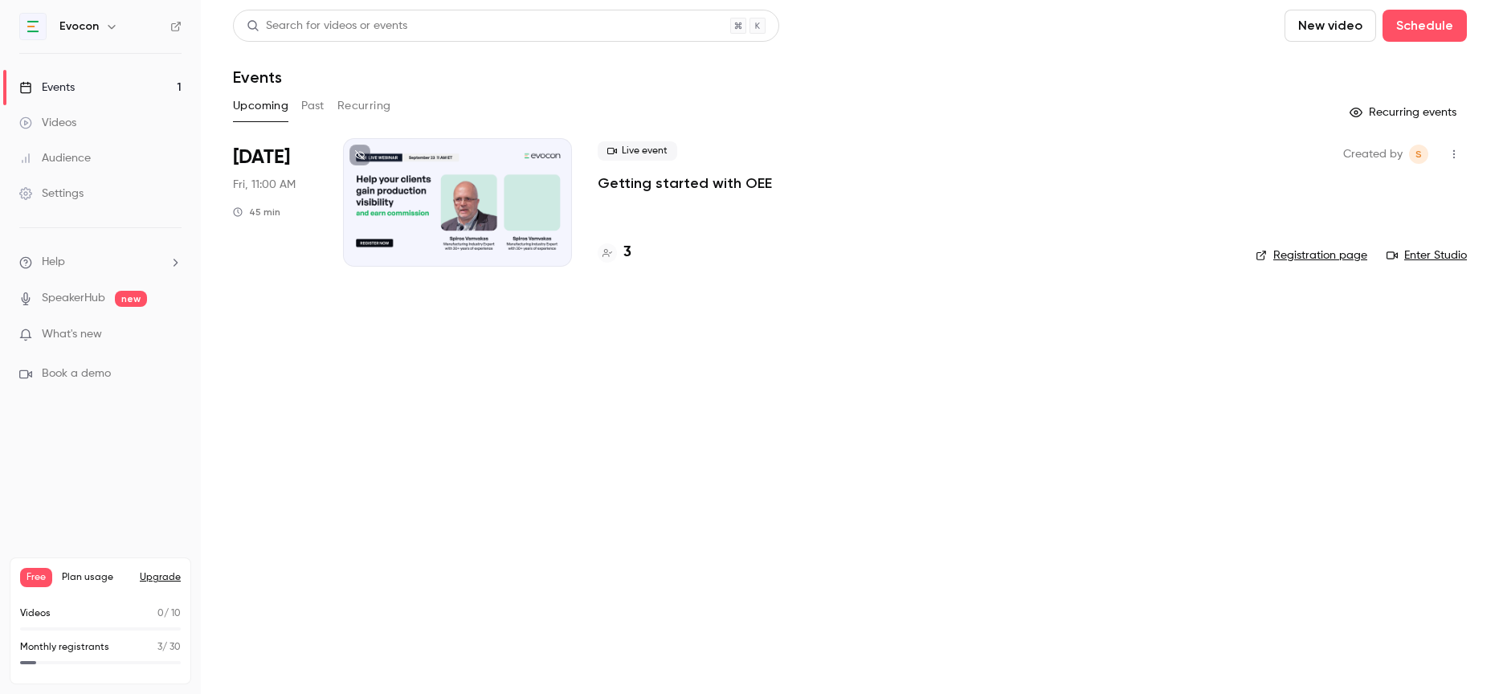
click at [1296, 254] on link "Registration page" at bounding box center [1312, 255] width 112 height 16
click at [68, 186] on div "Settings" at bounding box center [51, 194] width 64 height 16
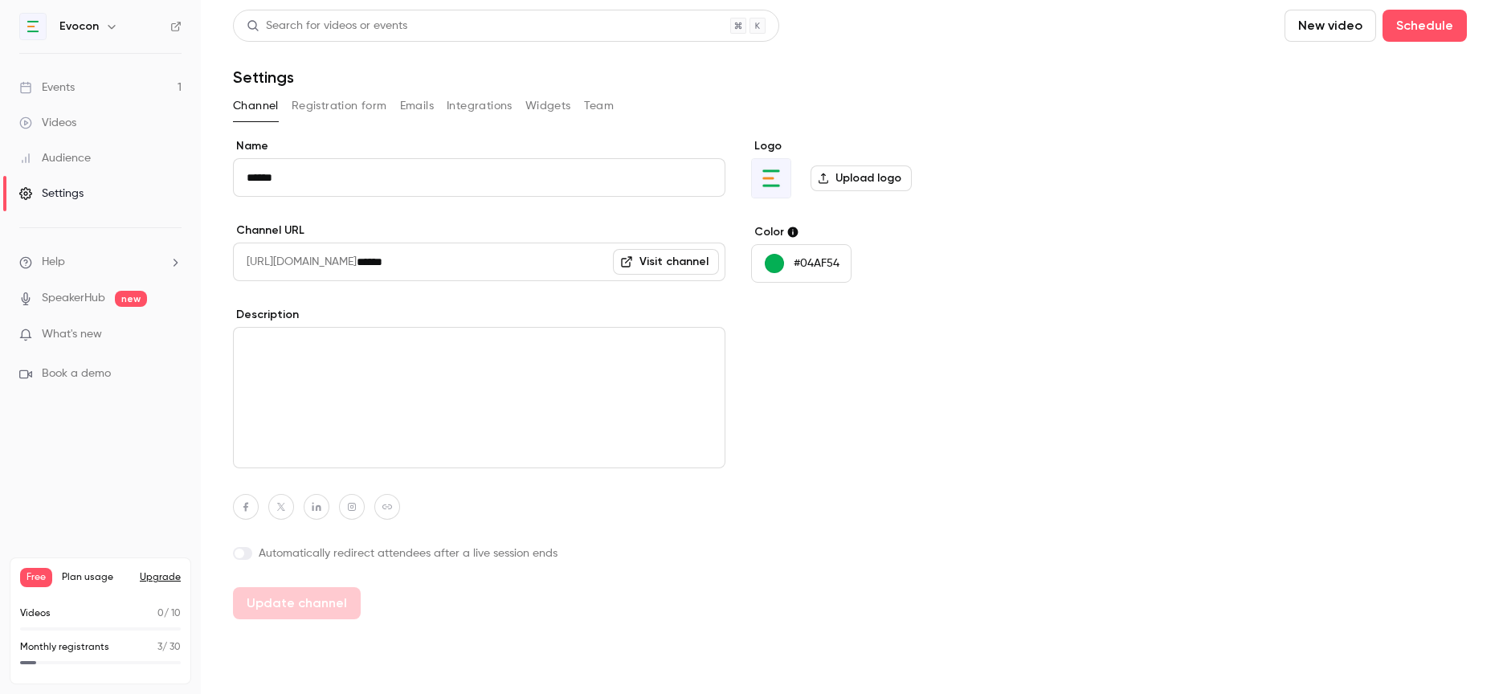
click at [359, 103] on button "Registration form" at bounding box center [340, 106] width 96 height 26
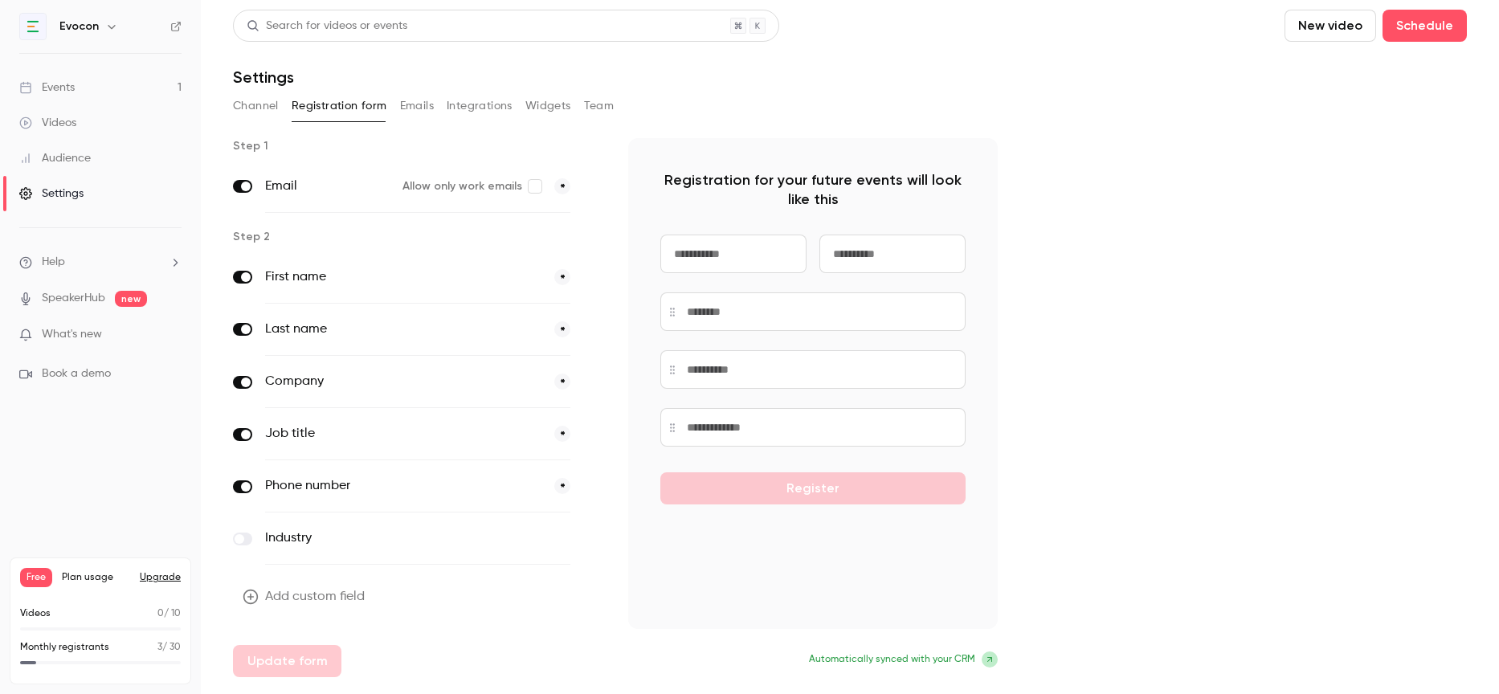
click at [560, 379] on button "*" at bounding box center [562, 382] width 16 height 16
click at [560, 379] on button "optional" at bounding box center [544, 382] width 54 height 16
drag, startPoint x: 763, startPoint y: 186, endPoint x: 935, endPoint y: 193, distance: 172.0
click at [935, 193] on p "Registration for your future events will look like this" at bounding box center [812, 189] width 305 height 39
click at [929, 195] on p "Registration for your future events will look like this" at bounding box center [812, 189] width 305 height 39
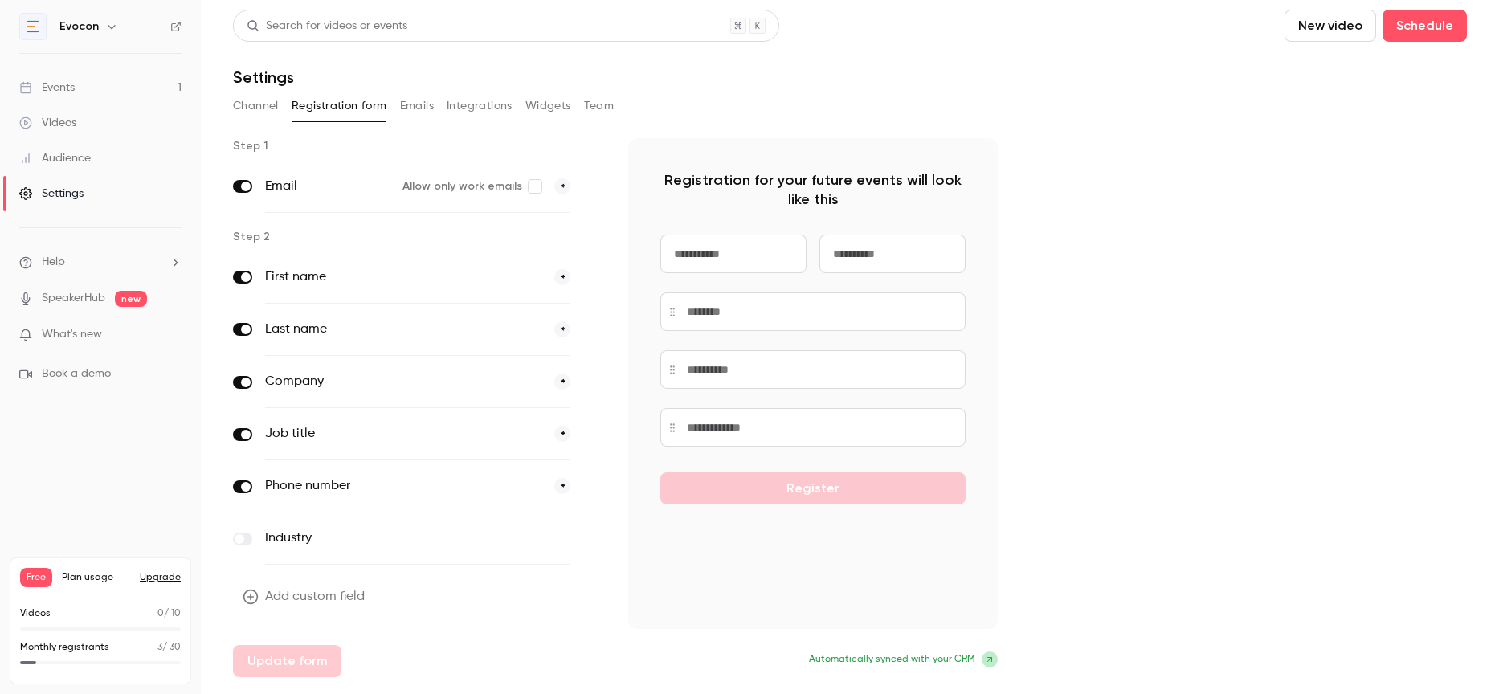
click at [87, 81] on link "Events 1" at bounding box center [100, 87] width 201 height 35
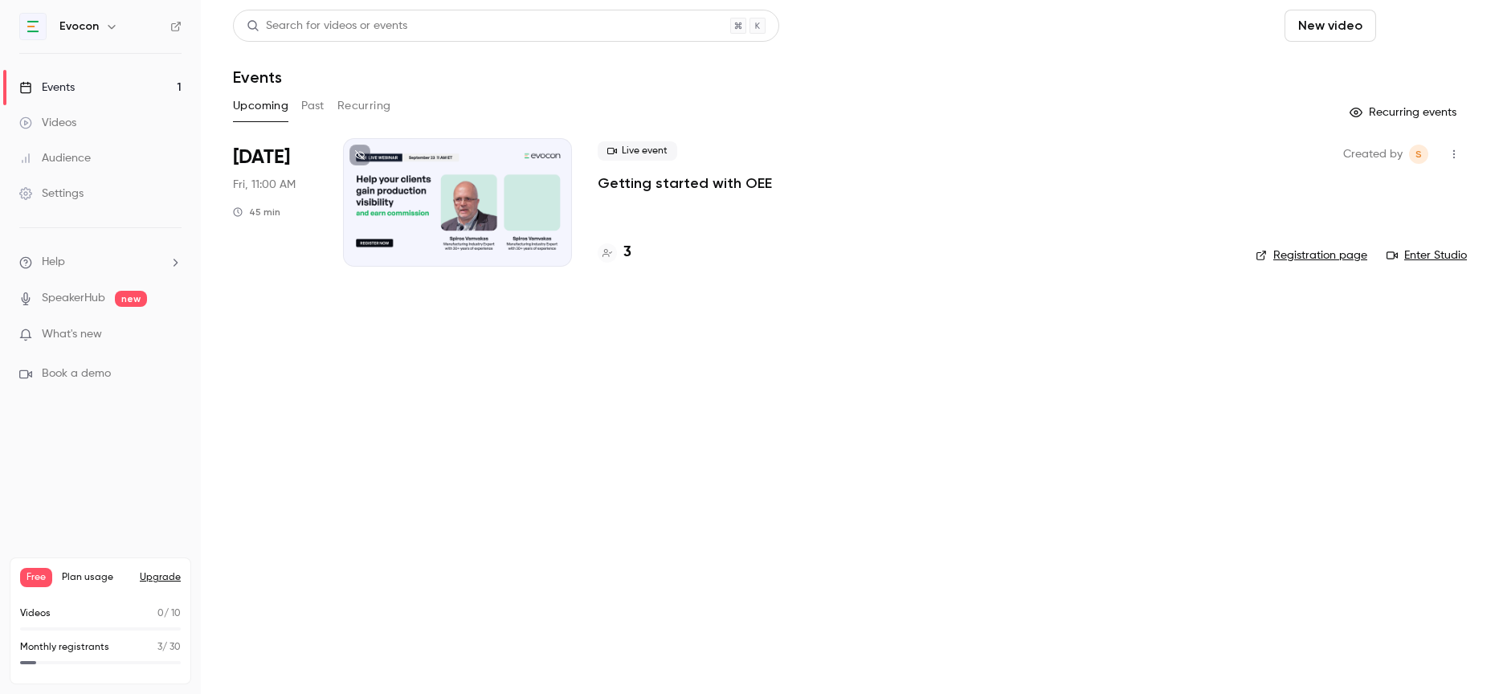
click at [1423, 27] on button "Schedule" at bounding box center [1424, 26] width 84 height 32
click at [1446, 167] on div at bounding box center [749, 347] width 1499 height 694
click at [1456, 161] on button "button" at bounding box center [1454, 154] width 26 height 26
click at [1333, 388] on div at bounding box center [749, 347] width 1499 height 694
click at [1422, 27] on button "Schedule" at bounding box center [1424, 26] width 84 height 32
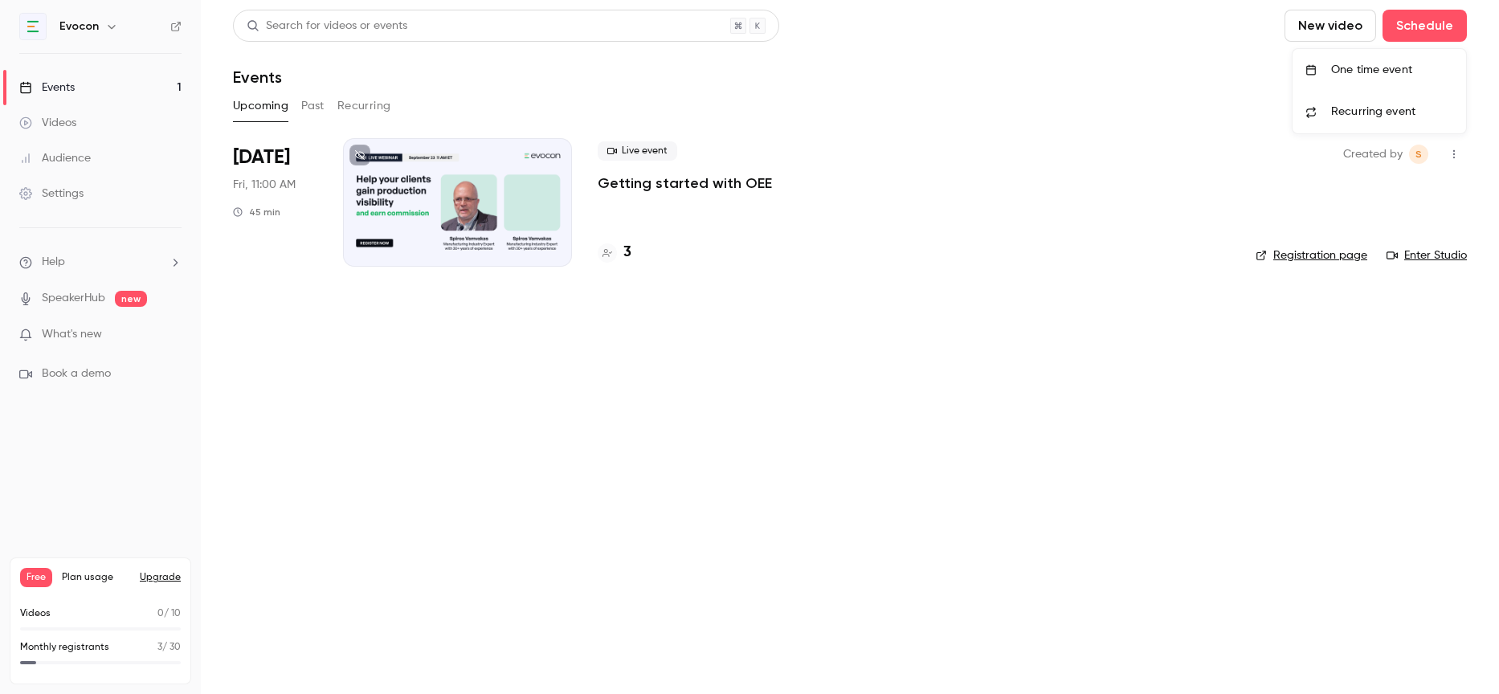
click at [1379, 67] on div "One time event" at bounding box center [1392, 70] width 122 height 16
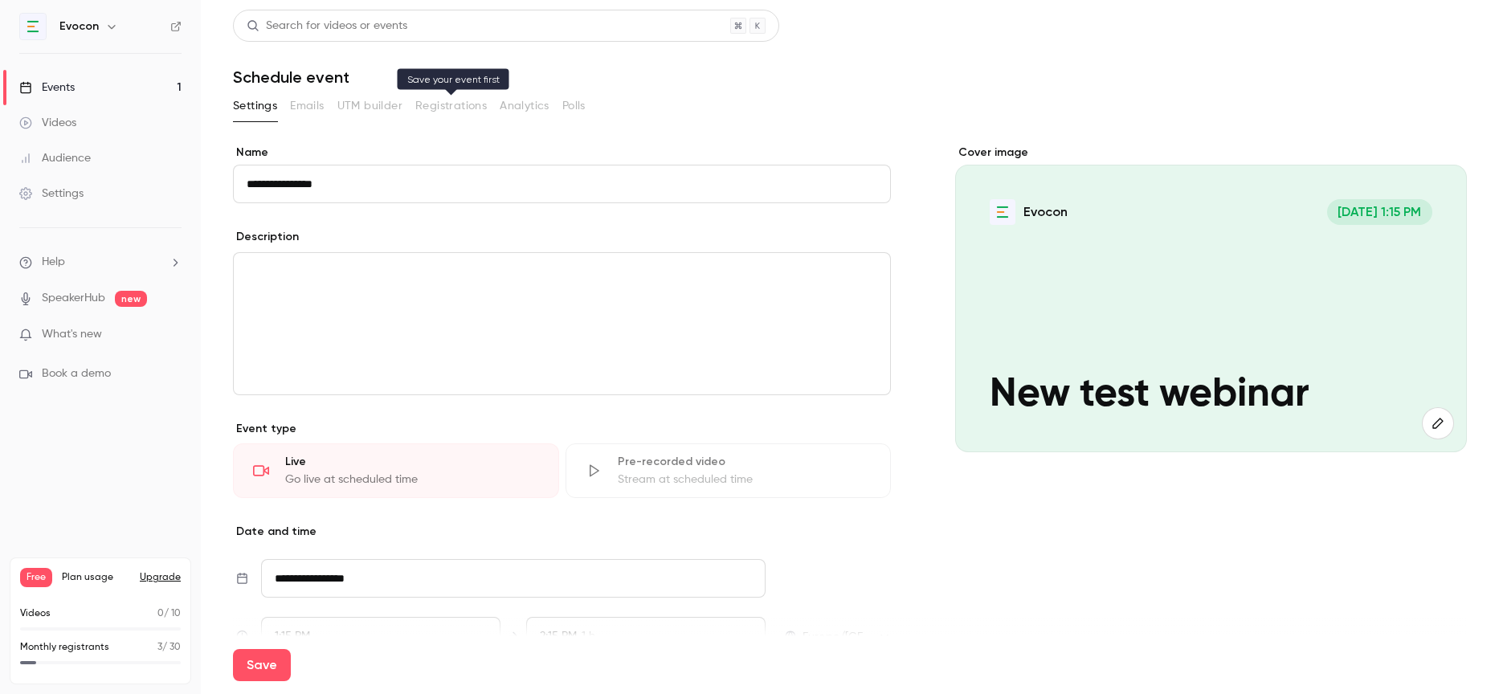
type input "**********"
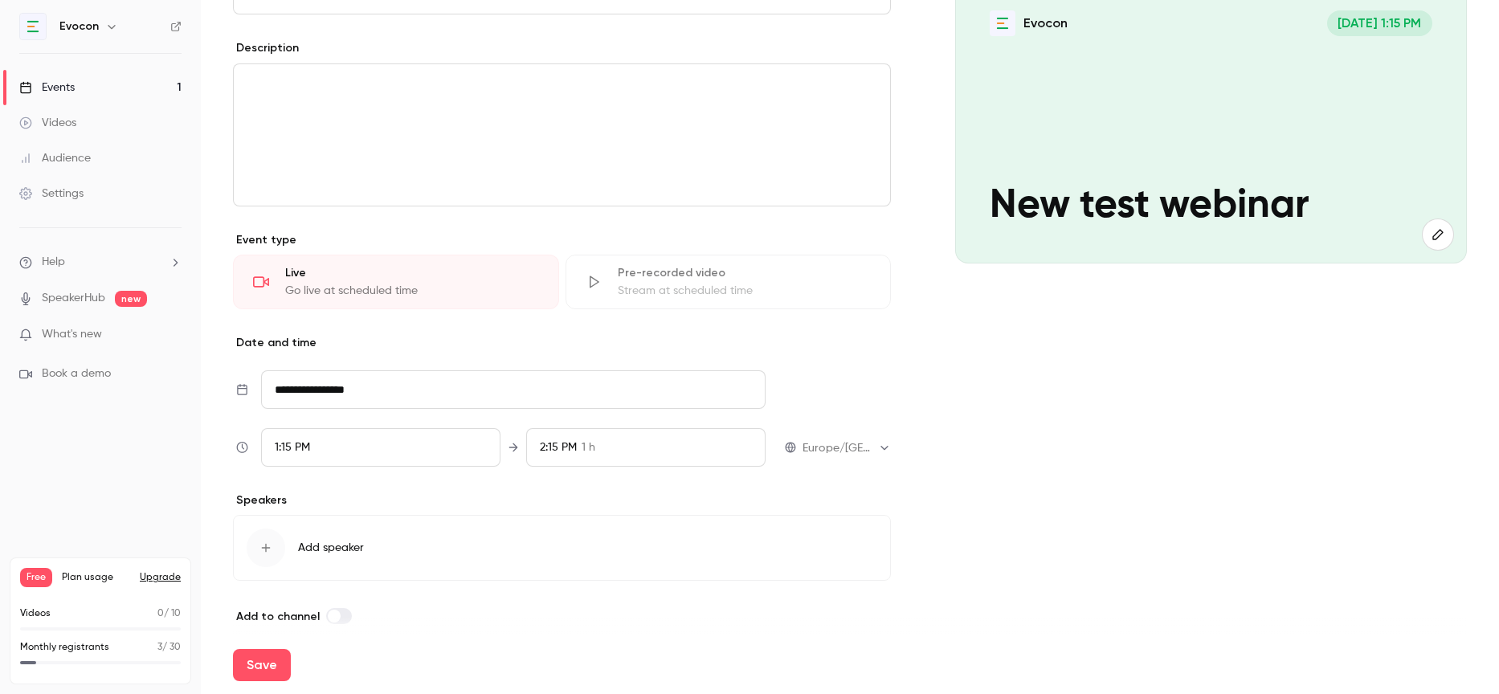
scroll to position [193, 0]
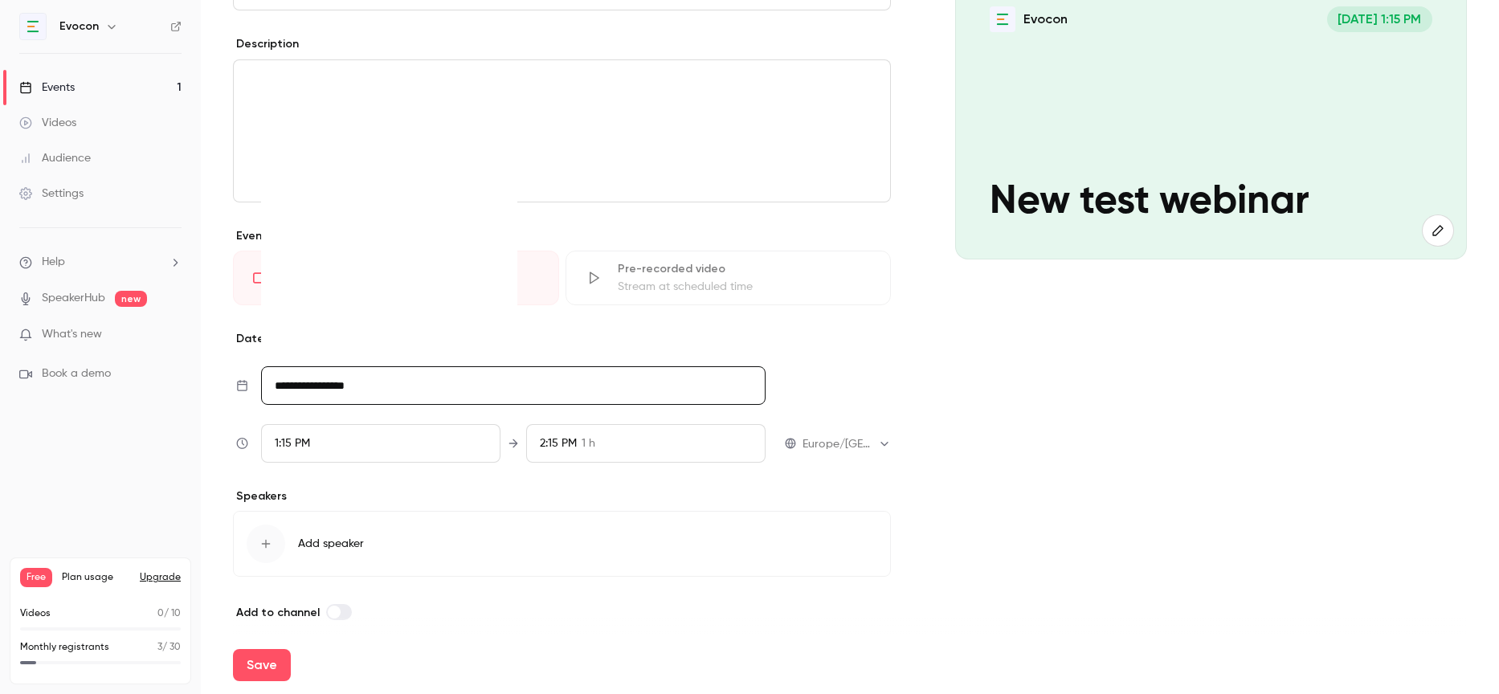
click at [369, 389] on input "**********" at bounding box center [513, 385] width 504 height 39
click at [423, 312] on div "29" at bounding box center [422, 313] width 25 height 24
type input "**********"
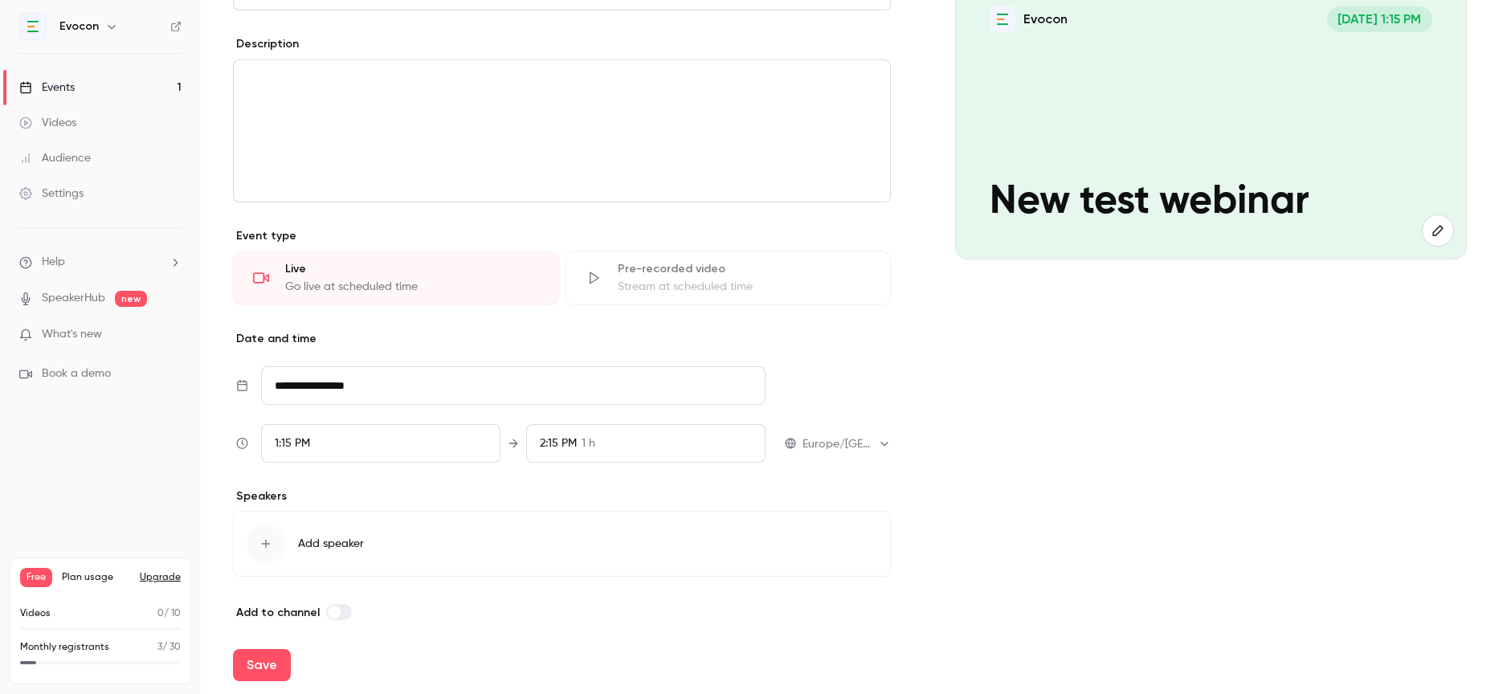
scroll to position [204, 0]
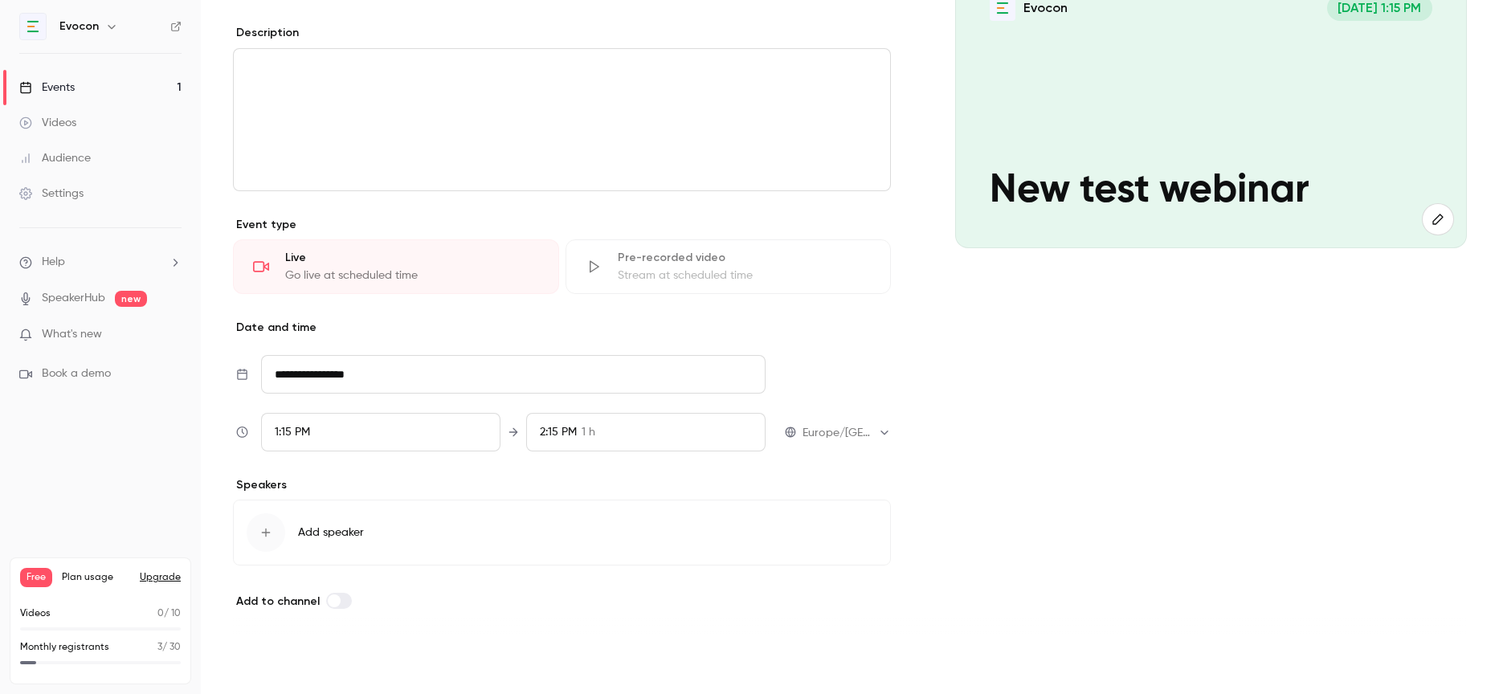
click at [272, 652] on button "Save" at bounding box center [262, 665] width 58 height 32
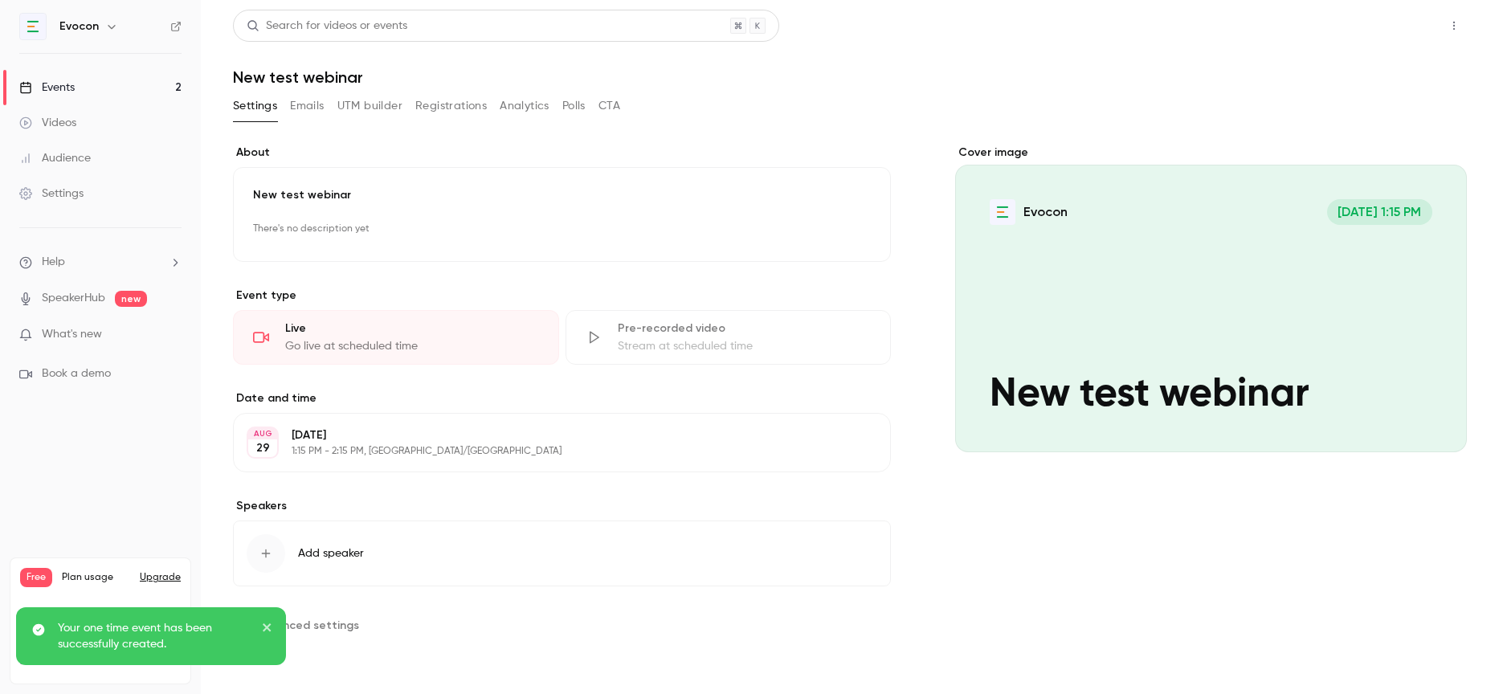
click at [1415, 39] on button "Share" at bounding box center [1396, 26] width 63 height 32
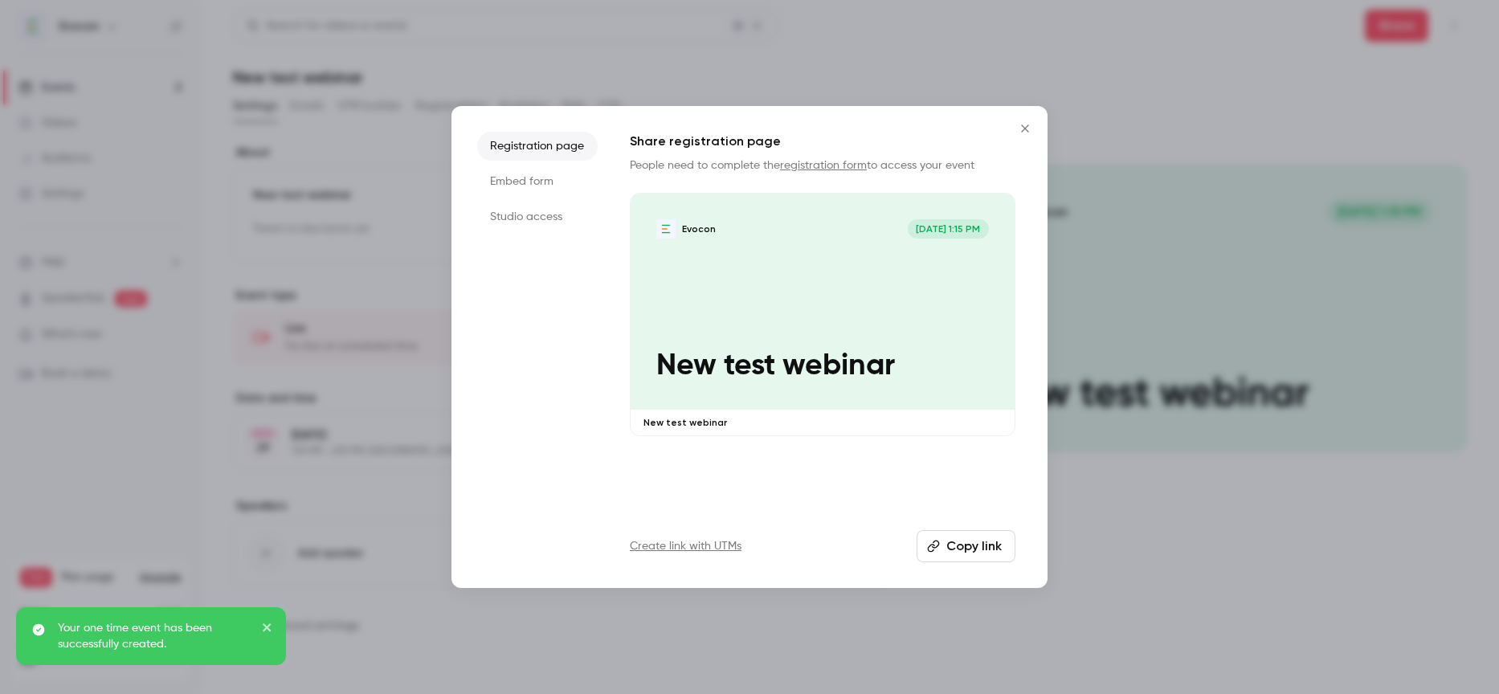
click at [953, 554] on button "Copy link" at bounding box center [966, 546] width 99 height 32
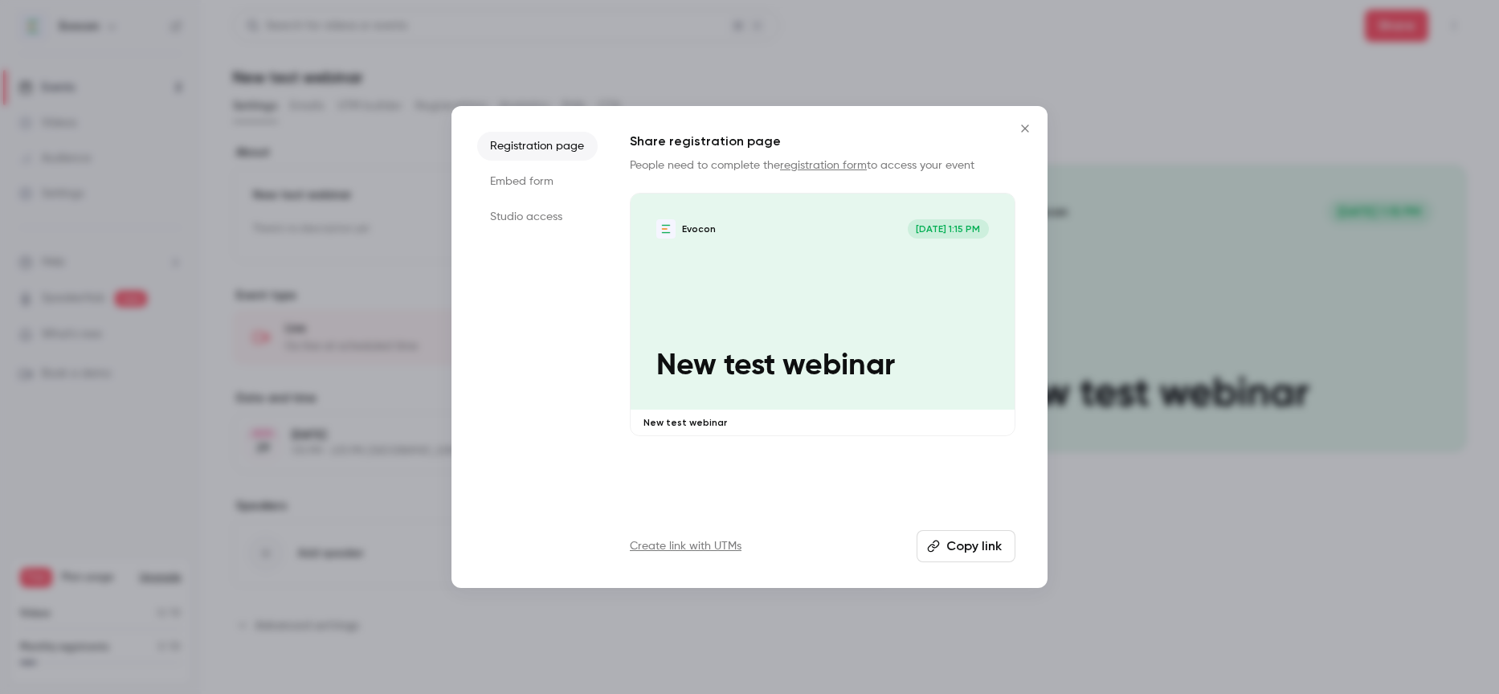
click at [1023, 126] on icon "Close" at bounding box center [1024, 128] width 7 height 7
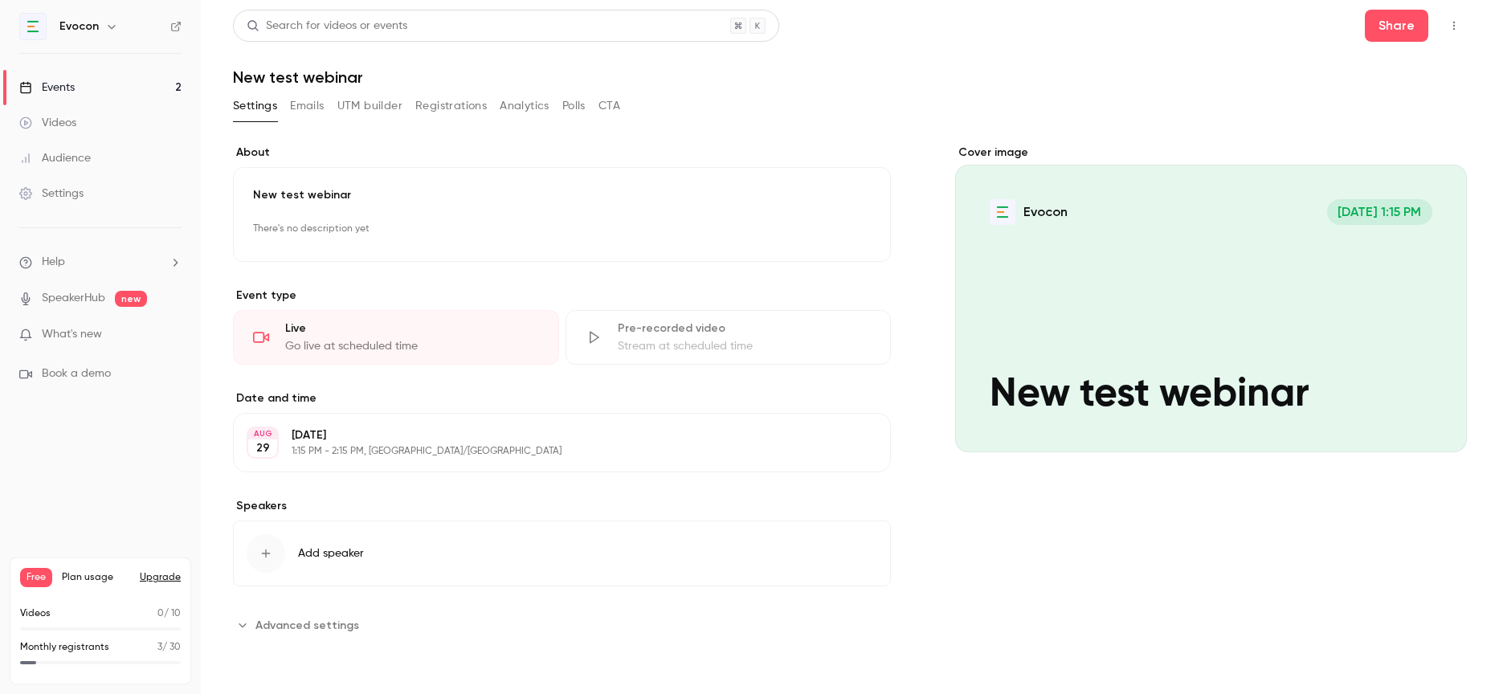
click at [452, 101] on button "Registrations" at bounding box center [450, 106] width 71 height 26
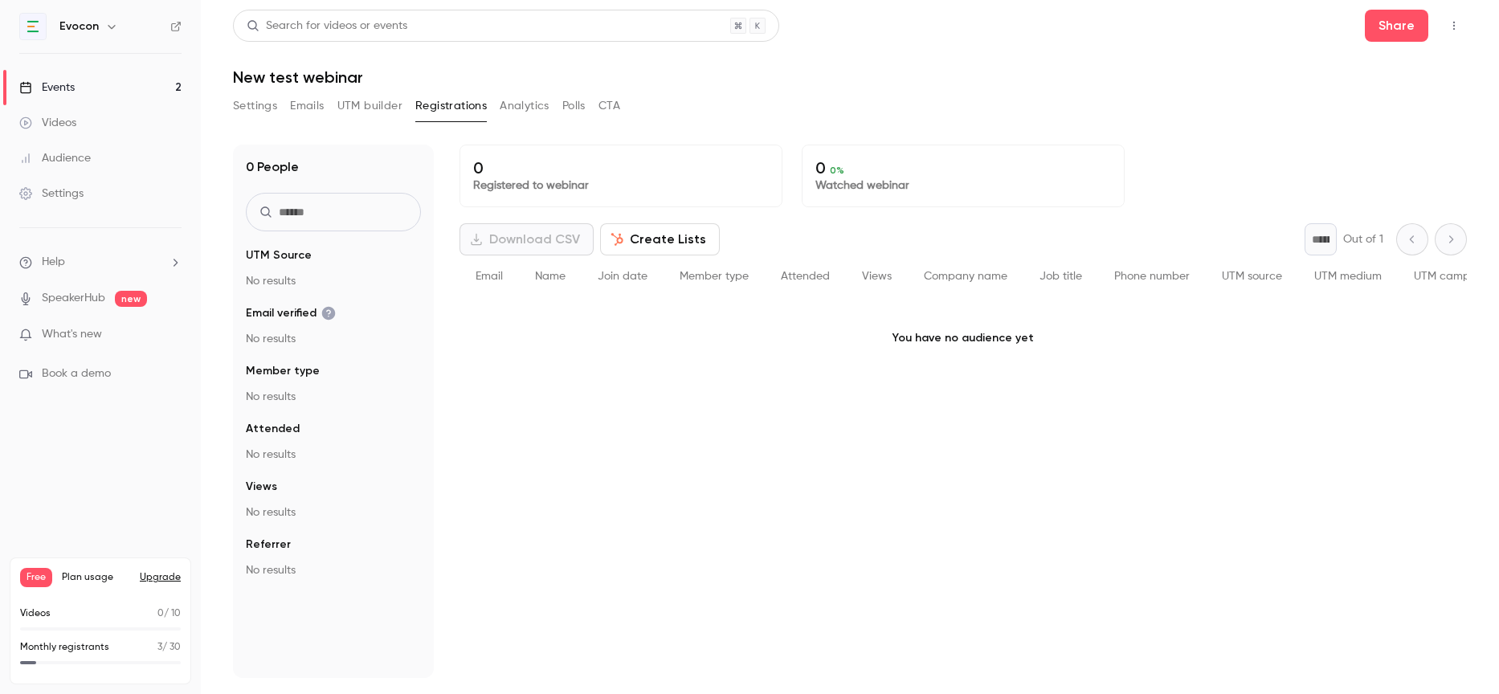
click at [71, 73] on link "Events 2" at bounding box center [100, 87] width 201 height 35
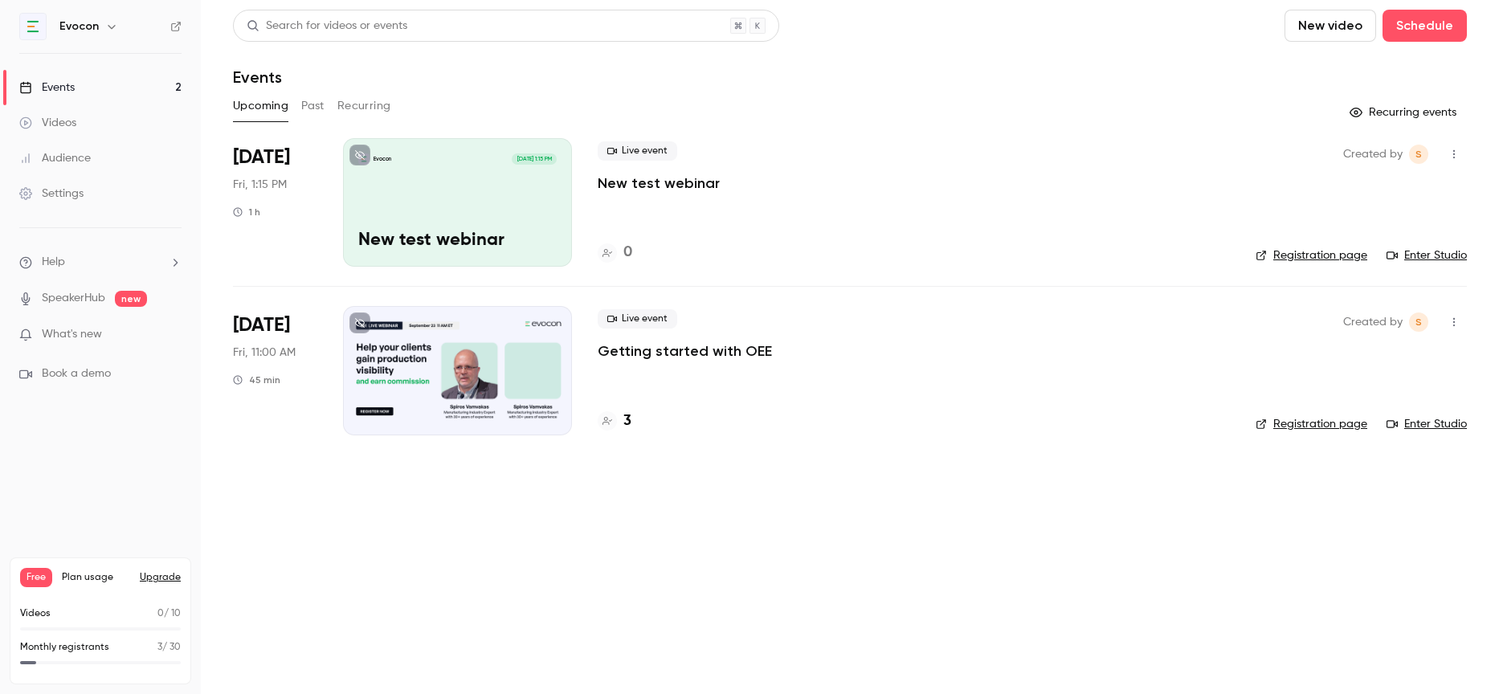
click at [1455, 328] on button "button" at bounding box center [1454, 322] width 26 height 26
click at [1152, 224] on div at bounding box center [749, 347] width 1499 height 694
click at [1454, 154] on icon "button" at bounding box center [1453, 154] width 13 height 11
click at [1349, 317] on div "Delete" at bounding box center [1392, 320] width 122 height 16
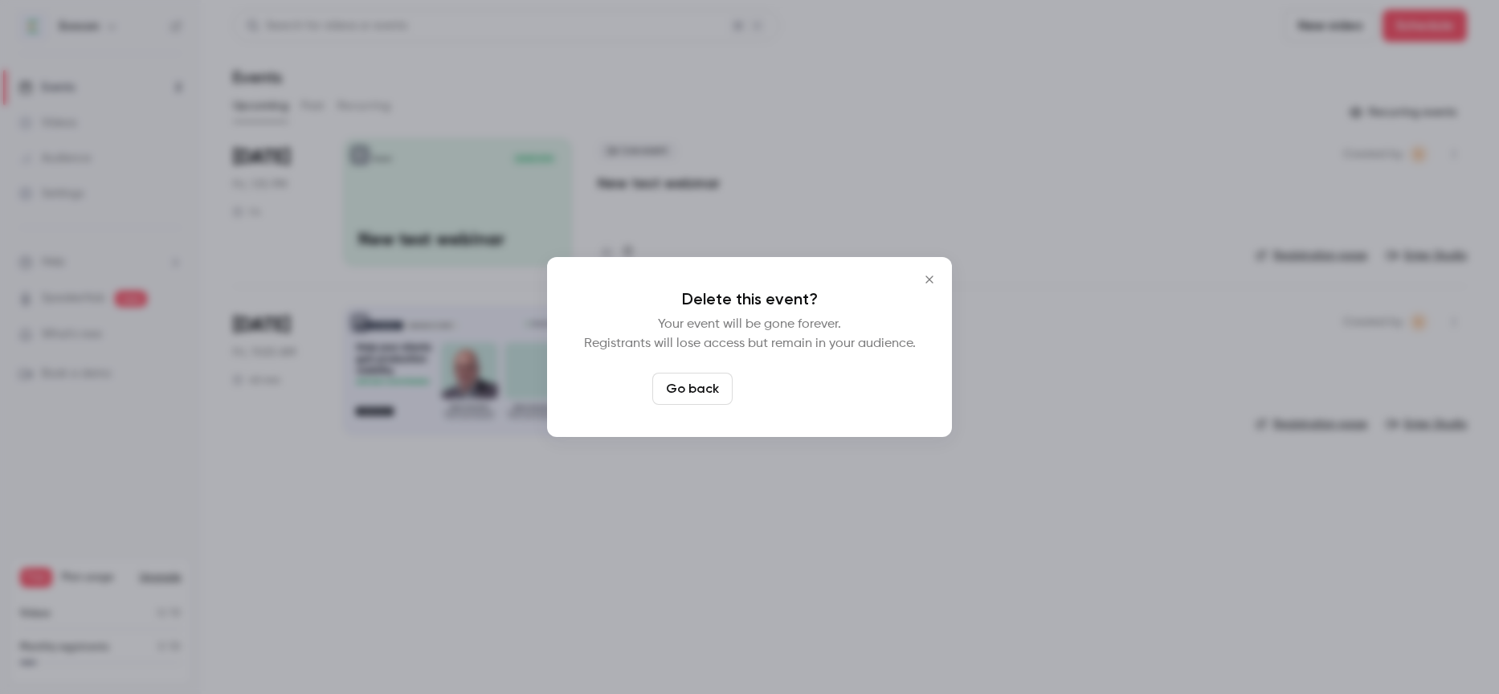
click at [772, 385] on button "Delete event" at bounding box center [793, 389] width 108 height 32
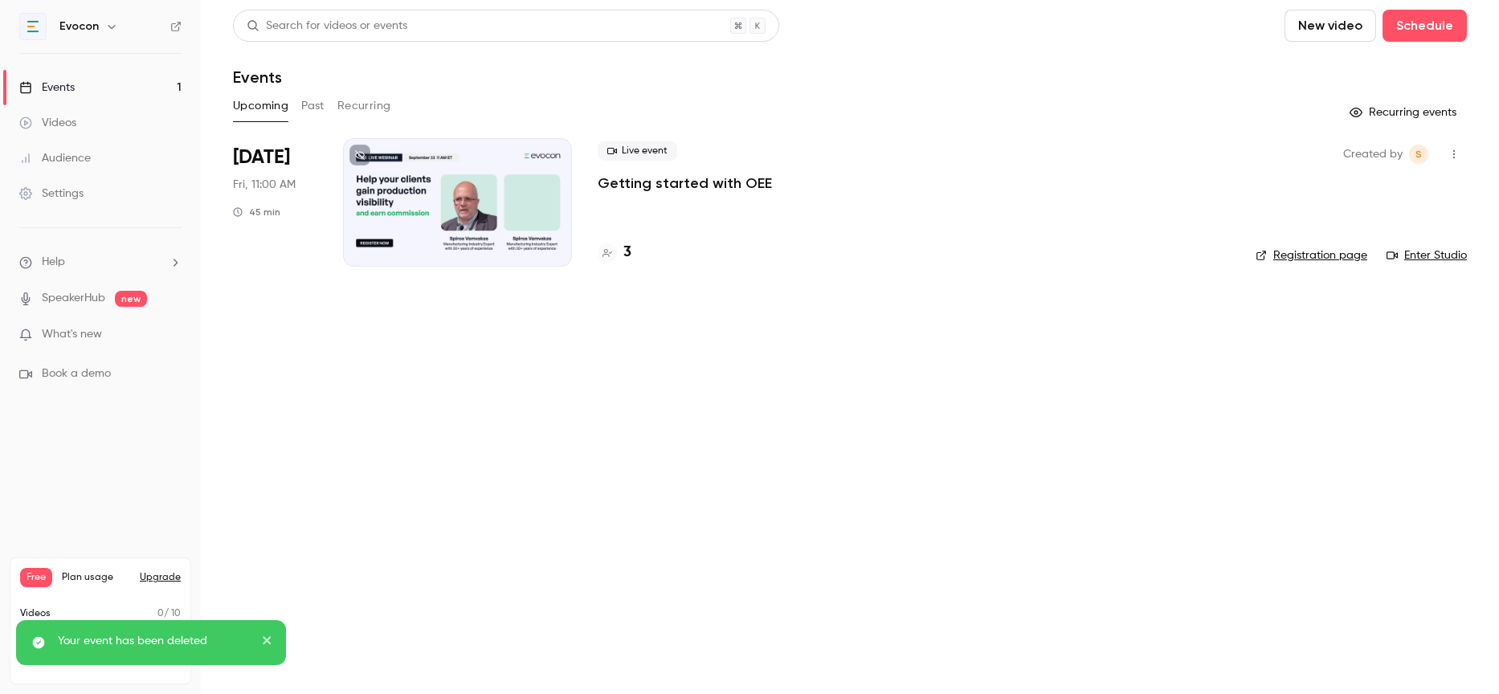
click at [48, 202] on link "Settings" at bounding box center [100, 193] width 201 height 35
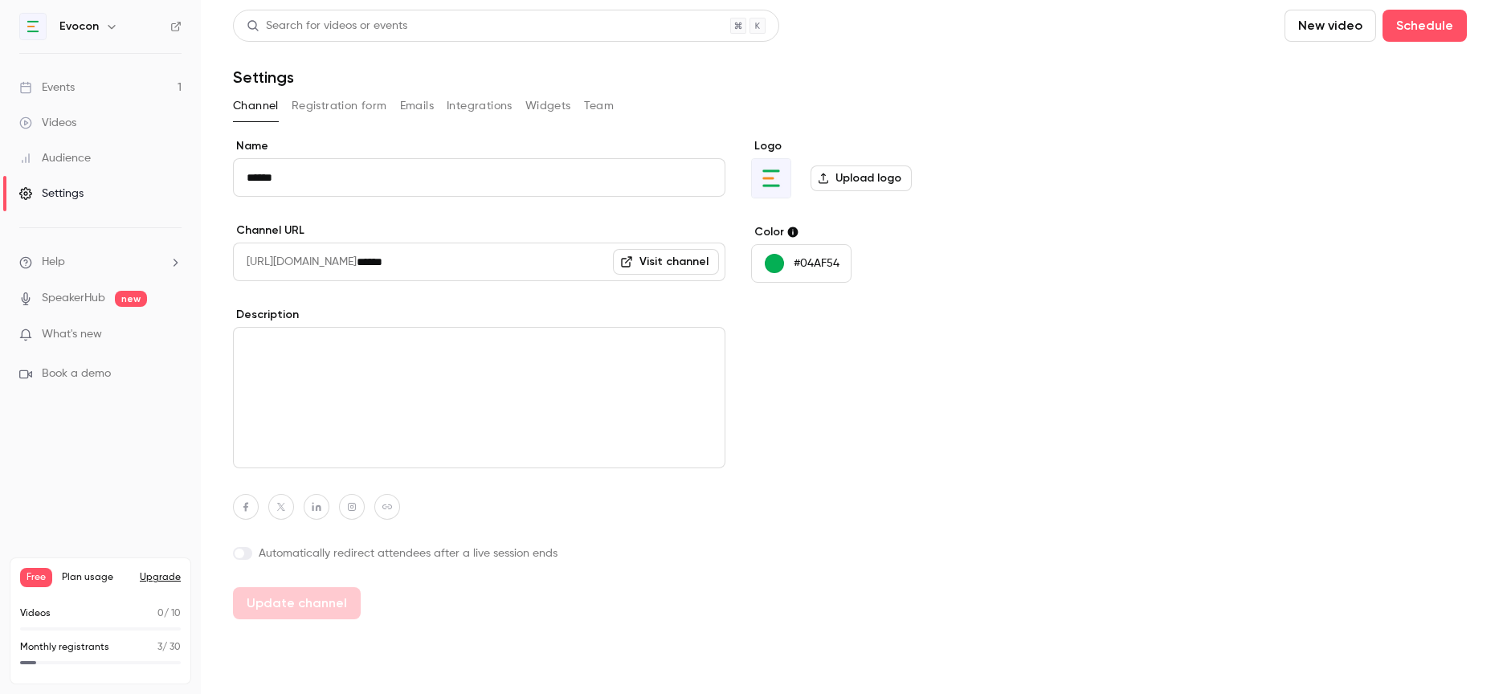
click at [364, 114] on button "Registration form" at bounding box center [340, 106] width 96 height 26
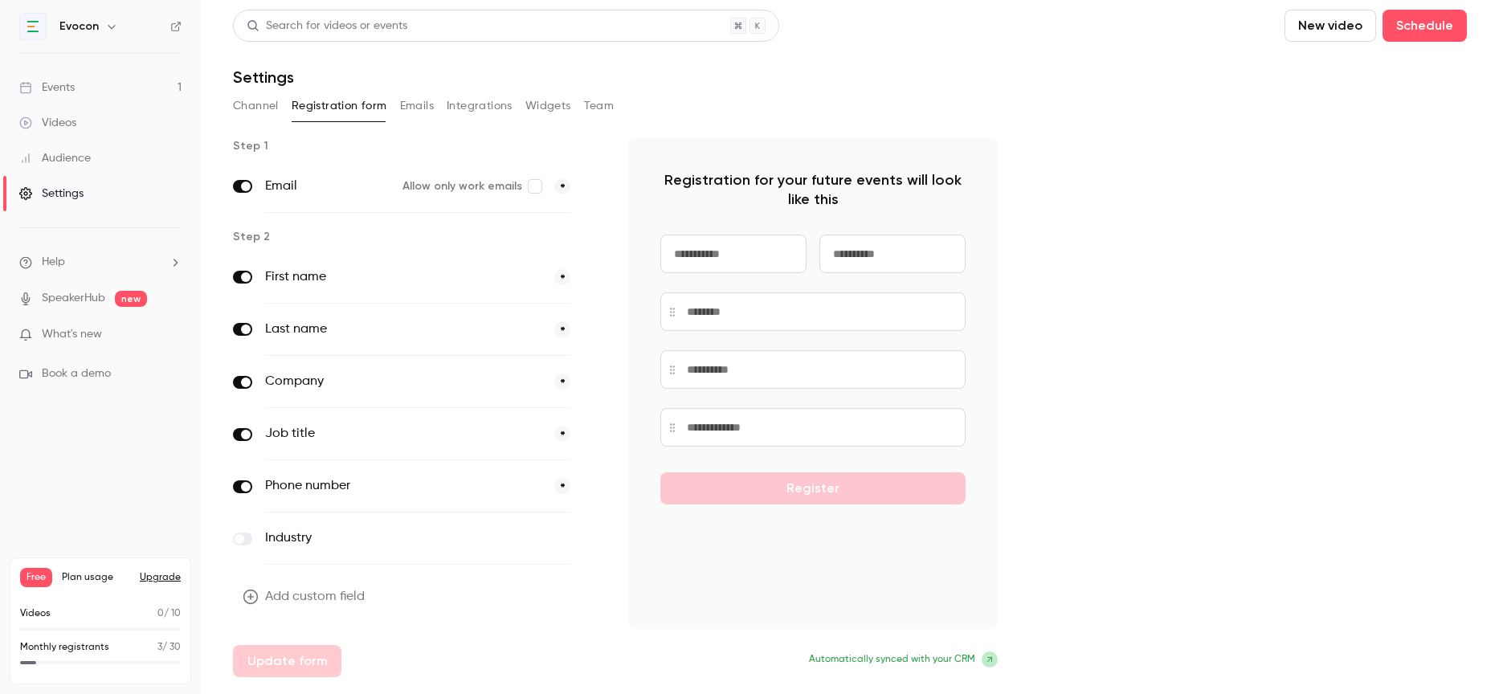
click at [249, 536] on label at bounding box center [242, 539] width 19 height 13
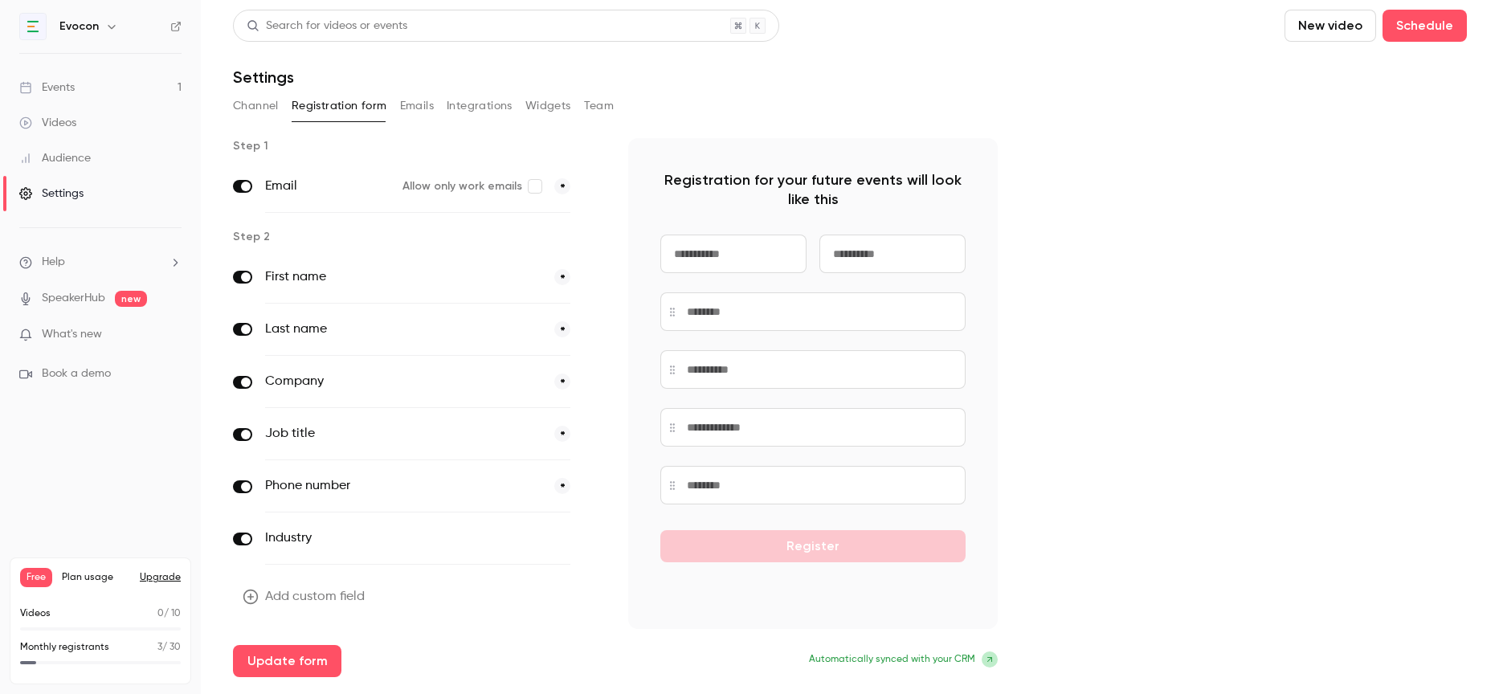
click at [546, 539] on button "optional" at bounding box center [544, 538] width 54 height 16
click at [561, 432] on button "*" at bounding box center [562, 434] width 16 height 16
click at [283, 657] on button "Update form" at bounding box center [287, 661] width 108 height 32
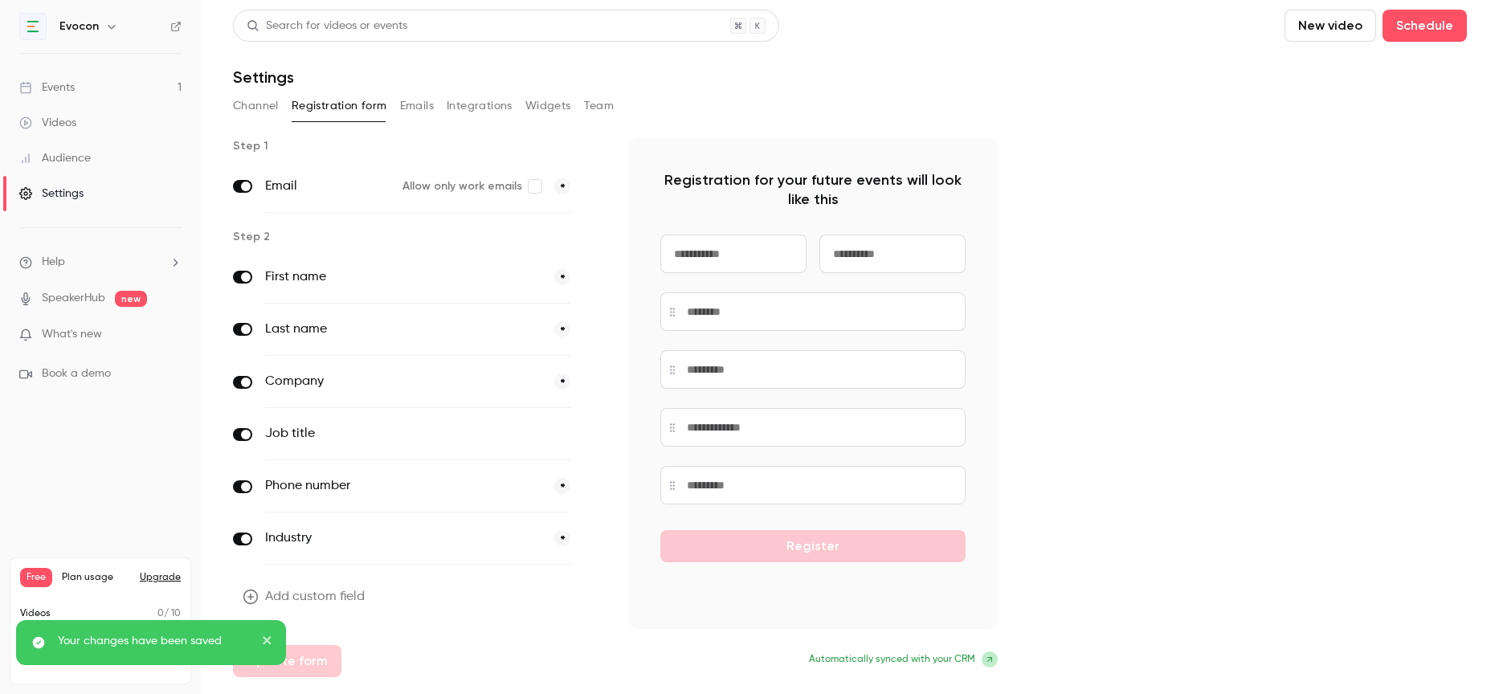
click at [73, 88] on div "Events" at bounding box center [46, 88] width 55 height 16
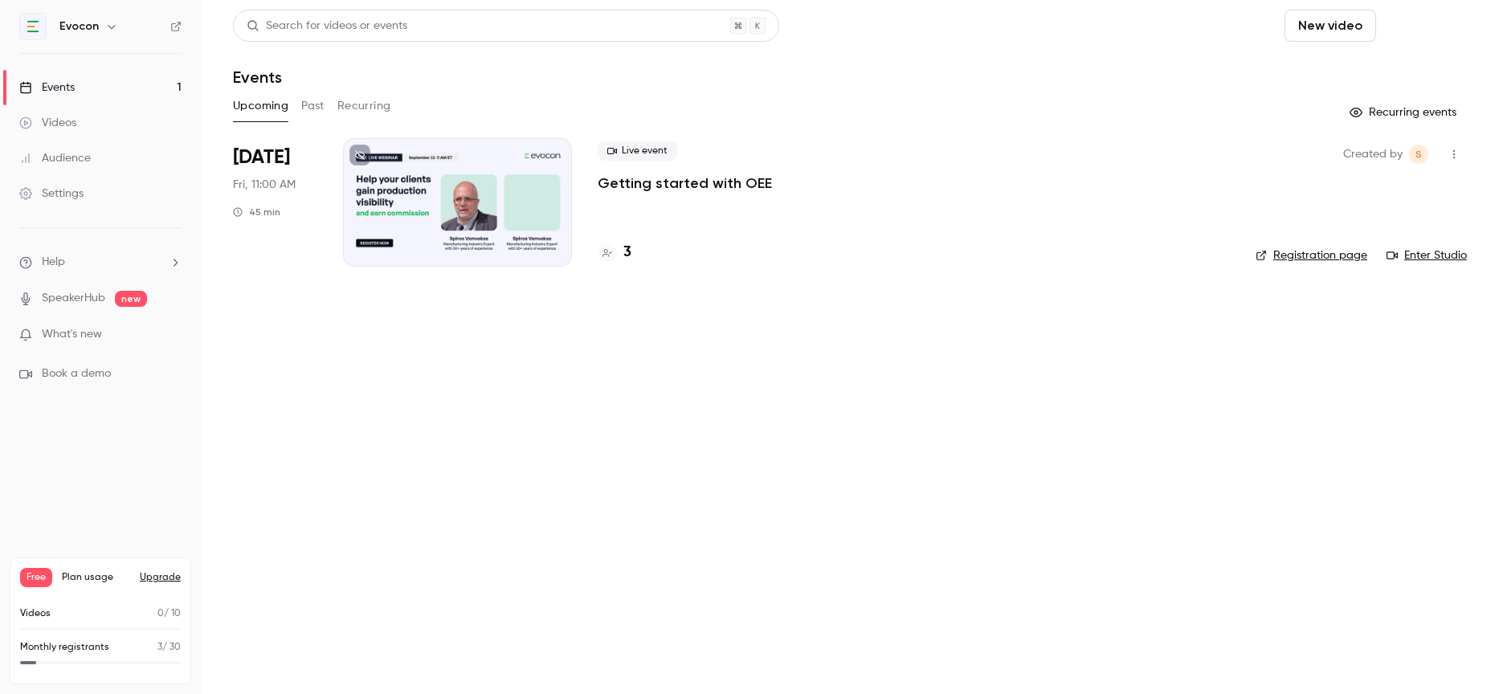
click at [1420, 31] on button "Schedule" at bounding box center [1424, 26] width 84 height 32
click at [1378, 71] on div "One time event" at bounding box center [1392, 70] width 122 height 16
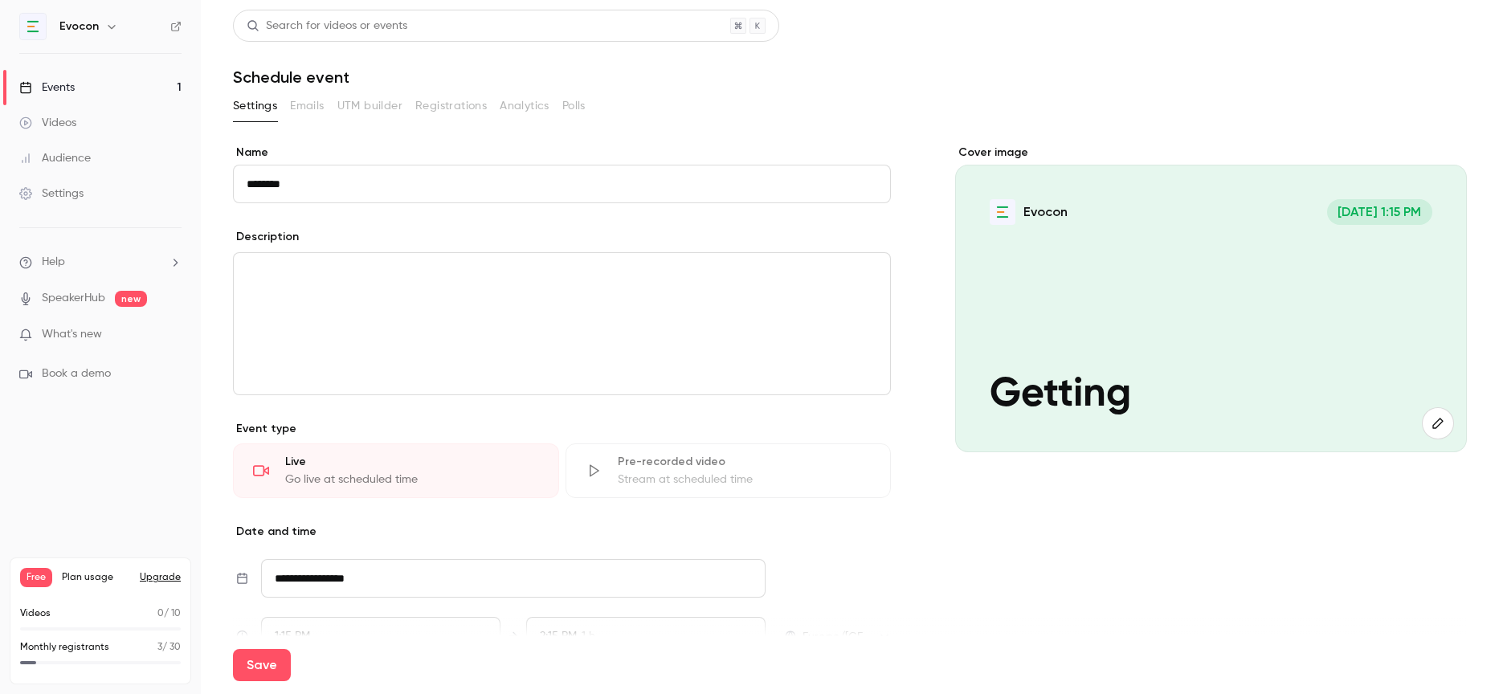
type input "**********"
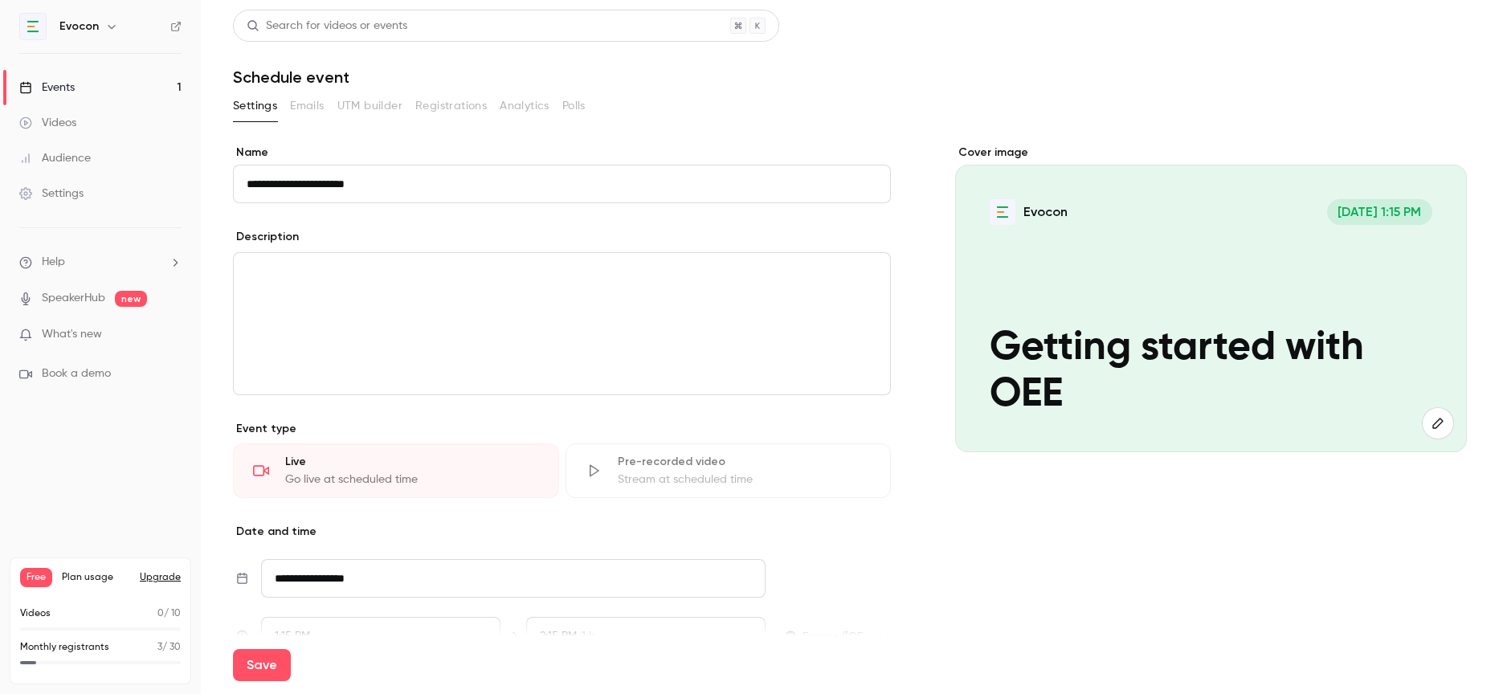
click at [388, 272] on p "editor" at bounding box center [562, 272] width 631 height 19
click at [1436, 423] on icon "button" at bounding box center [1437, 424] width 10 height 10
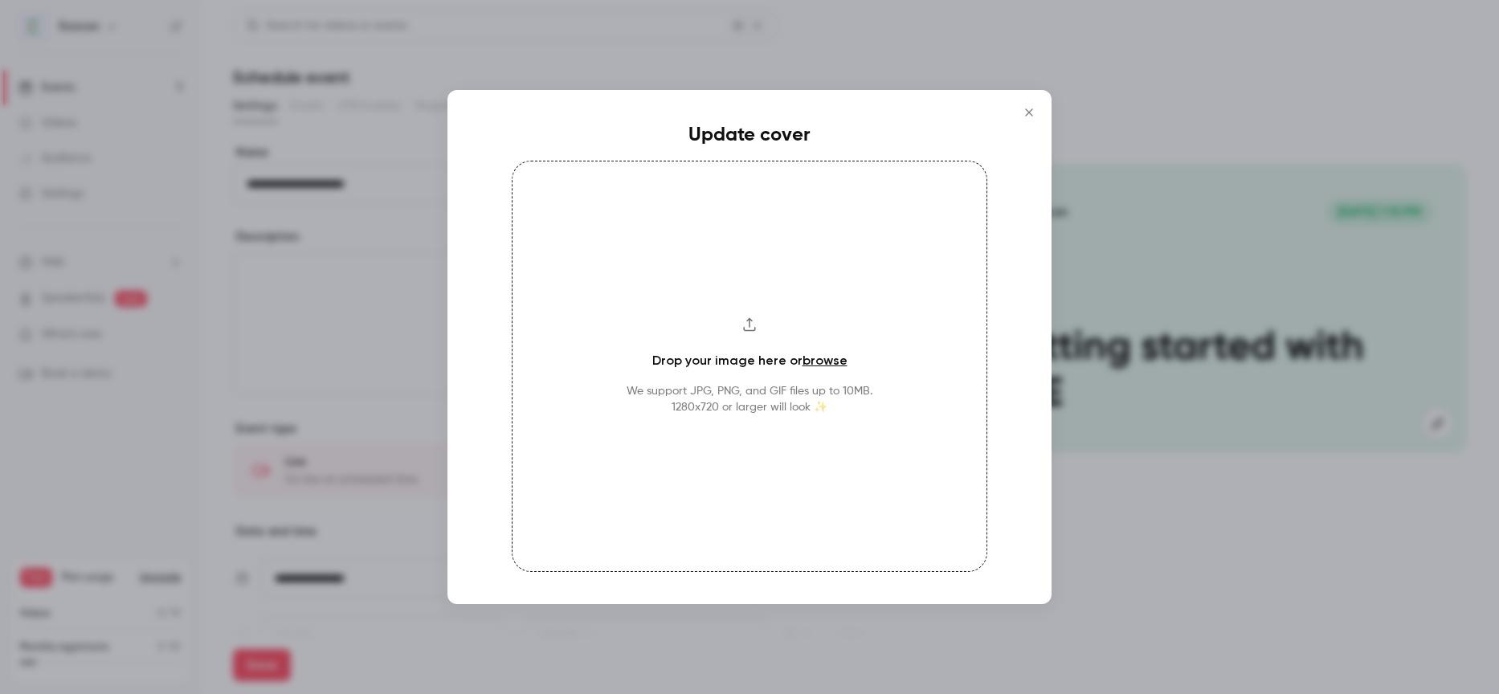
click at [827, 361] on link "browse" at bounding box center [824, 360] width 45 height 15
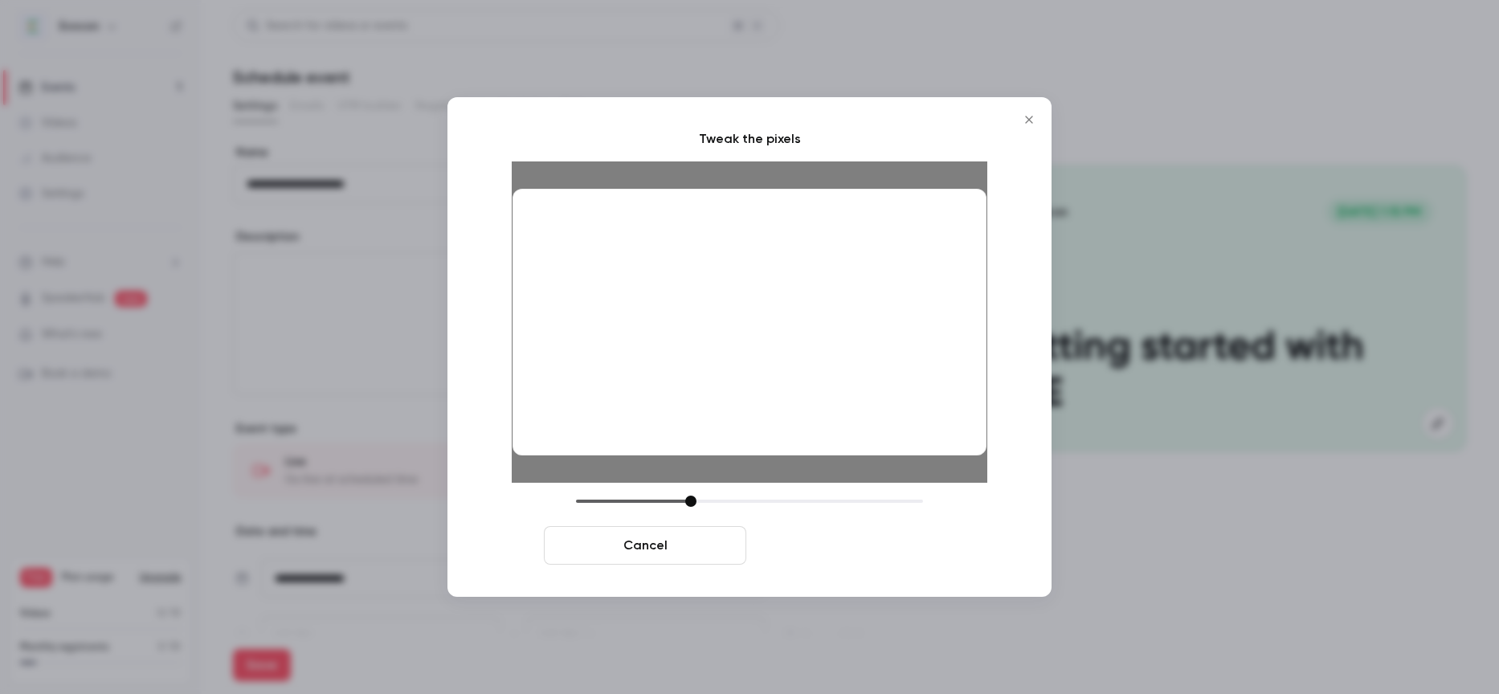
click at [873, 557] on button "Crop and save" at bounding box center [854, 545] width 202 height 39
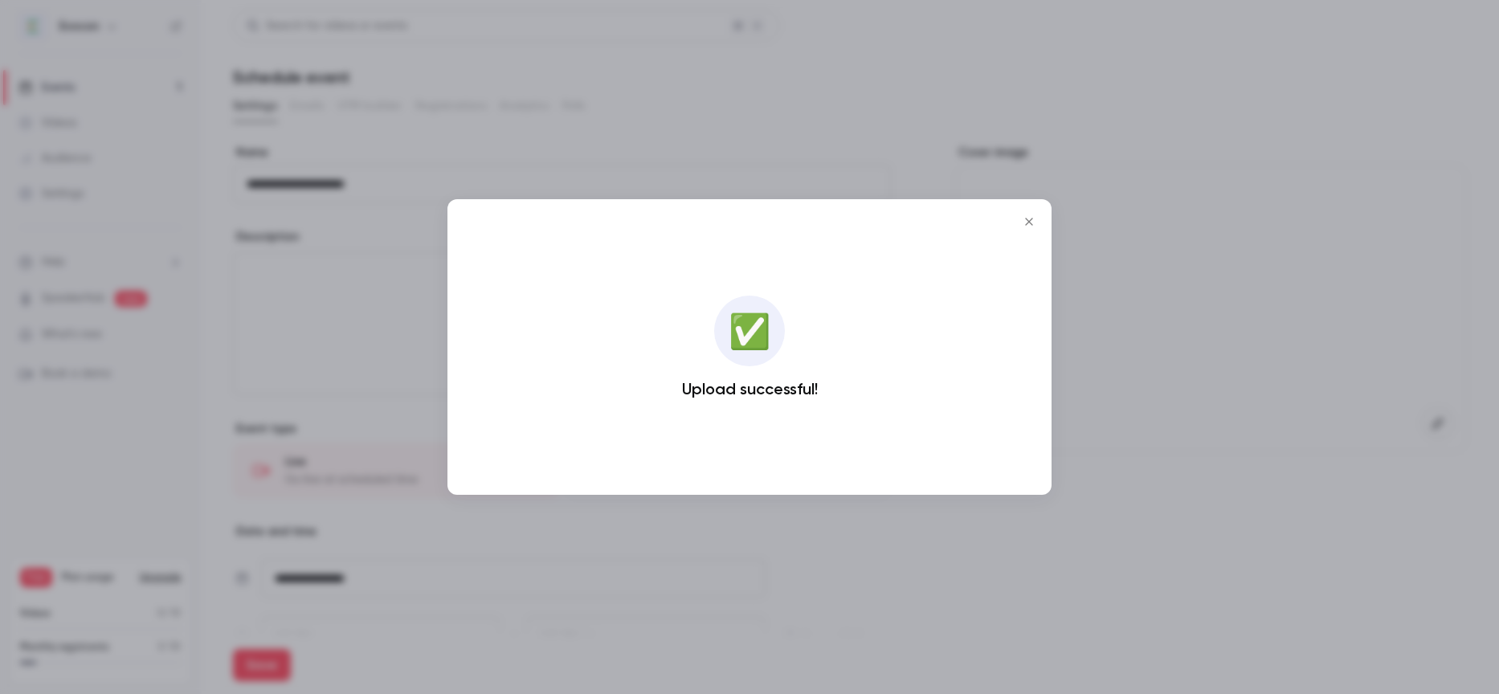
click at [1035, 215] on icon "Close" at bounding box center [1028, 221] width 19 height 13
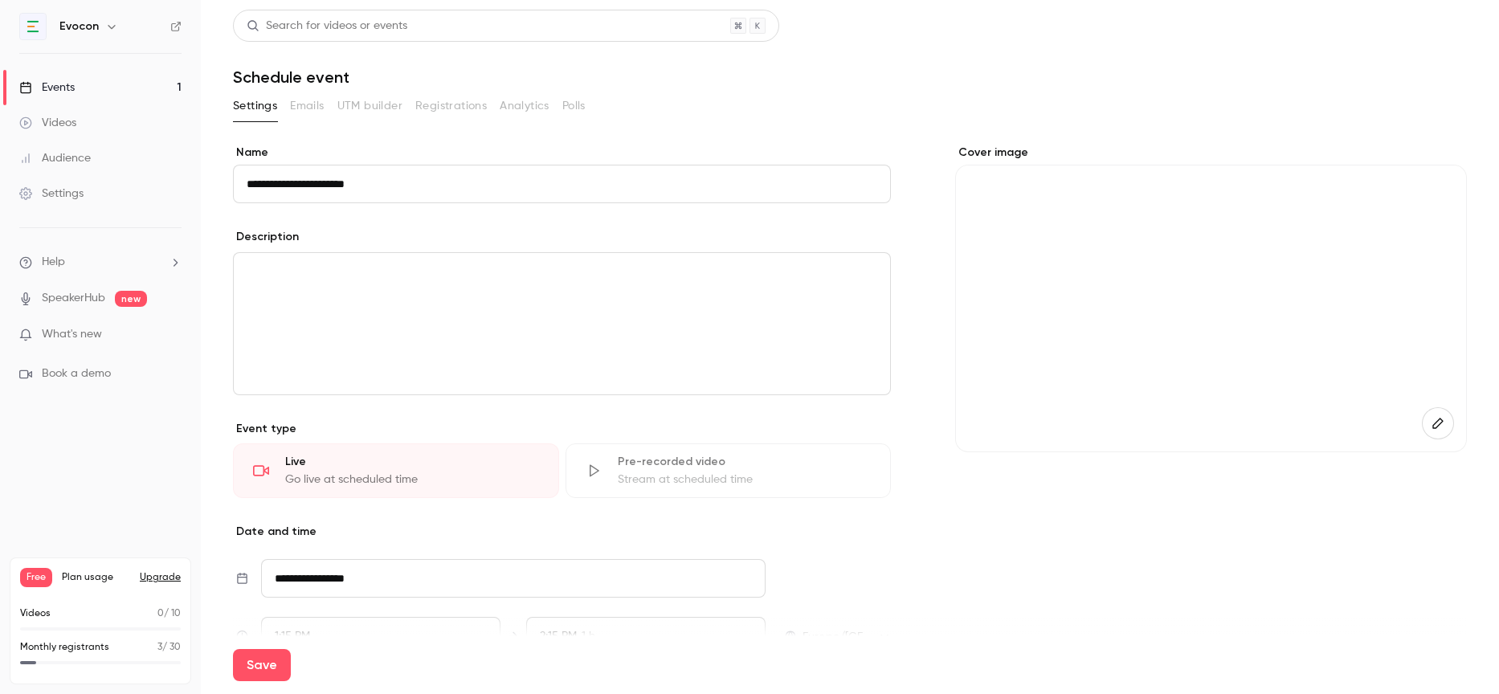
click at [311, 288] on div "editor" at bounding box center [562, 323] width 656 height 141
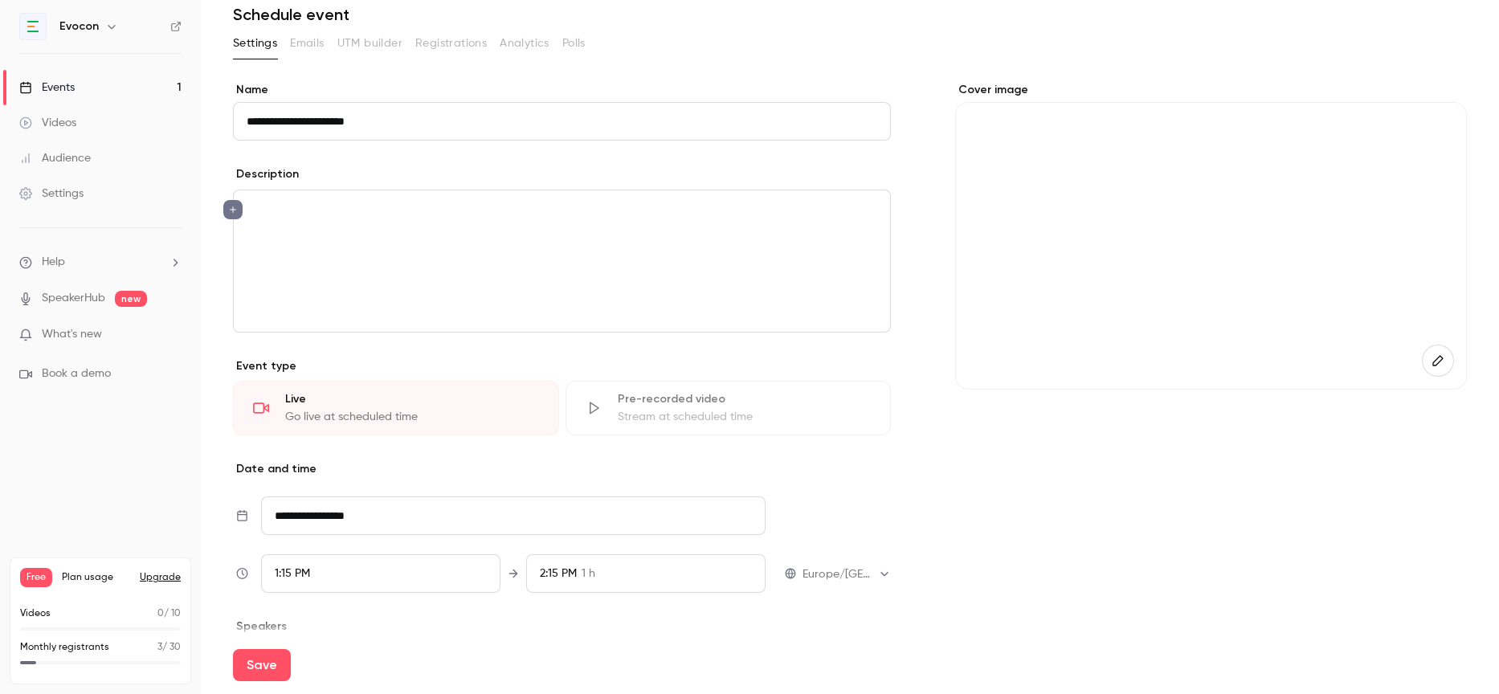
scroll to position [120, 0]
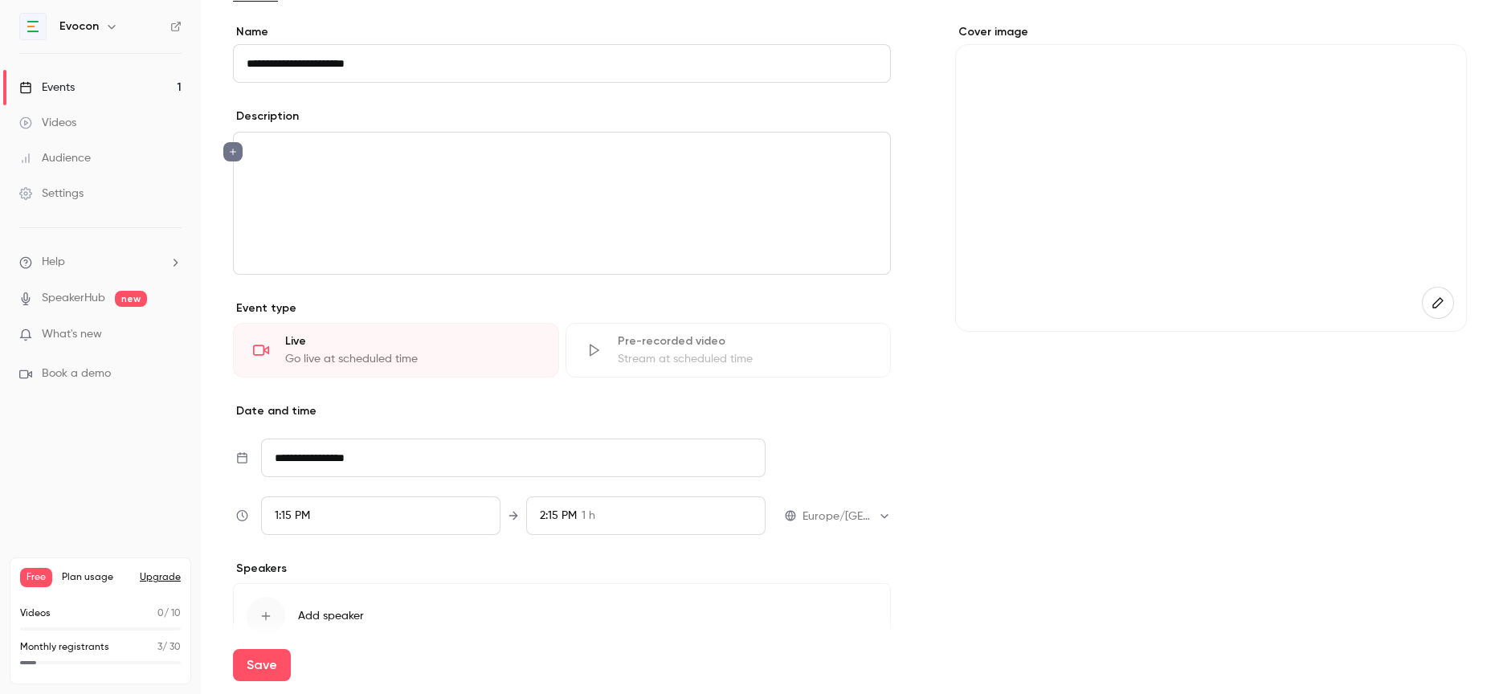
click at [338, 457] on input "**********" at bounding box center [513, 458] width 504 height 39
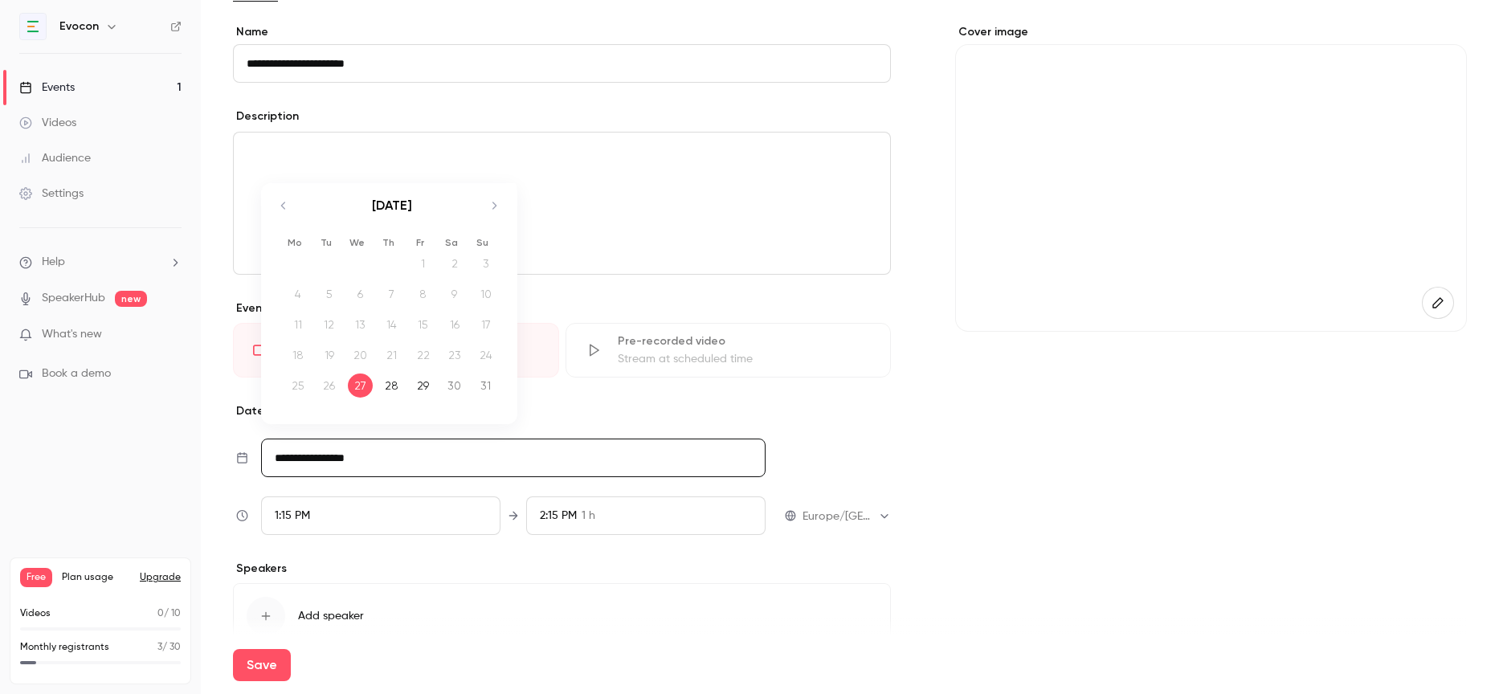
click at [489, 208] on icon "Move forward to switch to the next month." at bounding box center [493, 205] width 19 height 19
click at [427, 255] on div "5" at bounding box center [422, 263] width 25 height 24
type input "**********"
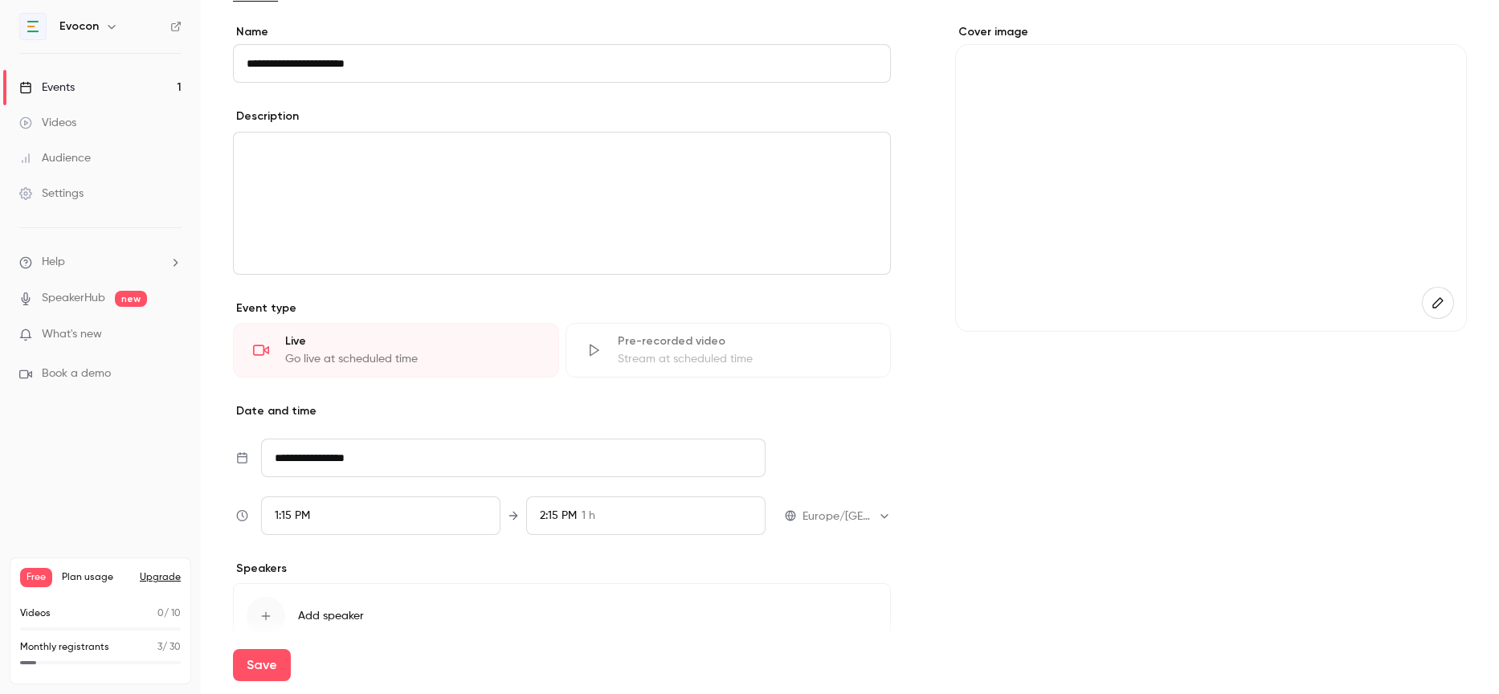
click at [414, 513] on div "1:15 PM" at bounding box center [380, 515] width 239 height 39
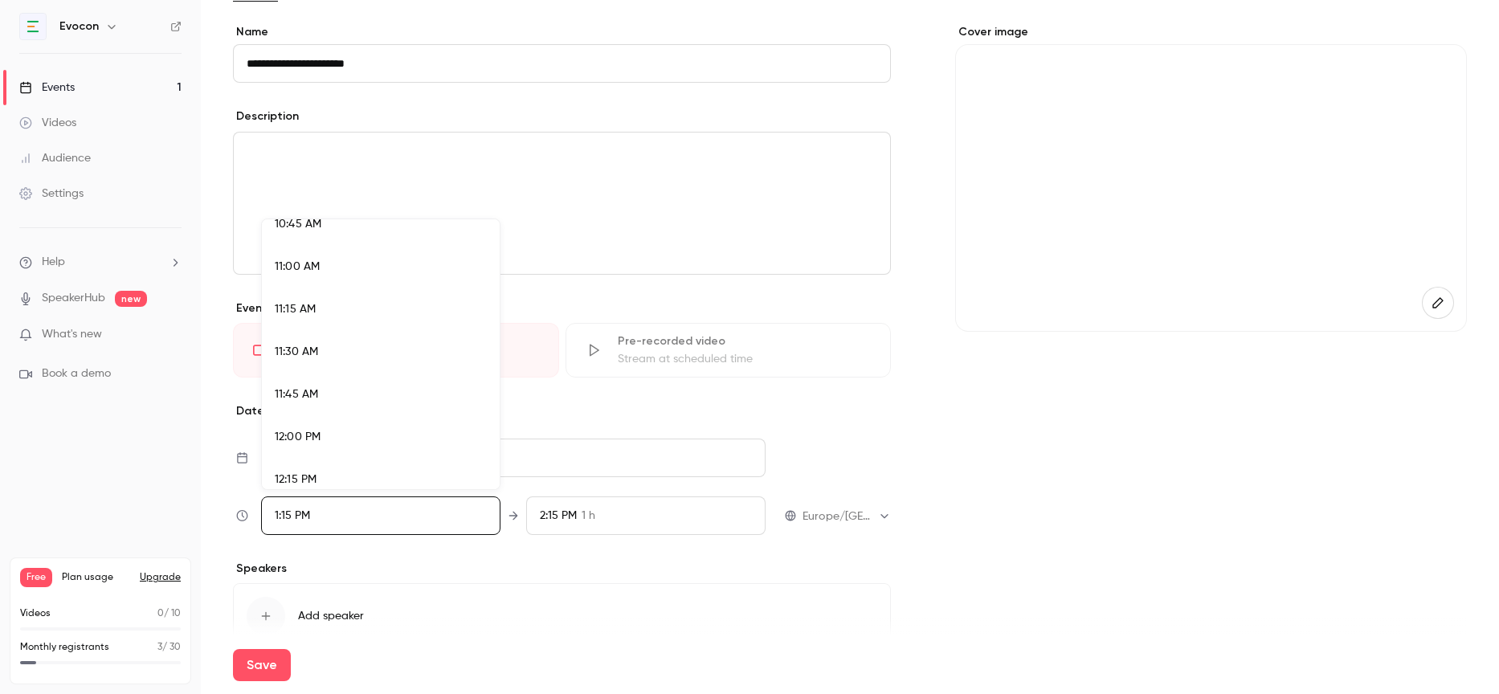
scroll to position [1823, 0]
click at [328, 288] on div "11:00 AM" at bounding box center [381, 291] width 212 height 17
click at [598, 520] on div at bounding box center [749, 347] width 1499 height 694
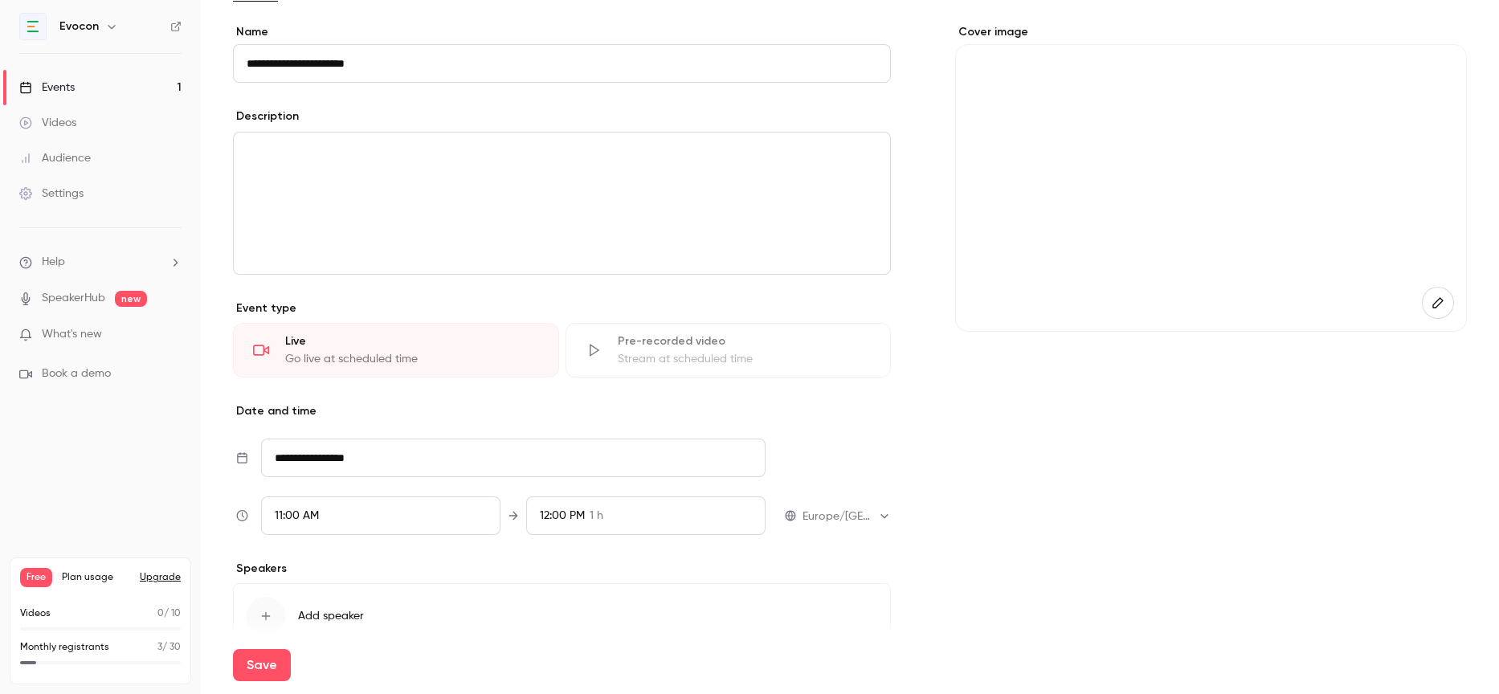
scroll to position [2142, 0]
click at [598, 520] on span "1 h" at bounding box center [597, 516] width 14 height 17
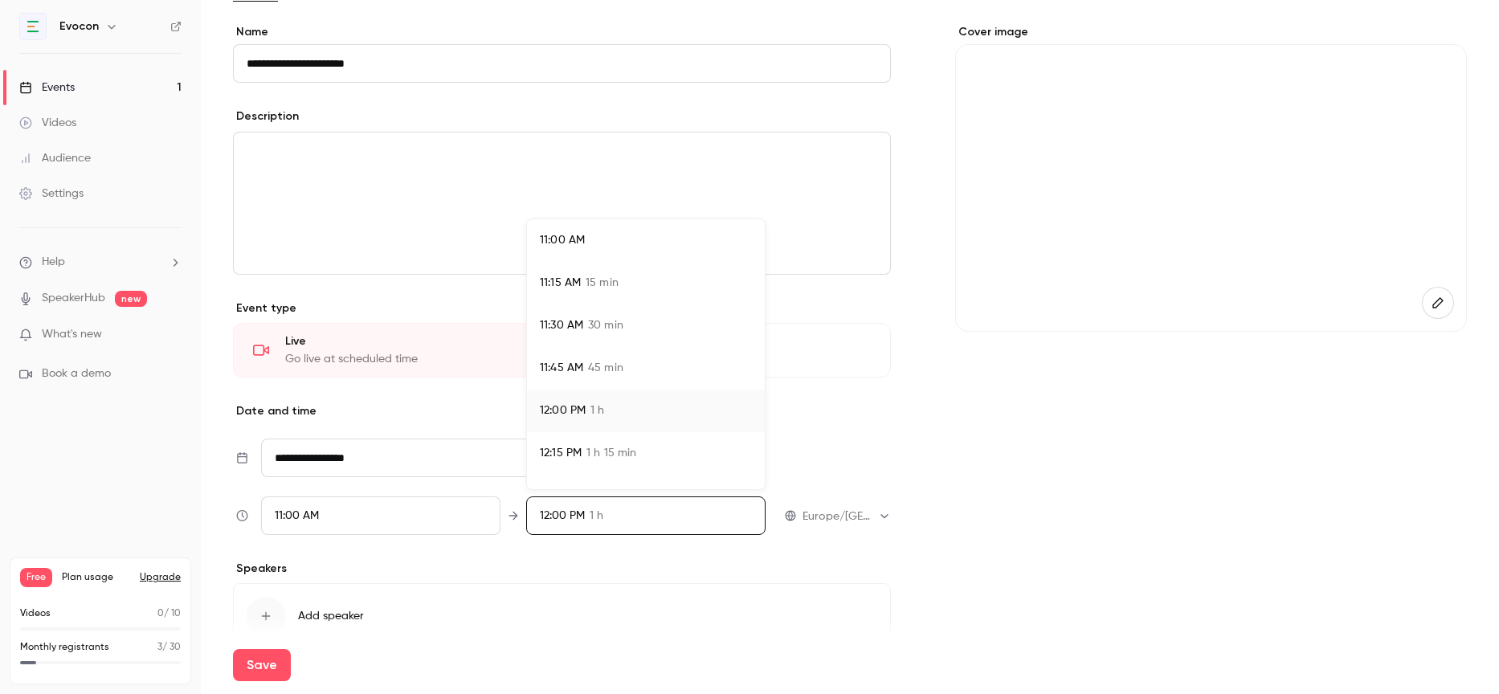
click at [606, 361] on span "45 min" at bounding box center [605, 368] width 35 height 17
click at [553, 549] on div at bounding box center [749, 347] width 1499 height 694
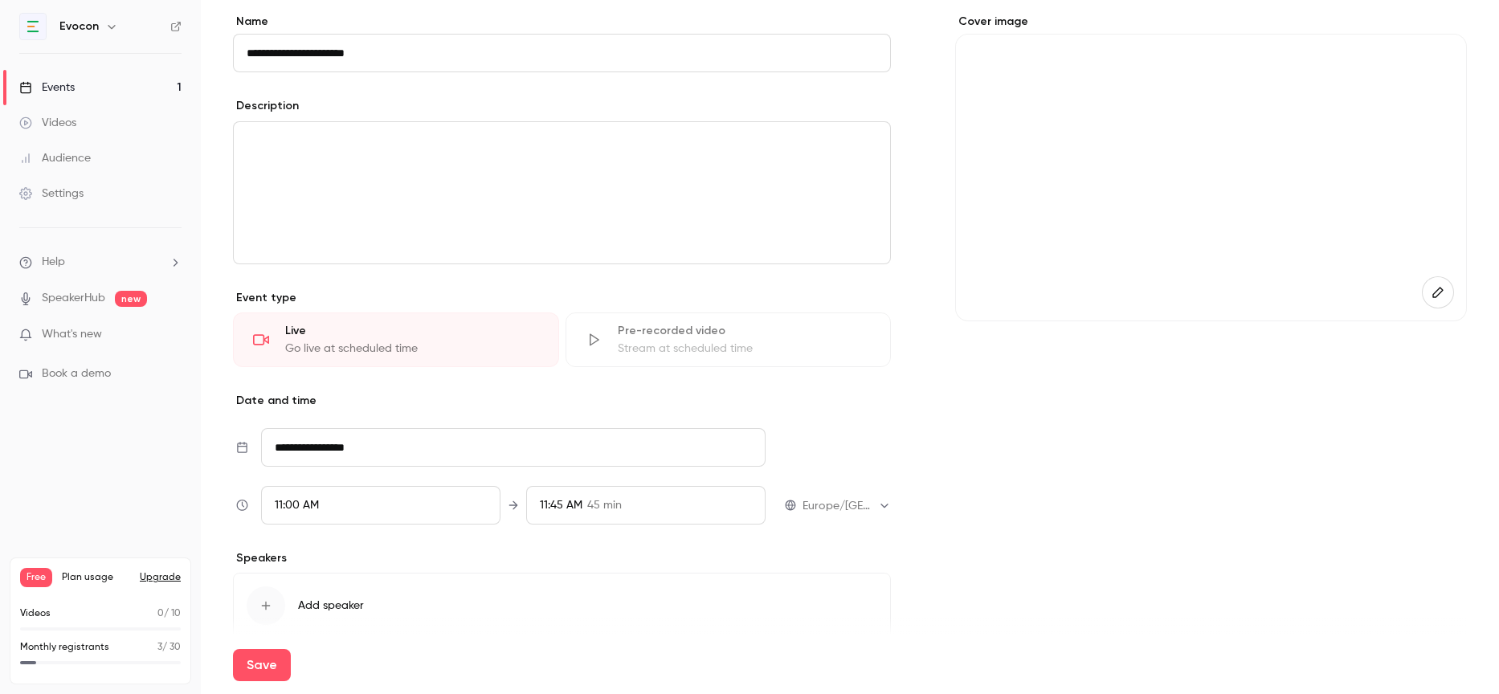
scroll to position [0, 0]
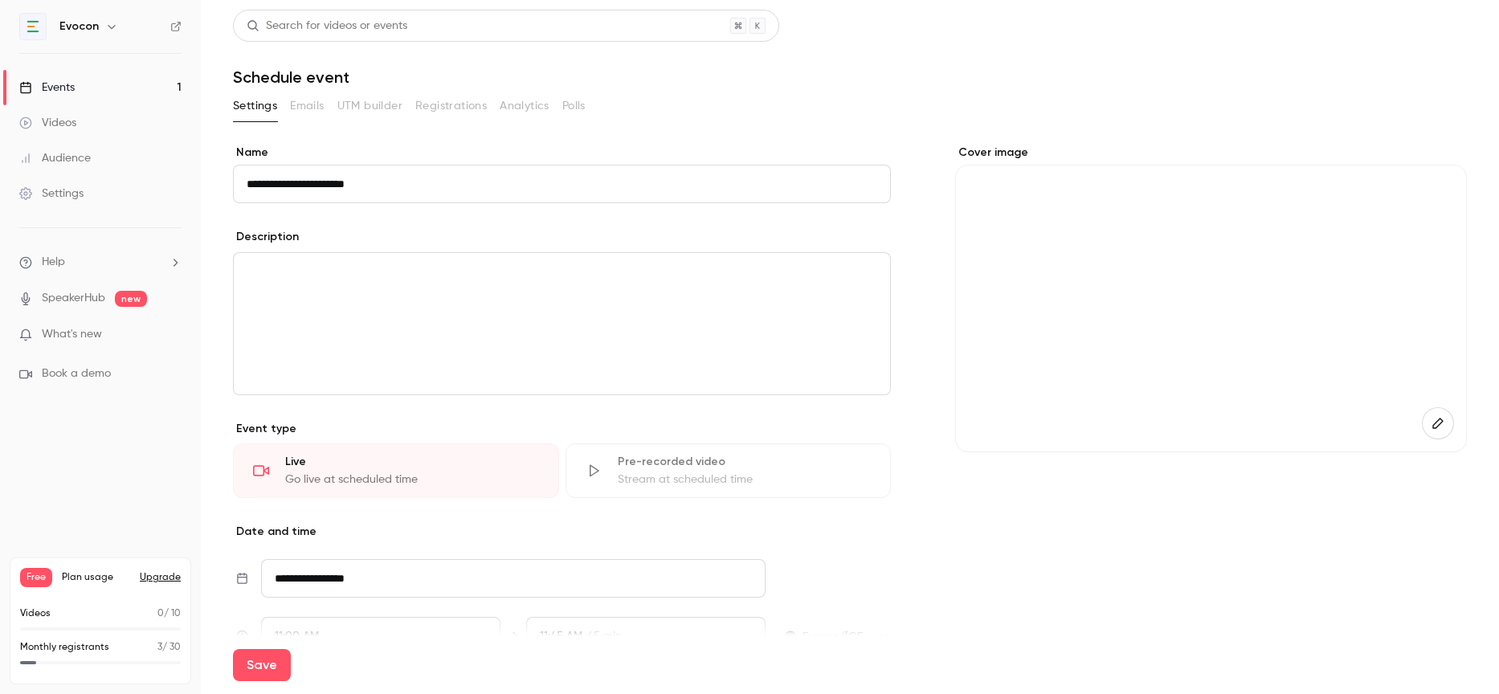
click at [301, 259] on div "editor" at bounding box center [562, 323] width 656 height 141
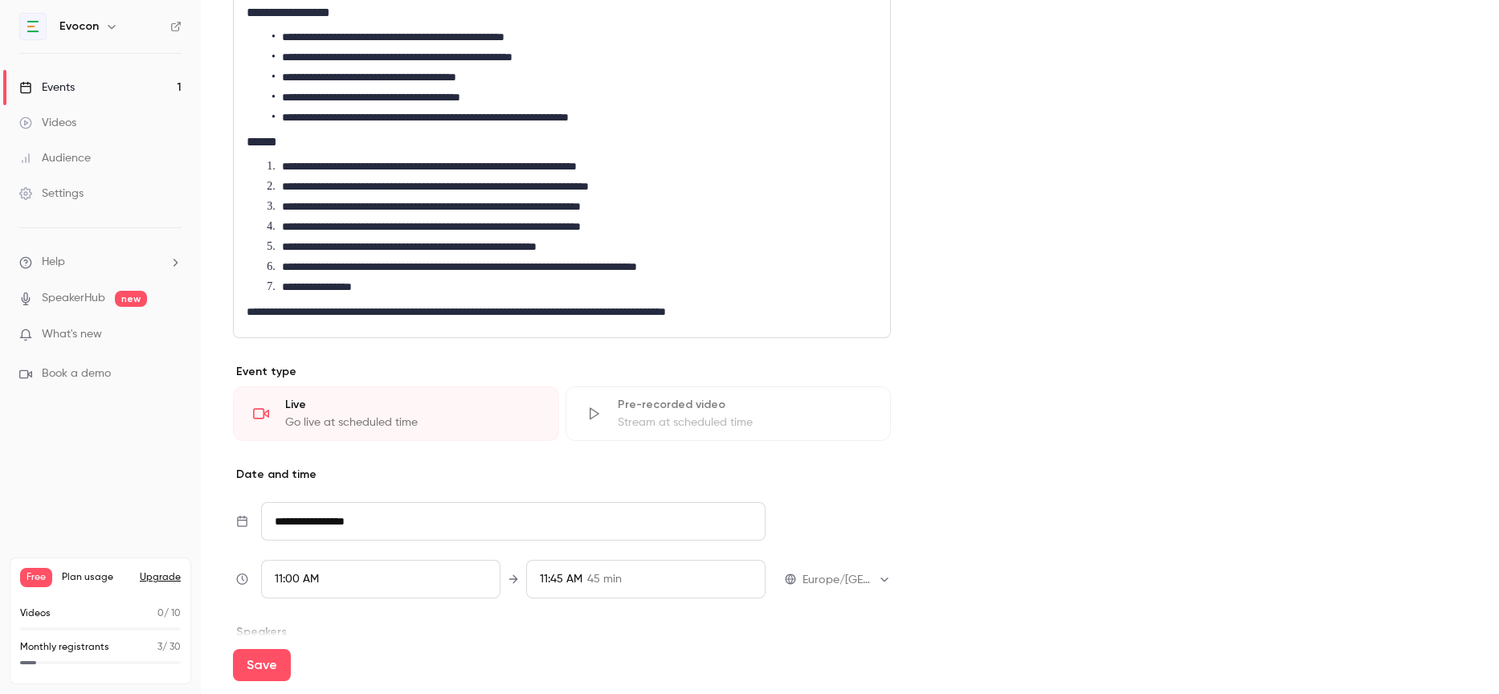
scroll to position [645, 0]
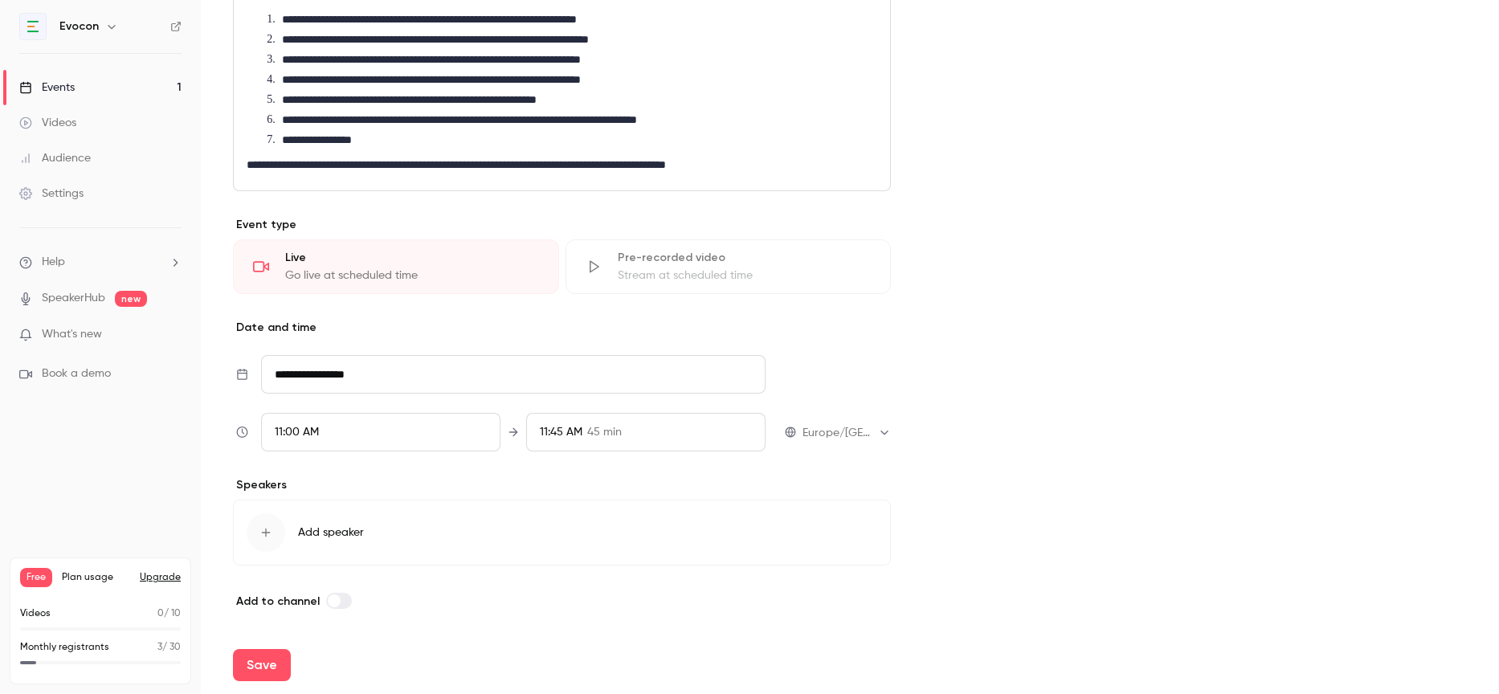
click at [271, 530] on icon "button" at bounding box center [265, 532] width 13 height 13
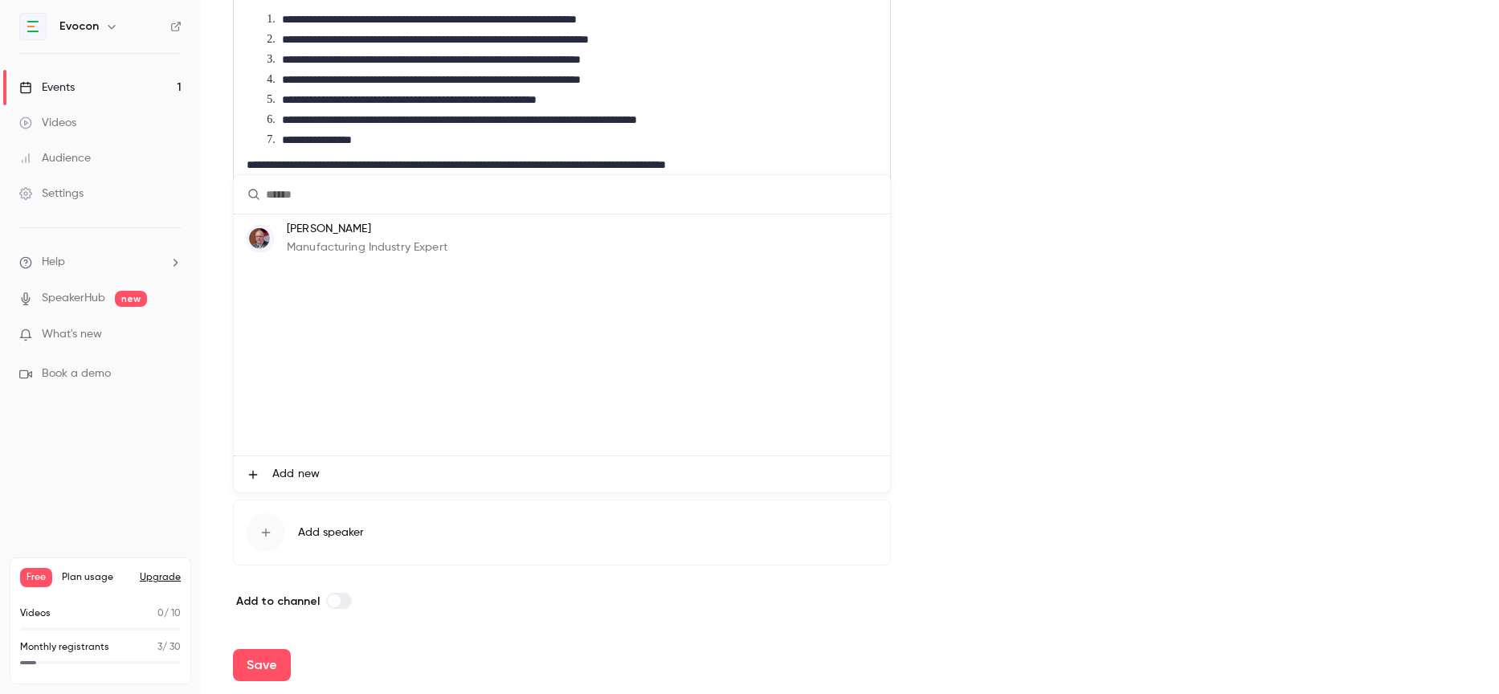
click at [347, 230] on p "Spiros Vamvakas" at bounding box center [367, 229] width 161 height 17
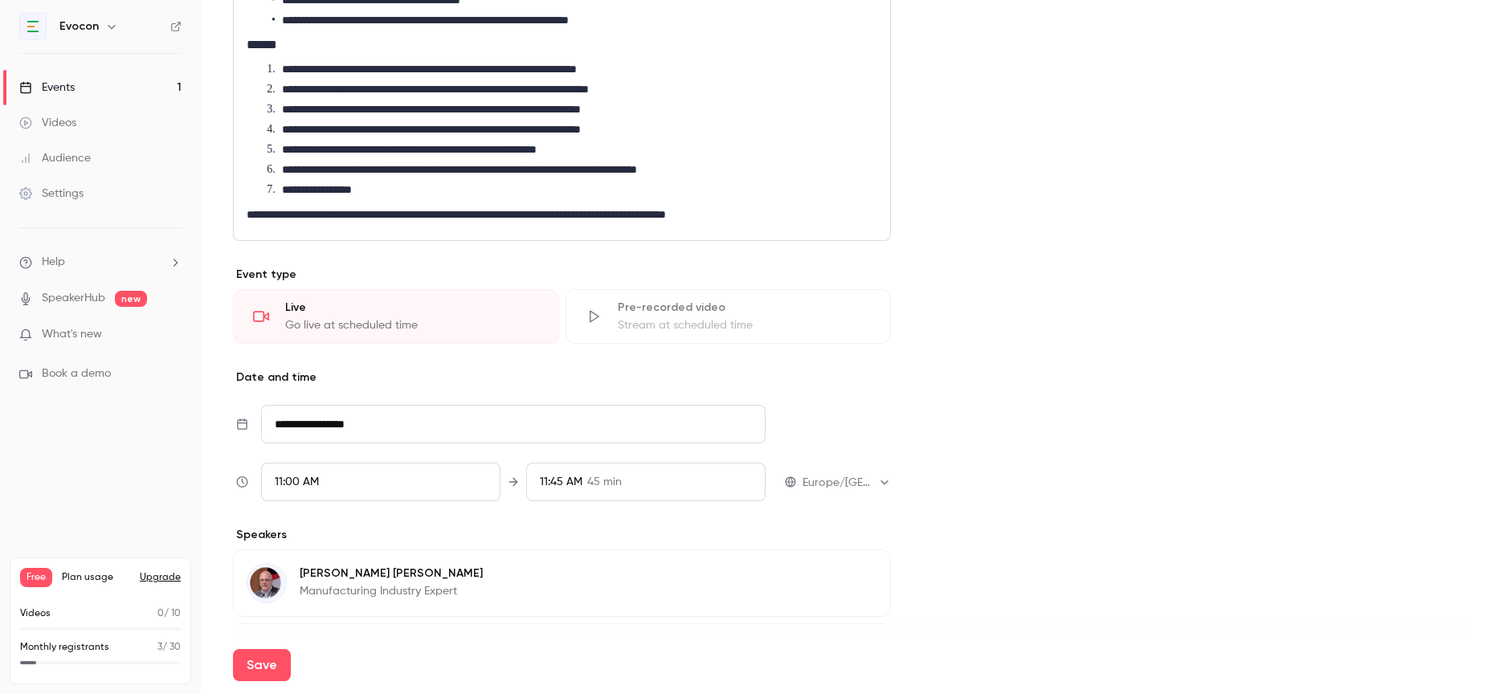
scroll to position [719, 0]
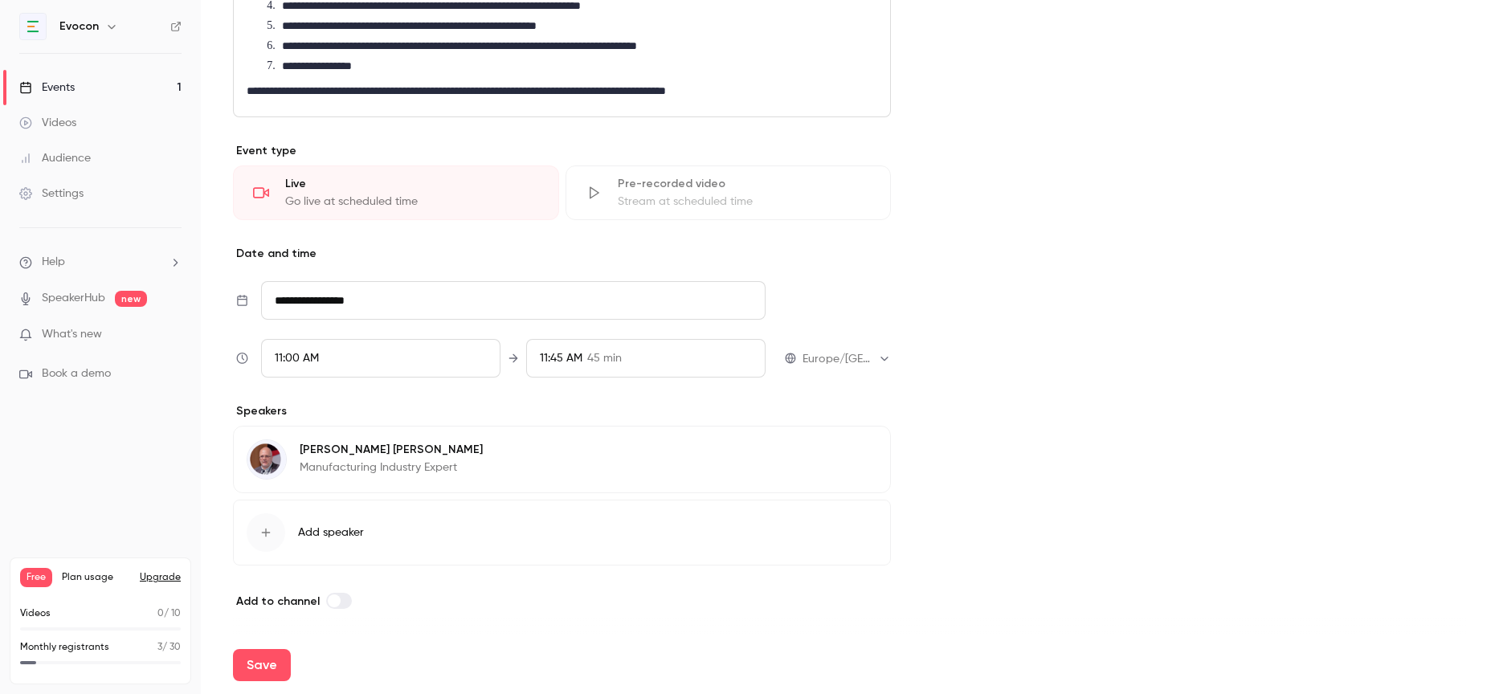
click at [247, 683] on div "Save" at bounding box center [850, 665] width 1234 height 58
click at [251, 676] on button "Save" at bounding box center [262, 665] width 58 height 32
type input "**********"
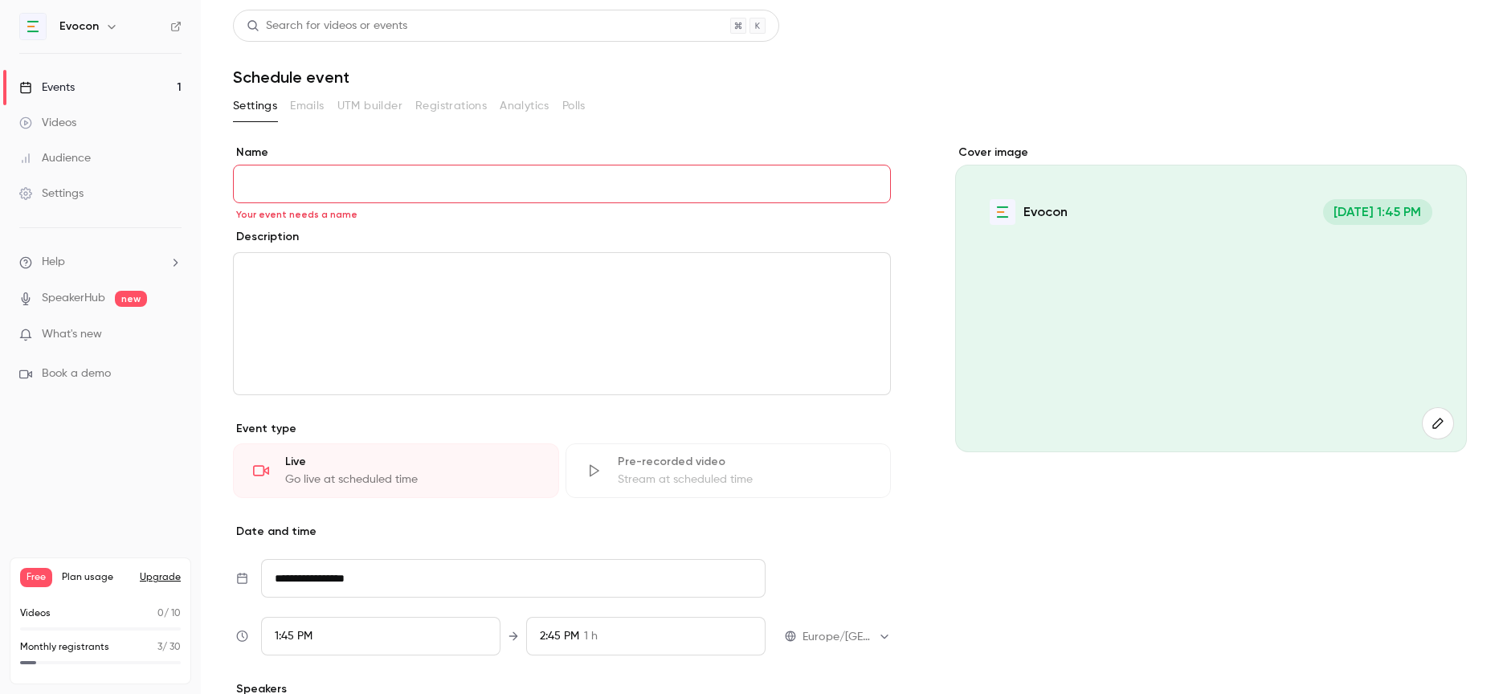
click at [67, 87] on div "Events" at bounding box center [46, 88] width 55 height 16
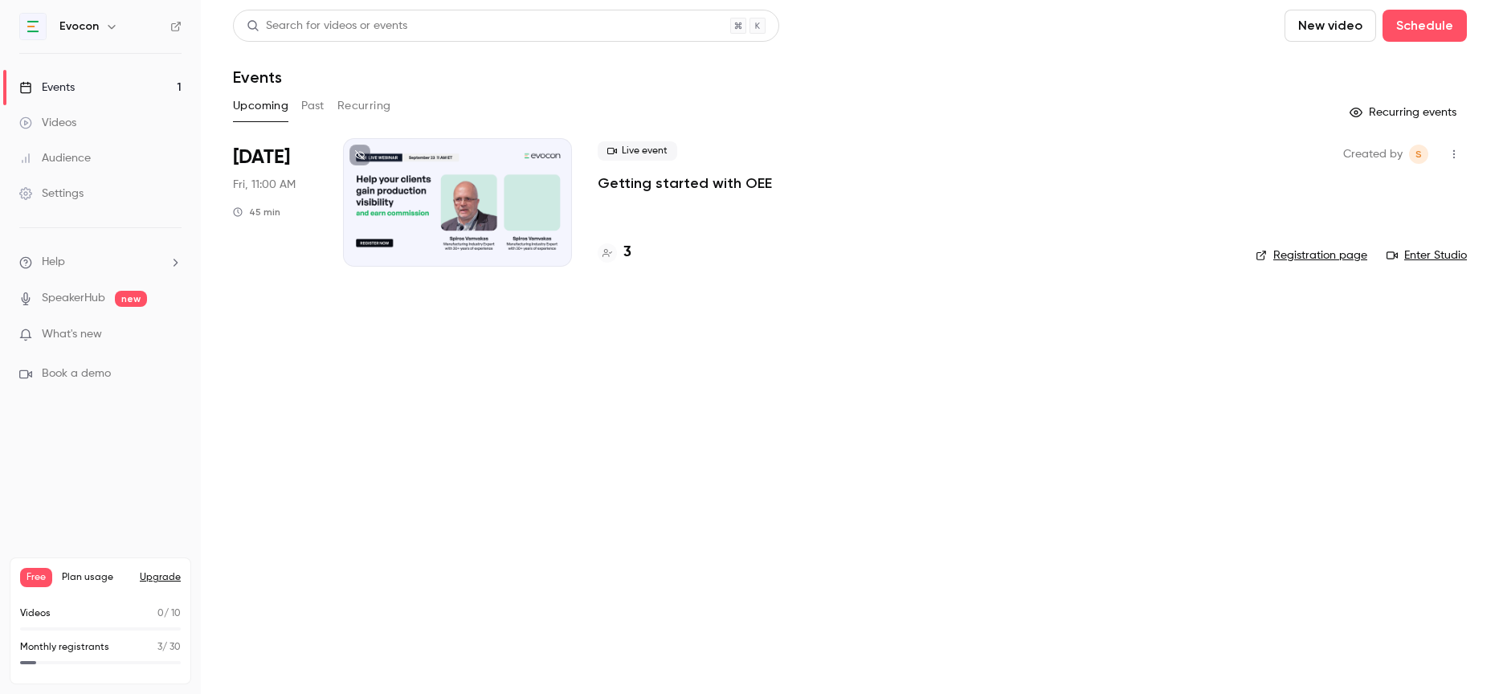
click at [423, 207] on div at bounding box center [457, 202] width 229 height 129
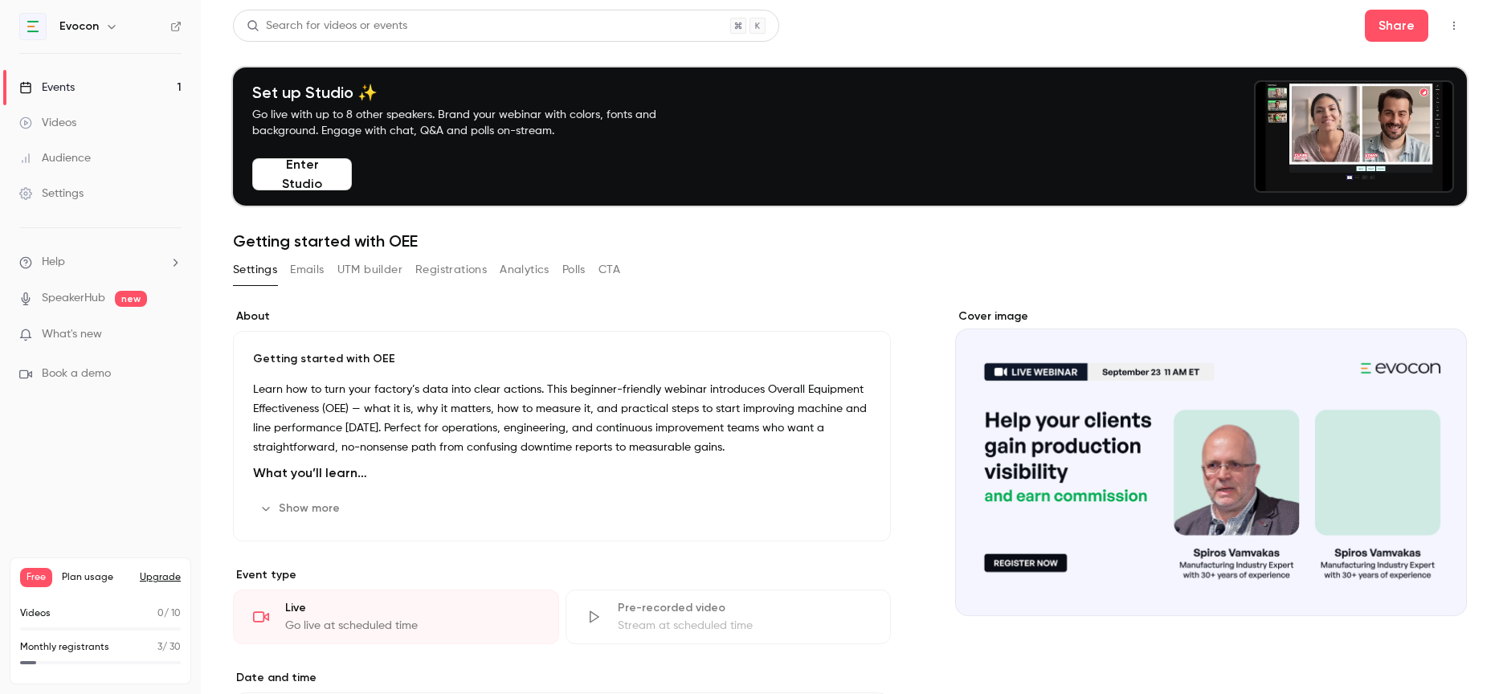
scroll to position [10, 0]
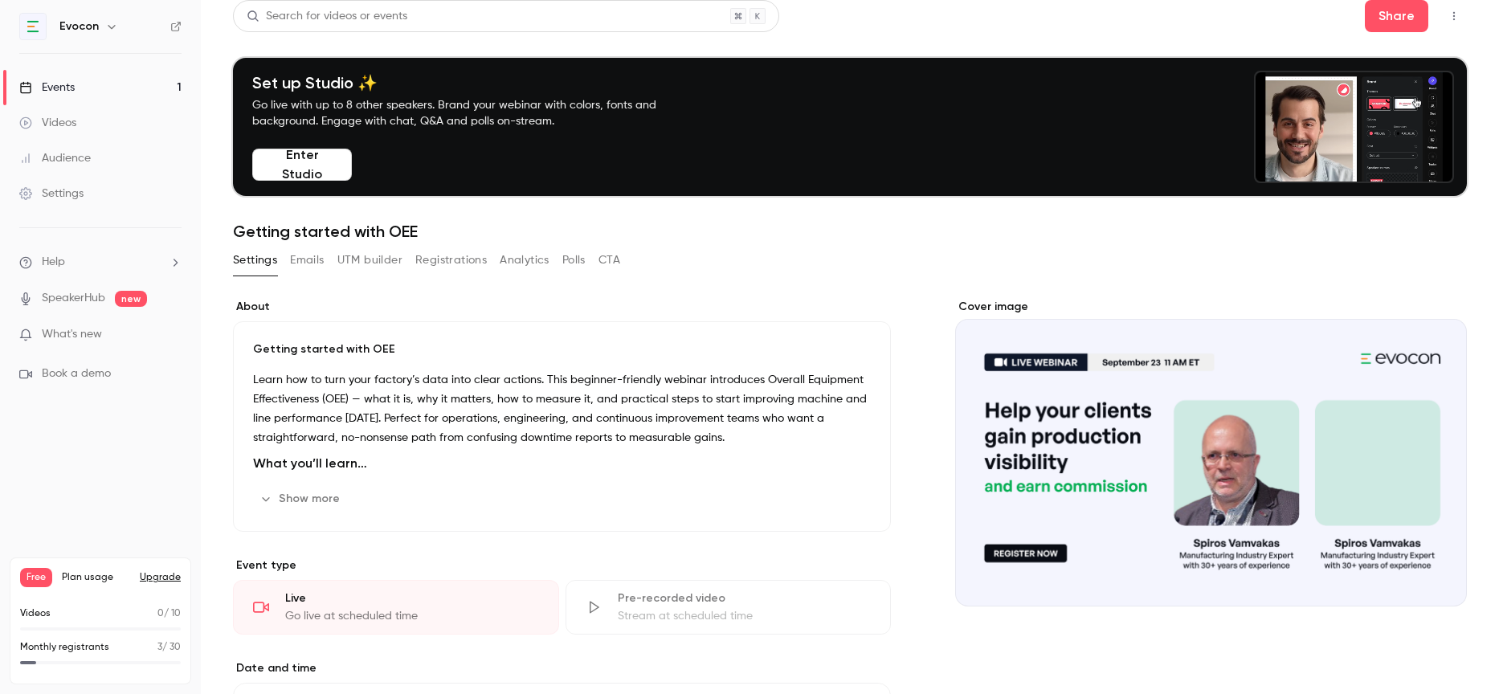
click at [312, 494] on button "Show more" at bounding box center [301, 499] width 96 height 26
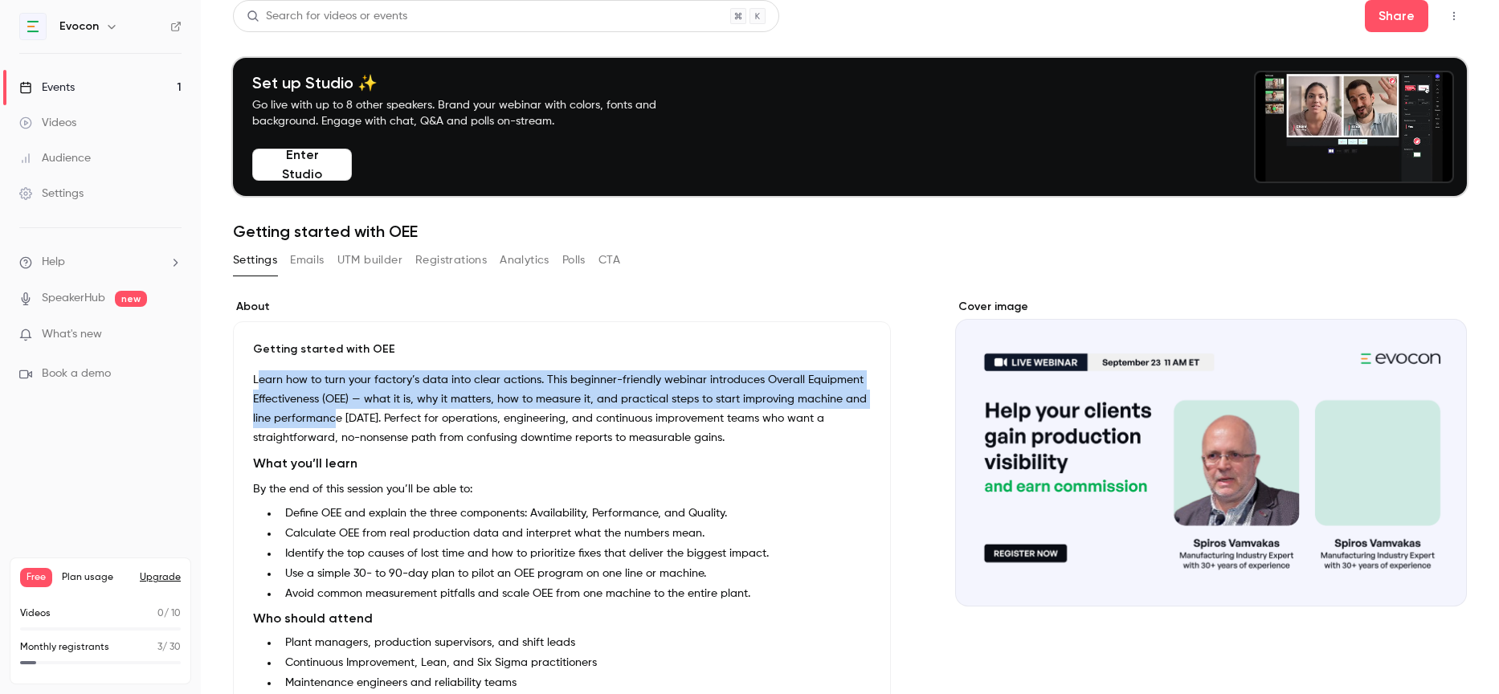
drag, startPoint x: 256, startPoint y: 374, endPoint x: 333, endPoint y: 410, distance: 85.5
click at [333, 410] on p "Learn how to turn your factory’s data into clear actions. This beginner-friendl…" at bounding box center [562, 408] width 618 height 77
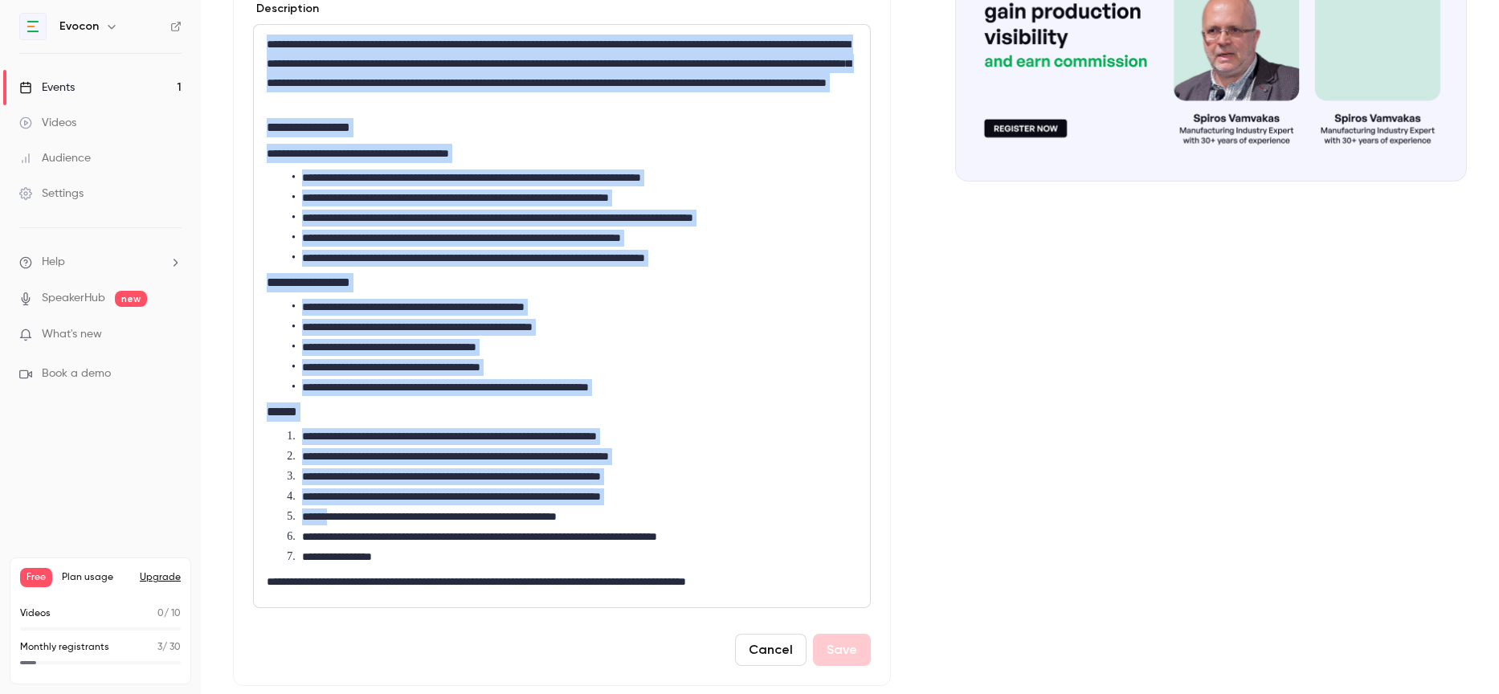
scroll to position [508, 0]
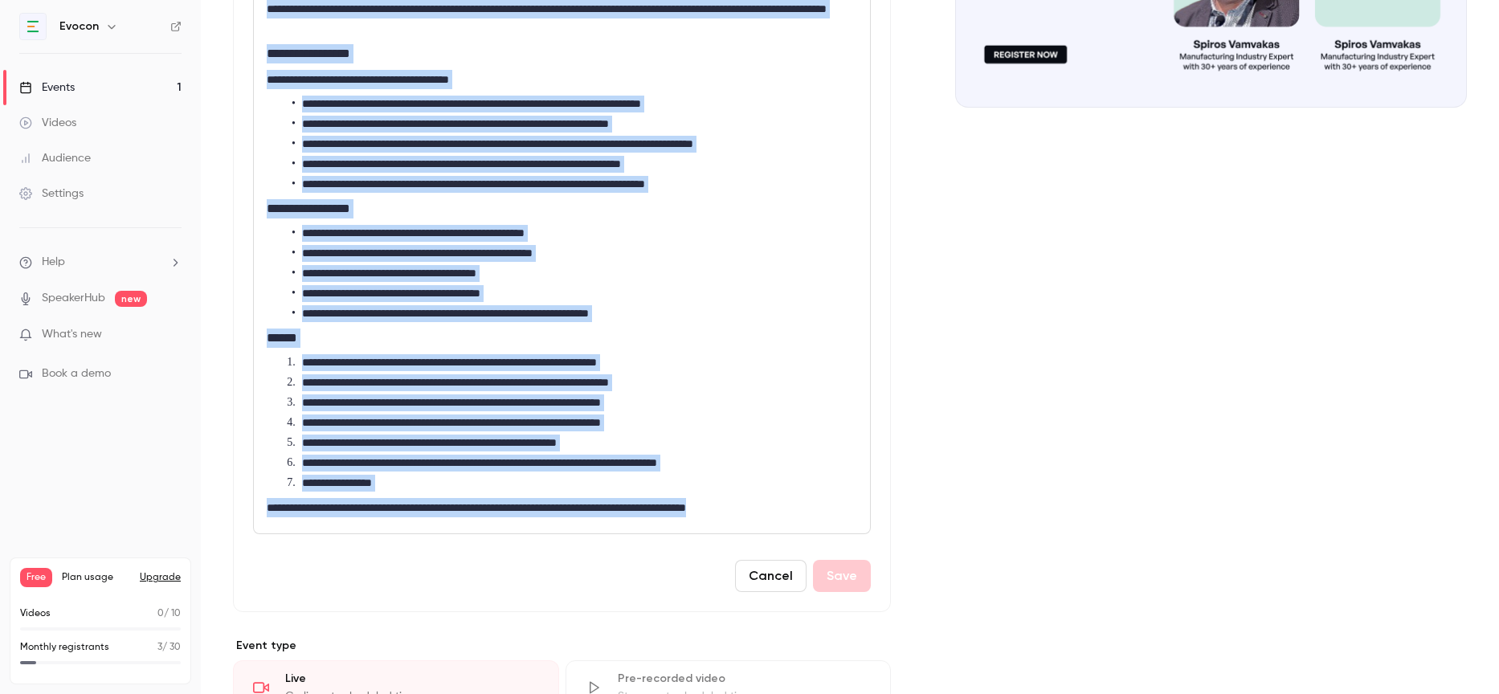
drag, startPoint x: 267, startPoint y: 469, endPoint x: 848, endPoint y: 535, distance: 584.5
click at [848, 535] on form "**********" at bounding box center [562, 217] width 618 height 749
copy div "**********"
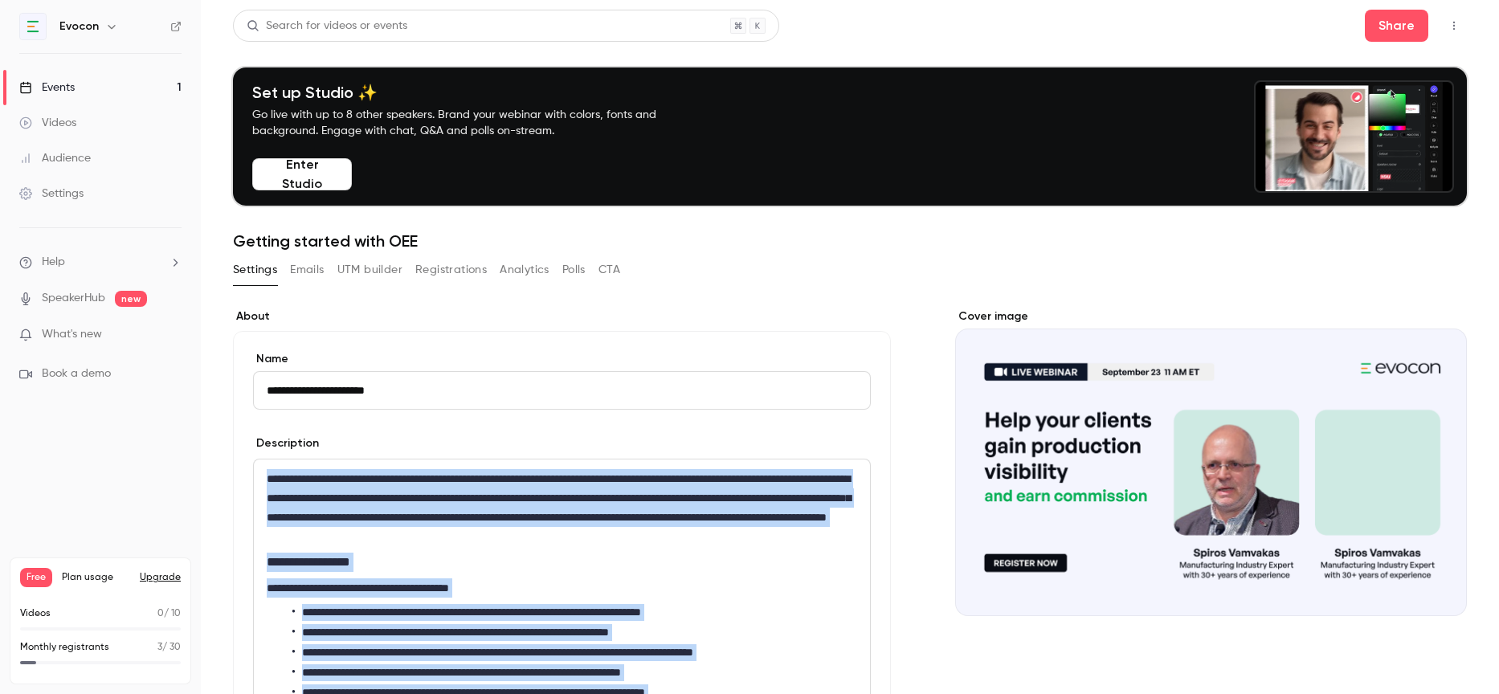
click at [1459, 28] on icon "button" at bounding box center [1453, 25] width 13 height 11
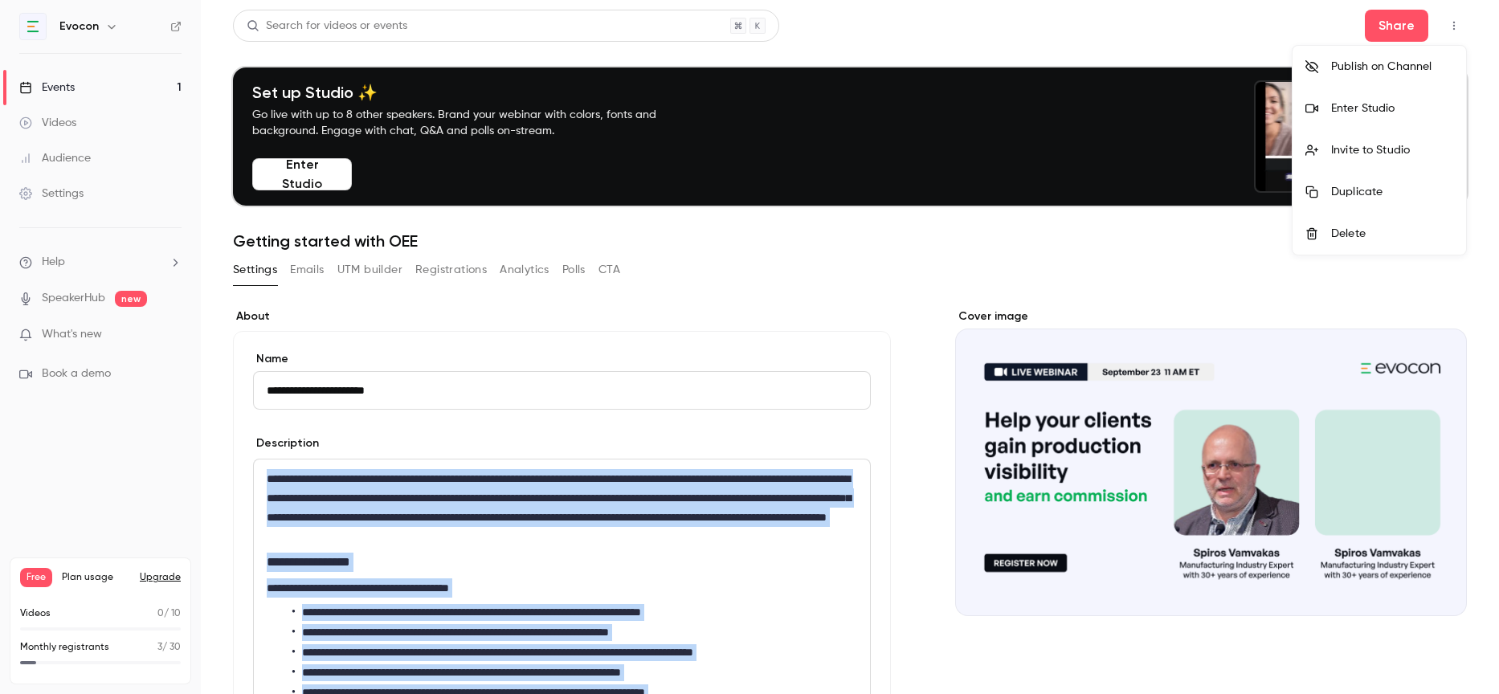
click at [1354, 236] on div "Delete" at bounding box center [1392, 234] width 122 height 16
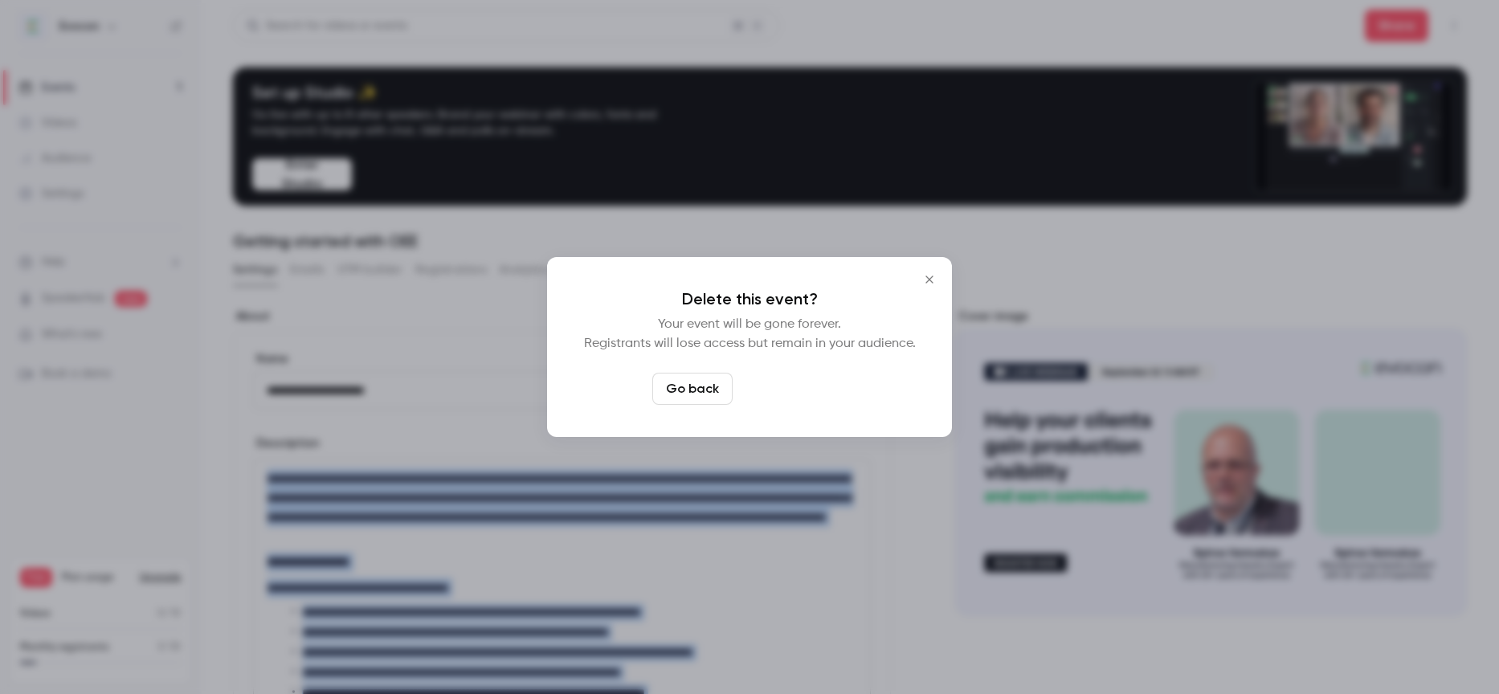
click at [772, 395] on button "Delete event" at bounding box center [793, 389] width 108 height 32
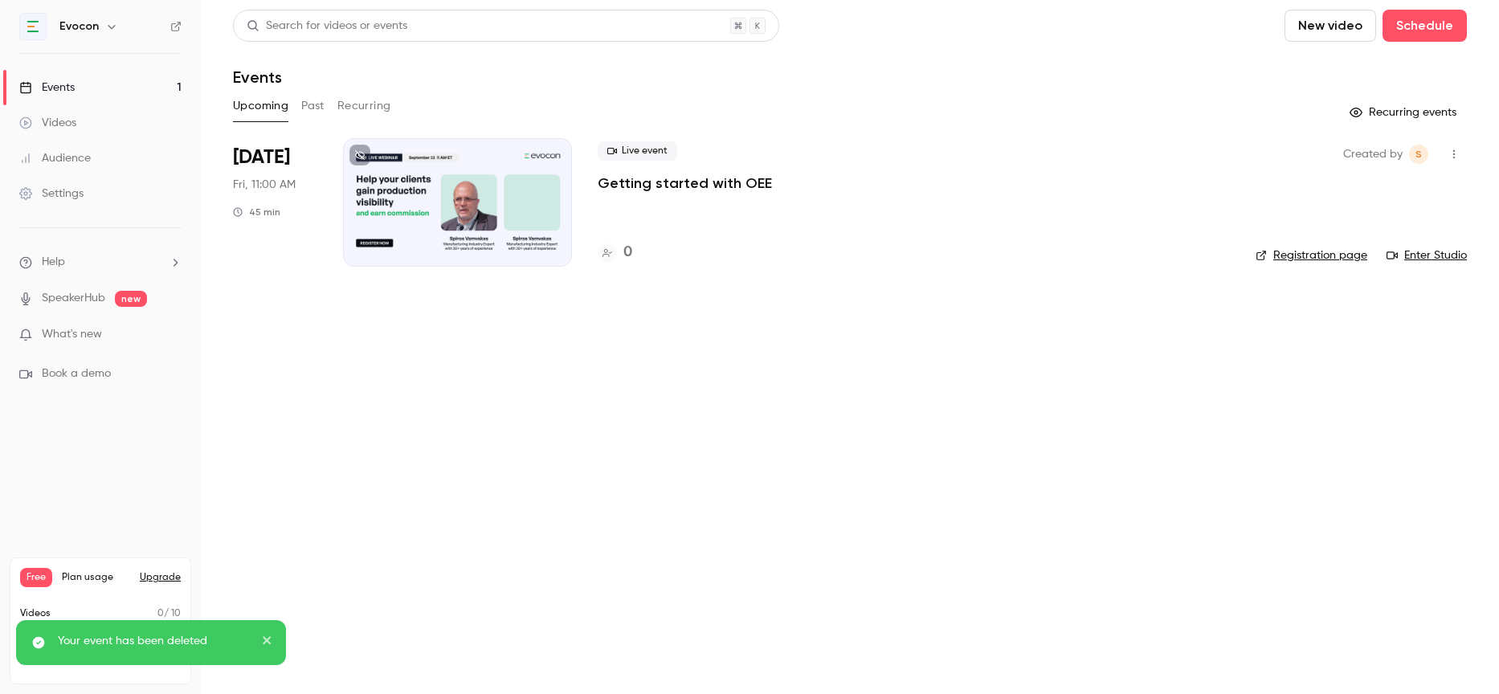
click at [529, 186] on div at bounding box center [457, 202] width 229 height 129
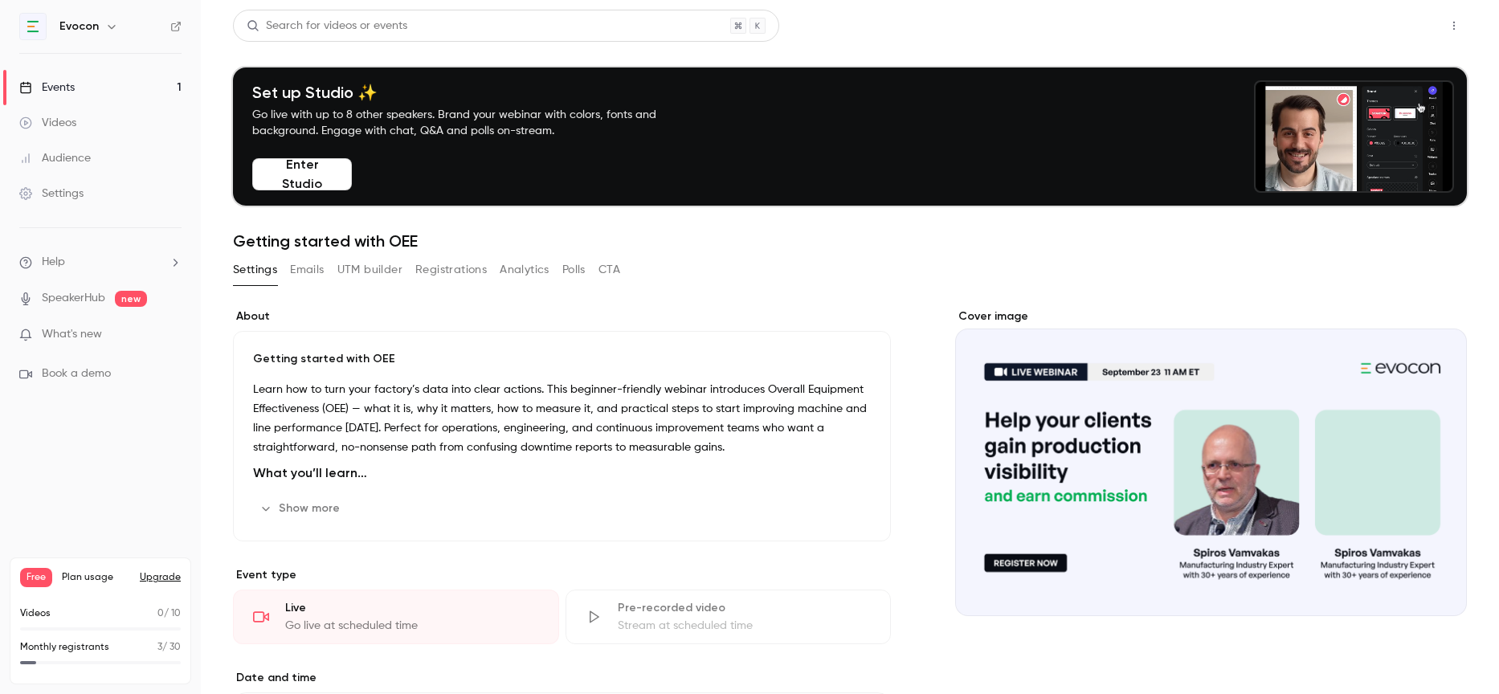
click at [1419, 18] on button "Share" at bounding box center [1396, 26] width 63 height 32
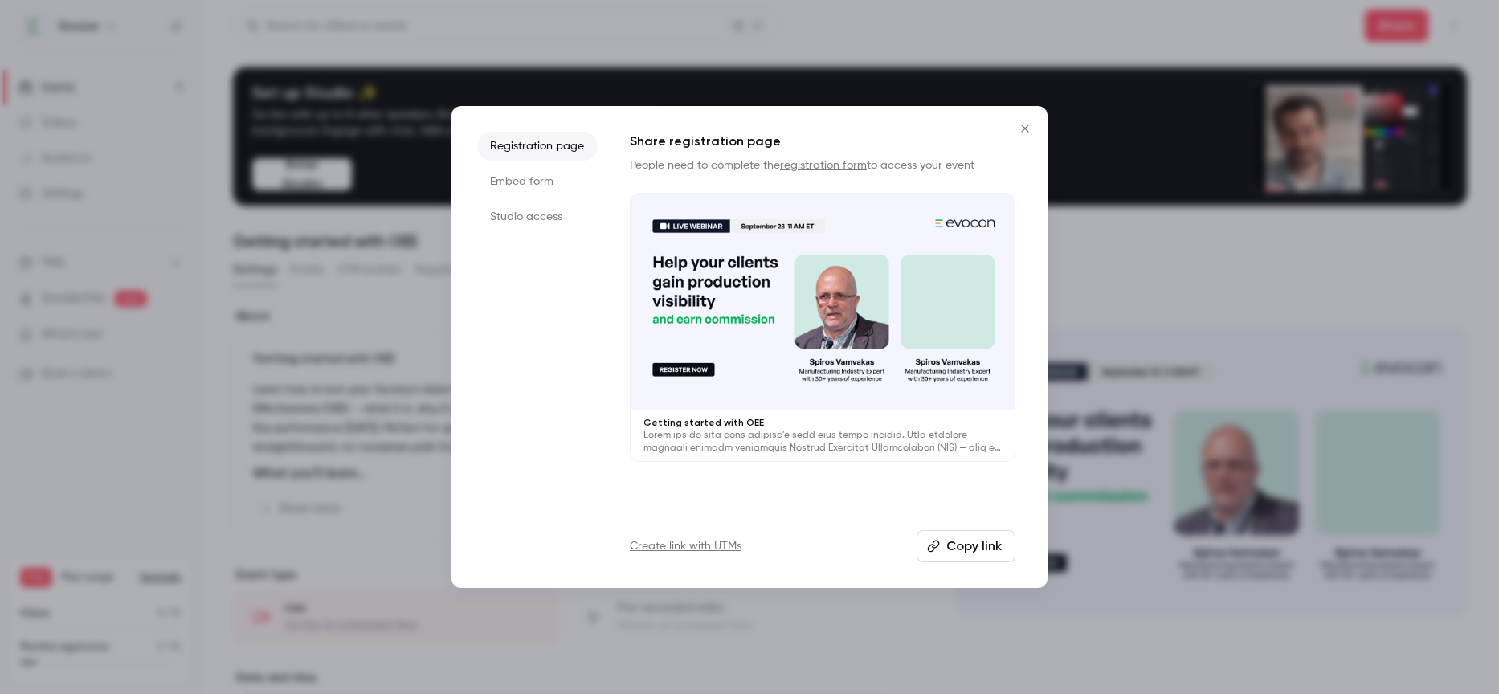
click at [944, 550] on button "Copy link" at bounding box center [966, 546] width 99 height 32
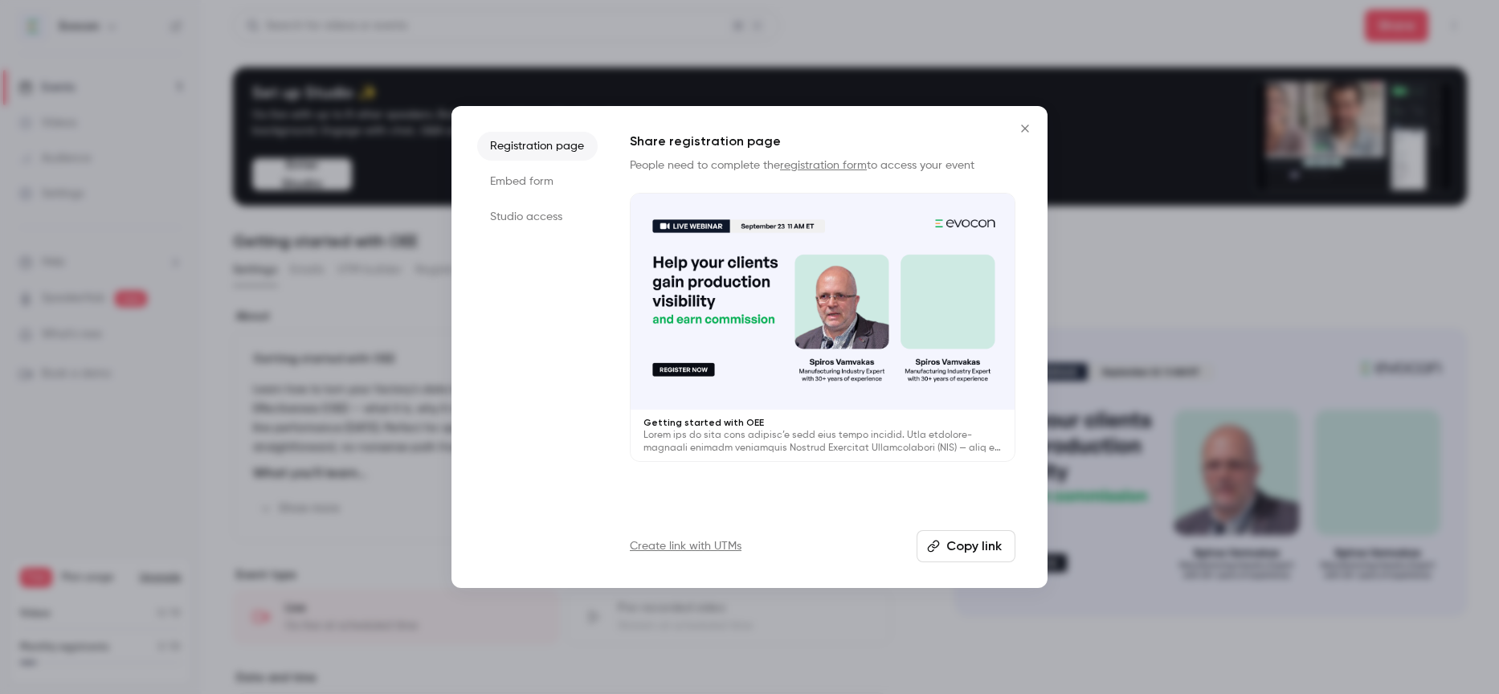
click at [1027, 127] on icon "Close" at bounding box center [1024, 128] width 19 height 13
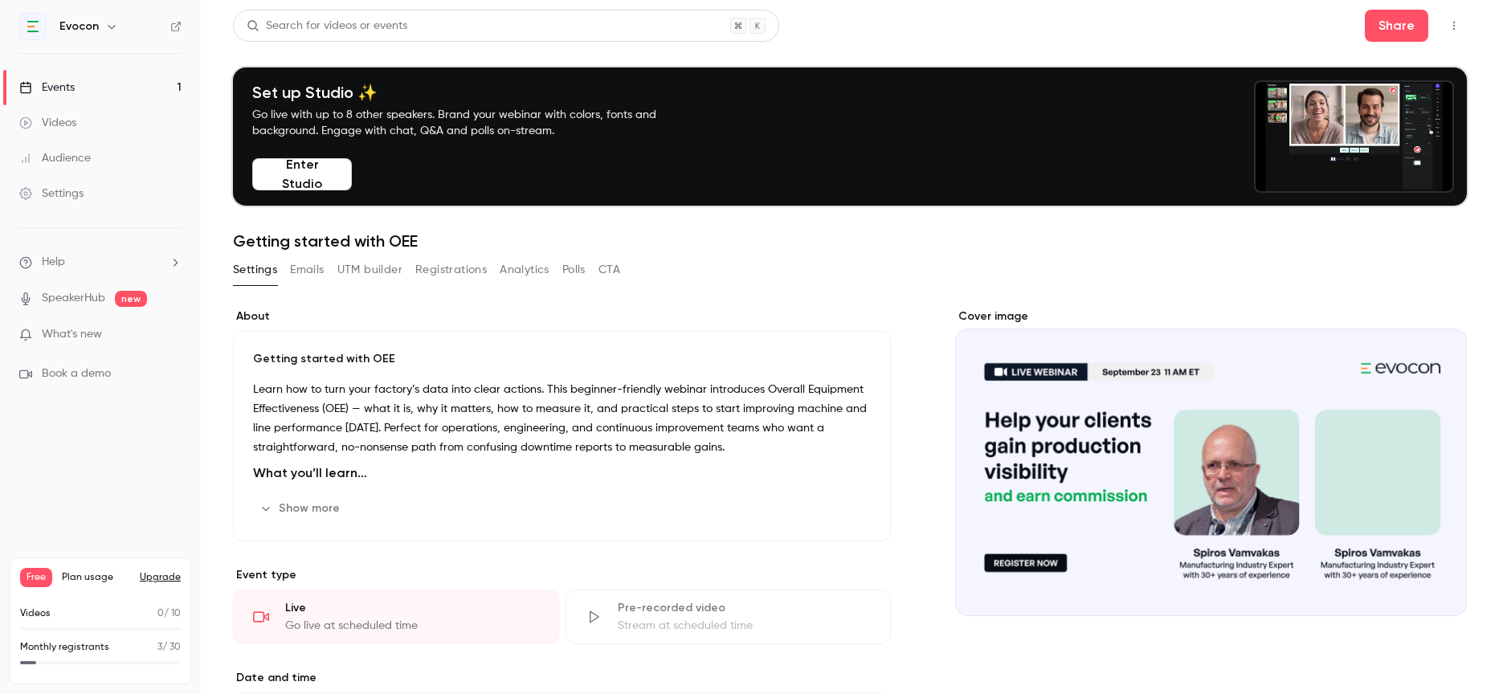
click at [71, 73] on link "Events 1" at bounding box center [100, 87] width 201 height 35
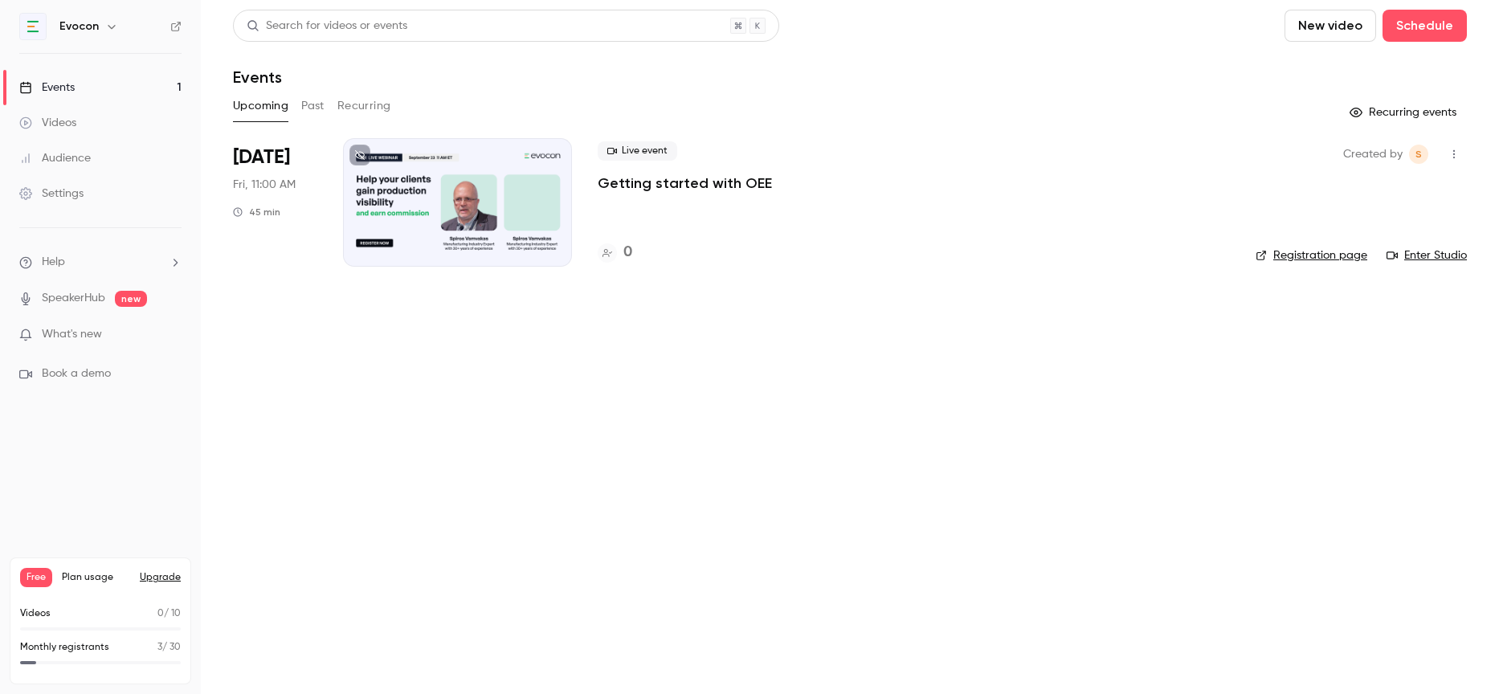
click at [1450, 156] on icon "button" at bounding box center [1453, 154] width 13 height 11
click at [765, 251] on div at bounding box center [749, 347] width 1499 height 694
click at [476, 184] on div at bounding box center [457, 202] width 229 height 129
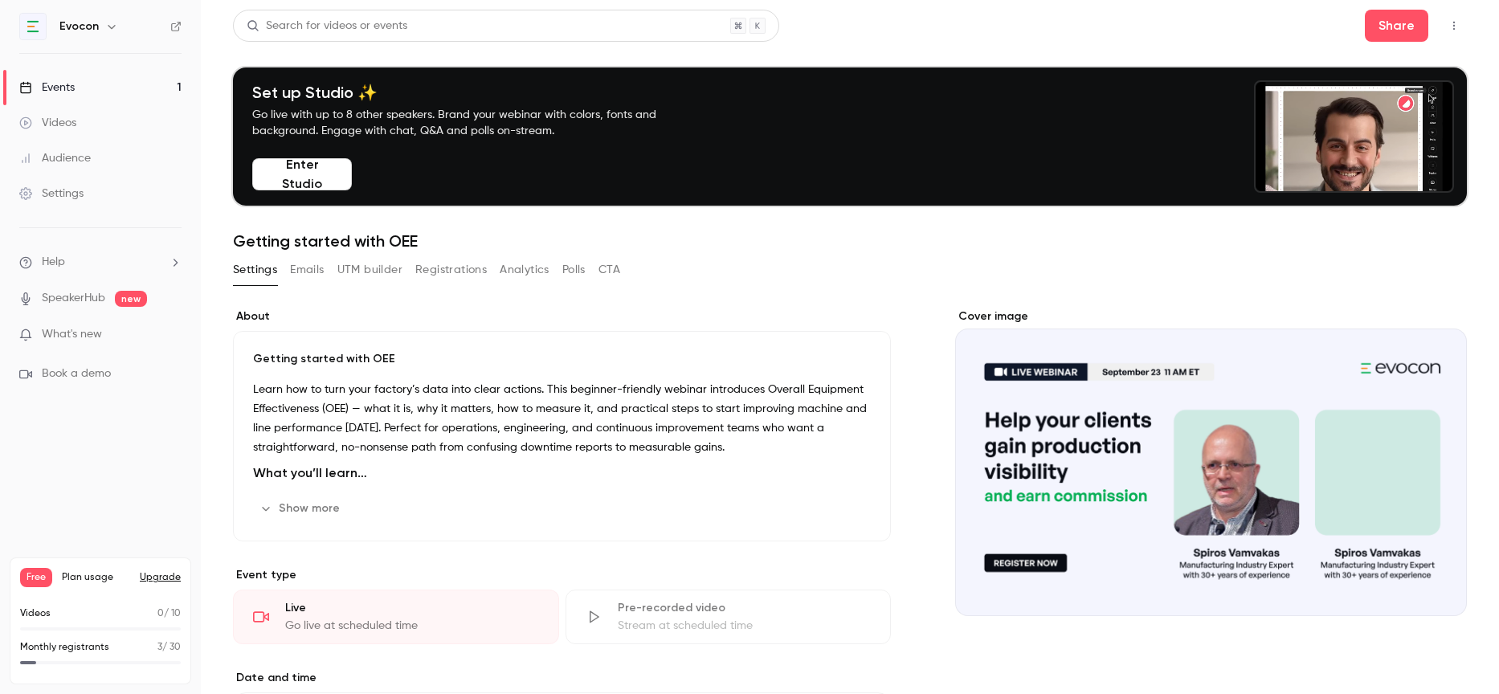
click at [252, 233] on h1 "Getting started with OEE" at bounding box center [850, 240] width 1234 height 19
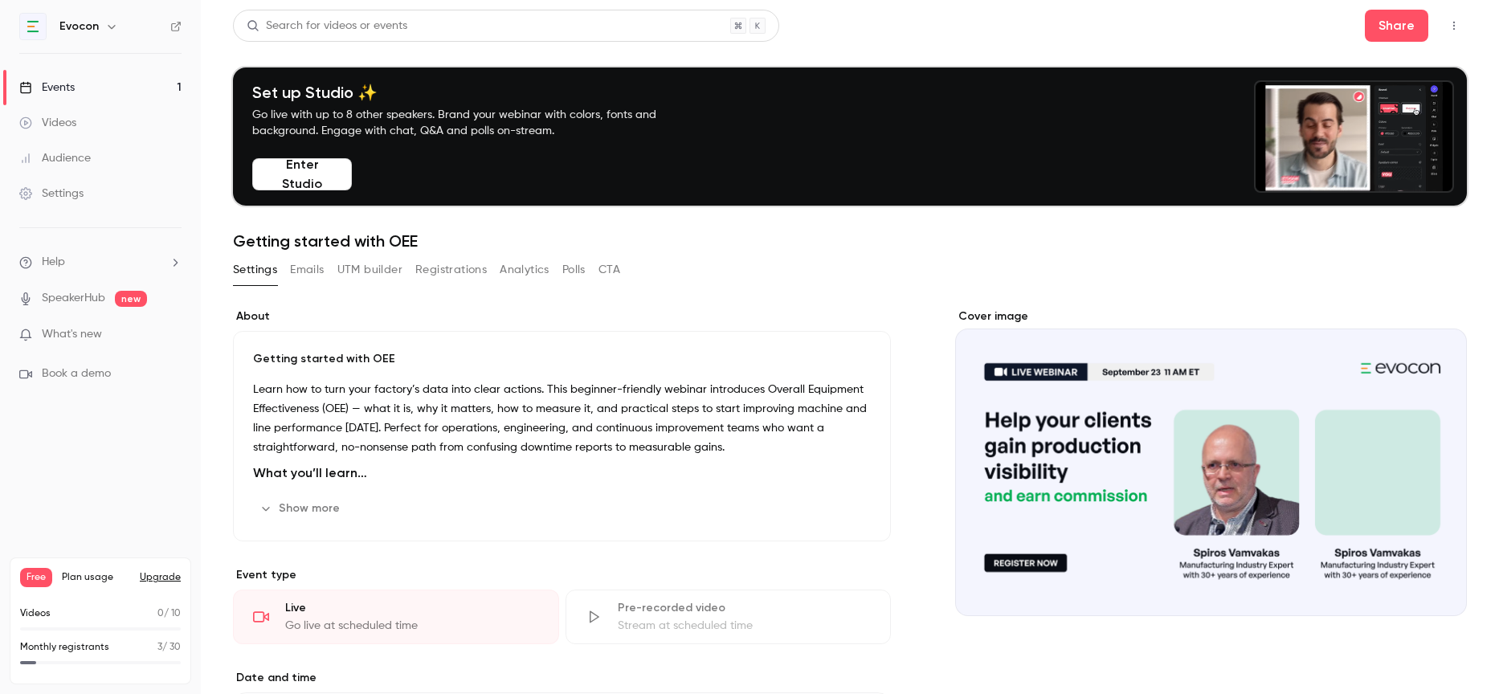
click at [238, 234] on h1 "Getting started with OEE" at bounding box center [850, 240] width 1234 height 19
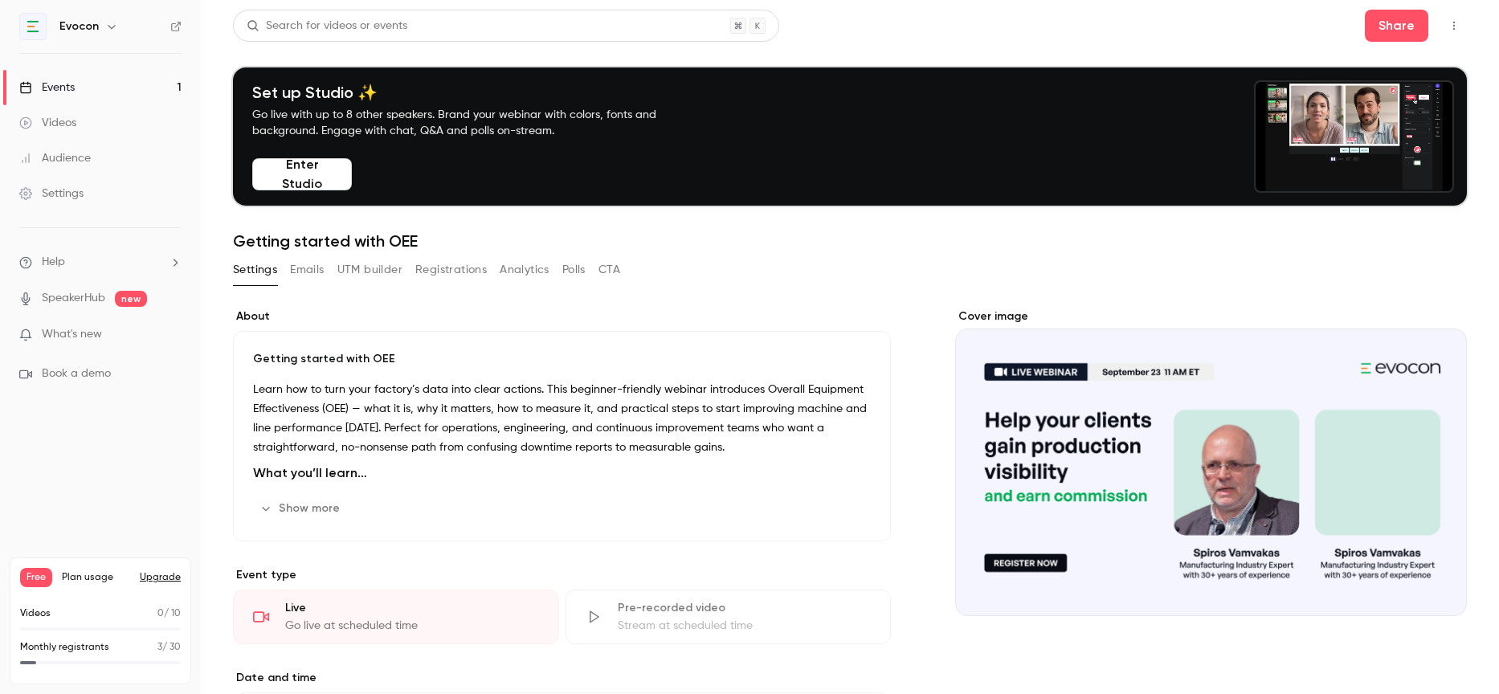
click at [239, 235] on h1 "Getting started with OEE" at bounding box center [850, 240] width 1234 height 19
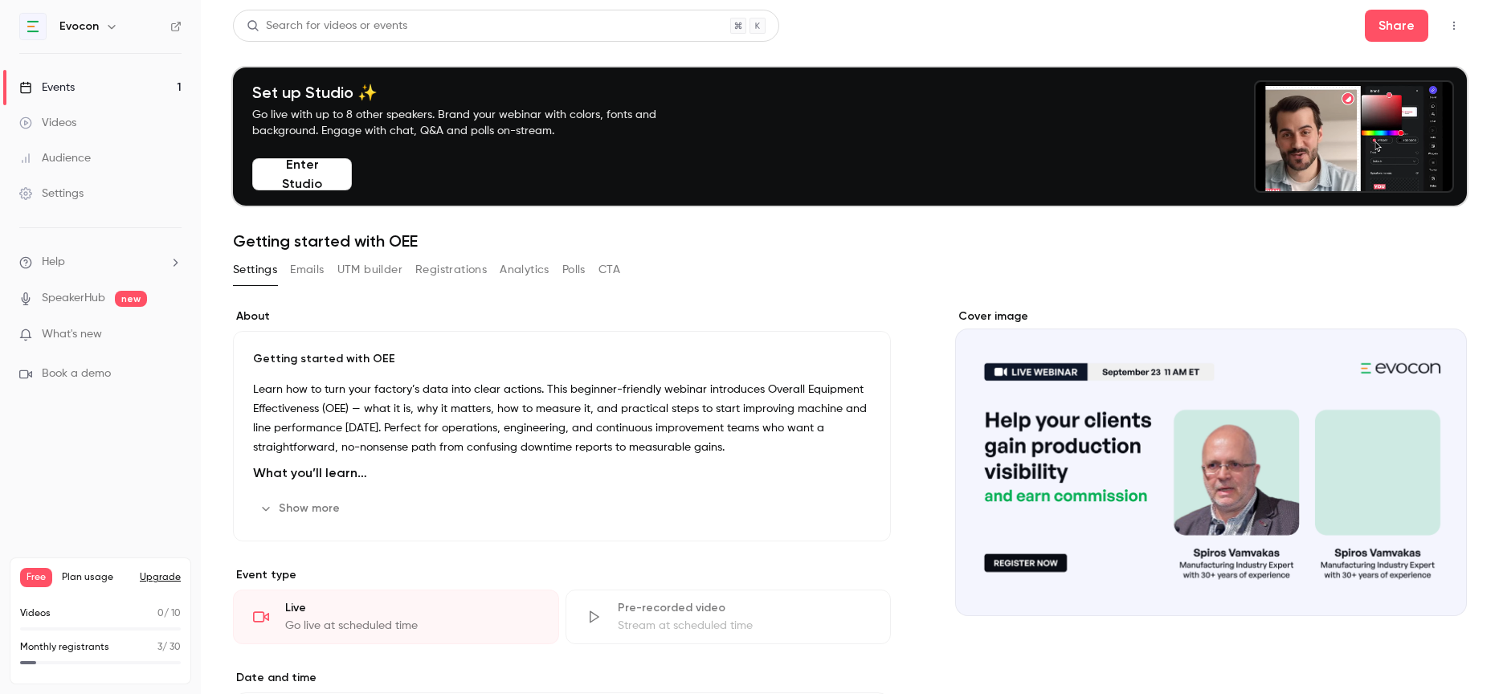
click at [334, 374] on div "Getting started with OEE Learn how to turn your factory’s data into clear actio…" at bounding box center [562, 436] width 658 height 210
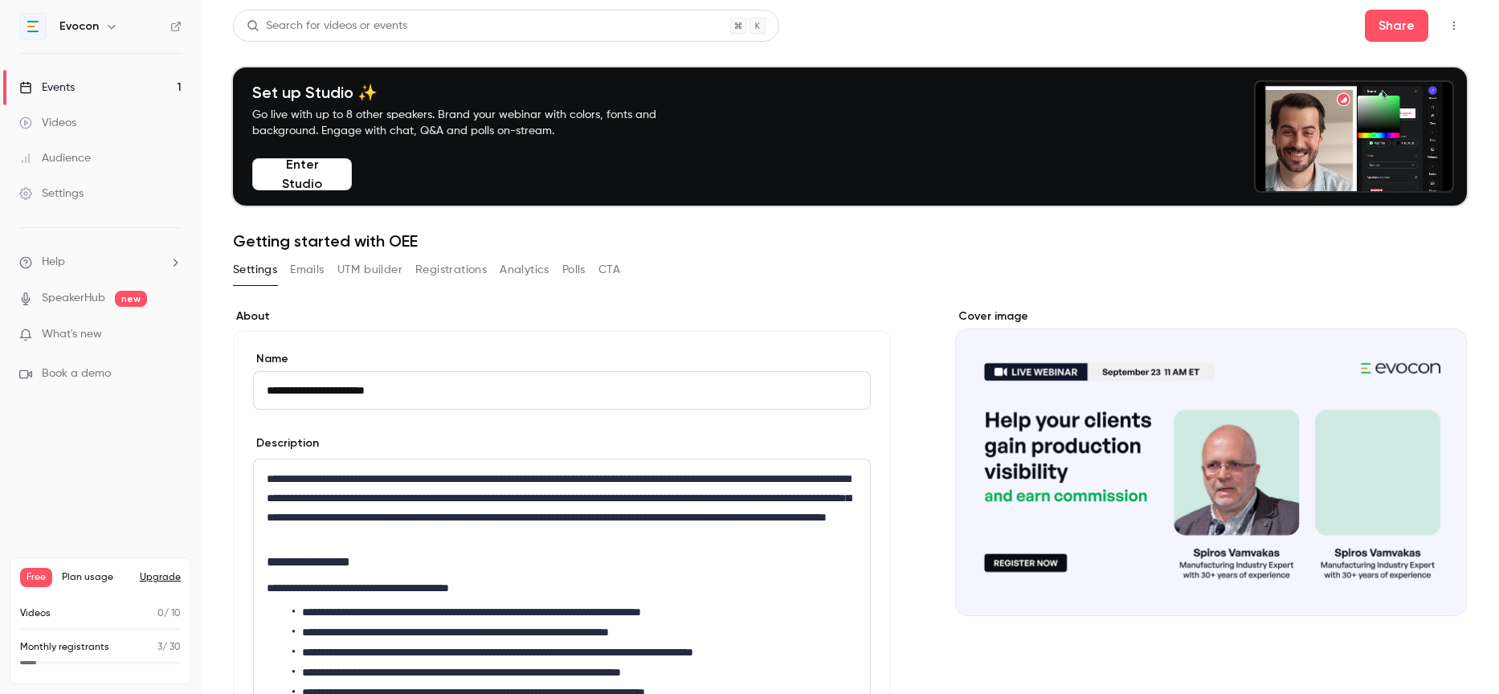
click at [269, 389] on input "**********" at bounding box center [562, 390] width 618 height 39
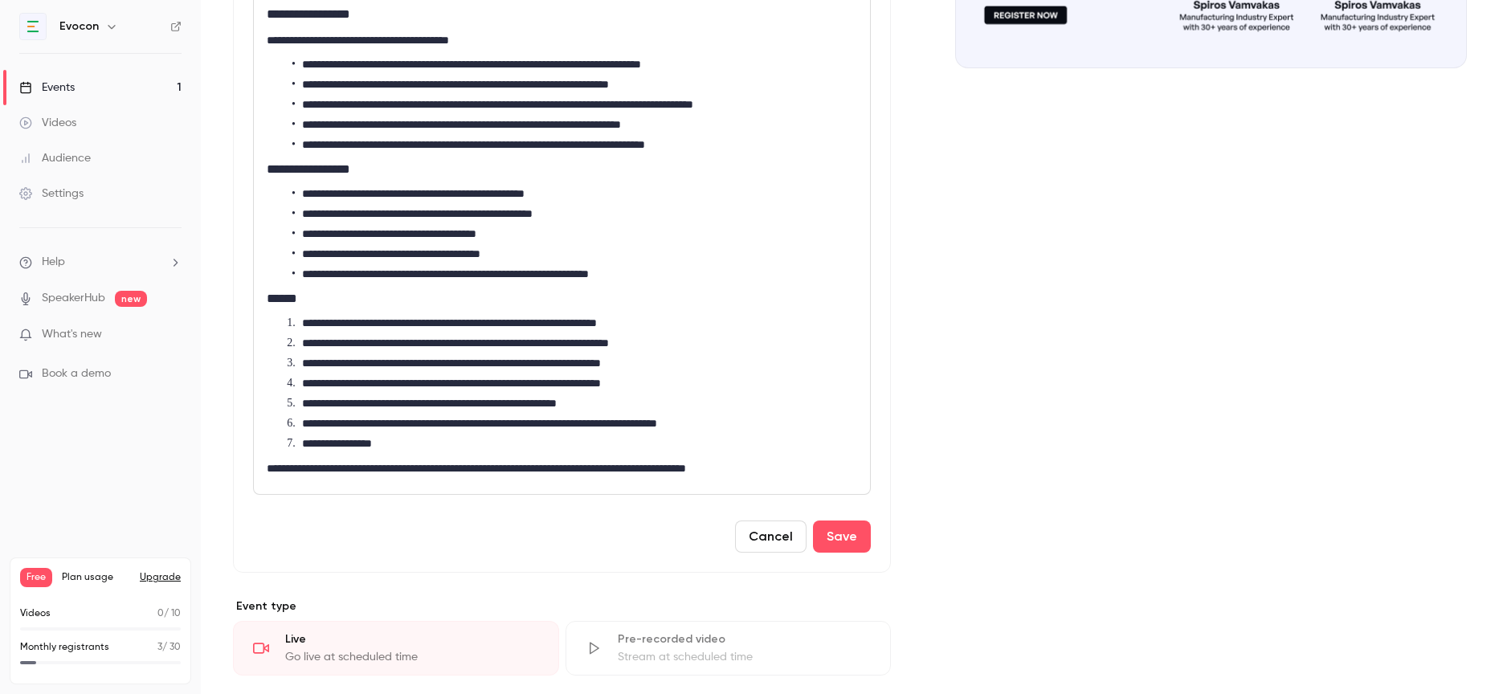
scroll to position [925, 0]
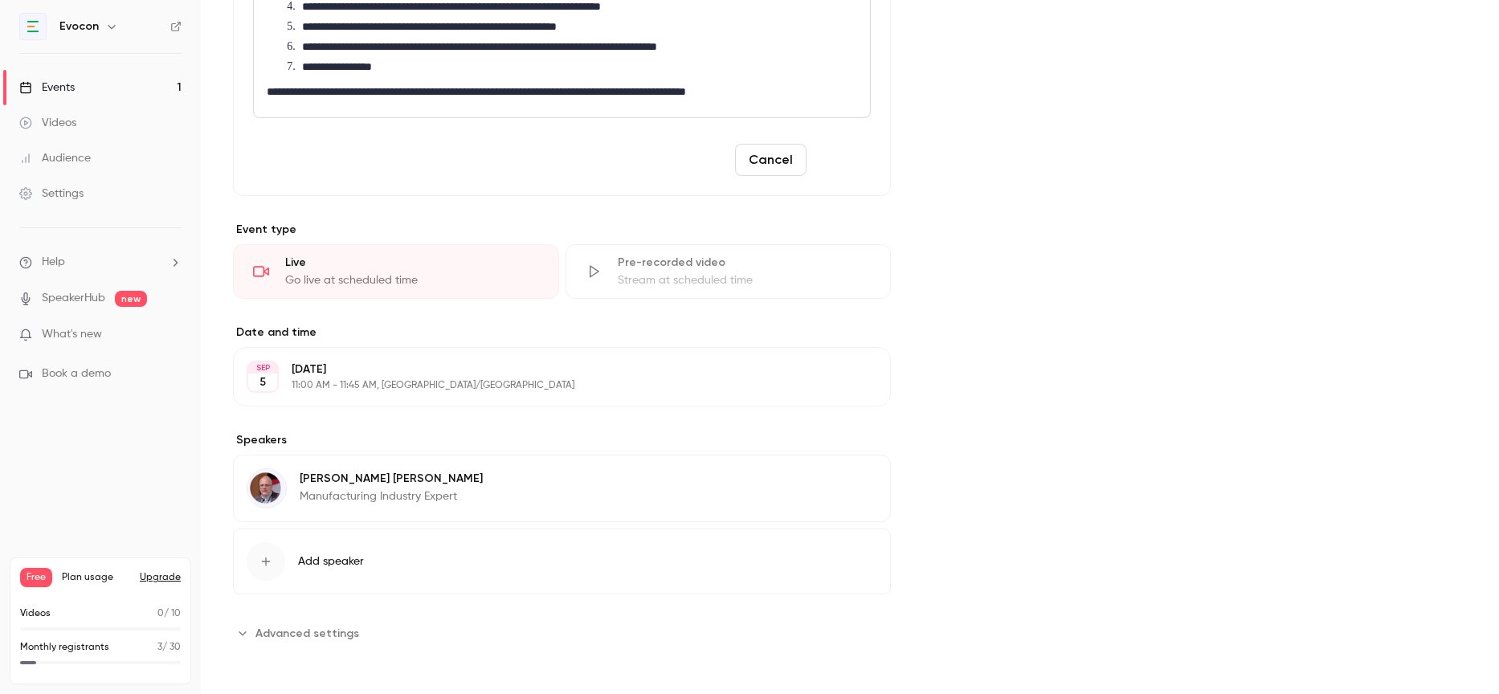
type input "**********"
click at [847, 166] on button "Save" at bounding box center [842, 160] width 58 height 32
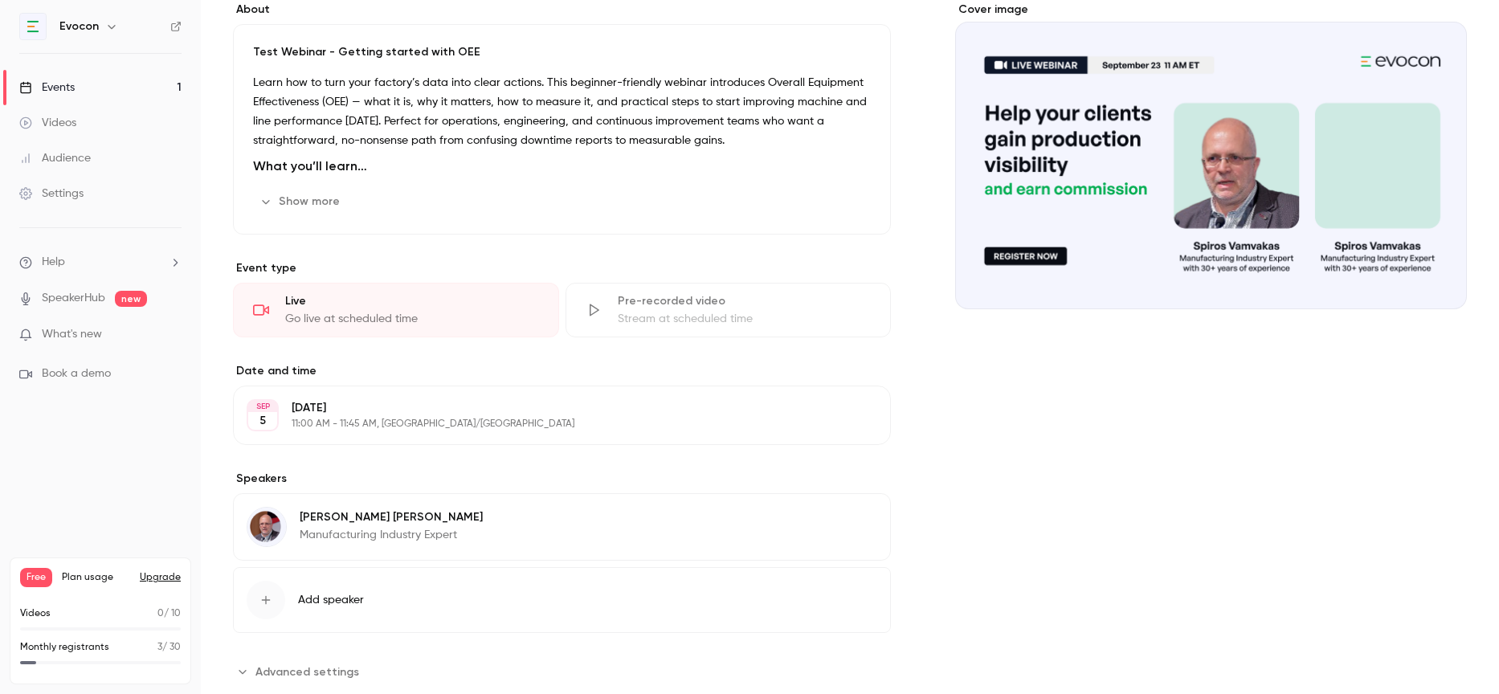
click at [65, 84] on div "Events" at bounding box center [46, 88] width 55 height 16
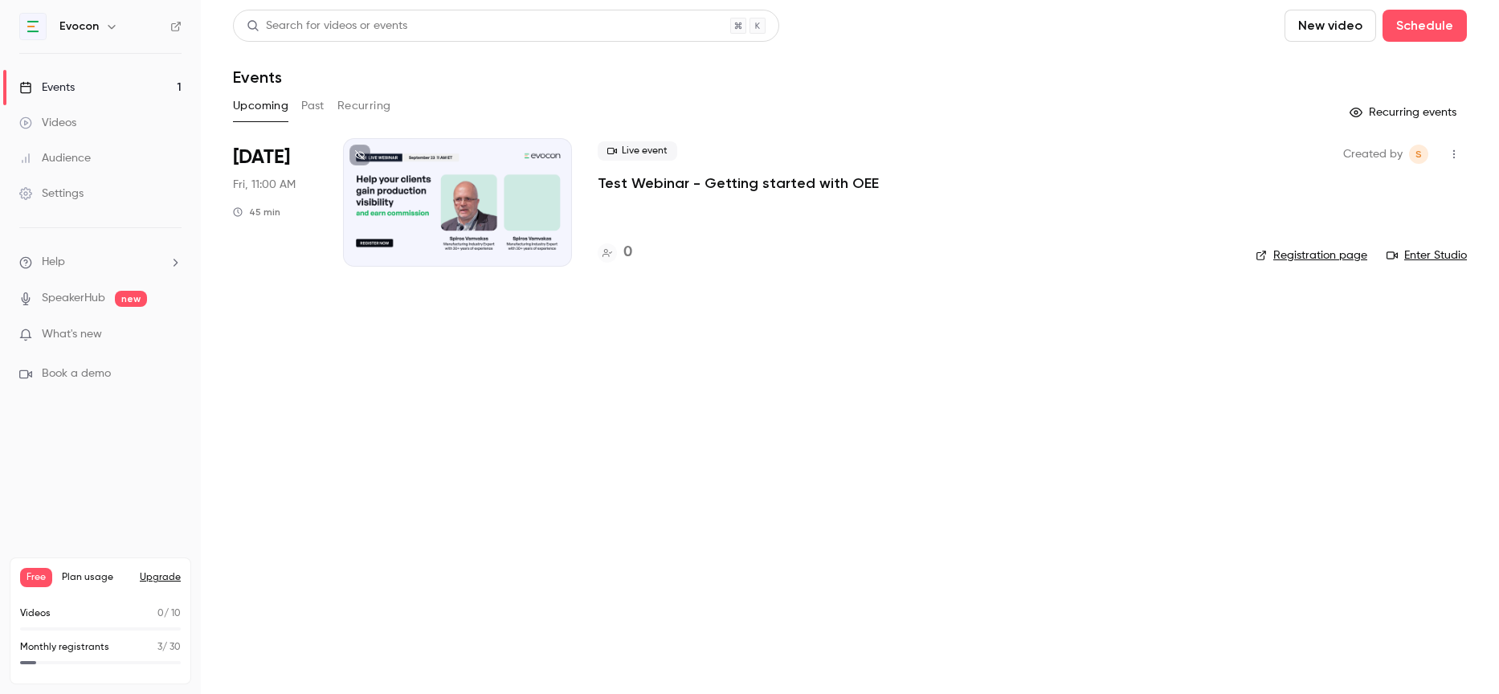
click at [73, 85] on div "Events" at bounding box center [46, 88] width 55 height 16
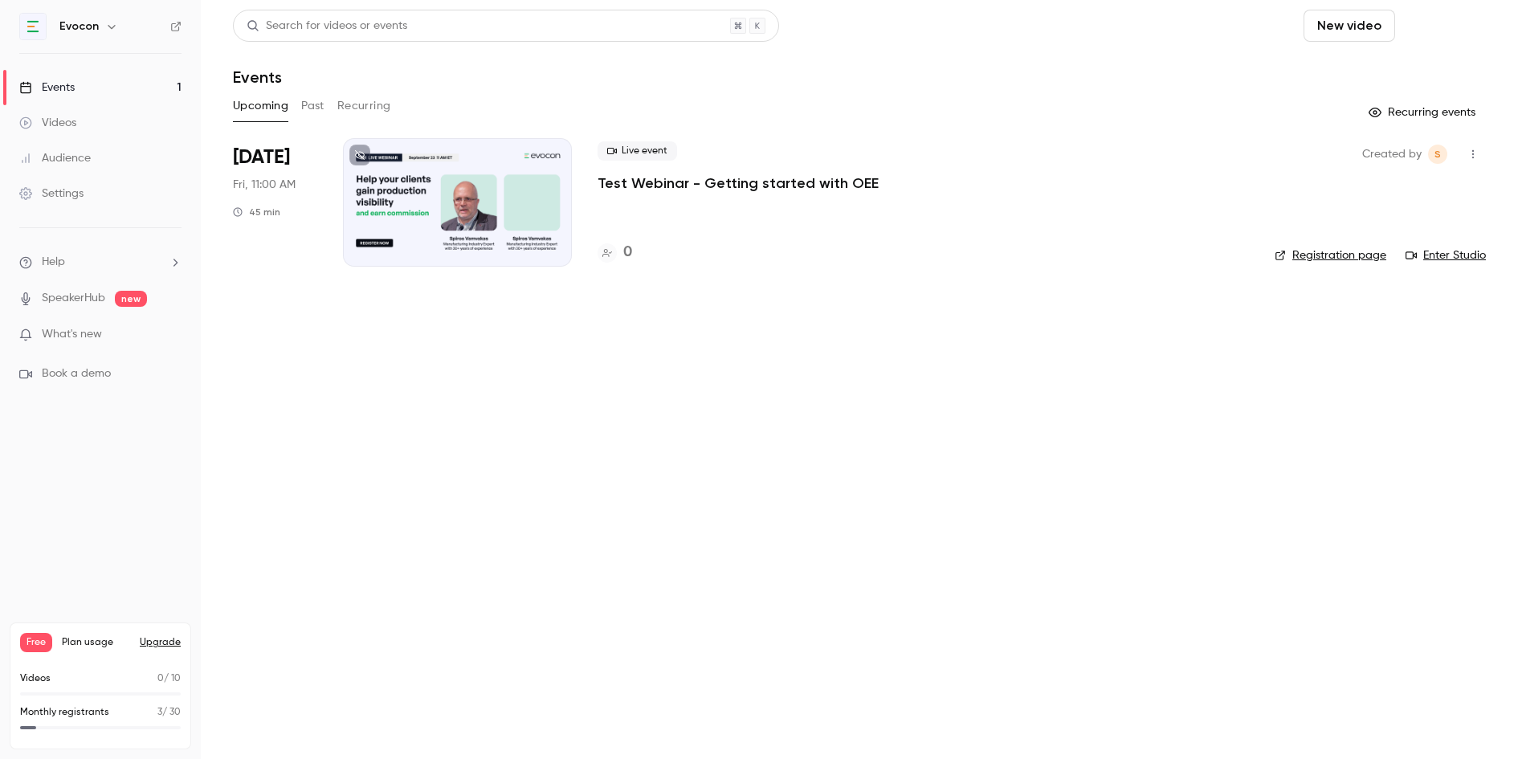
click at [1431, 36] on button "Schedule" at bounding box center [1444, 26] width 84 height 32
click at [1216, 90] on div at bounding box center [759, 379] width 1518 height 759
click at [1345, 259] on link "Registration page" at bounding box center [1331, 255] width 112 height 16
click at [569, 519] on main "Search for videos or events New video Schedule Events Upcoming Past Recurring R…" at bounding box center [859, 379] width 1317 height 759
